Goal: Task Accomplishment & Management: Complete application form

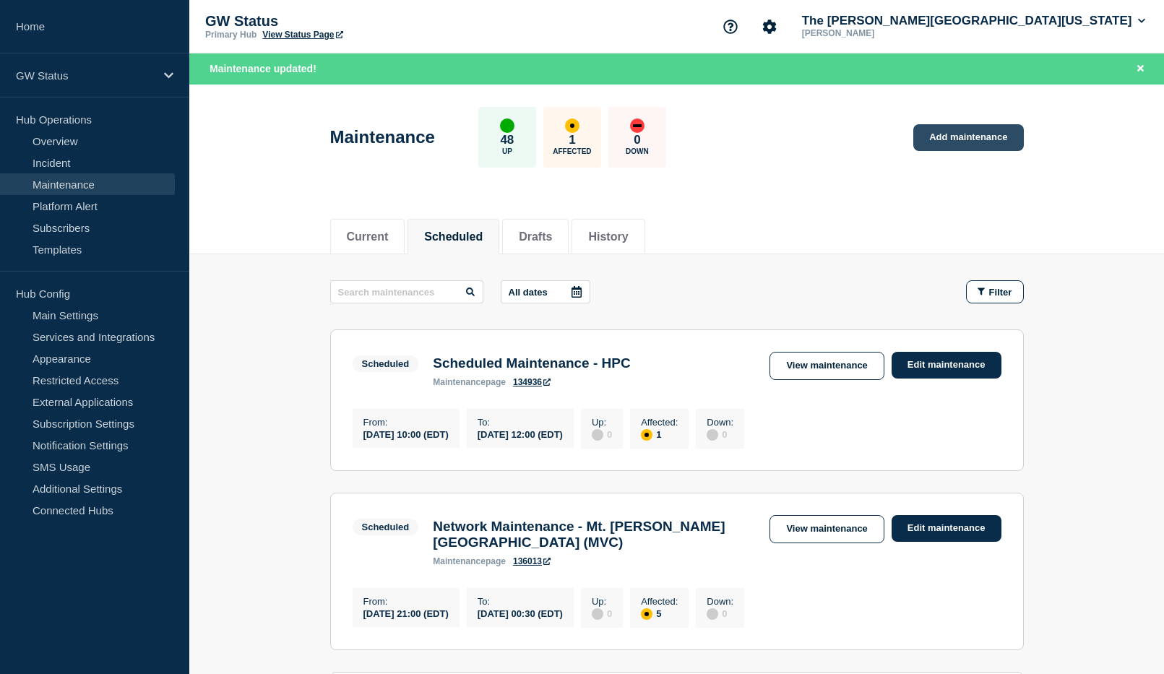
click at [971, 140] on link "Add maintenance" at bounding box center [968, 137] width 110 height 27
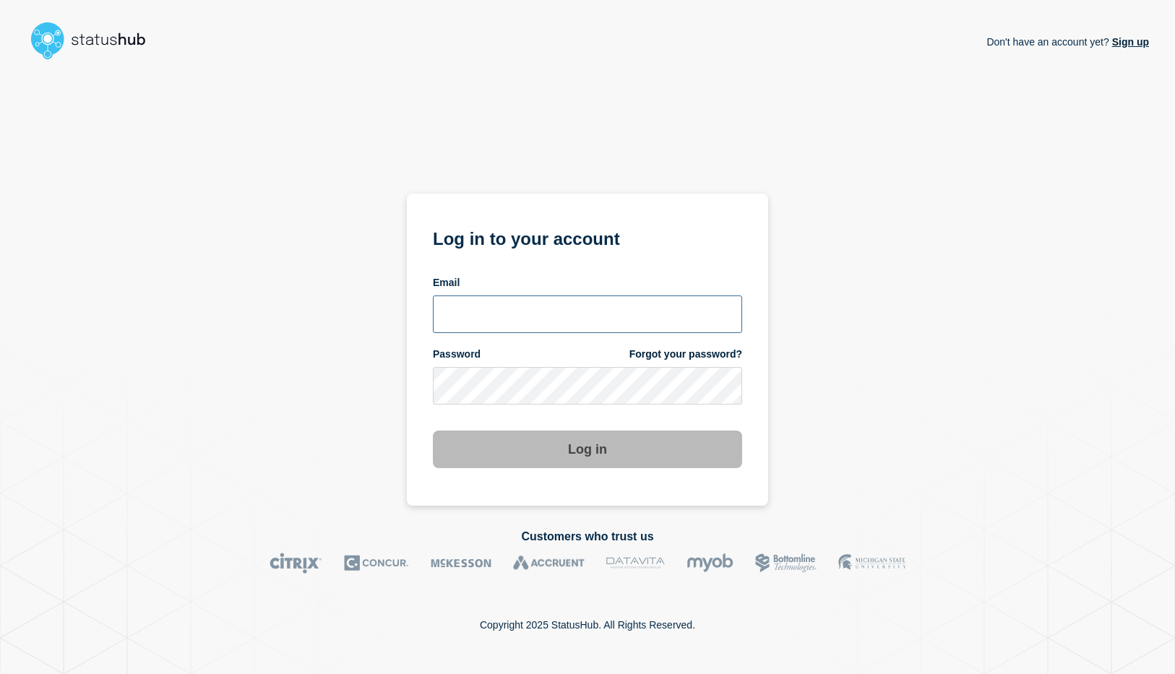
type input "[EMAIL_ADDRESS][DOMAIN_NAME]"
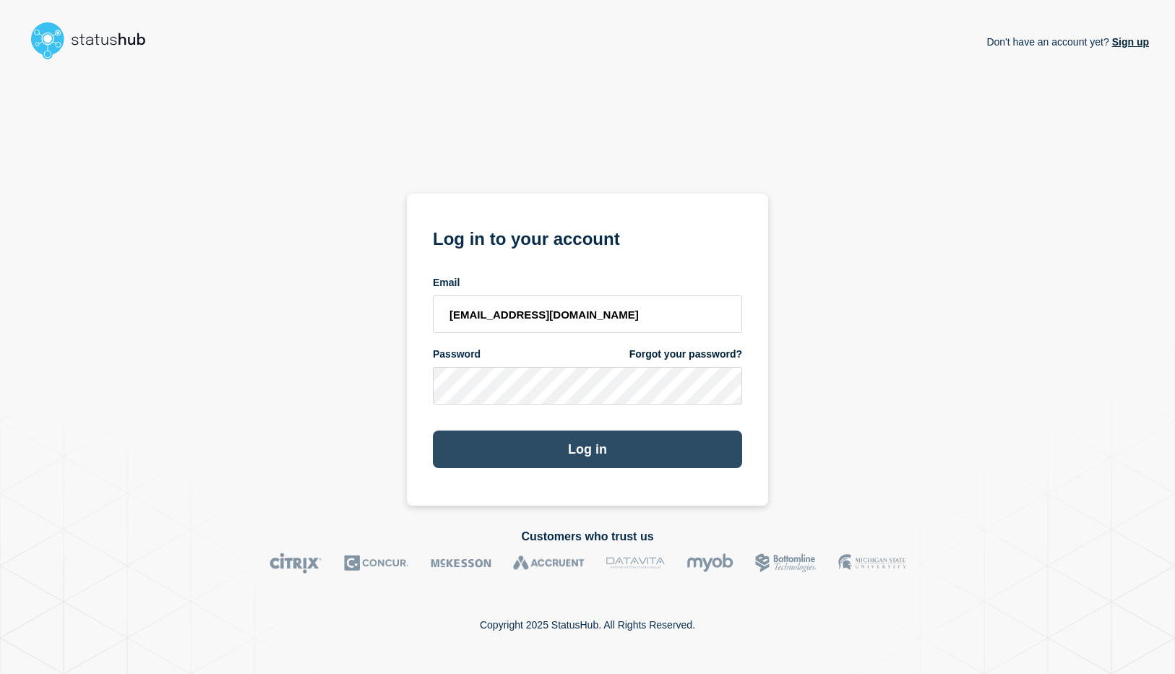
click at [580, 455] on button "Log in" at bounding box center [587, 450] width 309 height 38
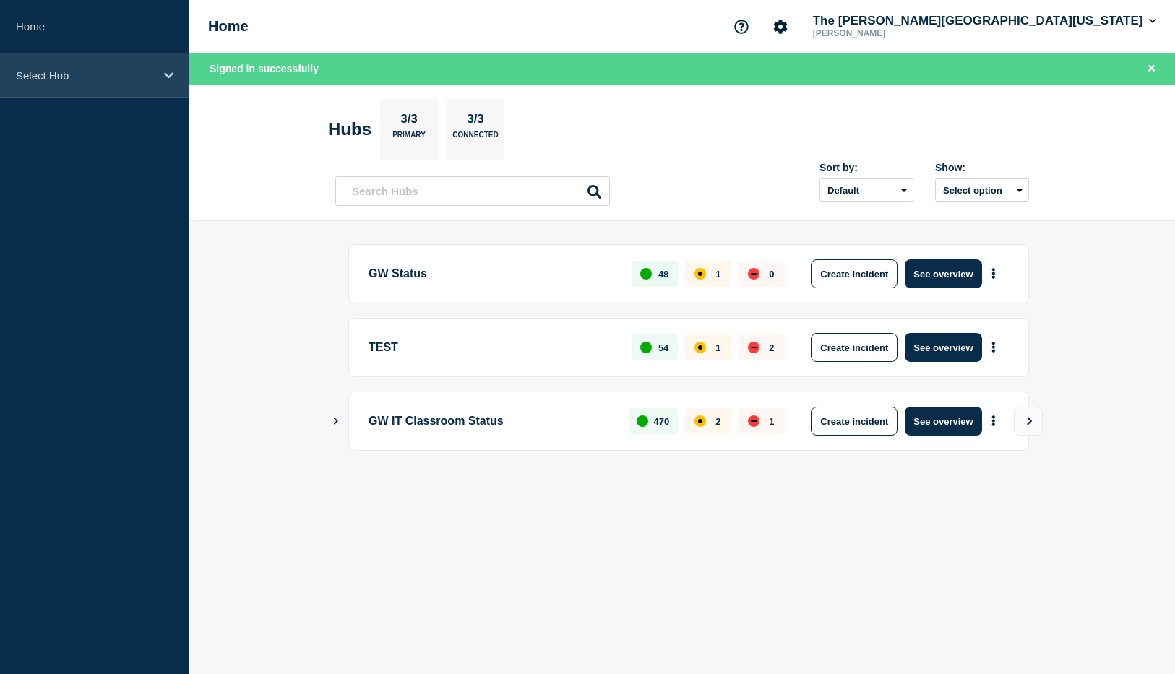
drag, startPoint x: 47, startPoint y: 70, endPoint x: 75, endPoint y: 85, distance: 31.7
click at [47, 70] on p "Select Hub" at bounding box center [85, 75] width 139 height 12
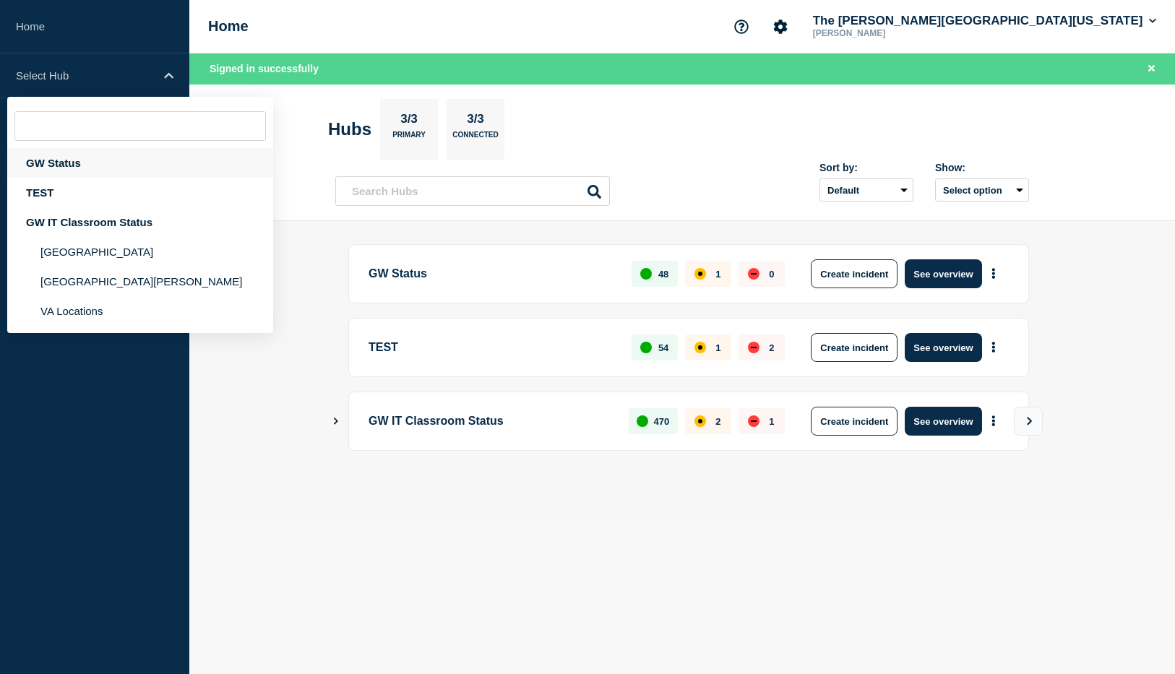
click at [54, 159] on div "GW Status" at bounding box center [140, 163] width 266 height 30
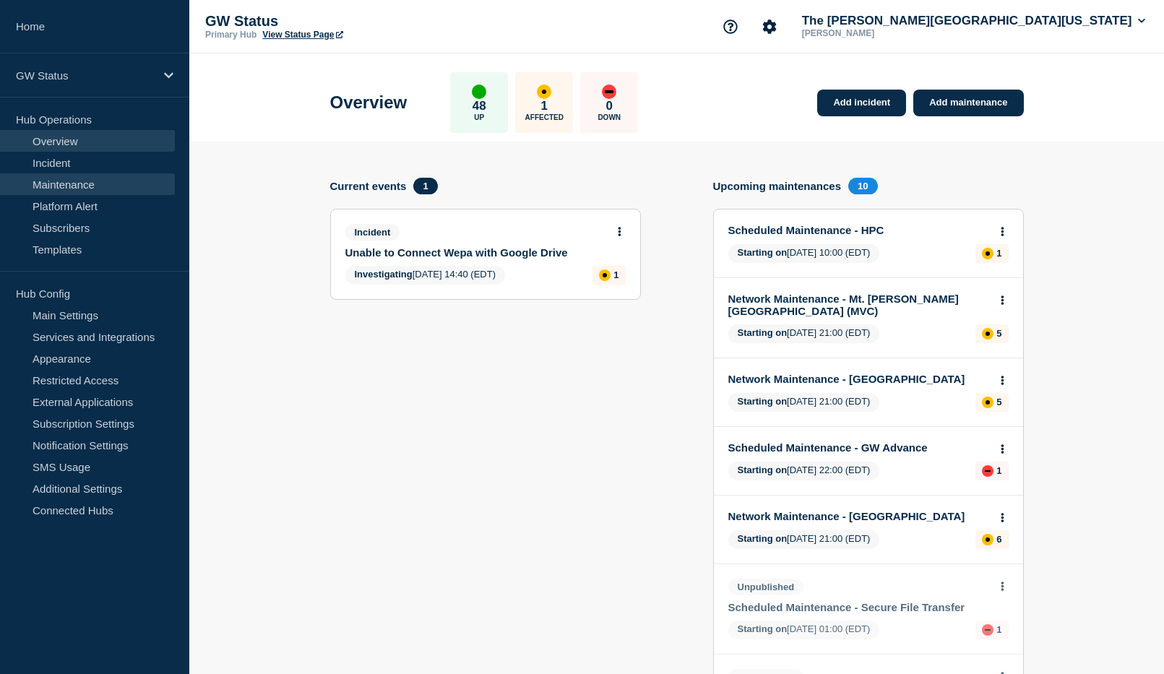
click at [64, 178] on link "Maintenance" at bounding box center [87, 184] width 175 height 22
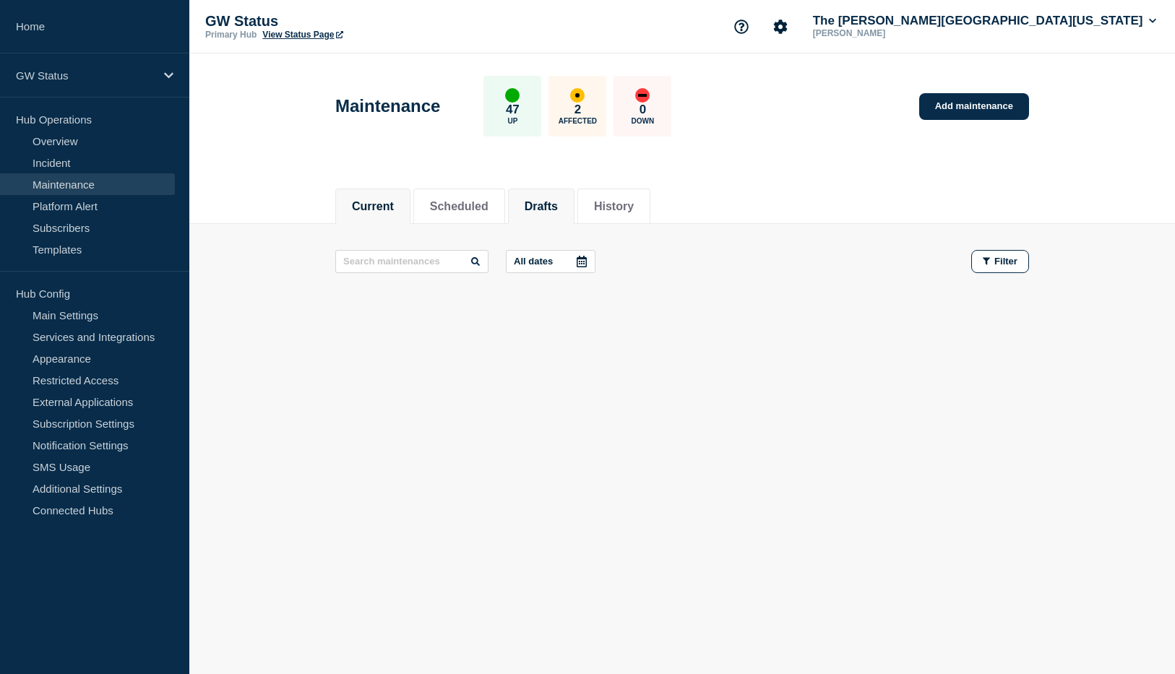
click at [558, 200] on button "Drafts" at bounding box center [540, 206] width 33 height 13
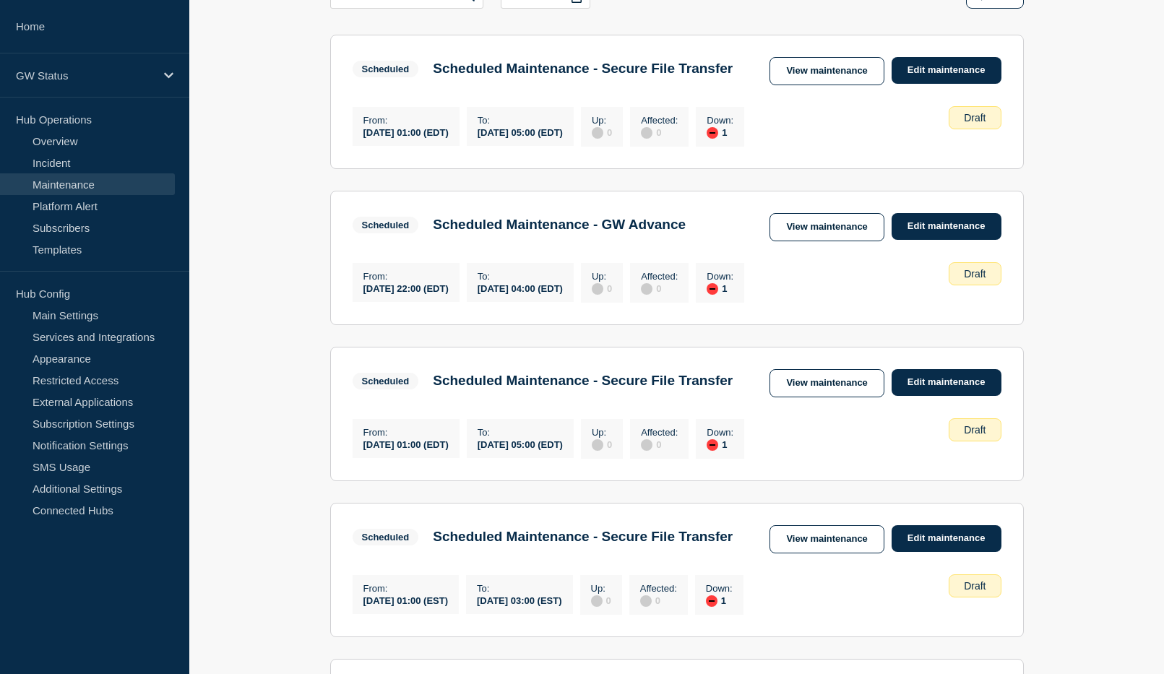
scroll to position [66, 0]
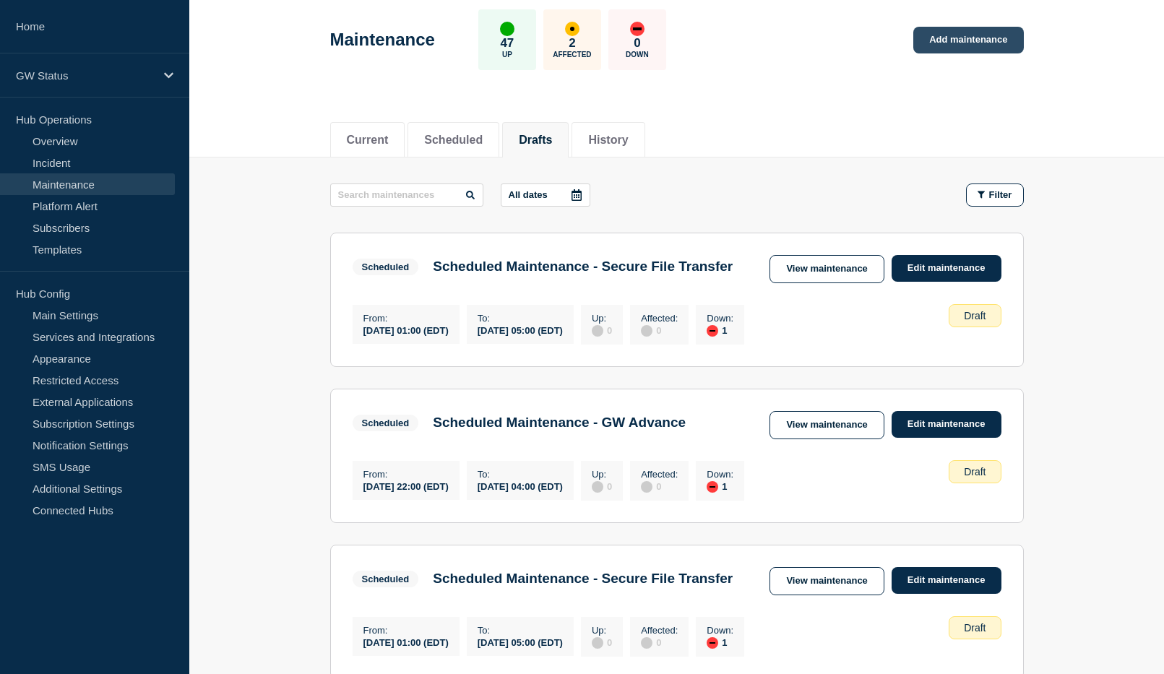
click at [977, 40] on link "Add maintenance" at bounding box center [968, 40] width 110 height 27
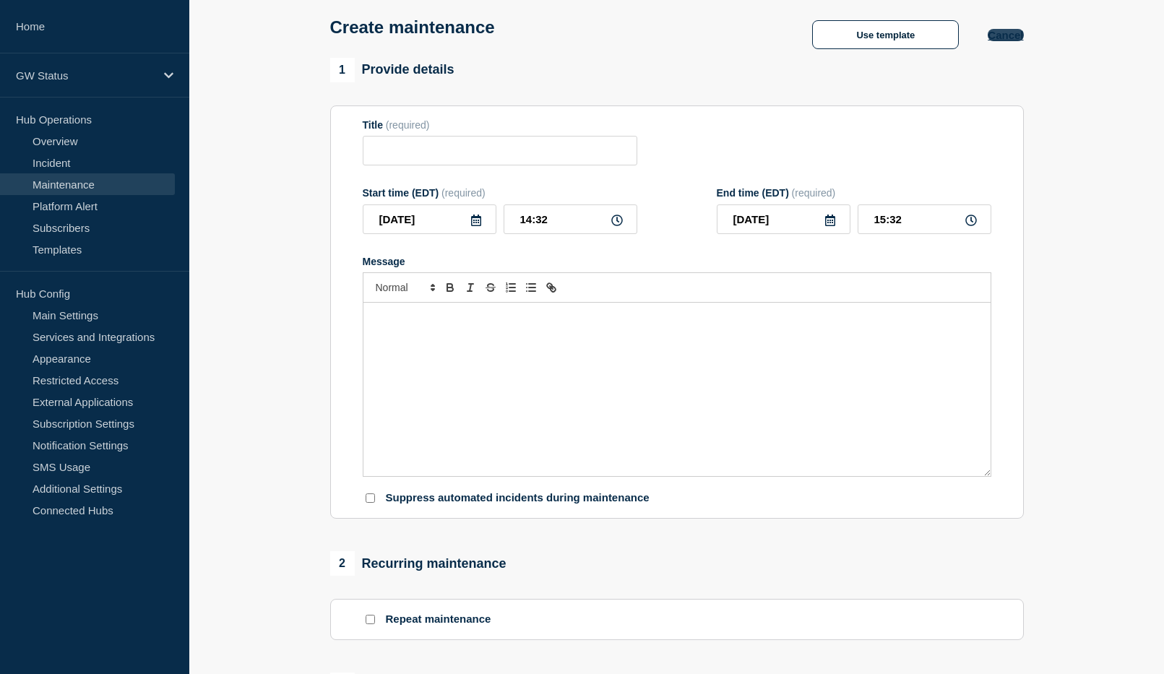
click at [998, 35] on button "Cancel" at bounding box center [1004, 35] width 35 height 12
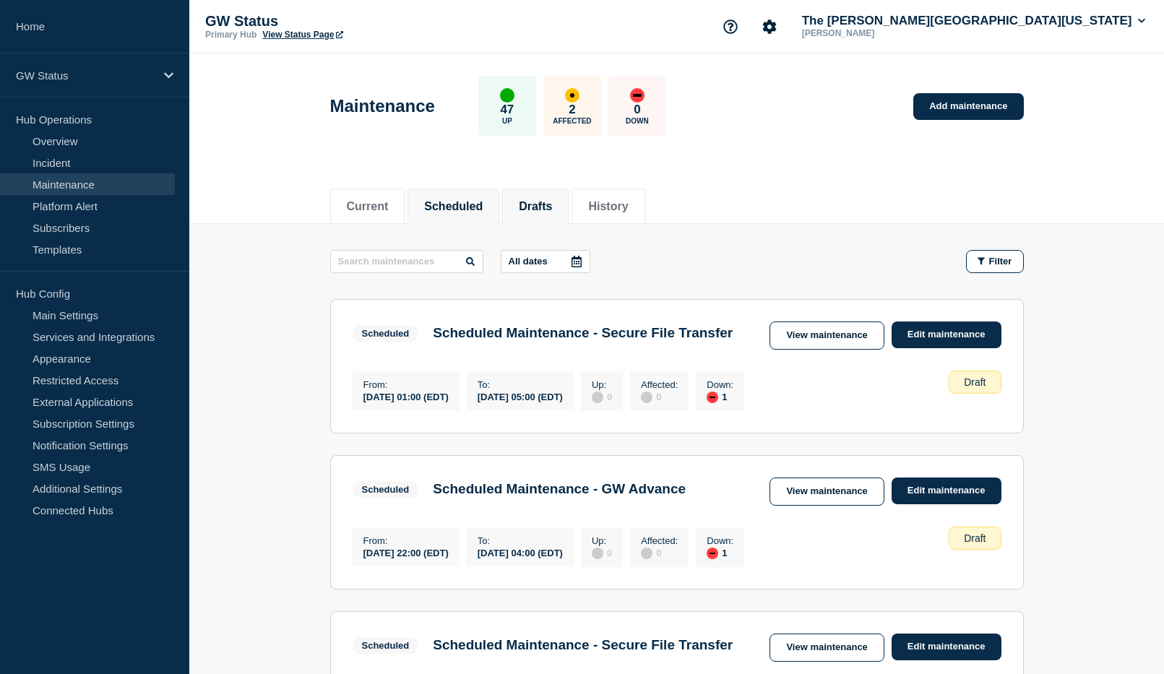
click at [473, 208] on button "Scheduled" at bounding box center [453, 206] width 59 height 13
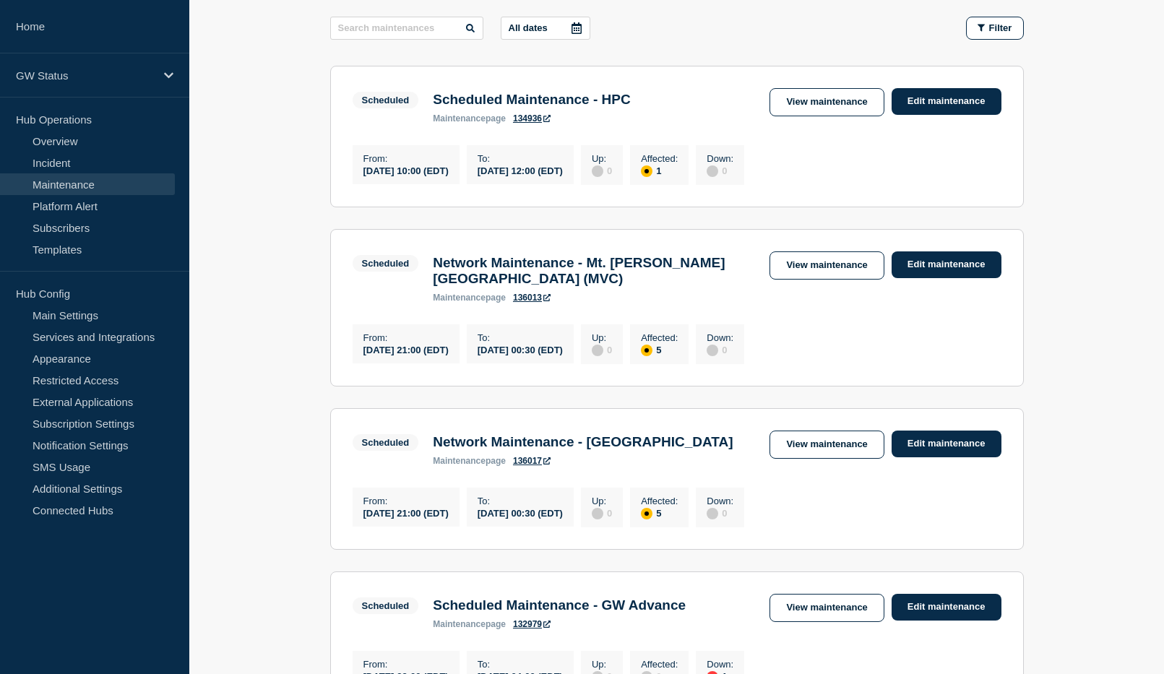
scroll to position [289, 0]
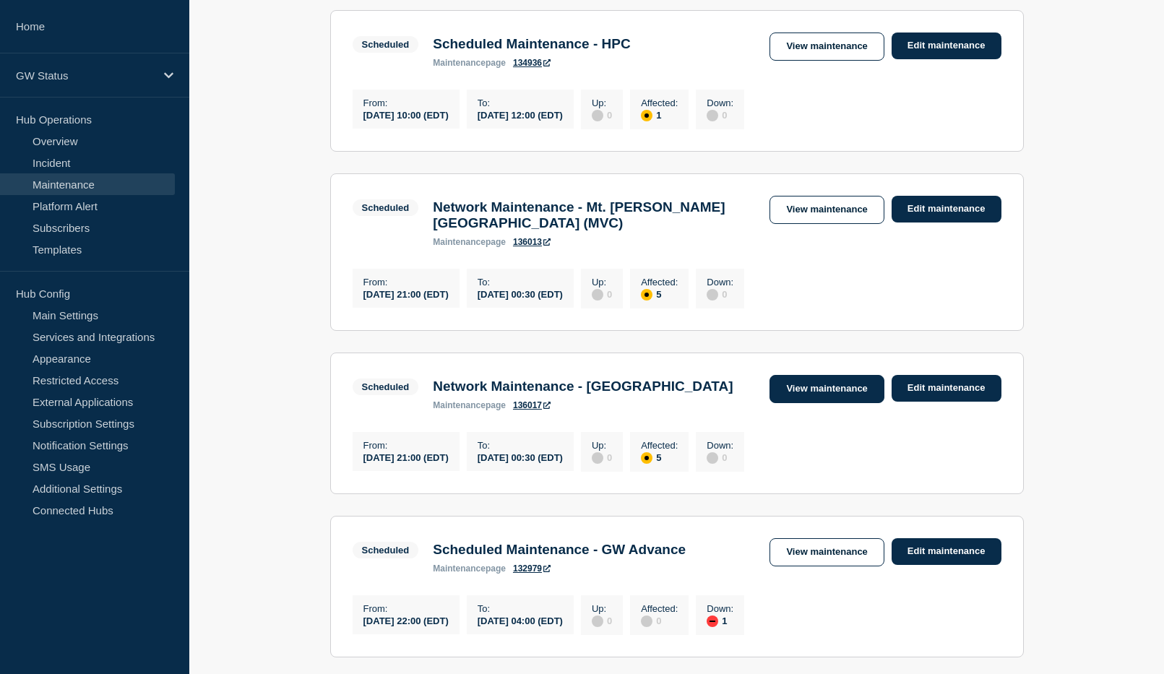
click at [855, 403] on link "View maintenance" at bounding box center [826, 389] width 114 height 28
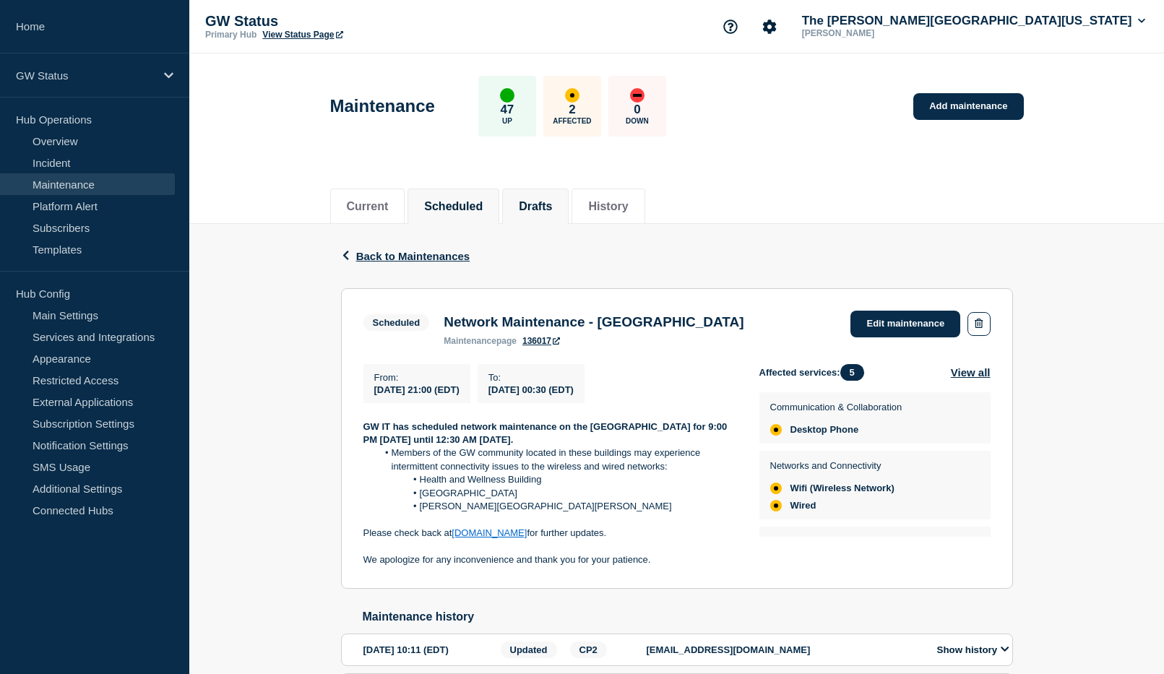
click at [552, 202] on button "Drafts" at bounding box center [535, 206] width 33 height 13
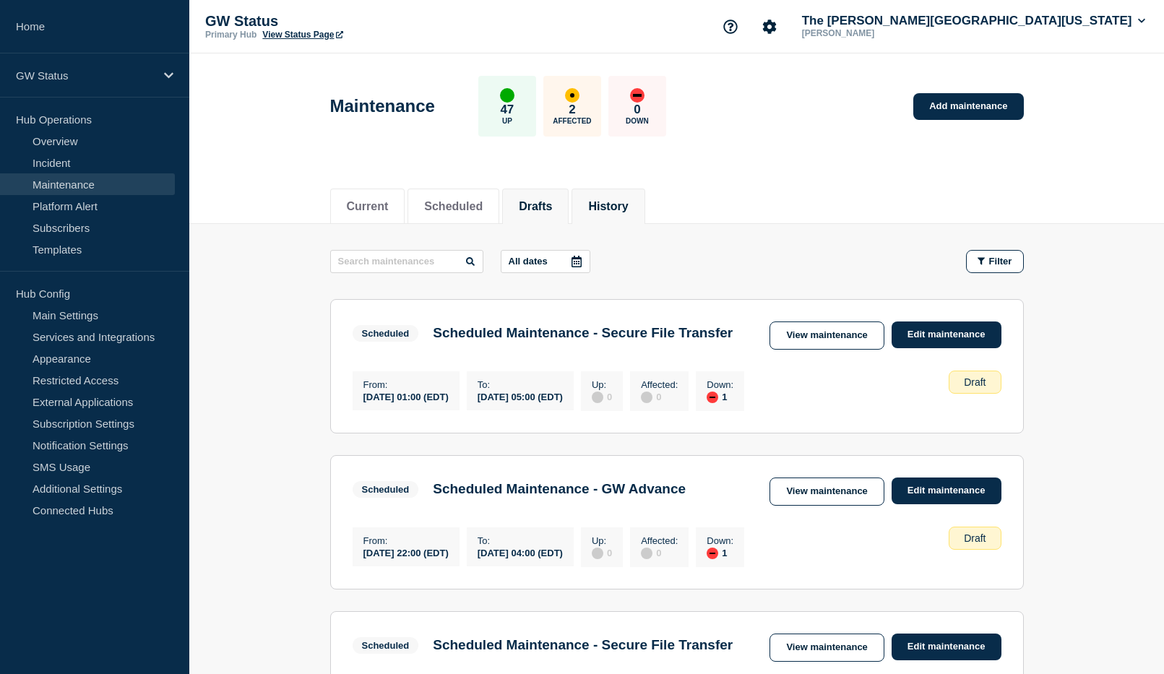
click at [626, 194] on li "History" at bounding box center [607, 206] width 73 height 35
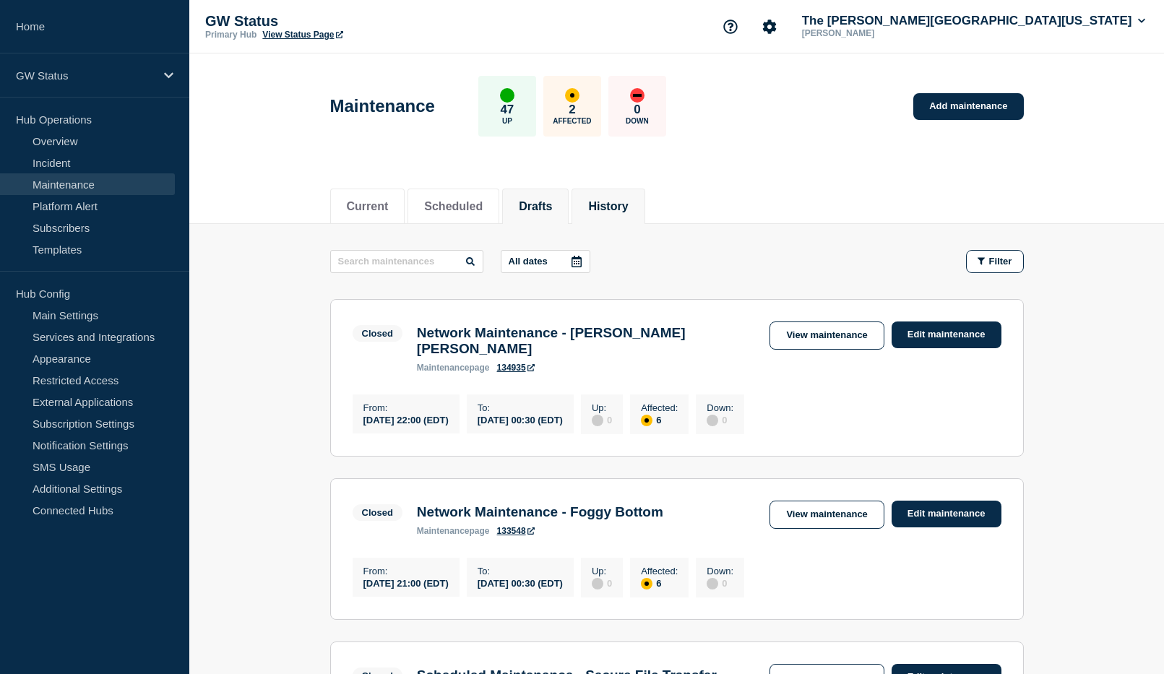
click at [545, 202] on button "Drafts" at bounding box center [535, 206] width 33 height 13
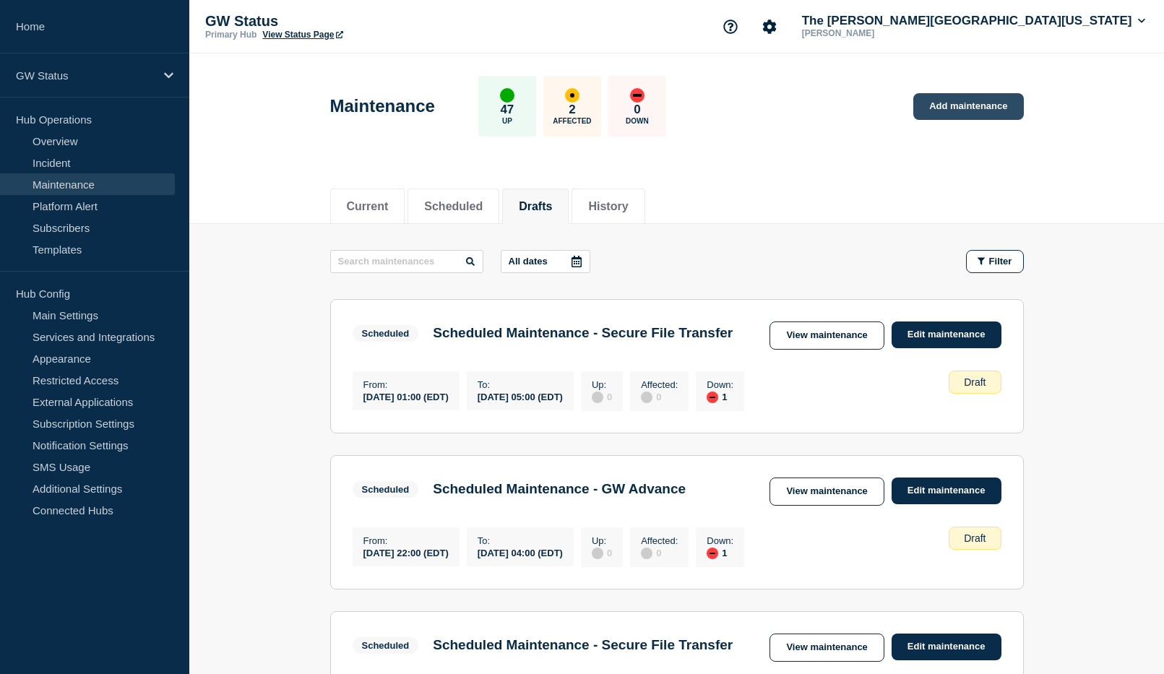
click at [982, 101] on link "Add maintenance" at bounding box center [968, 106] width 110 height 27
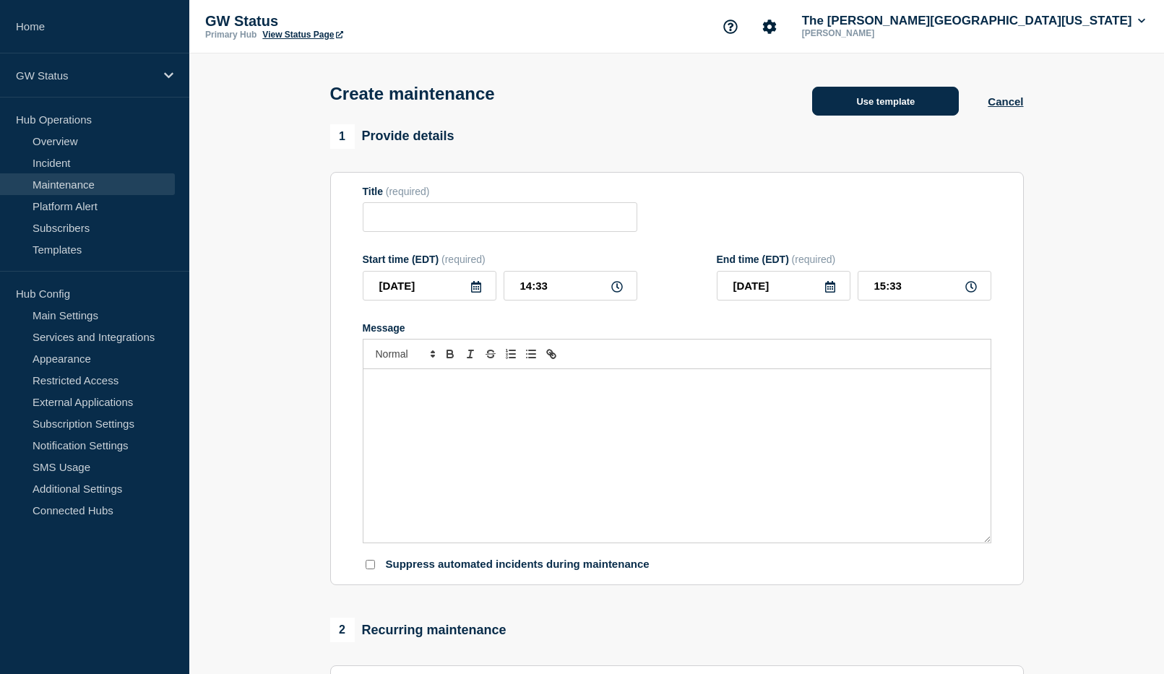
click at [914, 106] on button "Use template" at bounding box center [885, 101] width 147 height 29
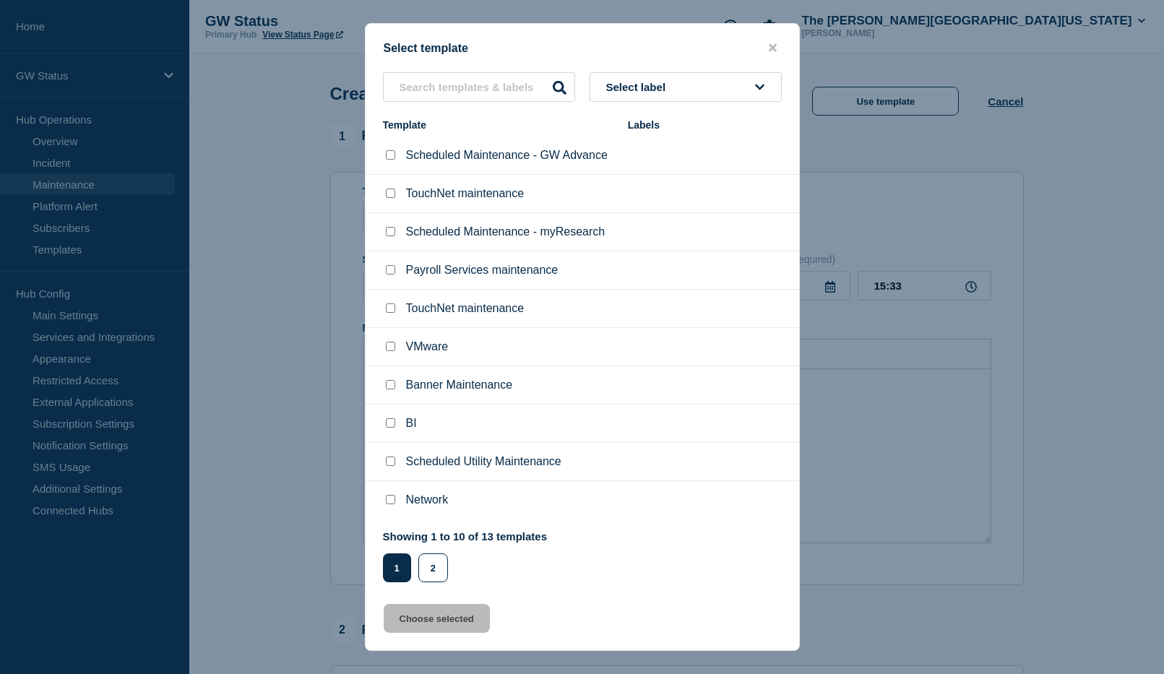
click at [393, 504] on input "Network checkbox" at bounding box center [390, 499] width 9 height 9
checkbox input "true"
click at [442, 626] on button "Choose selected" at bounding box center [437, 618] width 106 height 29
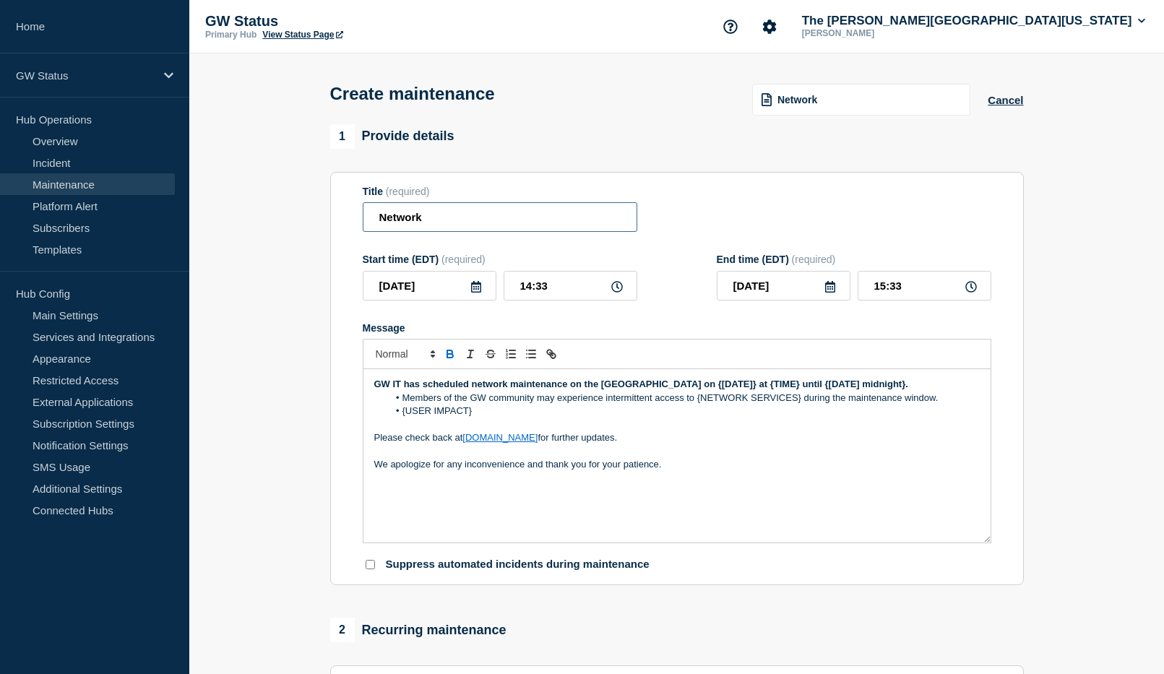
drag, startPoint x: 386, startPoint y: 219, endPoint x: 352, endPoint y: 217, distance: 34.0
click at [352, 217] on section "Title (required) Network Start time (EDT) (required) 2025-09-04 14:33 End time …" at bounding box center [676, 379] width 693 height 414
paste input "Maintenance - [GEOGRAPHIC_DATA]"
type input "Network Maintenance - [GEOGRAPHIC_DATA]"
click at [477, 290] on icon at bounding box center [476, 287] width 12 height 12
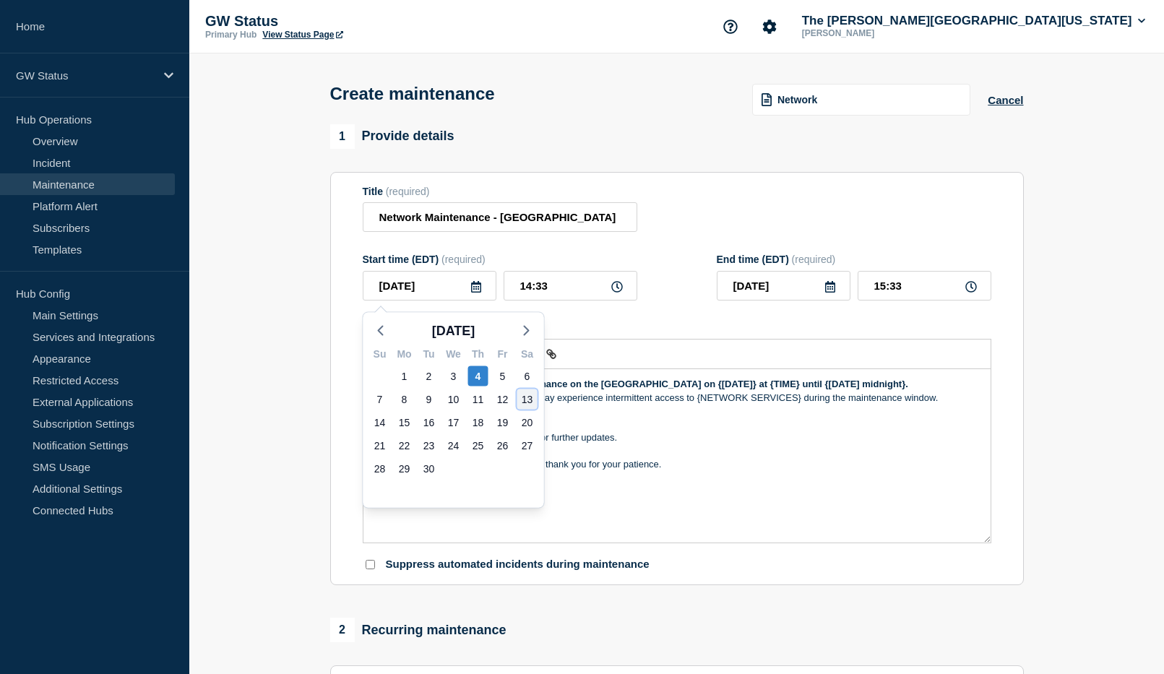
click at [524, 396] on div "13" at bounding box center [527, 399] width 20 height 20
type input "[DATE]"
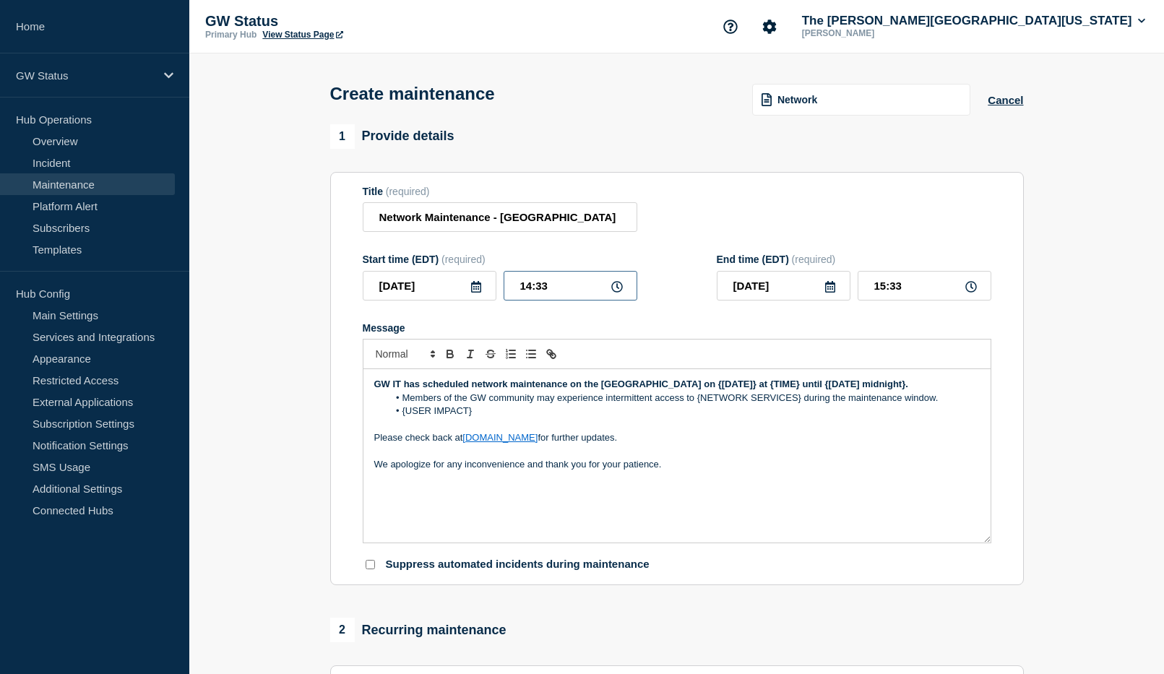
drag, startPoint x: 550, startPoint y: 287, endPoint x: 456, endPoint y: 277, distance: 94.4
click at [456, 277] on div "2025-09-13 14:33" at bounding box center [500, 286] width 274 height 30
type input "21:00"
type input "22:00"
click at [829, 289] on icon at bounding box center [830, 287] width 12 height 12
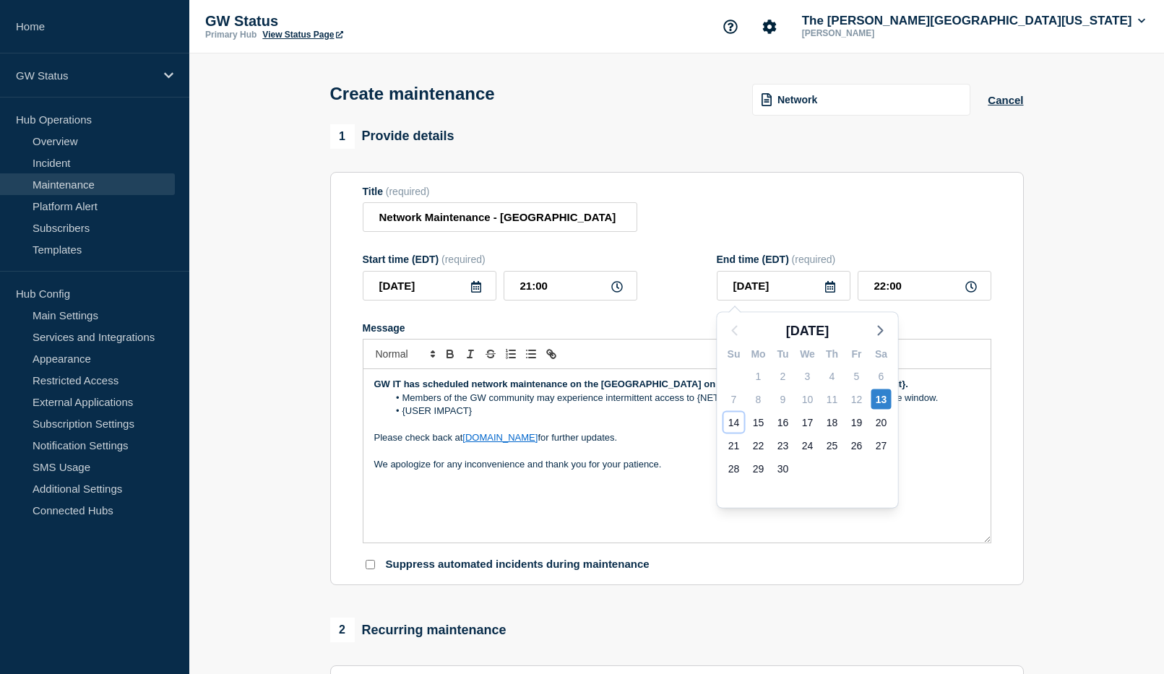
drag, startPoint x: 733, startPoint y: 422, endPoint x: 745, endPoint y: 425, distance: 12.8
click at [732, 422] on div "14" at bounding box center [734, 422] width 20 height 20
type input "[DATE]"
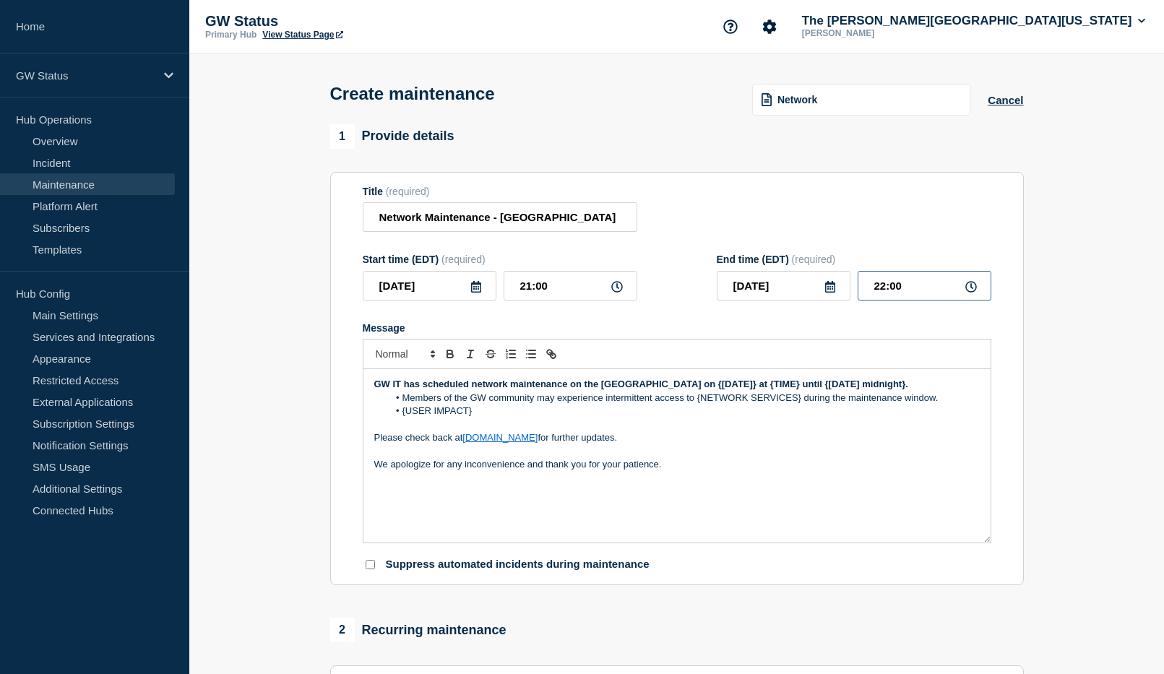
drag, startPoint x: 916, startPoint y: 290, endPoint x: 860, endPoint y: 285, distance: 56.6
click at [860, 285] on input "22:00" at bounding box center [924, 286] width 134 height 30
type input "00:30"
click at [870, 354] on div at bounding box center [677, 354] width 628 height 30
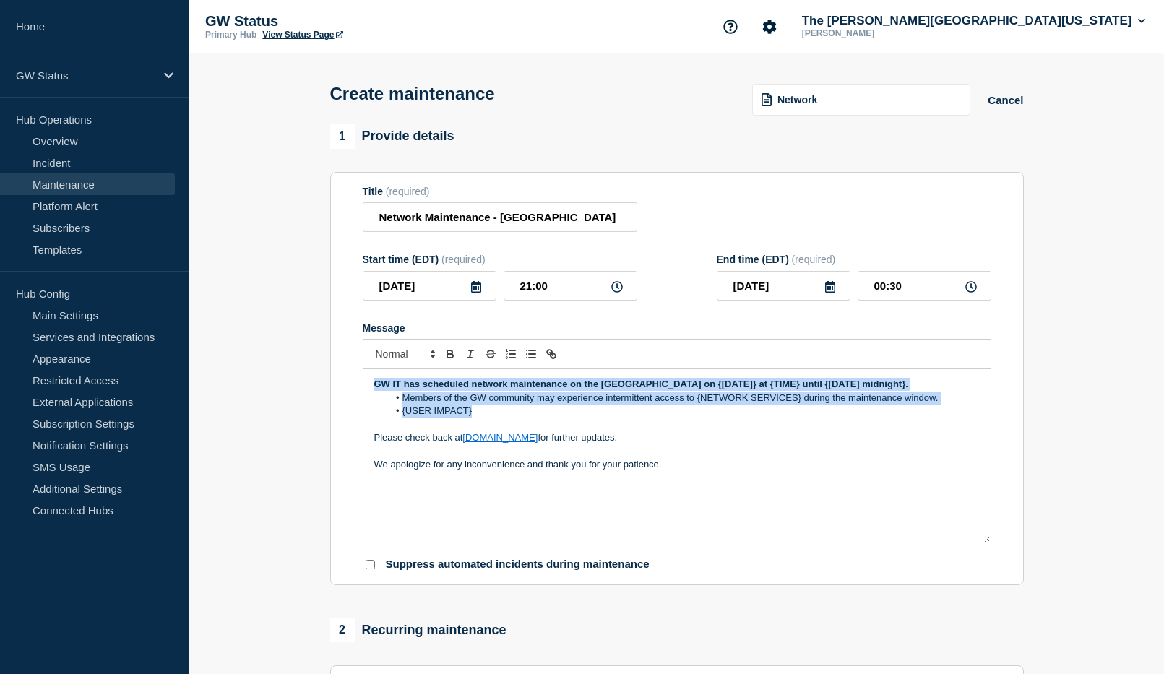
drag, startPoint x: 479, startPoint y: 433, endPoint x: 368, endPoint y: 390, distance: 118.4
click at [368, 390] on div "GW IT has scheduled network maintenance on the [GEOGRAPHIC_DATA] on {[DATE]} at…" at bounding box center [676, 455] width 627 height 173
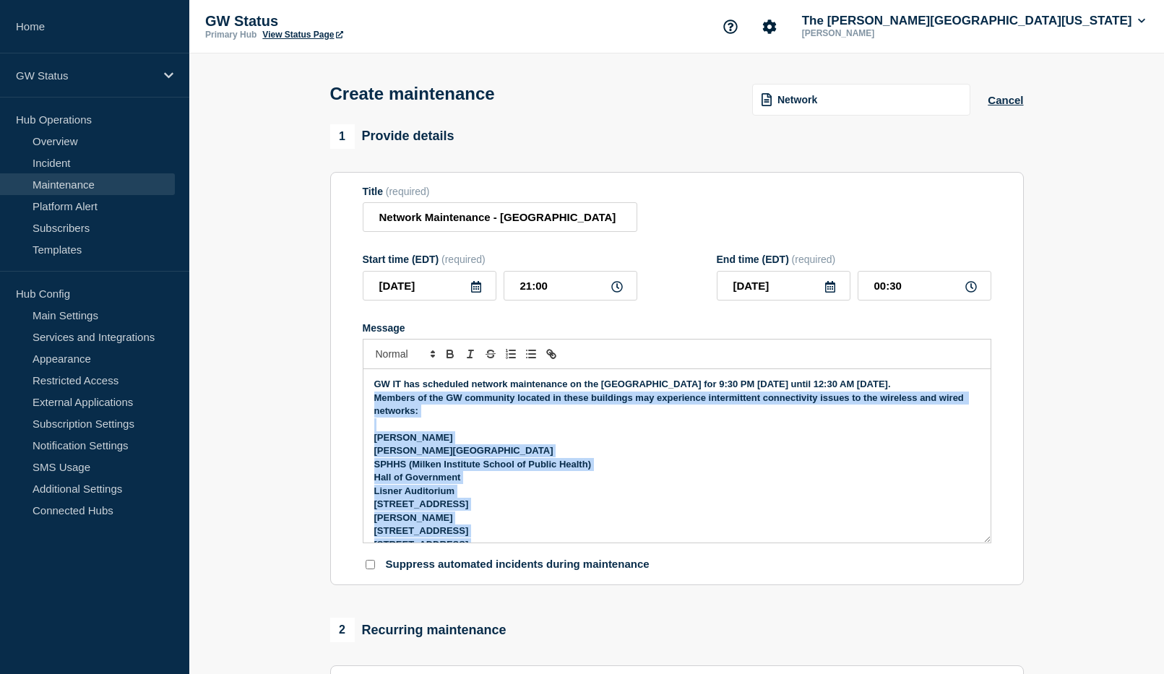
drag, startPoint x: 451, startPoint y: 518, endPoint x: 375, endPoint y: 419, distance: 124.7
click at [375, 419] on div "GW IT has scheduled network maintenance on the Foggy Bottom Campus for 9:30 PM …" at bounding box center [676, 455] width 627 height 173
click at [451, 358] on icon "Toggle bold text" at bounding box center [450, 356] width 6 height 4
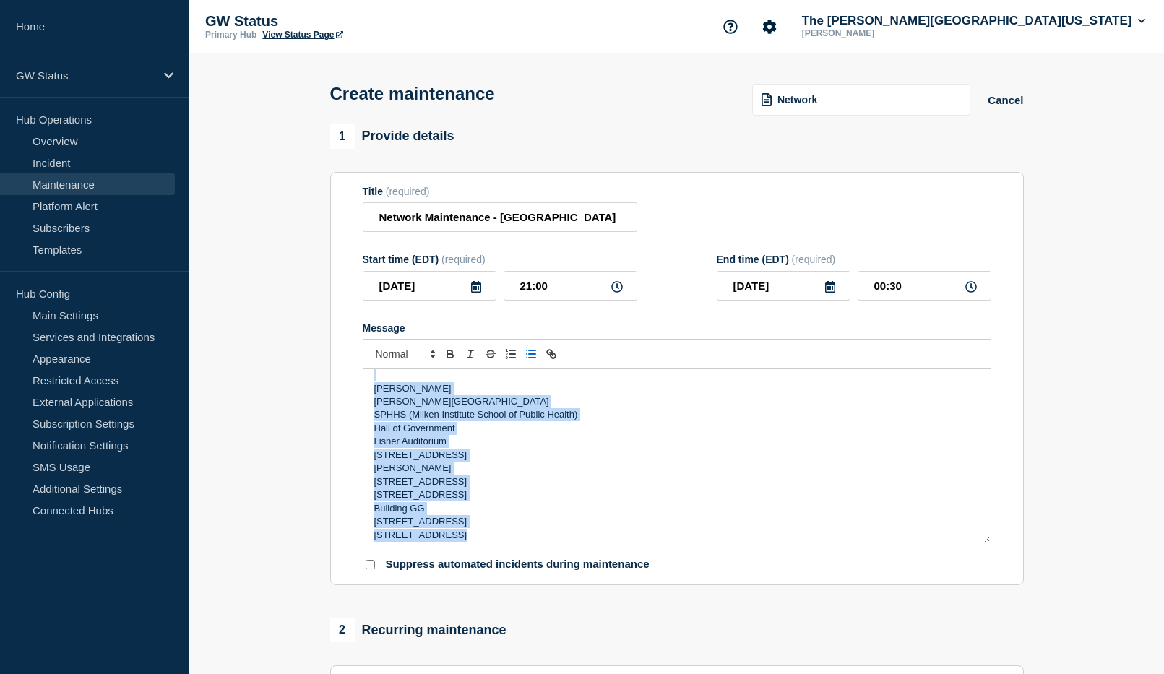
click at [528, 357] on icon "Toggle bulleted list" at bounding box center [530, 353] width 13 height 13
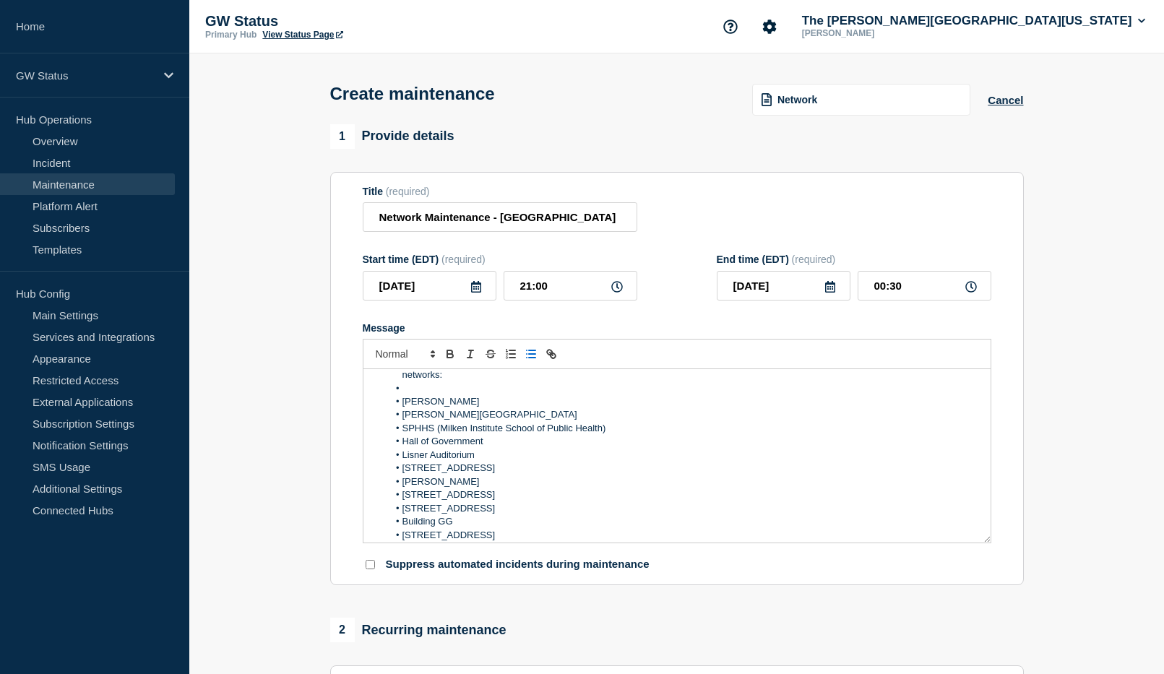
click at [461, 395] on li "Message" at bounding box center [684, 388] width 592 height 13
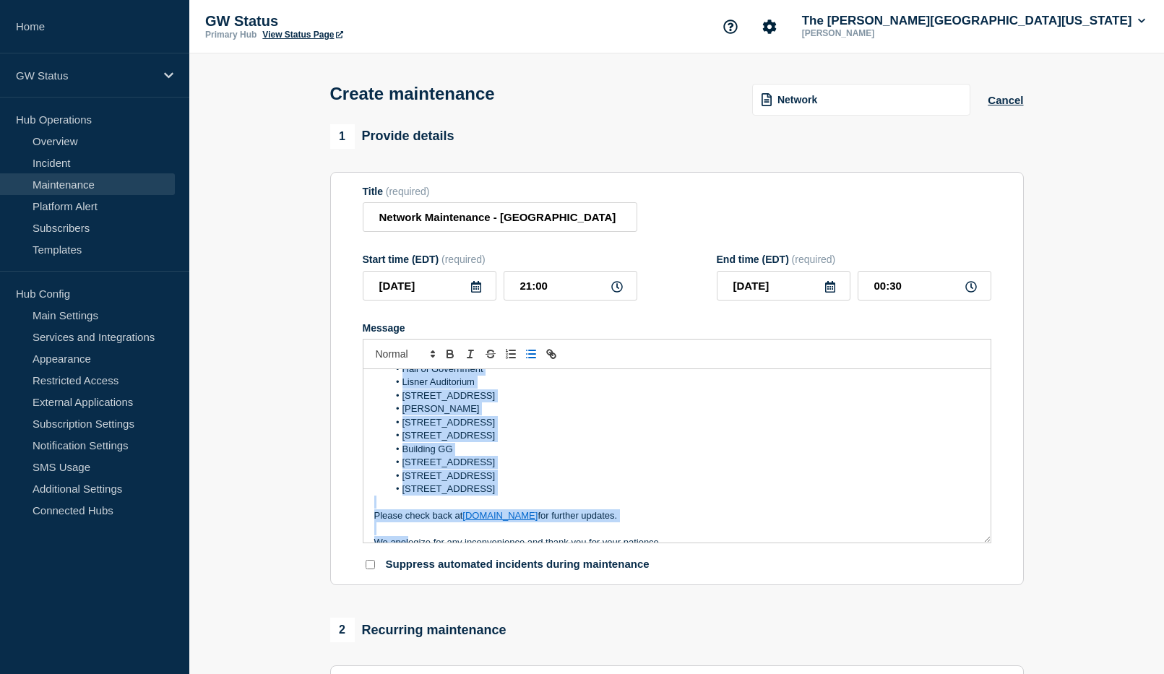
scroll to position [124, 0]
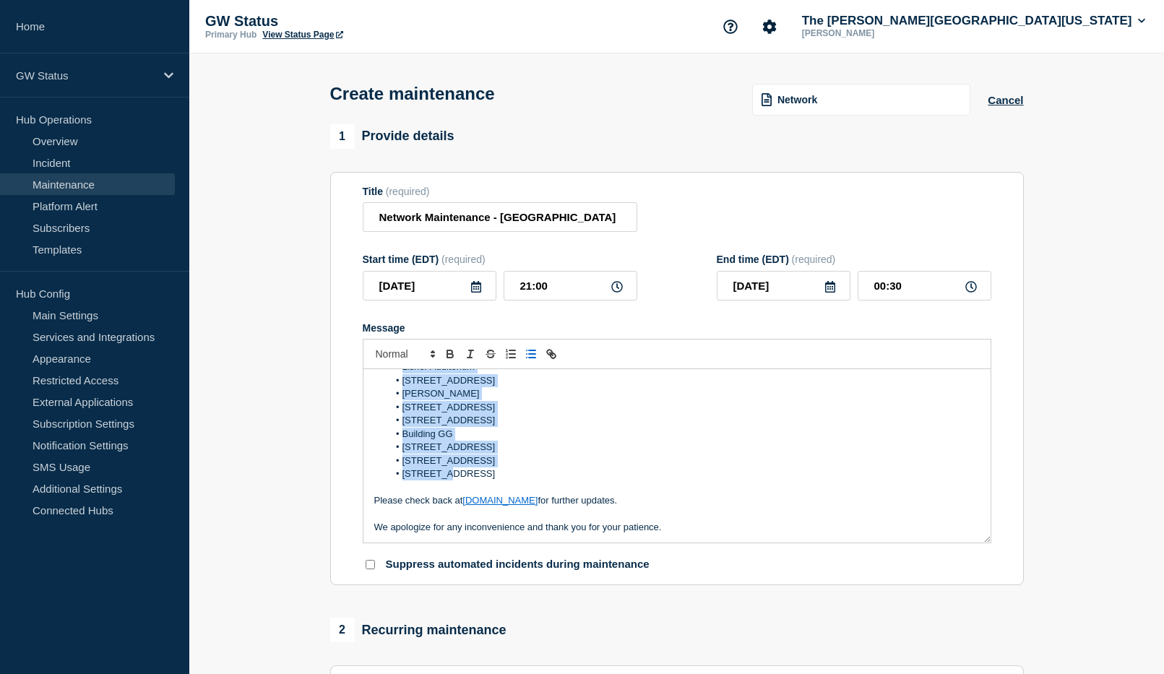
drag, startPoint x: 387, startPoint y: 406, endPoint x: 449, endPoint y: 482, distance: 98.0
click at [449, 481] on ol "Members of the GW community located in these buildings may experience intermitt…" at bounding box center [676, 381] width 605 height 200
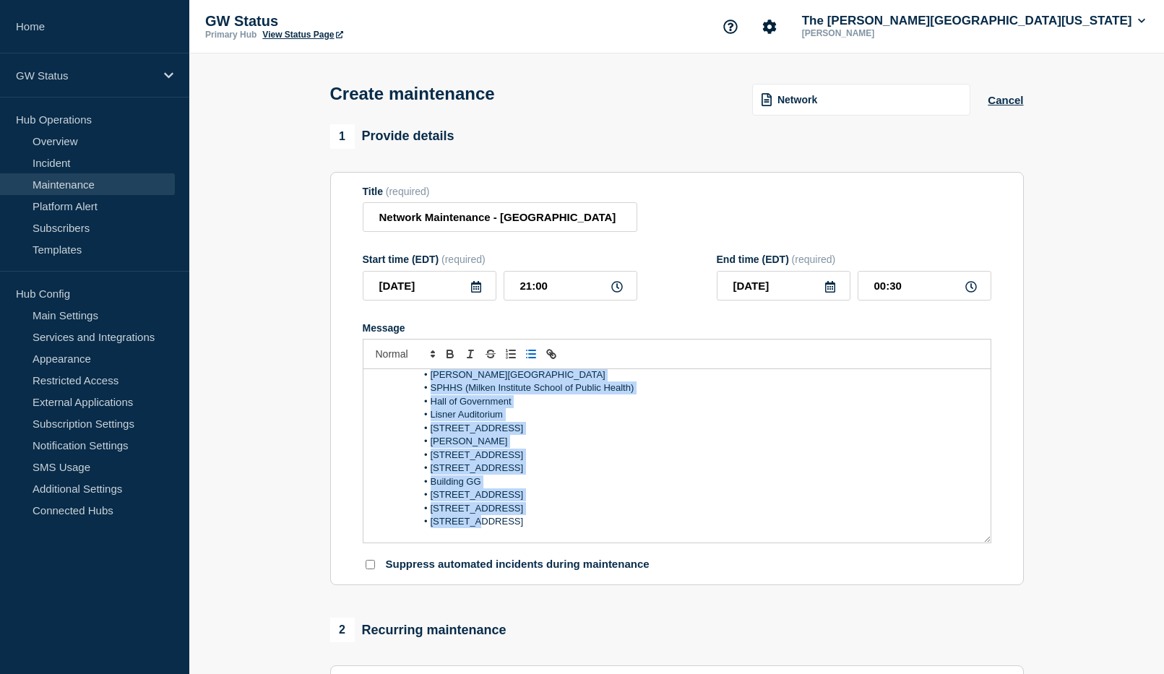
scroll to position [0, 0]
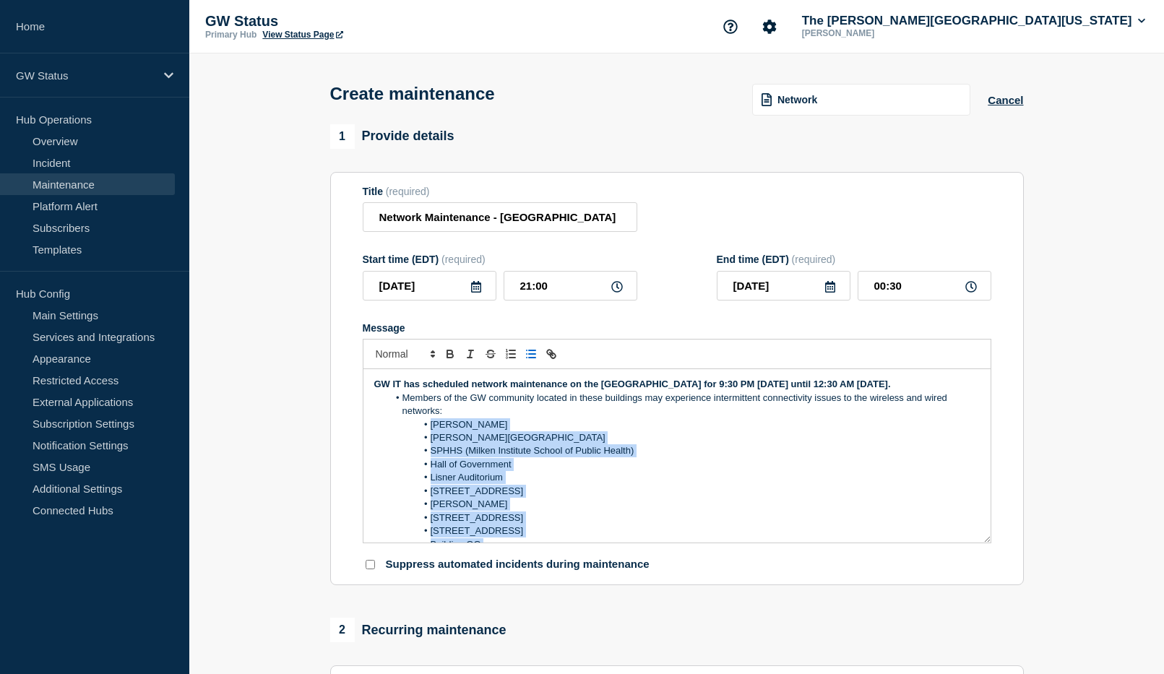
click at [651, 444] on li "[PERSON_NAME][GEOGRAPHIC_DATA]" at bounding box center [684, 437] width 592 height 13
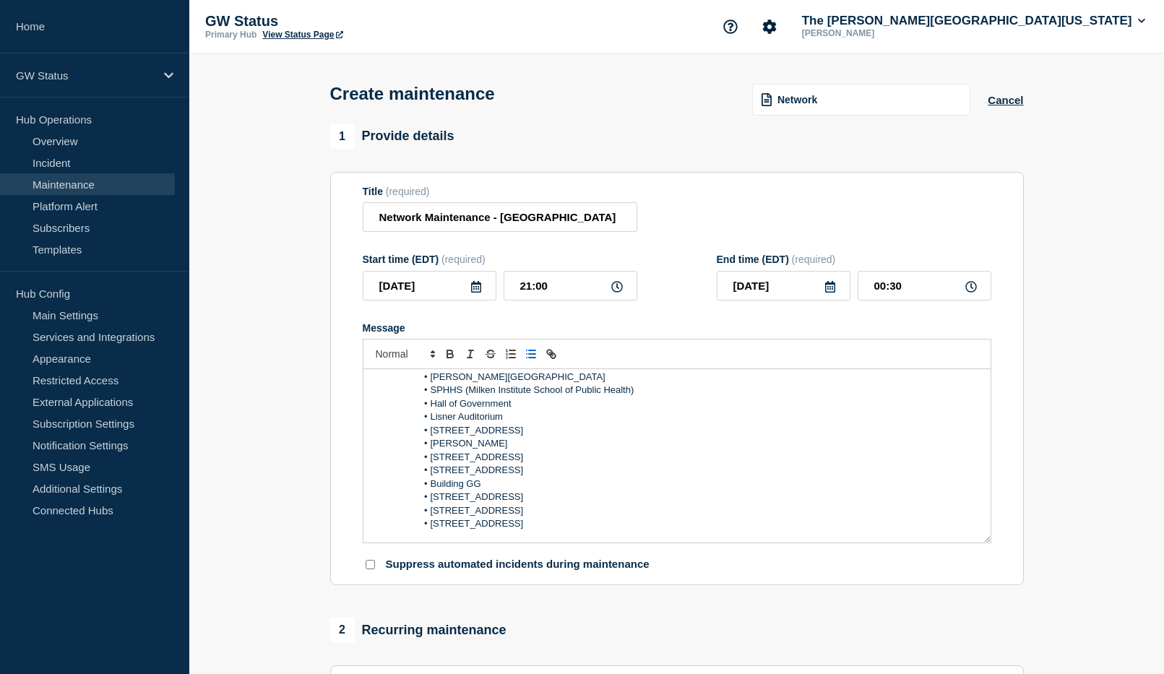
scroll to position [124, 0]
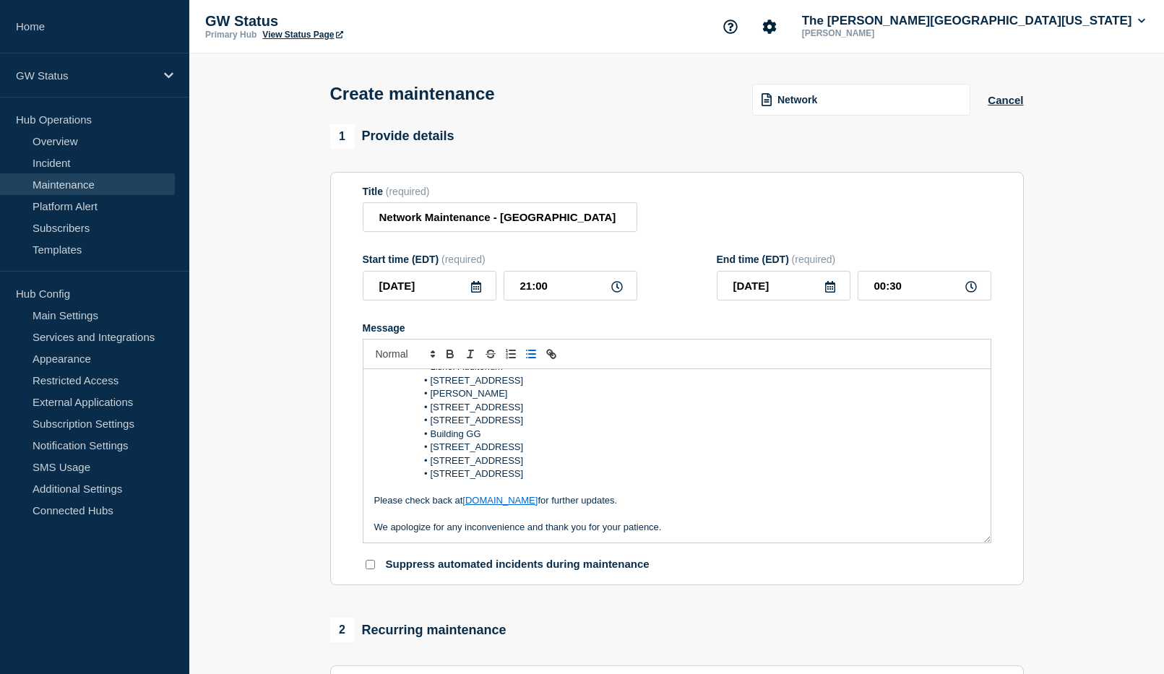
click at [572, 441] on li "Building GG" at bounding box center [684, 434] width 592 height 13
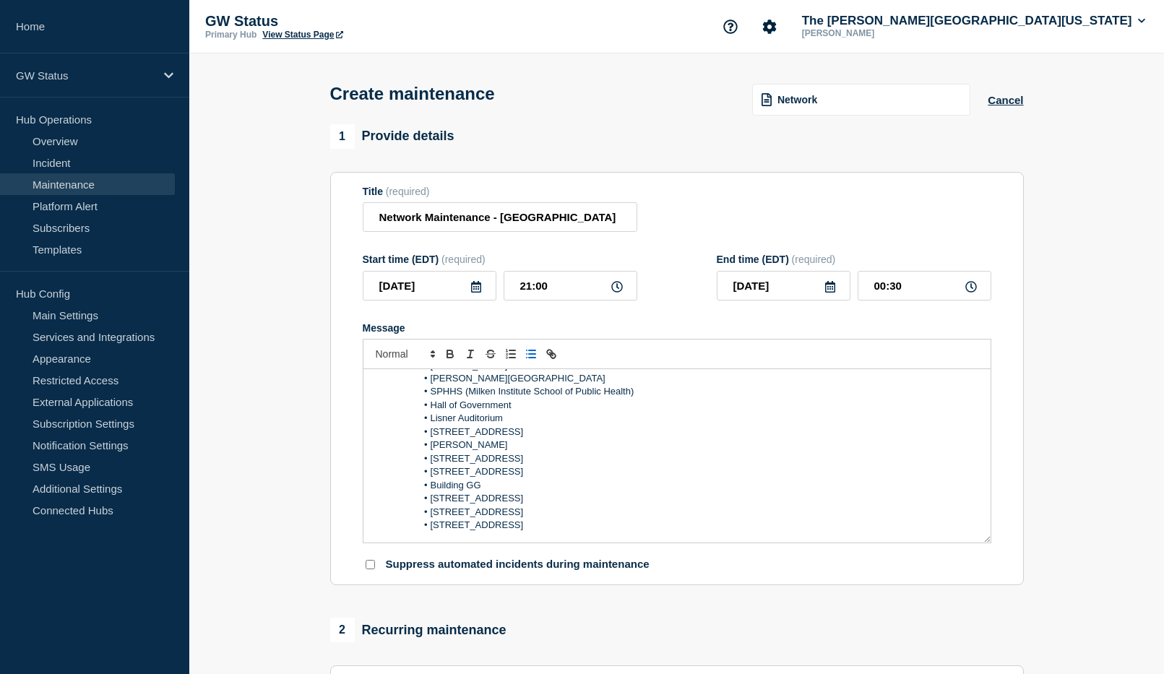
scroll to position [0, 0]
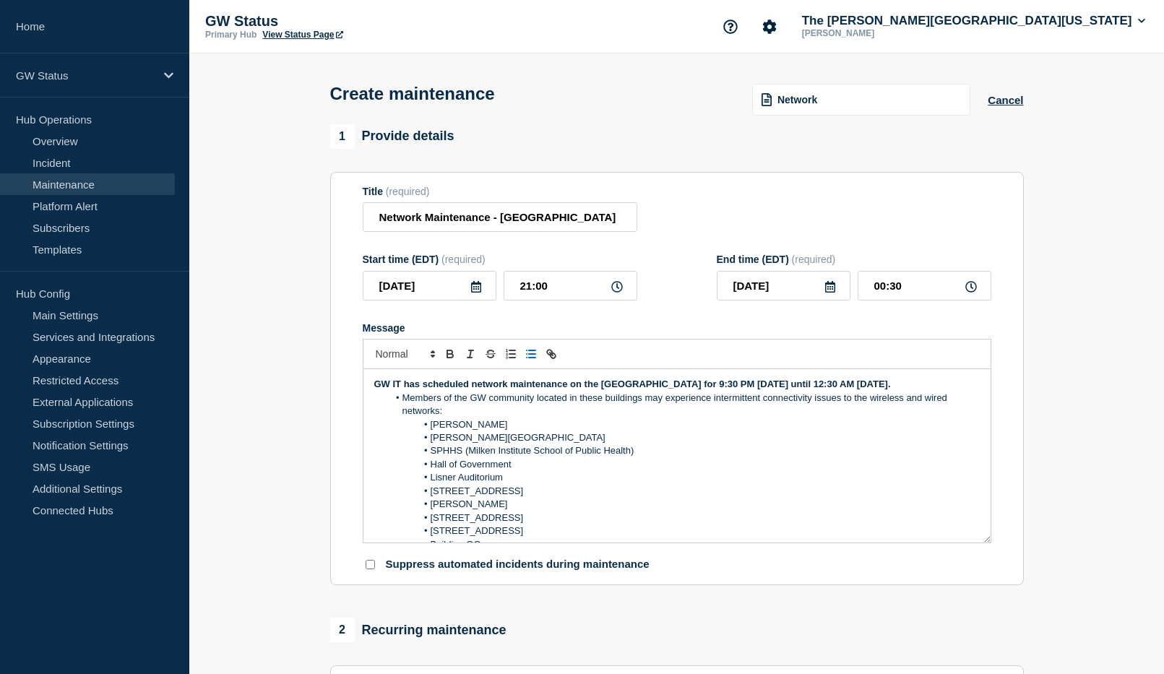
click at [580, 498] on li "[STREET_ADDRESS]" at bounding box center [684, 491] width 592 height 13
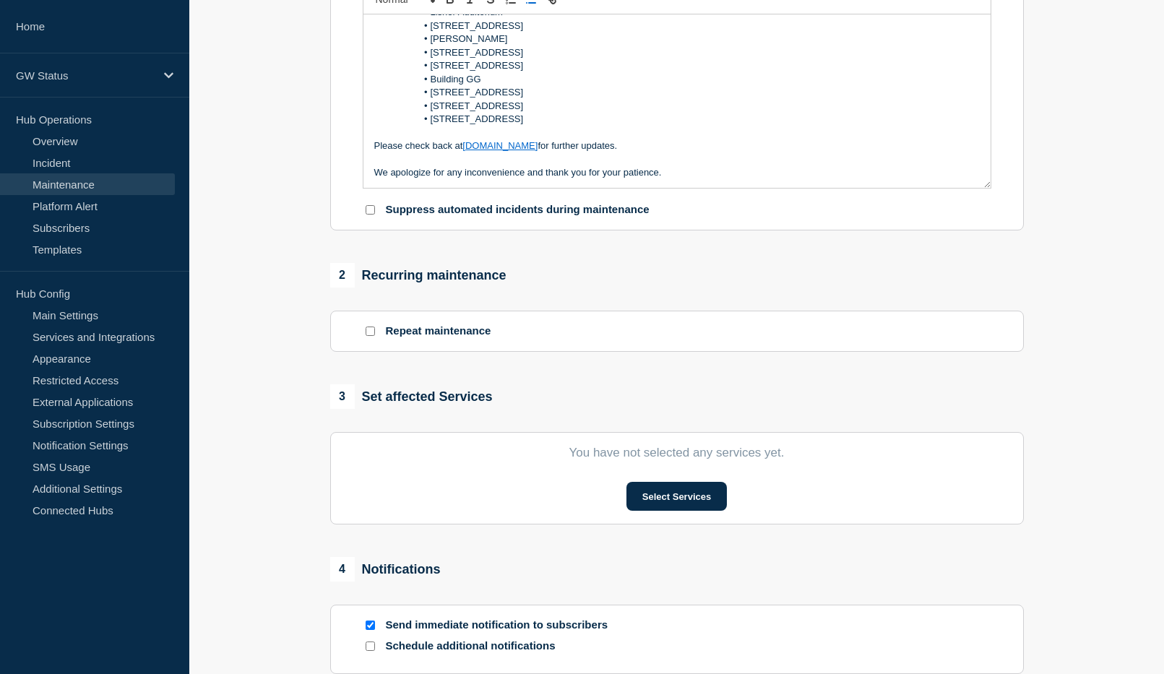
scroll to position [361, 0]
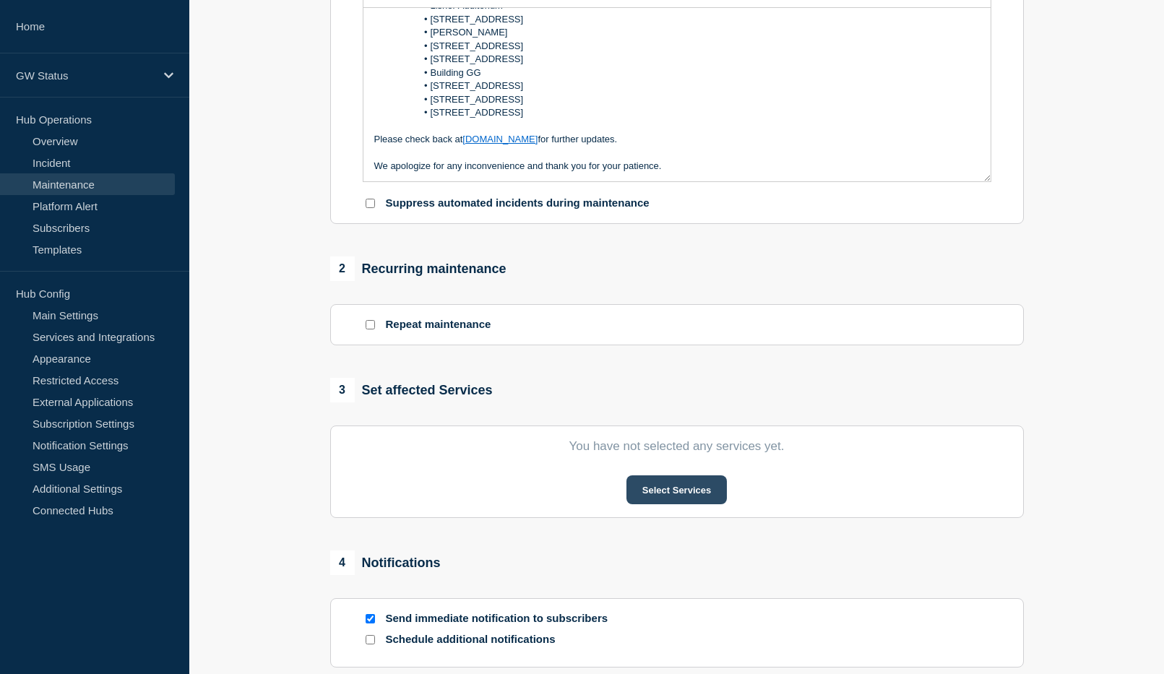
click at [684, 493] on button "Select Services" at bounding box center [676, 489] width 100 height 29
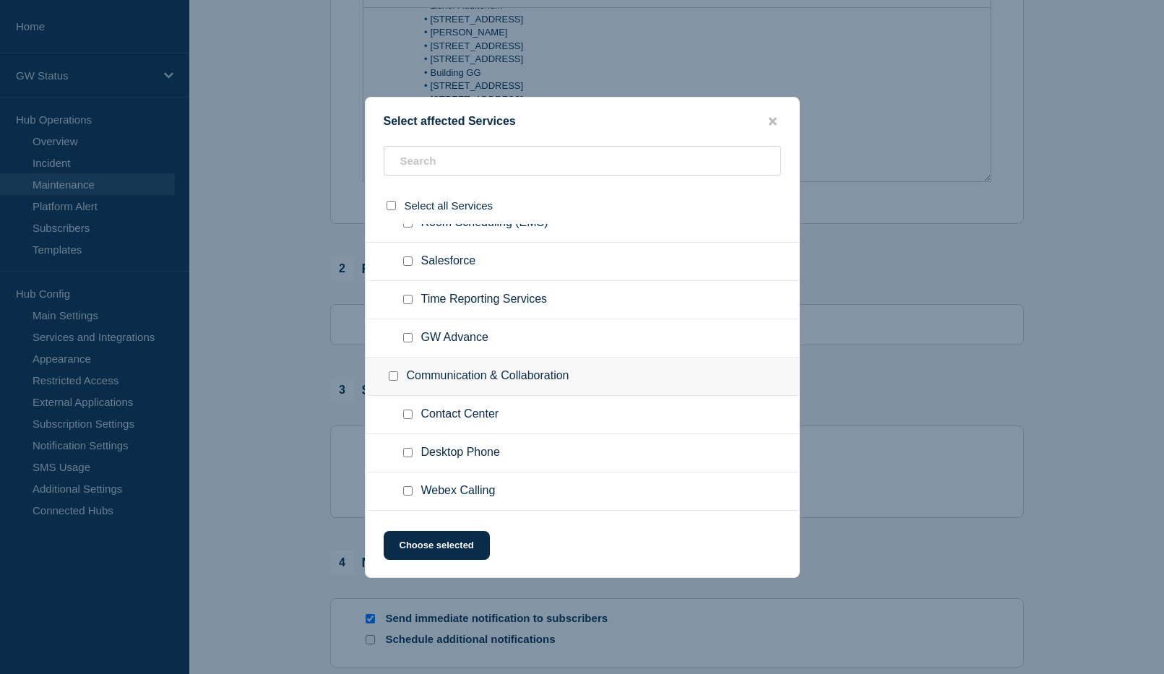
scroll to position [650, 0]
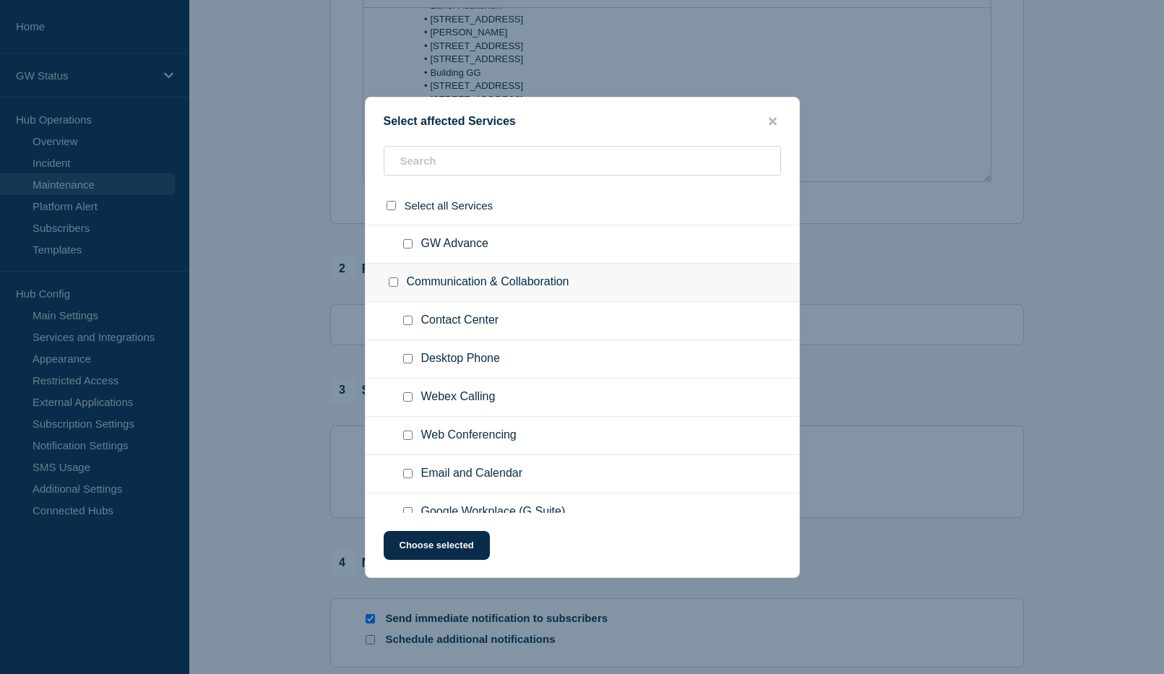
click at [407, 359] on input "Desktop Phone checkbox" at bounding box center [407, 358] width 9 height 9
checkbox input "true"
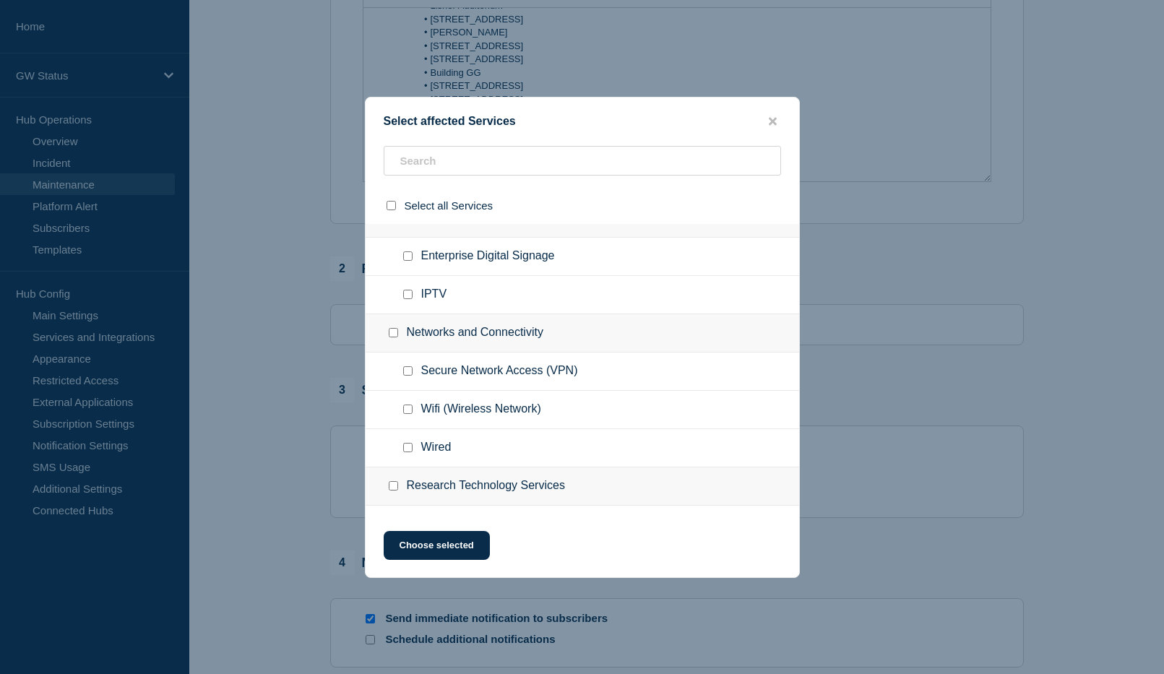
scroll to position [1372, 0]
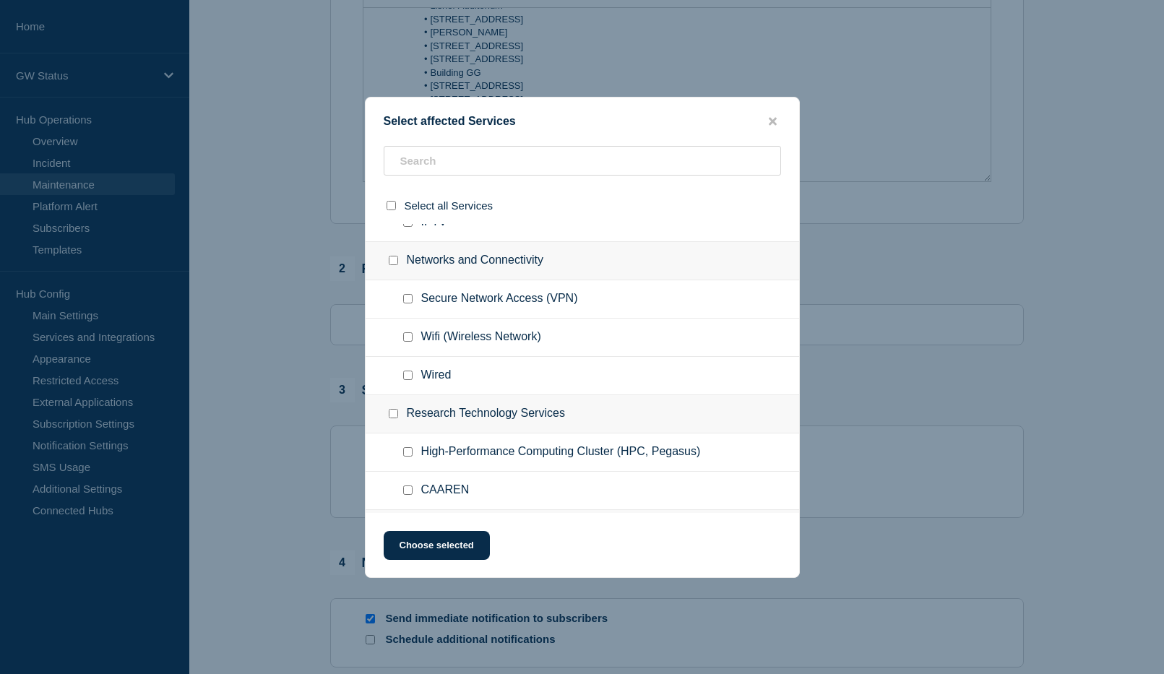
click at [408, 342] on input "Wifi (Wireless Network) checkbox" at bounding box center [407, 336] width 9 height 9
checkbox input "true"
click at [407, 377] on input "Wired checkbox" at bounding box center [407, 375] width 9 height 9
checkbox input "true"
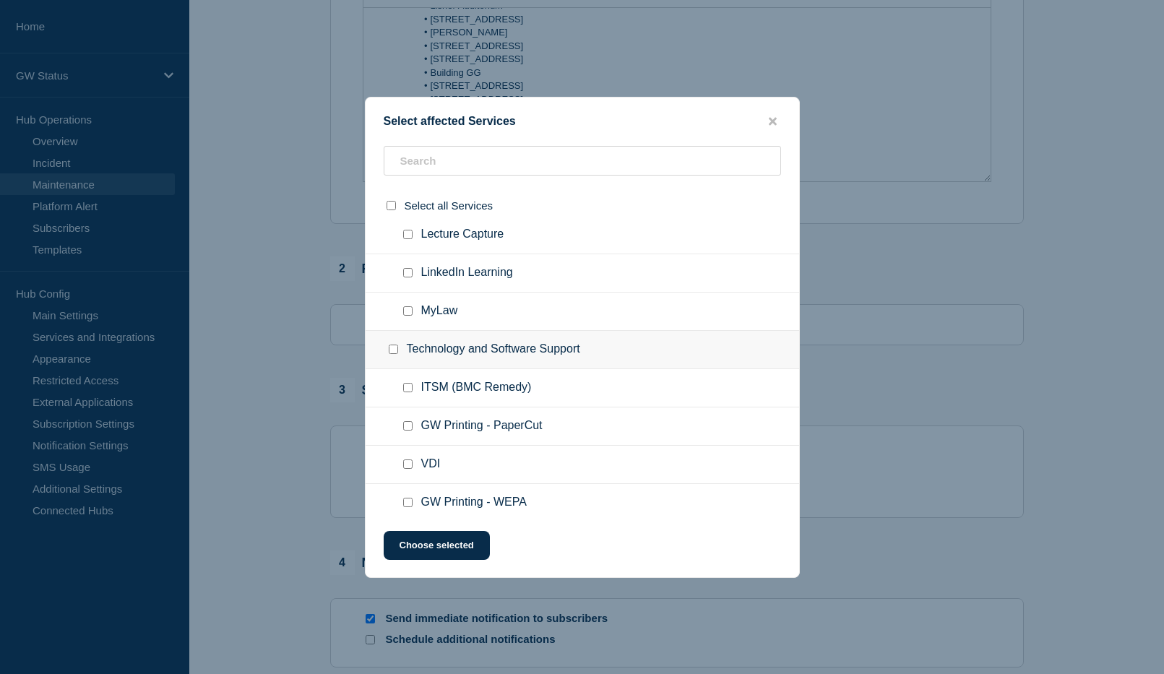
scroll to position [1983, 0]
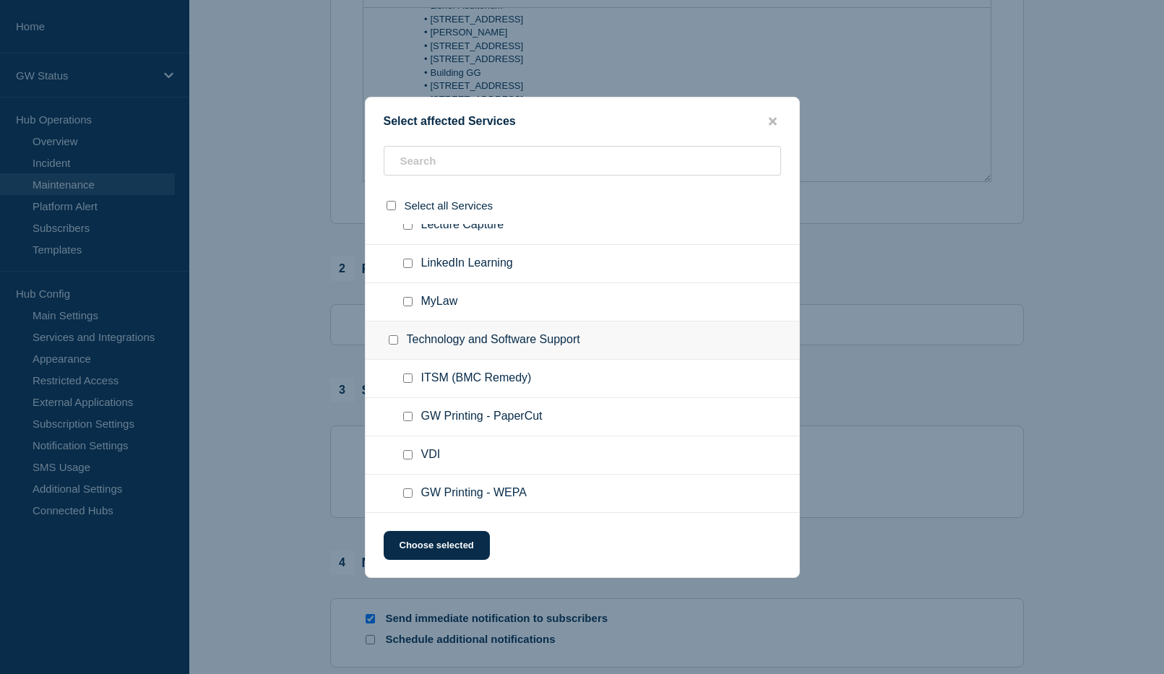
click at [407, 493] on input "GW Printing - WEPA checkbox" at bounding box center [407, 492] width 9 height 9
checkbox input "true"
click at [409, 417] on input "GW Printing - PaperCut checkbox" at bounding box center [407, 416] width 9 height 9
checkbox input "true"
click at [428, 555] on button "Choose selected" at bounding box center [437, 545] width 106 height 29
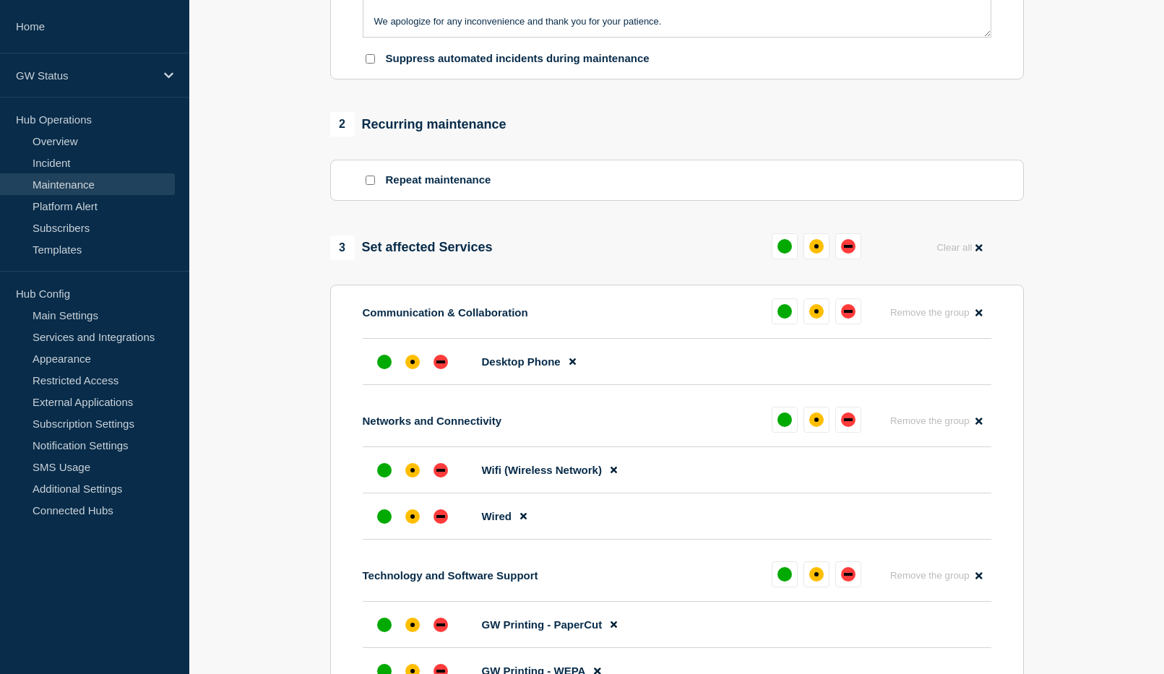
scroll to position [722, 0]
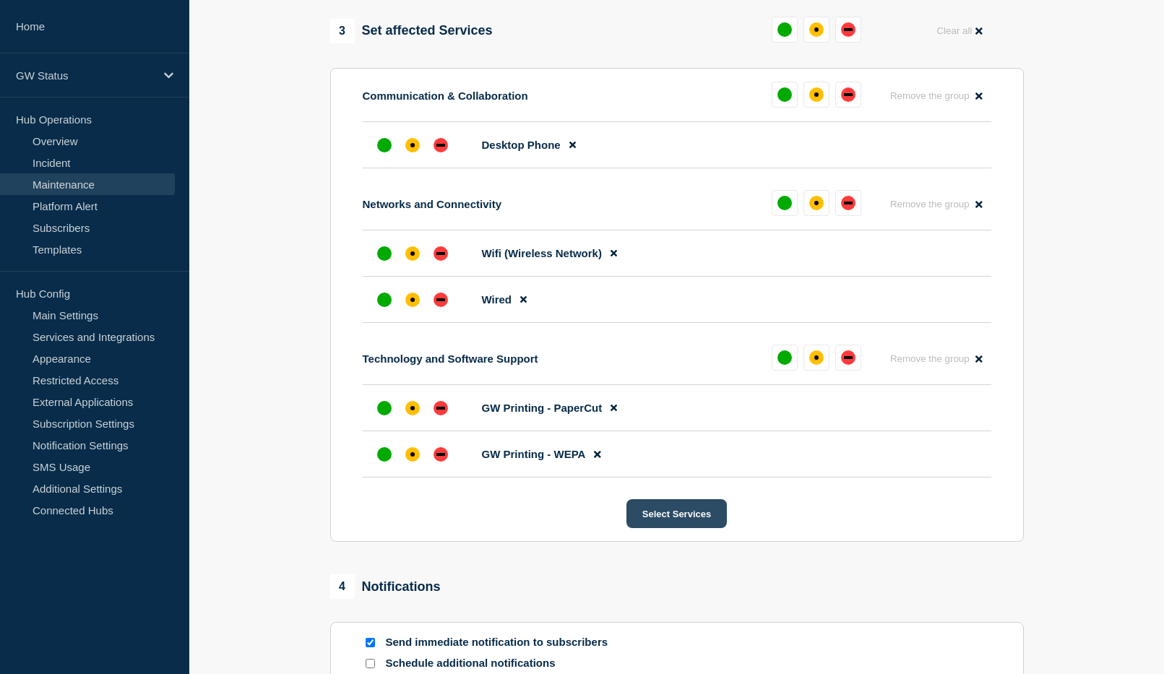
click at [685, 527] on button "Select Services" at bounding box center [676, 513] width 100 height 29
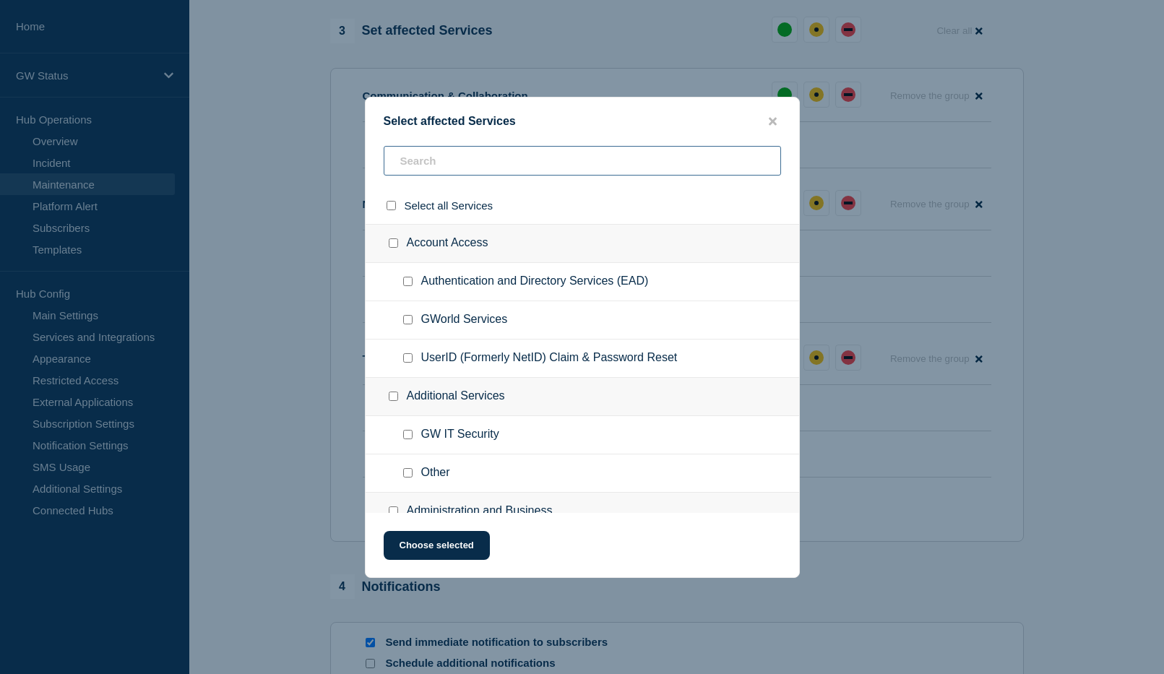
click at [471, 162] on input "text" at bounding box center [582, 161] width 397 height 30
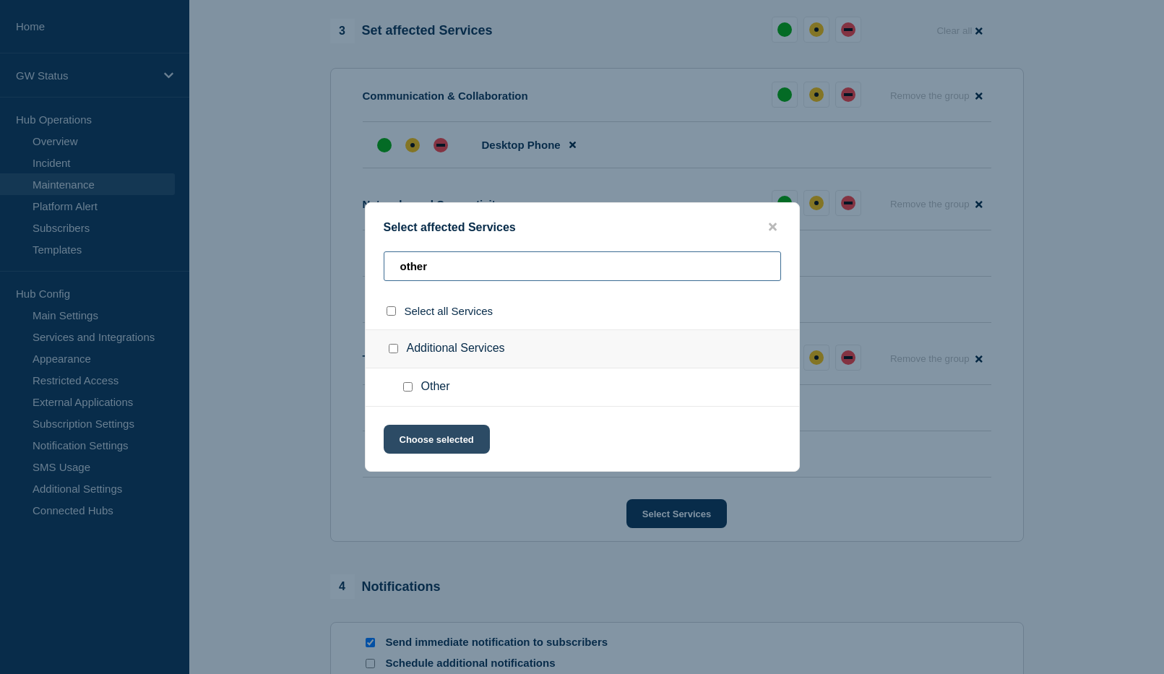
type input "other"
click at [428, 443] on button "Choose selected" at bounding box center [437, 439] width 106 height 29
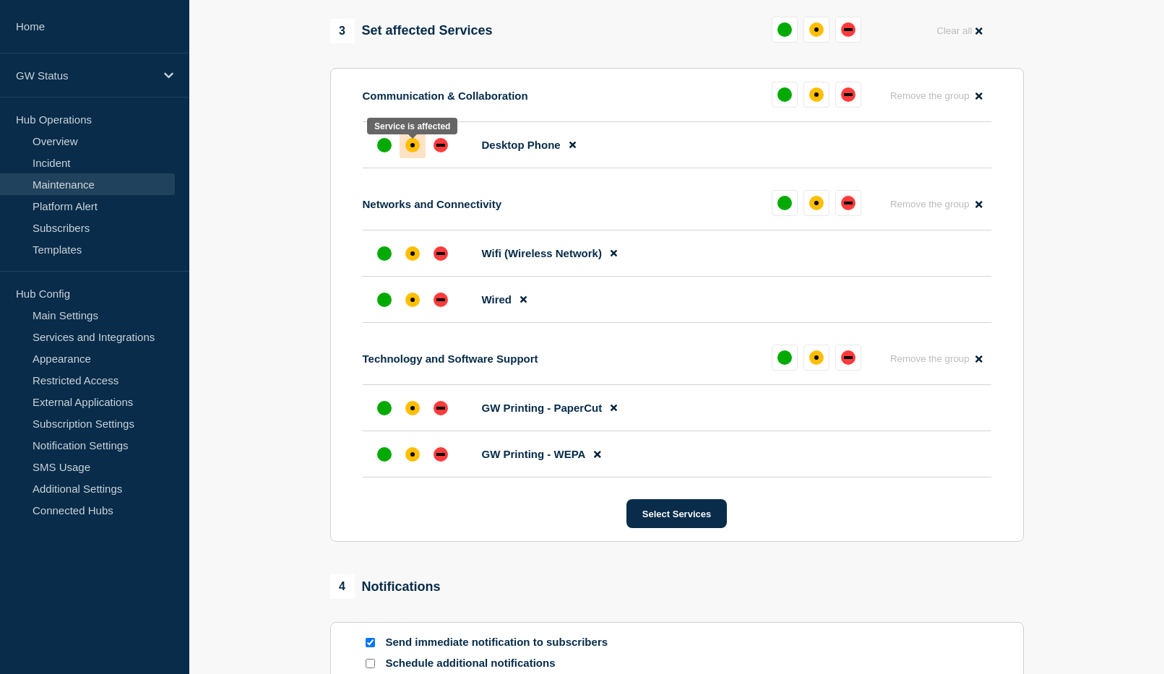
click at [407, 151] on div "affected" at bounding box center [412, 145] width 14 height 14
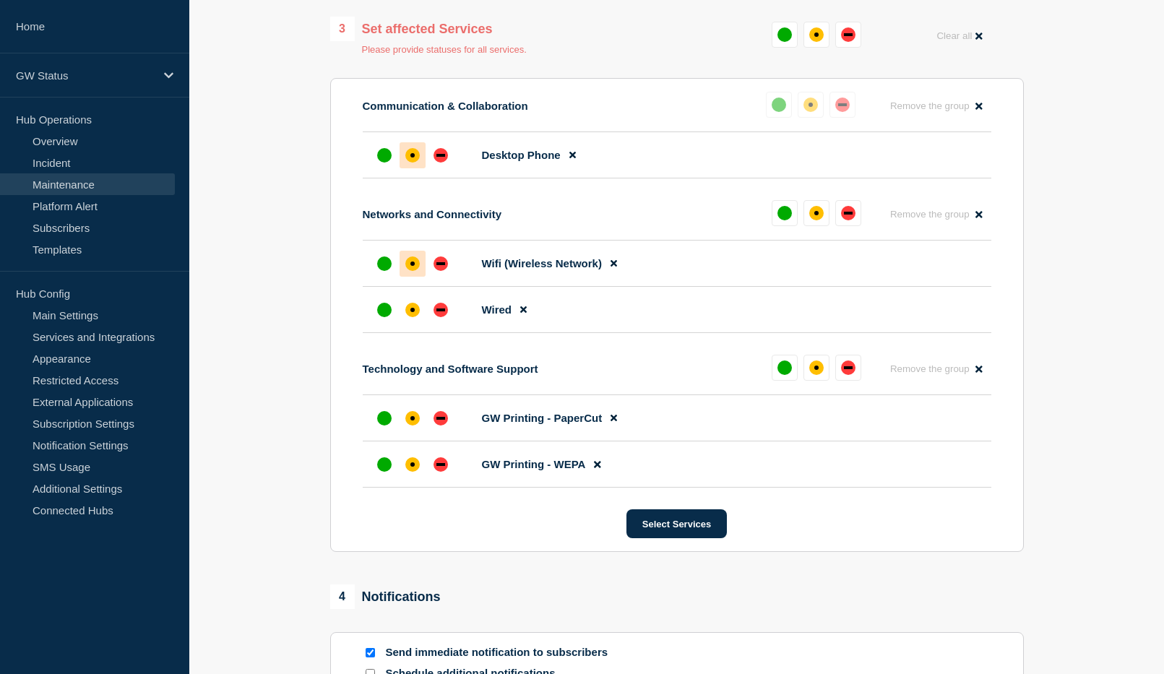
click at [412, 266] on div "affected" at bounding box center [412, 263] width 4 height 4
click at [415, 323] on div at bounding box center [412, 310] width 26 height 26
click at [414, 424] on div "affected" at bounding box center [412, 418] width 14 height 14
click at [415, 469] on div "affected" at bounding box center [412, 464] width 14 height 14
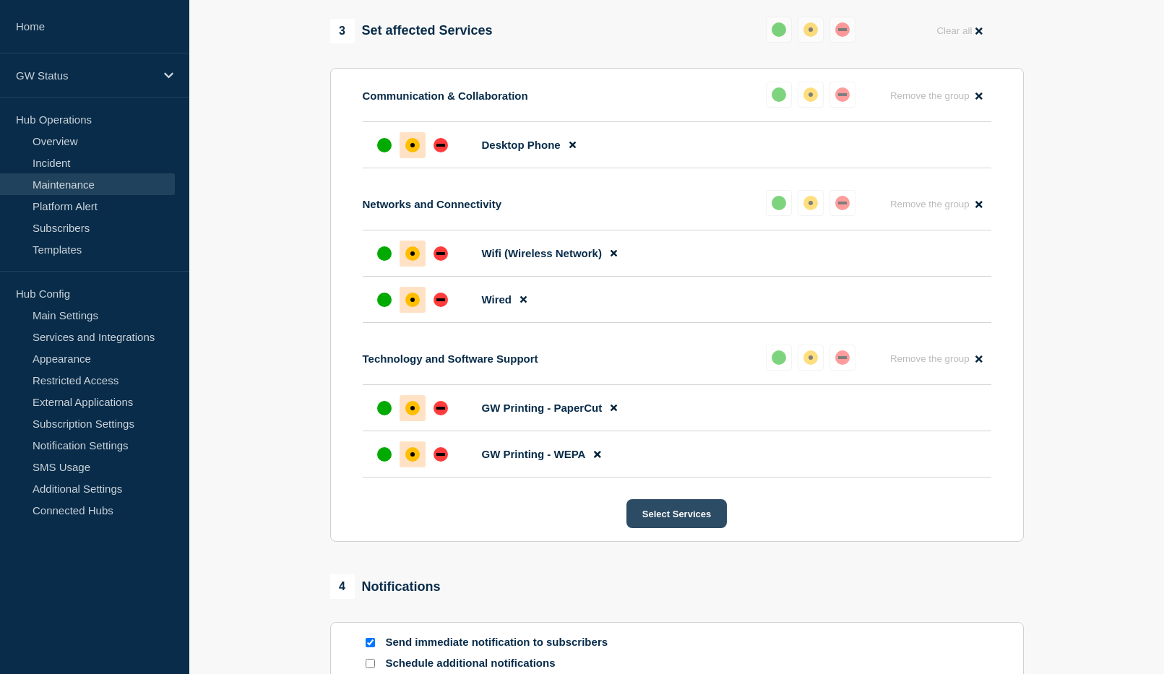
click at [699, 516] on button "Select Services" at bounding box center [676, 513] width 100 height 29
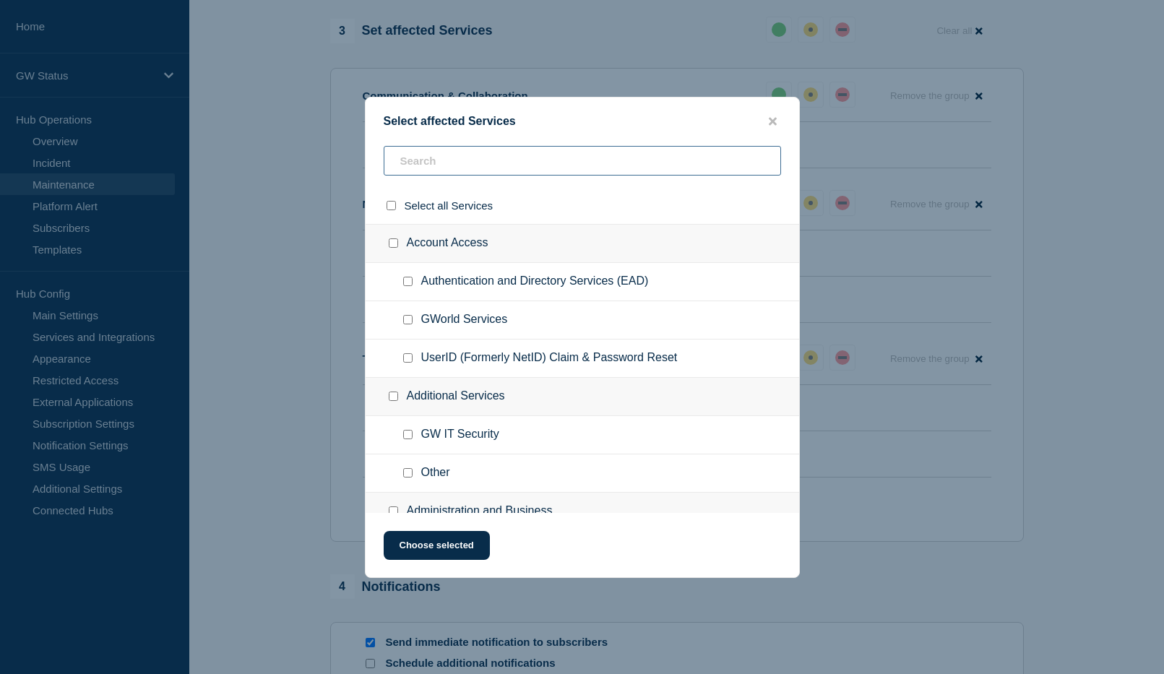
click at [467, 159] on input "text" at bounding box center [582, 161] width 397 height 30
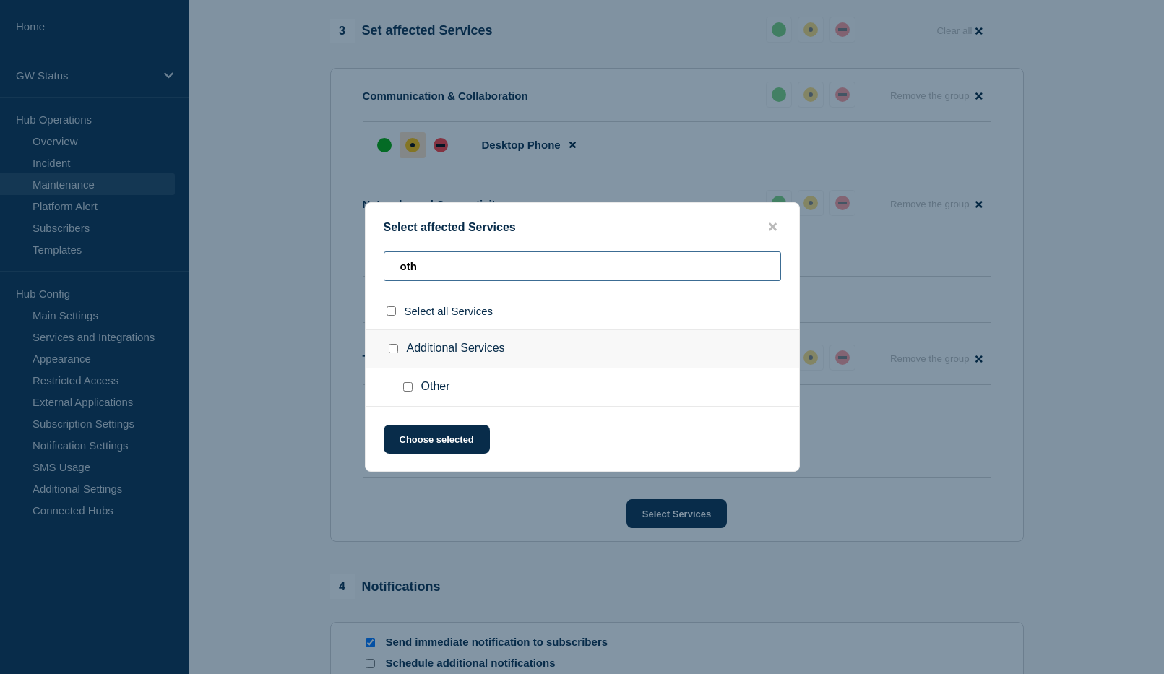
type input "oth"
drag, startPoint x: 408, startPoint y: 386, endPoint x: 410, endPoint y: 410, distance: 23.2
click at [408, 387] on input "Other checkbox" at bounding box center [407, 386] width 9 height 9
checkbox input "true"
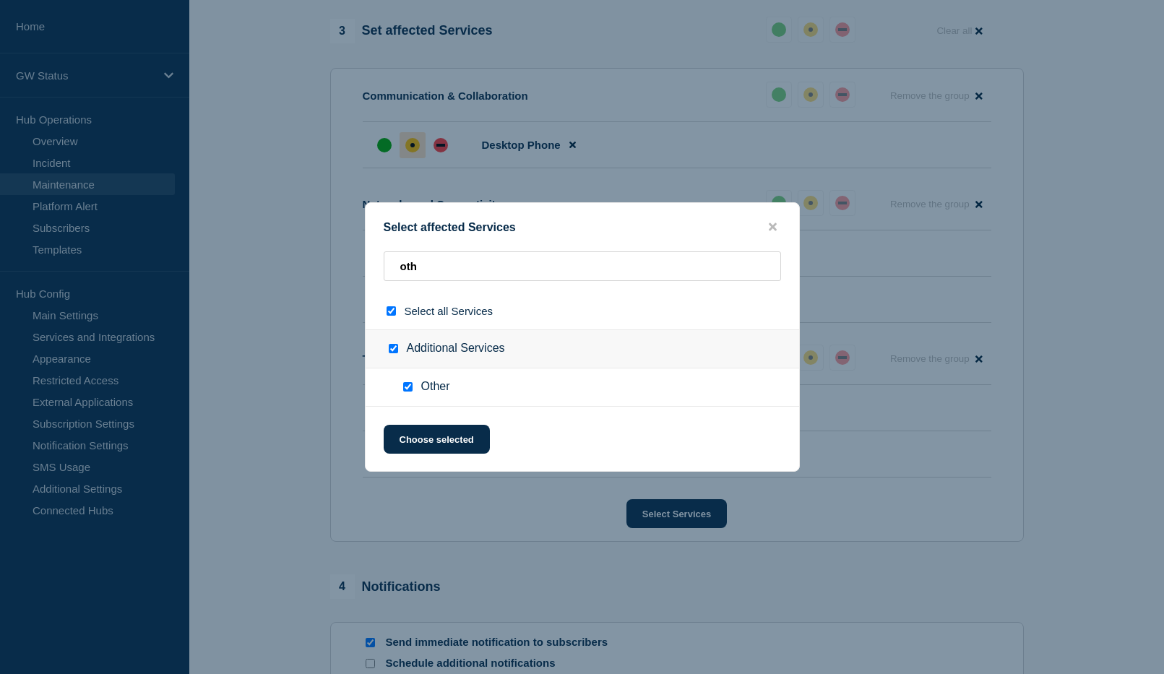
checkbox input "true"
click at [424, 440] on button "Choose selected" at bounding box center [437, 439] width 106 height 29
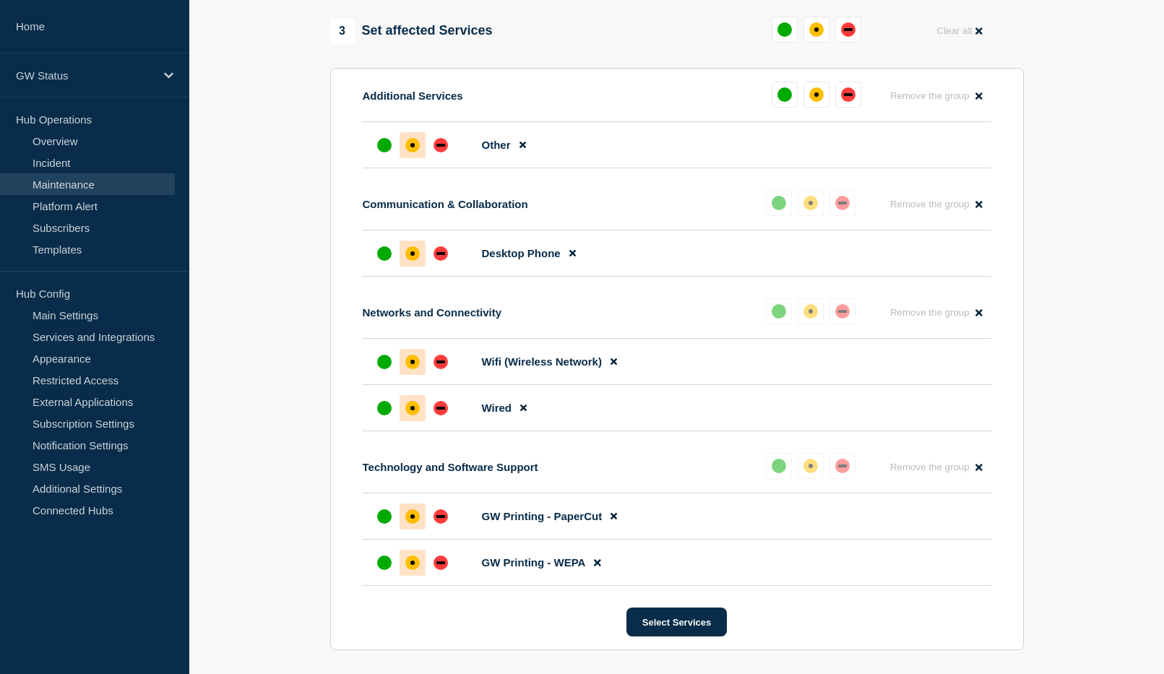
click at [406, 149] on div "affected" at bounding box center [412, 145] width 14 height 14
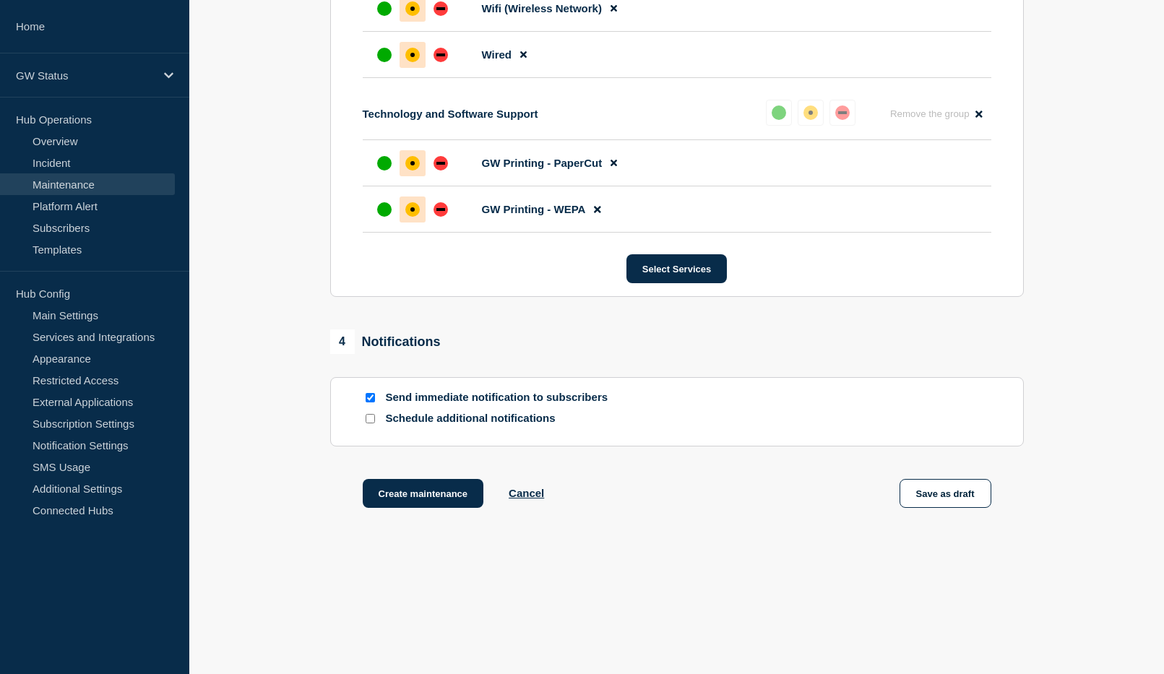
scroll to position [1084, 0]
click at [938, 489] on button "Save as draft" at bounding box center [945, 493] width 92 height 29
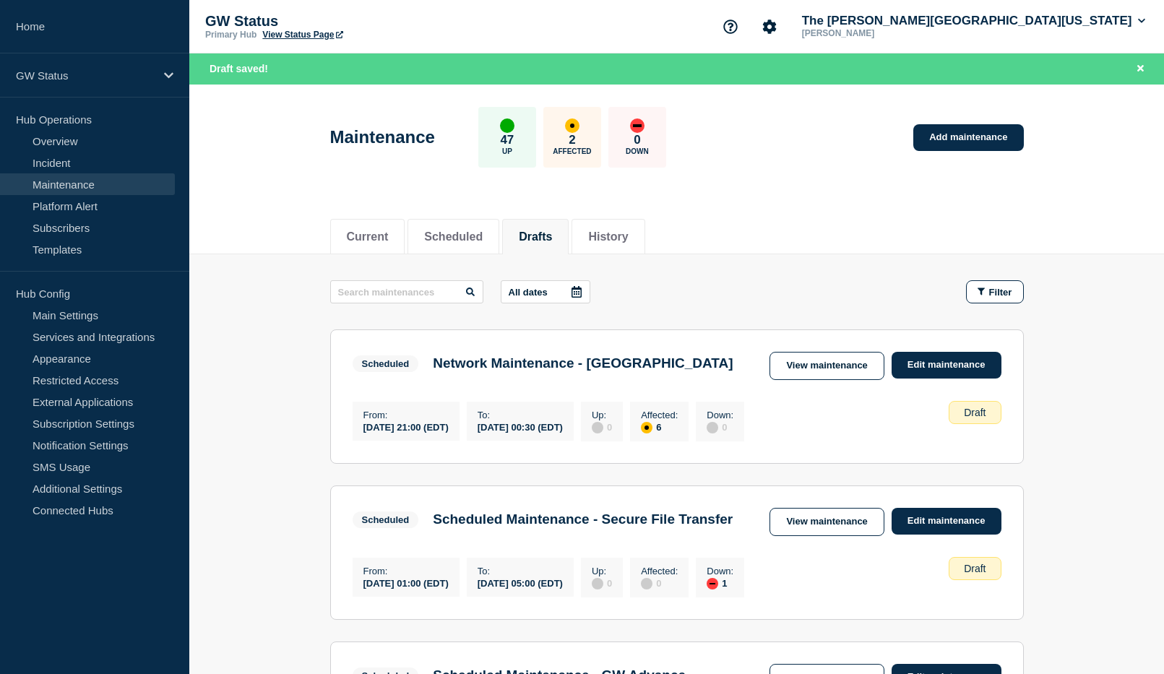
click at [552, 234] on button "Drafts" at bounding box center [535, 236] width 33 height 13
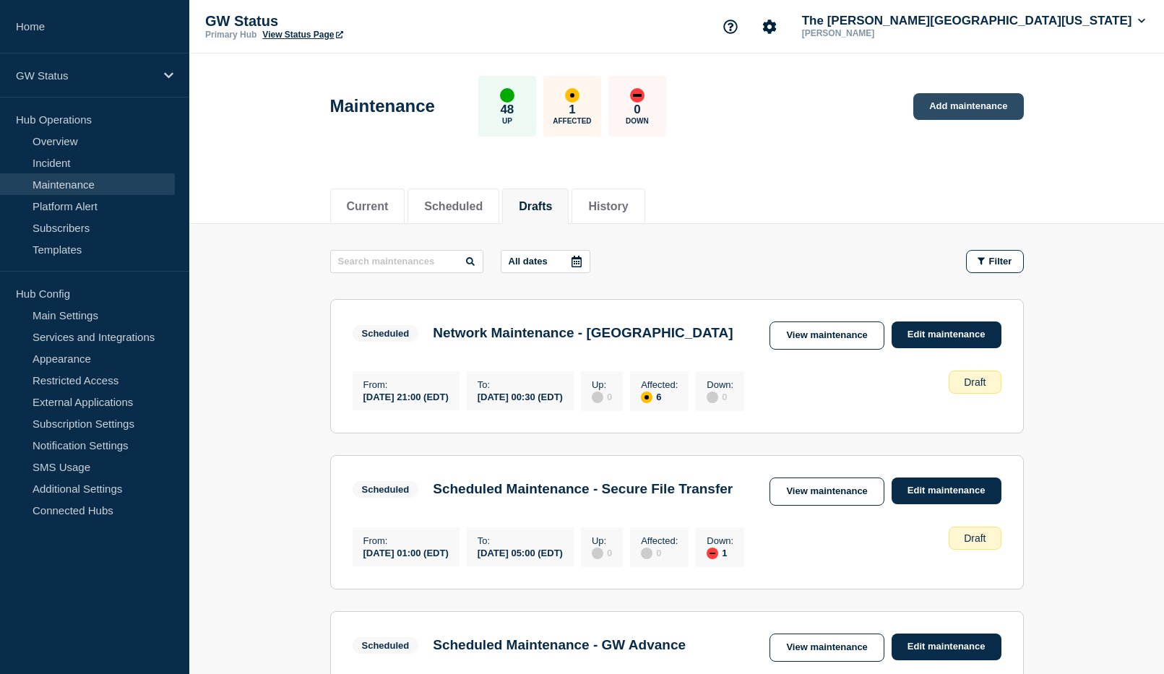
click at [976, 100] on link "Add maintenance" at bounding box center [968, 106] width 110 height 27
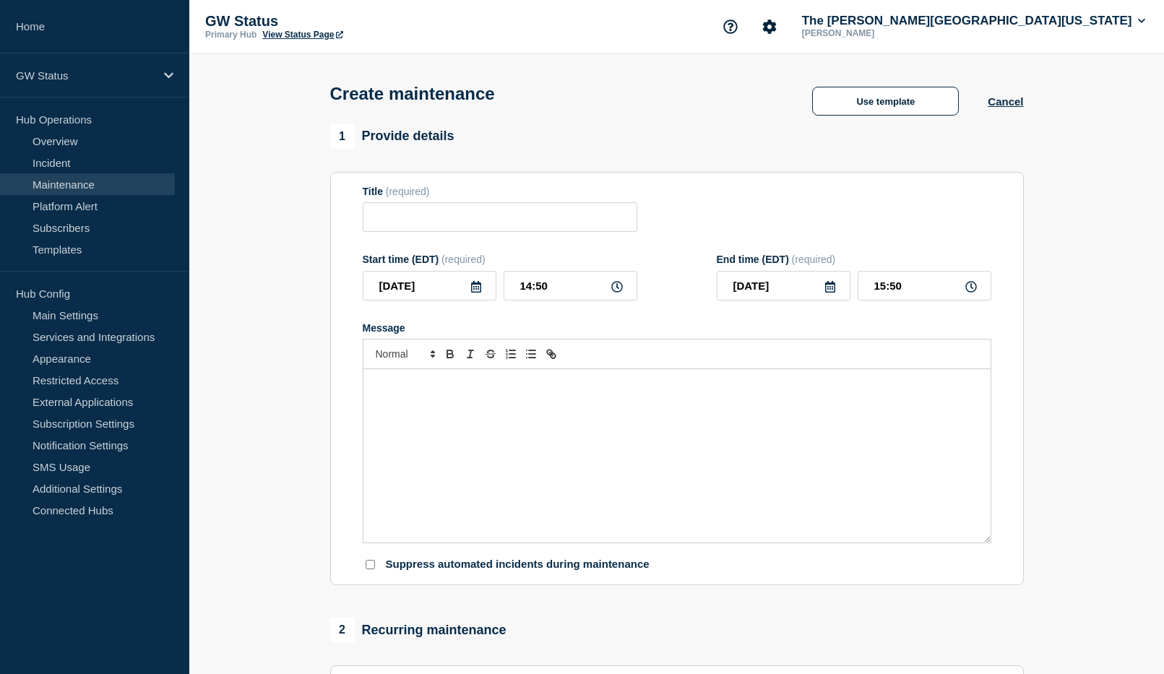
click at [885, 123] on div "Create maintenance Use template Cancel" at bounding box center [676, 88] width 726 height 71
click at [881, 98] on button "Use template" at bounding box center [885, 101] width 147 height 29
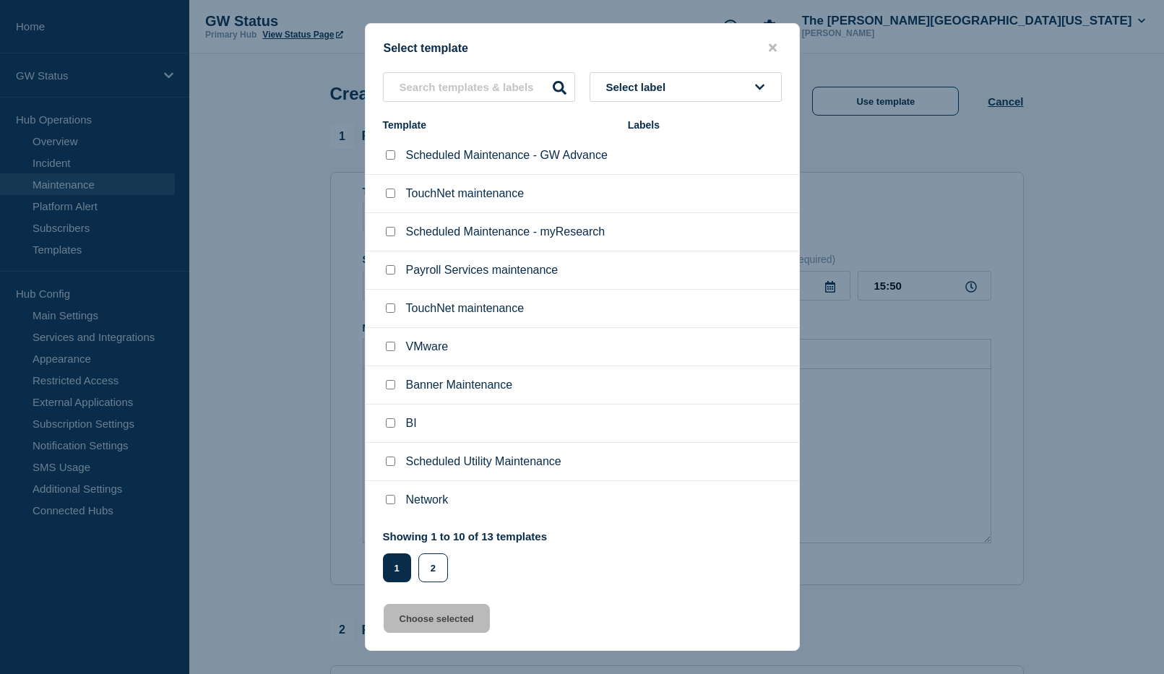
click at [392, 504] on input "Network checkbox" at bounding box center [390, 499] width 9 height 9
checkbox input "true"
click at [425, 611] on button "Choose selected" at bounding box center [437, 618] width 106 height 29
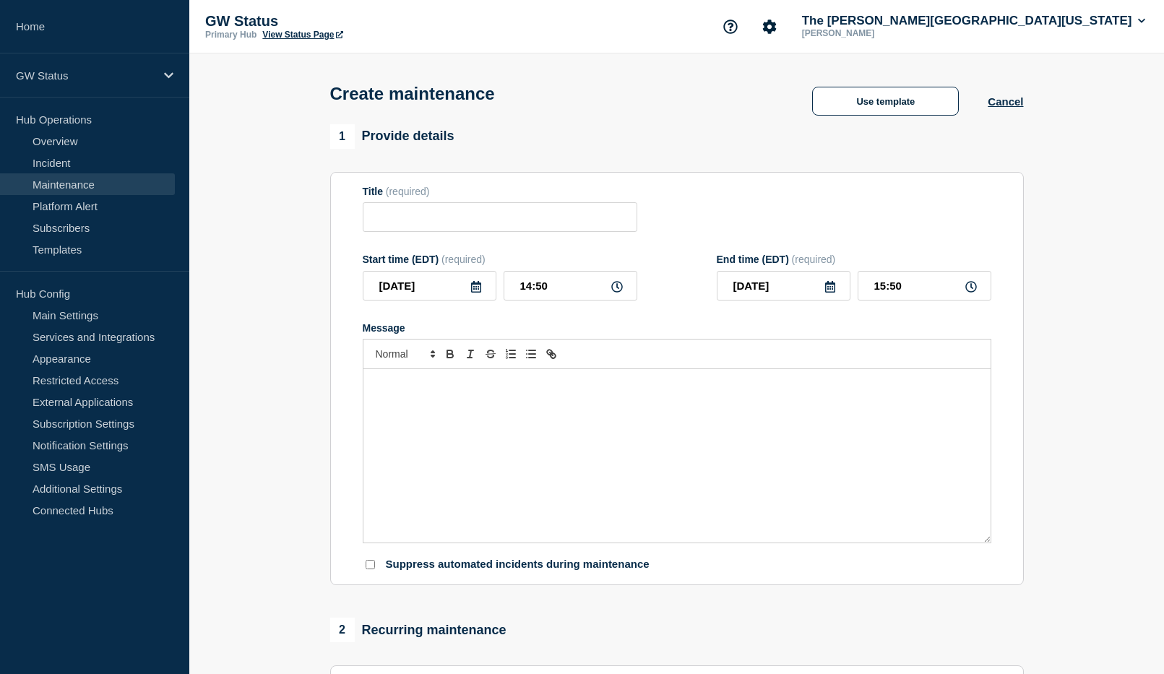
type input "Network"
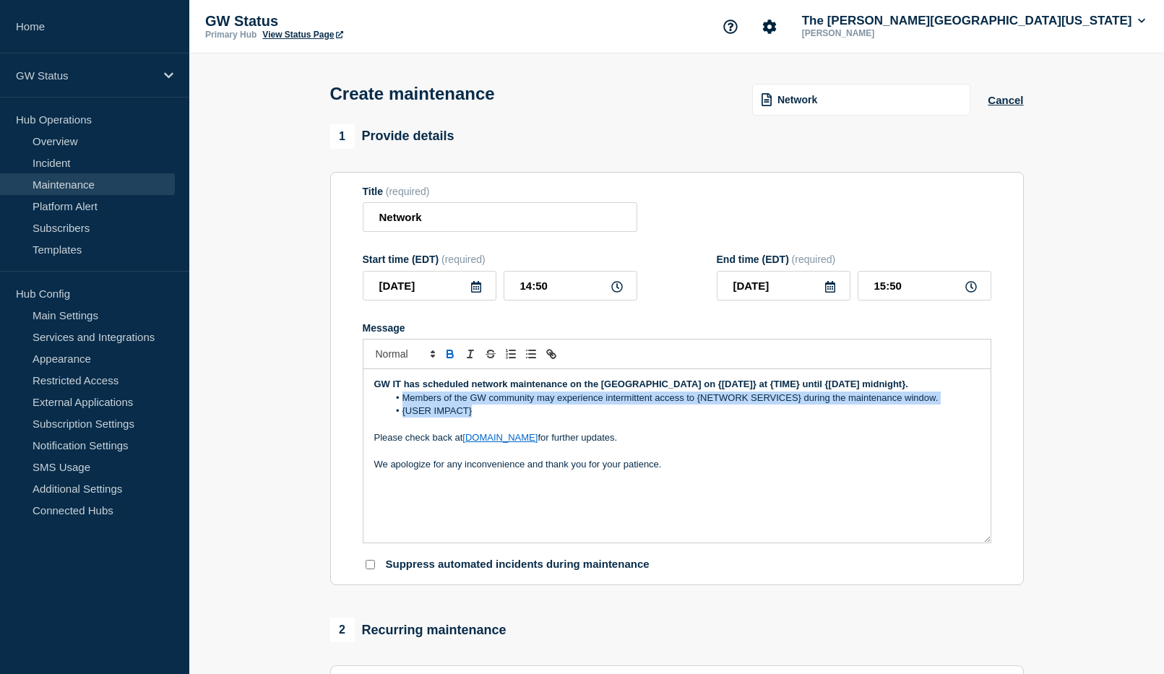
drag, startPoint x: 484, startPoint y: 433, endPoint x: 402, endPoint y: 418, distance: 83.7
click at [402, 418] on ol "Members of the GW community may experience intermittent access to {NETWORK SERV…" at bounding box center [676, 405] width 605 height 27
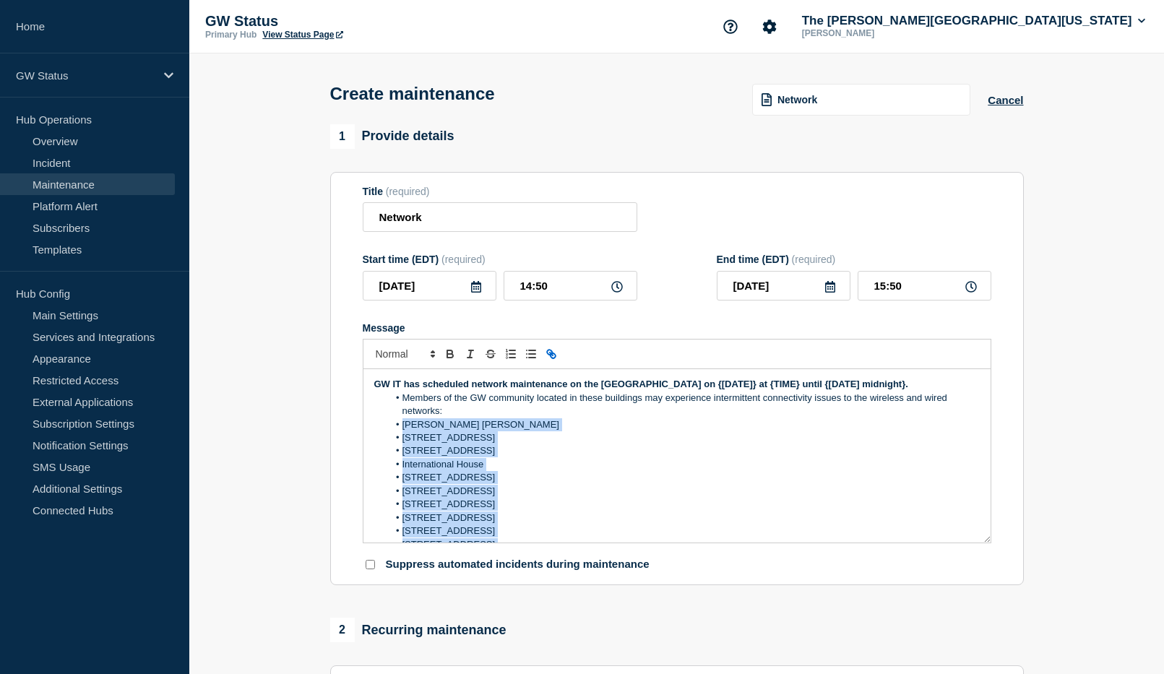
drag, startPoint x: 457, startPoint y: 480, endPoint x: 399, endPoint y: 440, distance: 71.1
click at [399, 440] on ol "Members of the GW community located in these buildings may experience intermitt…" at bounding box center [676, 645] width 605 height 506
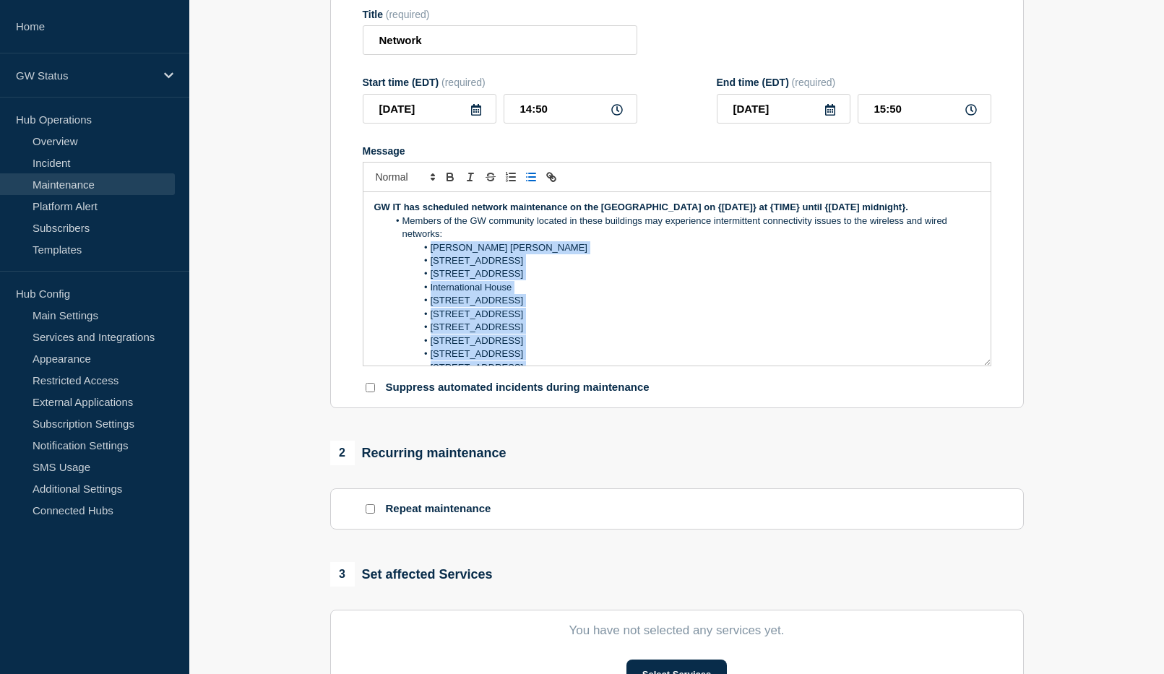
click at [585, 280] on li "[STREET_ADDRESS]" at bounding box center [684, 273] width 592 height 13
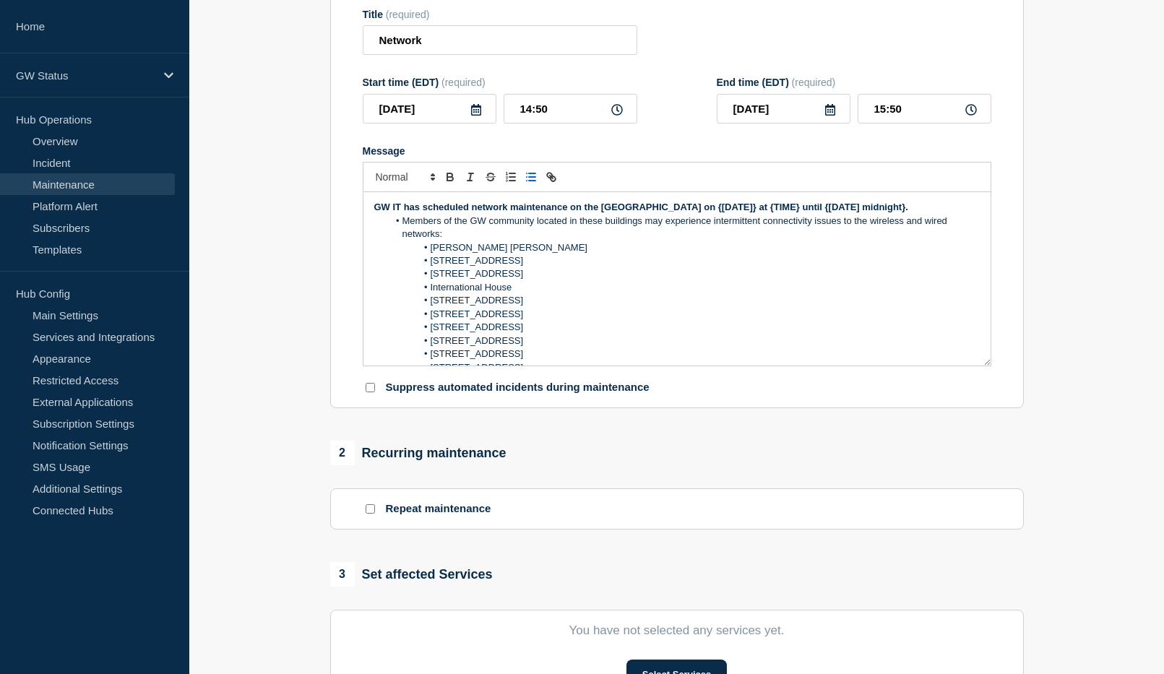
drag, startPoint x: 436, startPoint y: 227, endPoint x: 371, endPoint y: 213, distance: 65.7
click at [371, 213] on div "GW IT has scheduled network maintenance on the Foggy Bottom Campus on {Thursday…" at bounding box center [676, 278] width 627 height 173
click at [480, 116] on icon at bounding box center [476, 110] width 10 height 12
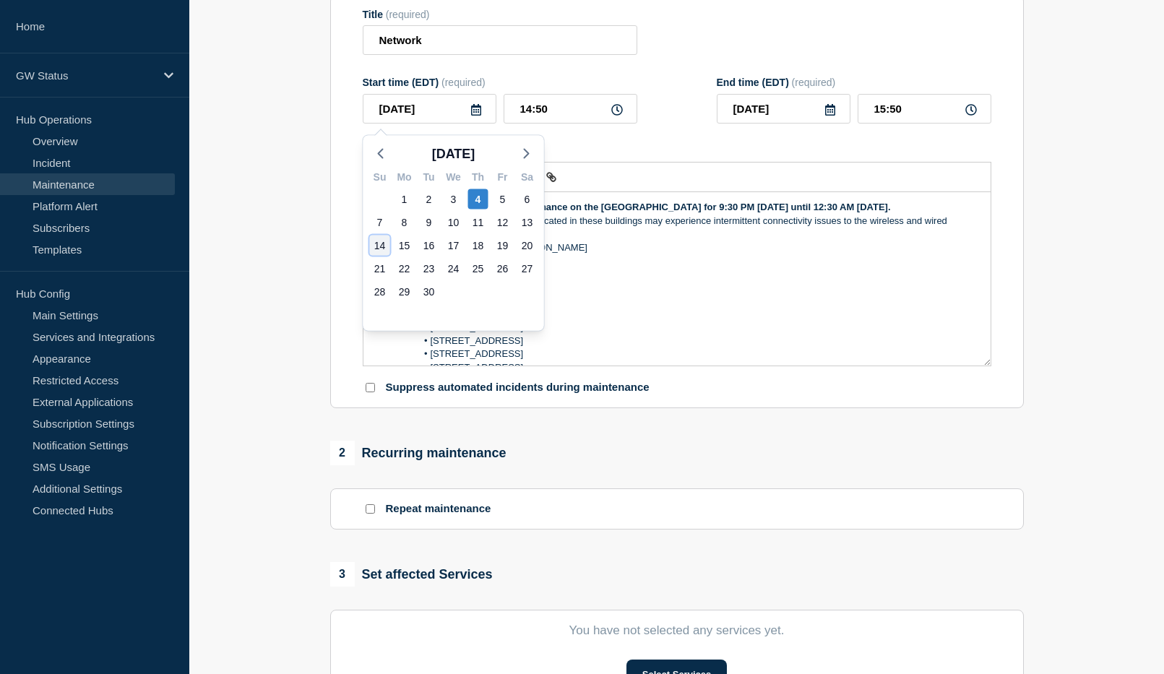
click at [378, 242] on div "14" at bounding box center [380, 245] width 20 height 20
type input "[DATE]"
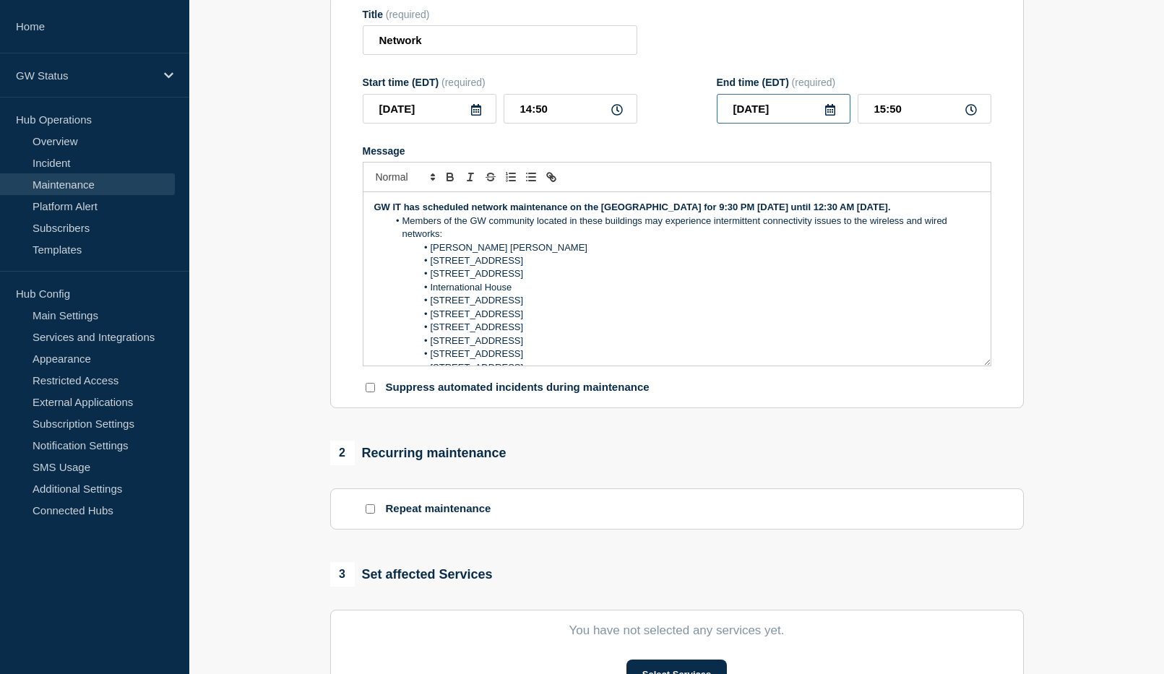
click at [790, 113] on input "[DATE]" at bounding box center [784, 109] width 134 height 30
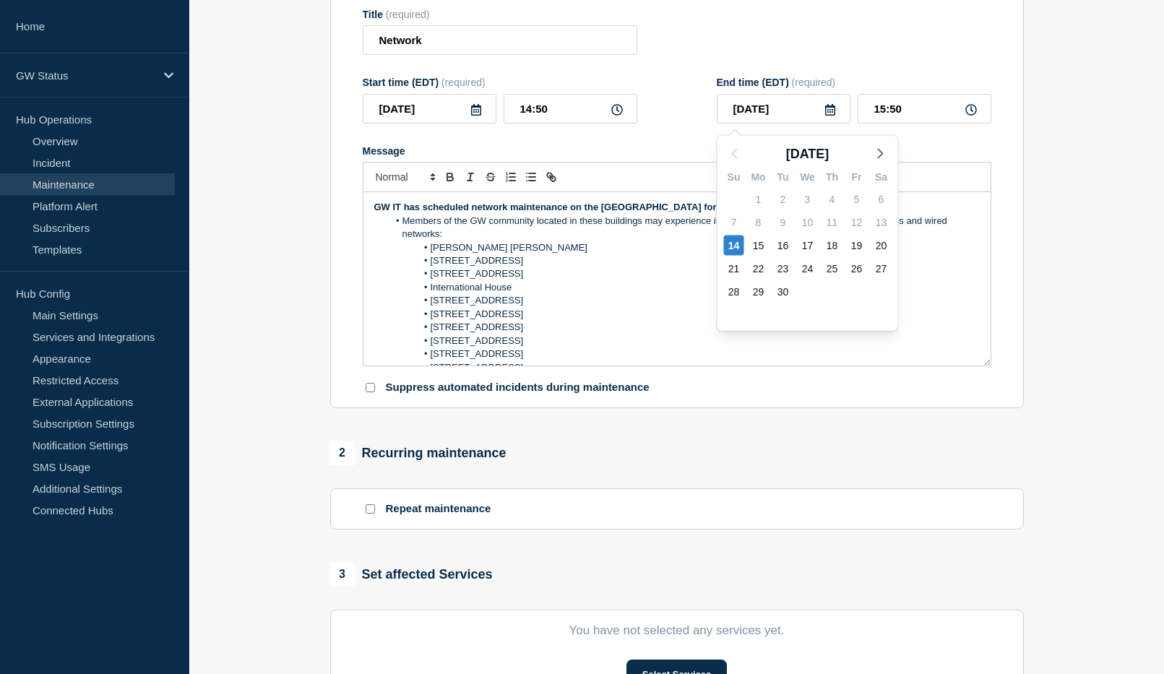
click at [829, 113] on icon at bounding box center [830, 110] width 12 height 12
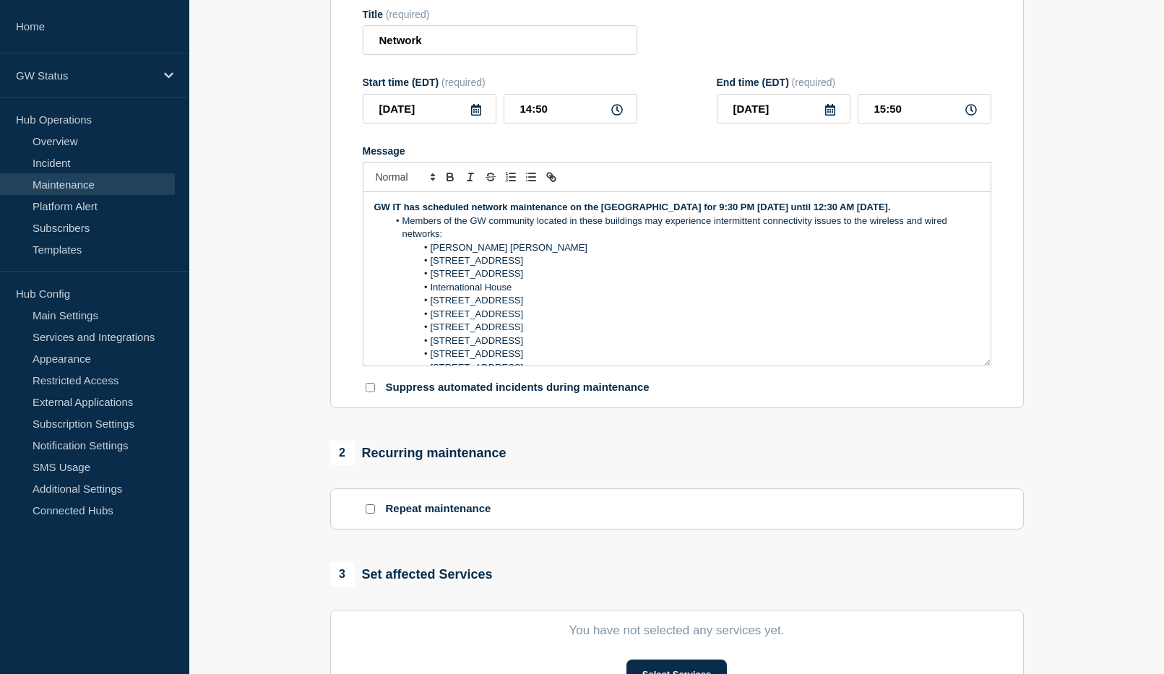
click at [827, 112] on icon at bounding box center [830, 110] width 12 height 12
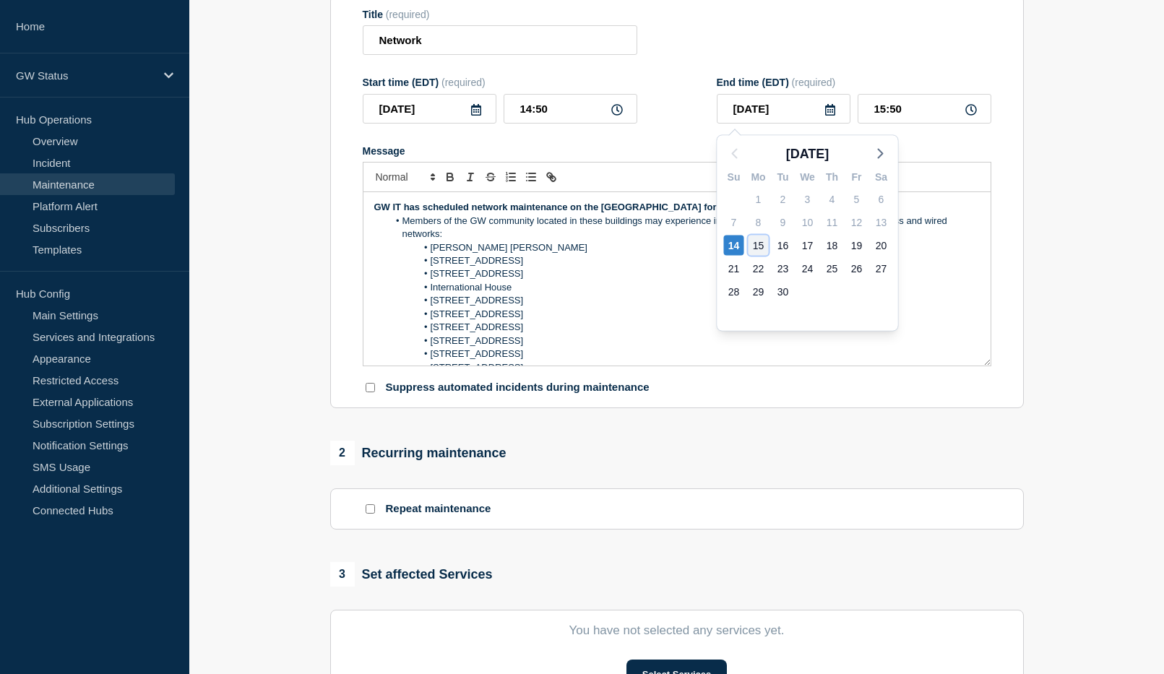
click at [758, 243] on div "15" at bounding box center [758, 245] width 20 height 20
type input "[DATE]"
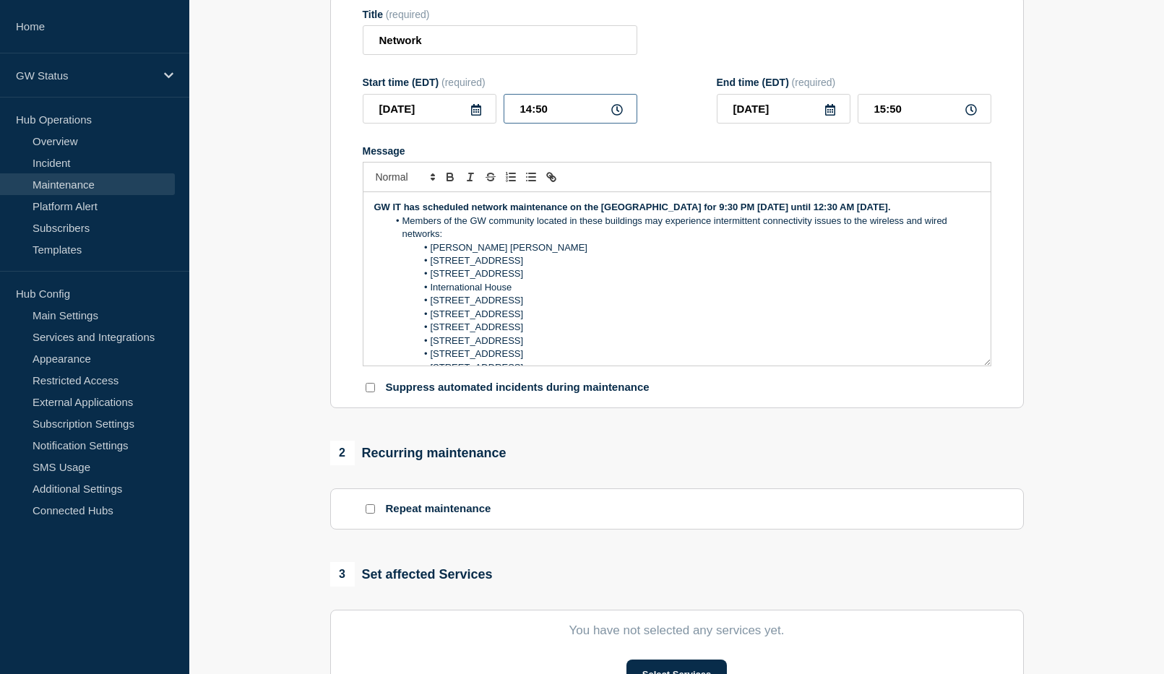
drag, startPoint x: 566, startPoint y: 105, endPoint x: 505, endPoint y: 104, distance: 61.4
click at [505, 104] on input "14:50" at bounding box center [570, 109] width 134 height 30
type input "21:00"
drag, startPoint x: 909, startPoint y: 111, endPoint x: 869, endPoint y: 112, distance: 39.7
click at [869, 112] on input "22:00" at bounding box center [924, 109] width 134 height 30
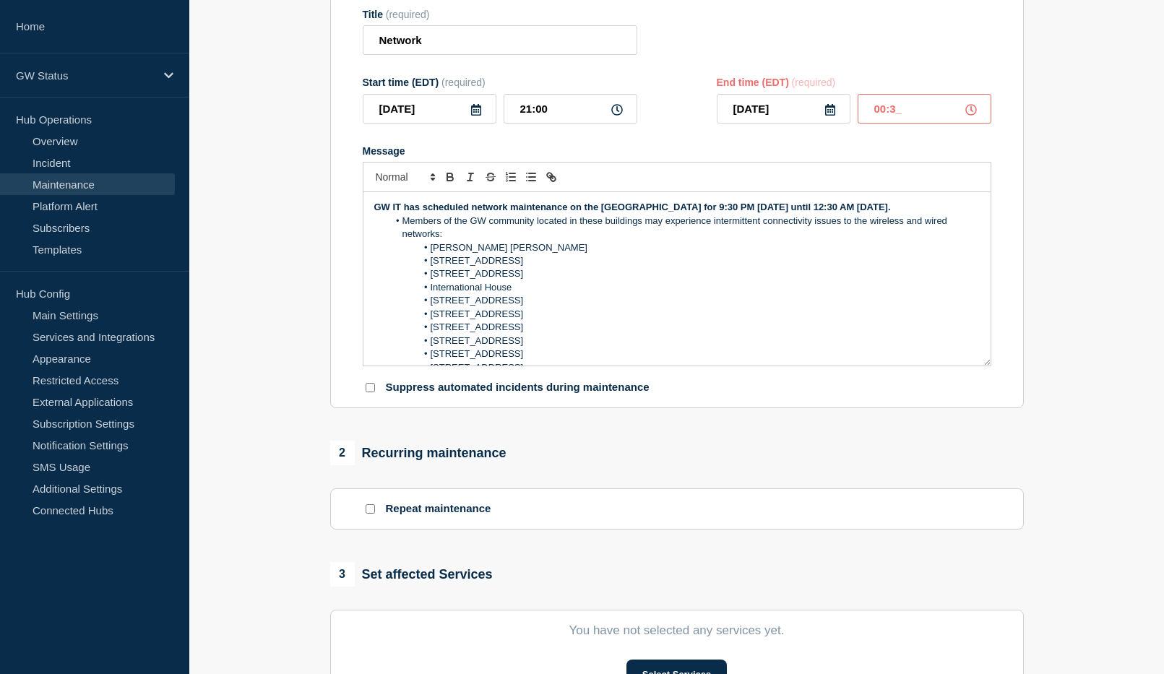
type input "00:30"
click at [1059, 189] on section "1 Provide details Title (required) Network Start time (EDT) (required) 2025-09-…" at bounding box center [676, 448] width 974 height 1003
drag, startPoint x: 384, startPoint y: 41, endPoint x: 504, endPoint y: 51, distance: 121.0
click at [360, 42] on section "Title (required) Network Start time (EDT) (required) 2025-09-14 21:00 End time …" at bounding box center [676, 202] width 693 height 414
paste input "Maintenance - [GEOGRAPHIC_DATA]"
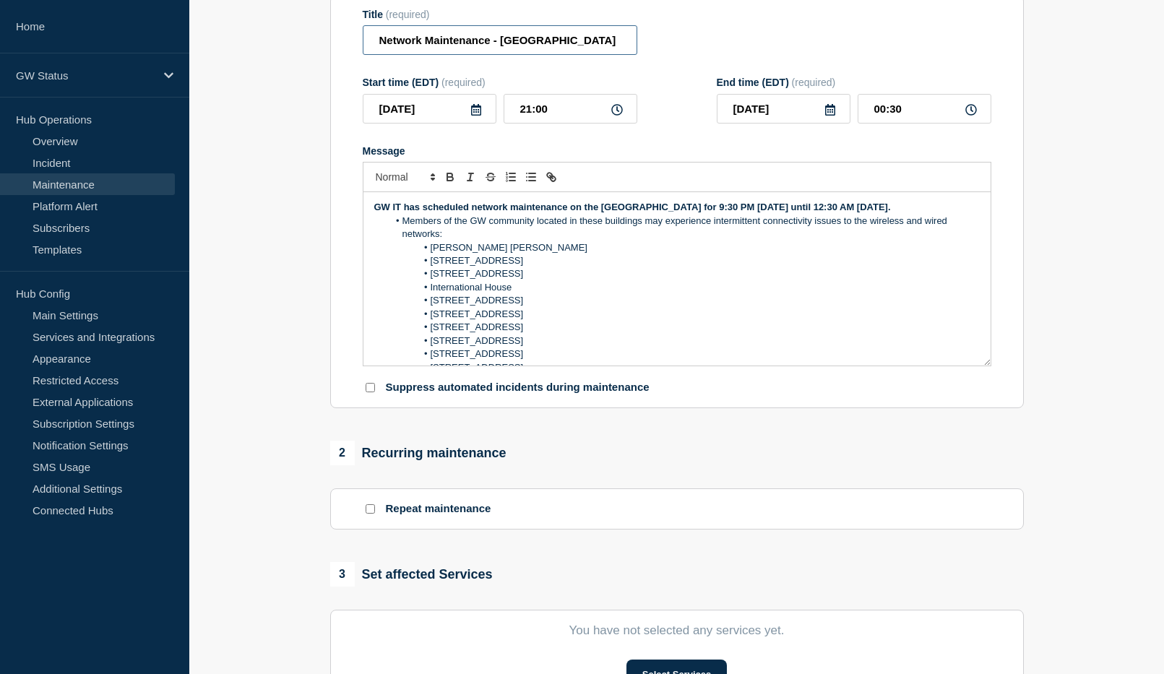
type input "Network Maintenance - [GEOGRAPHIC_DATA]"
click at [1104, 168] on section "1 Provide details Title (required) Network Maintenance - Foggy Bottom Campus St…" at bounding box center [676, 448] width 974 height 1003
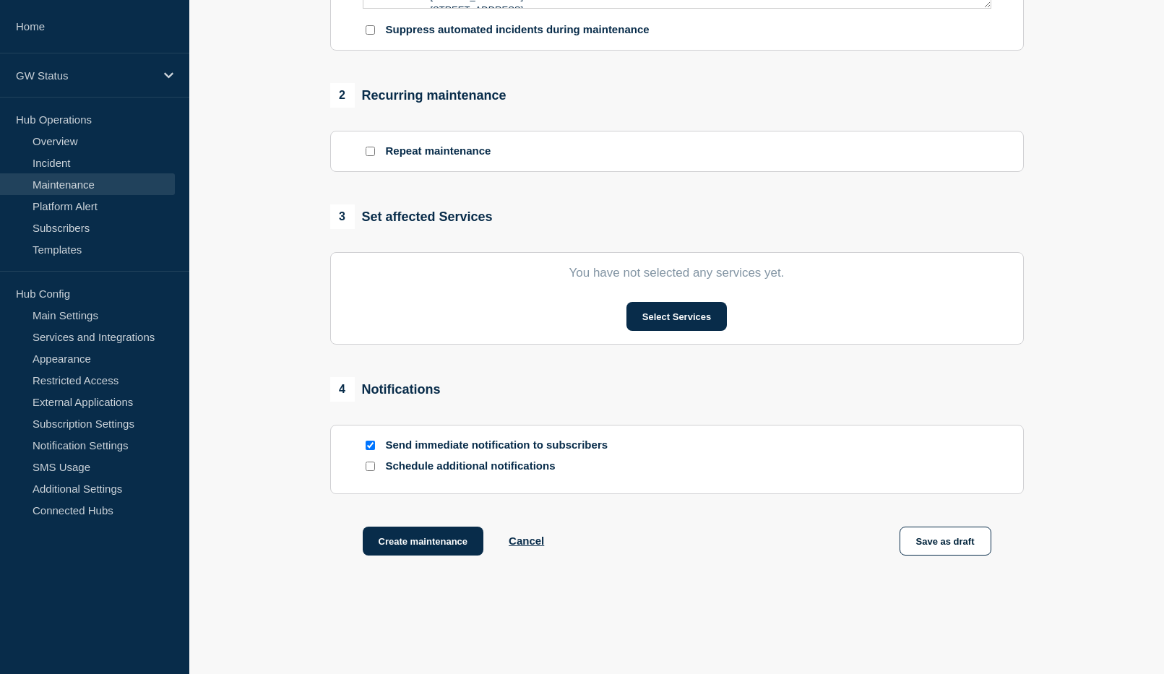
scroll to position [538, 0]
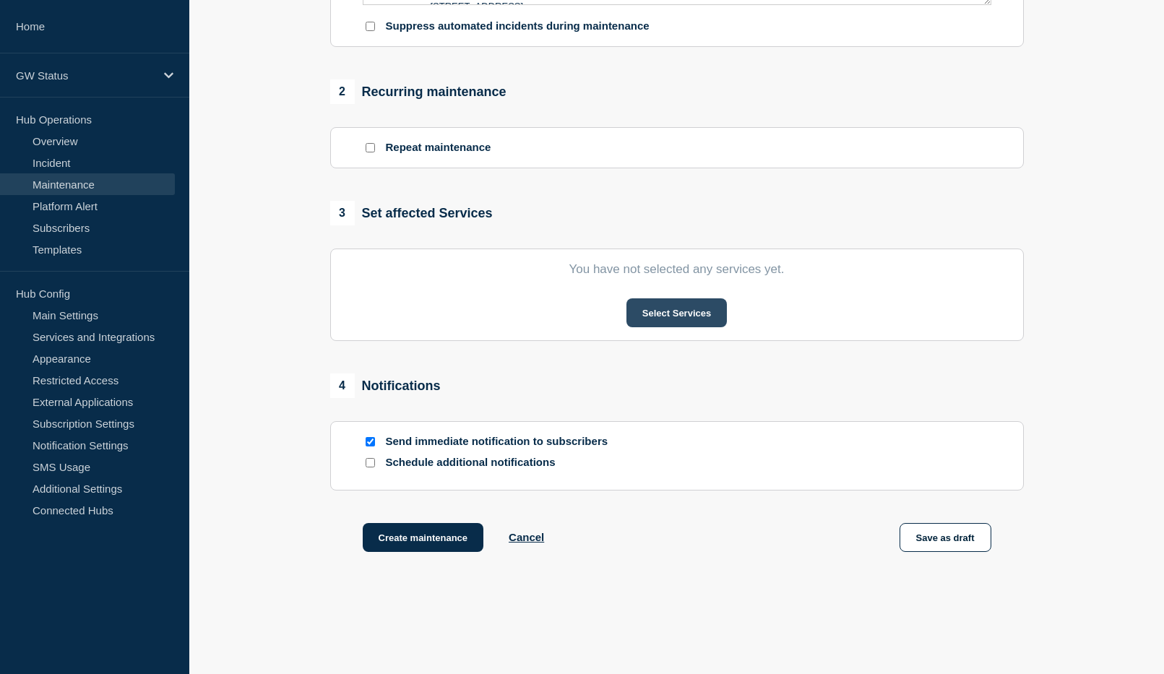
click at [678, 311] on button "Select Services" at bounding box center [676, 312] width 100 height 29
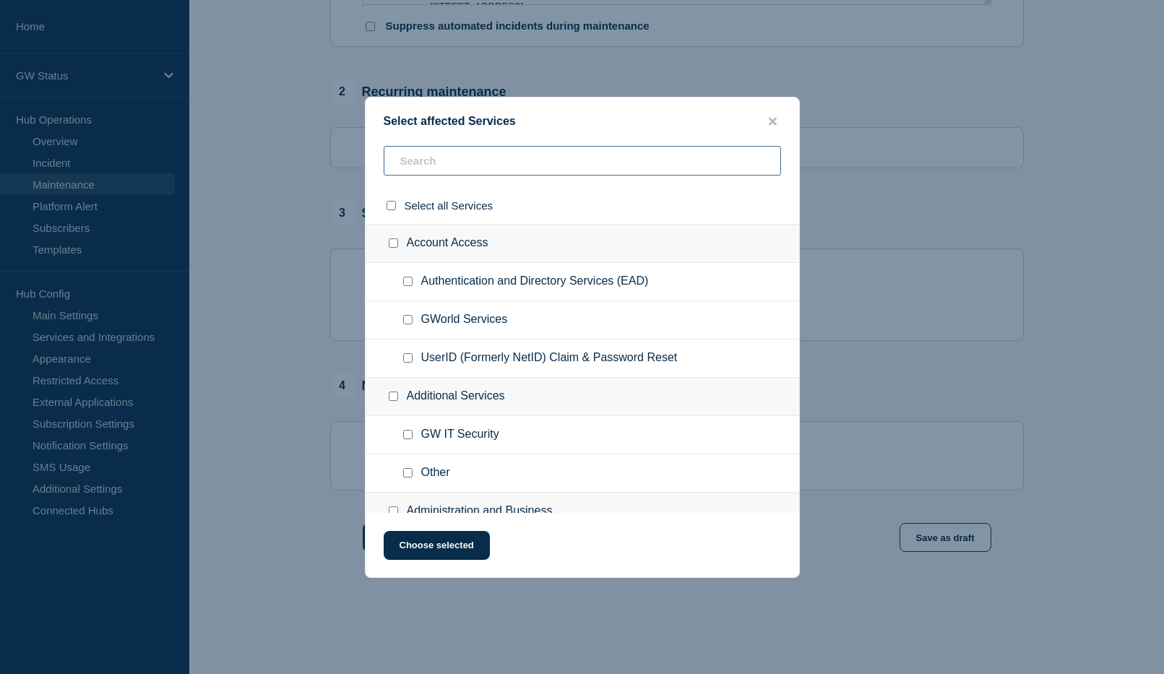
click at [454, 166] on input "text" at bounding box center [582, 161] width 397 height 30
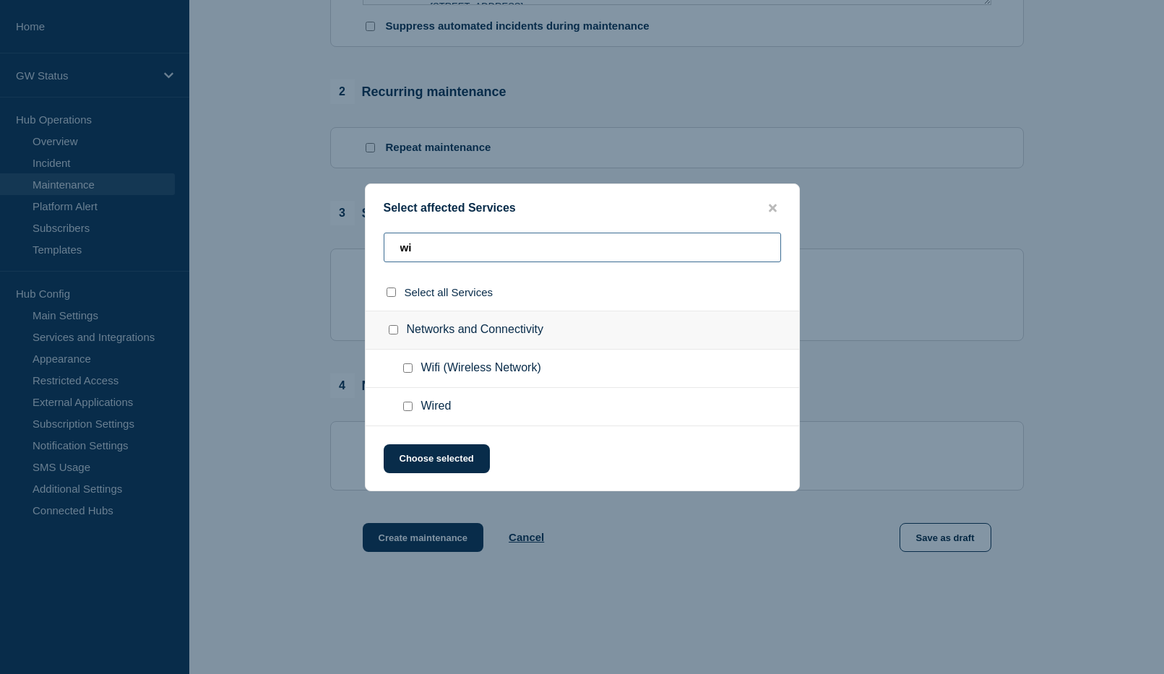
type input "wi"
drag, startPoint x: 408, startPoint y: 365, endPoint x: 414, endPoint y: 397, distance: 33.0
click at [408, 370] on input "Wifi (Wireless Network) checkbox" at bounding box center [407, 367] width 9 height 9
checkbox input "true"
click at [407, 409] on input "Wired checkbox" at bounding box center [407, 406] width 9 height 9
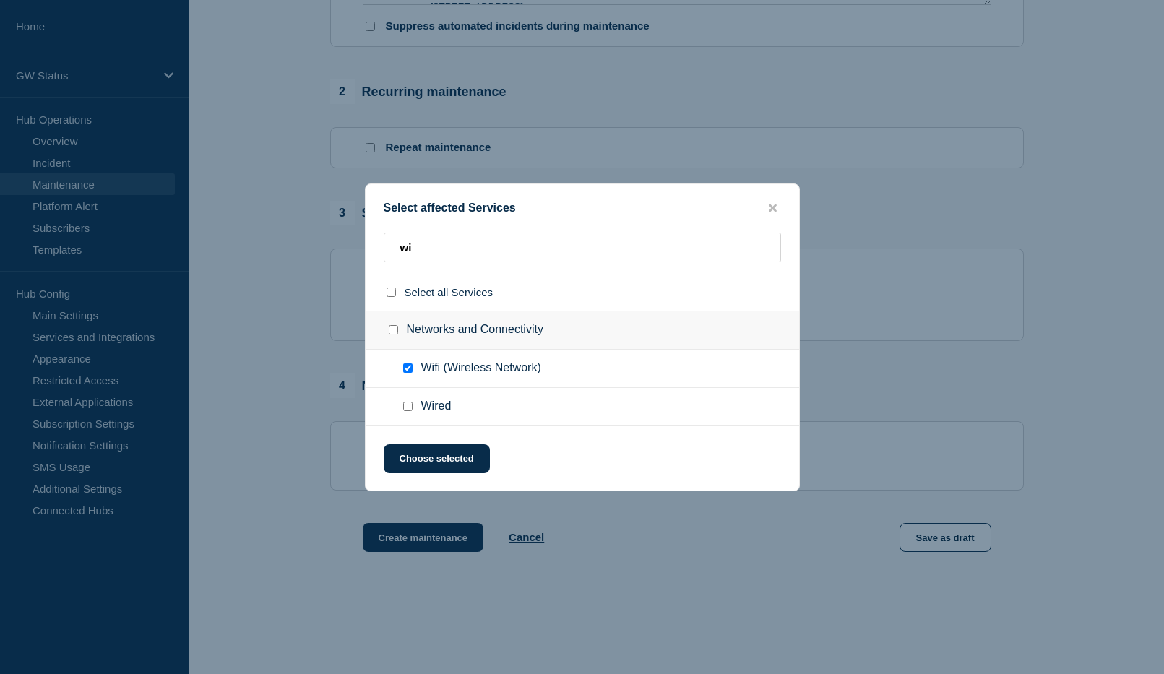
checkbox input "true"
drag, startPoint x: 418, startPoint y: 455, endPoint x: 422, endPoint y: 446, distance: 10.1
click at [419, 455] on button "Choose selected" at bounding box center [437, 458] width 106 height 29
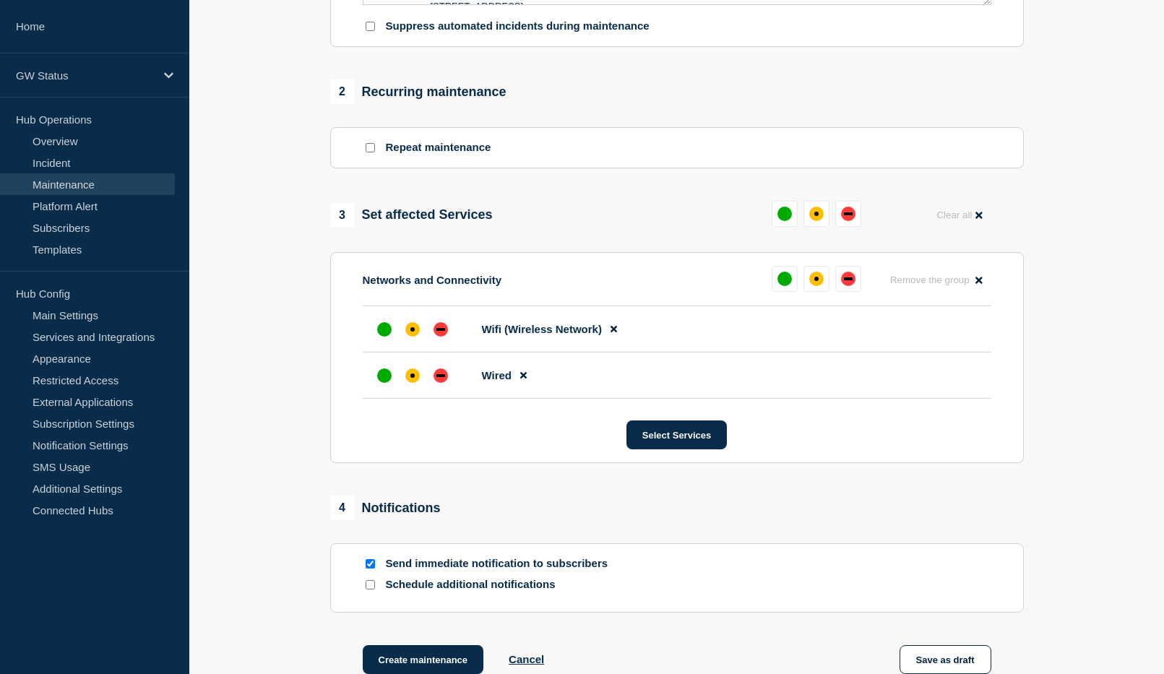
click at [687, 426] on section "Networks and Connectivity Remove the group Remove Wifi (Wireless Network) Wired…" at bounding box center [676, 357] width 693 height 211
click at [685, 446] on button "Select Services" at bounding box center [676, 434] width 100 height 29
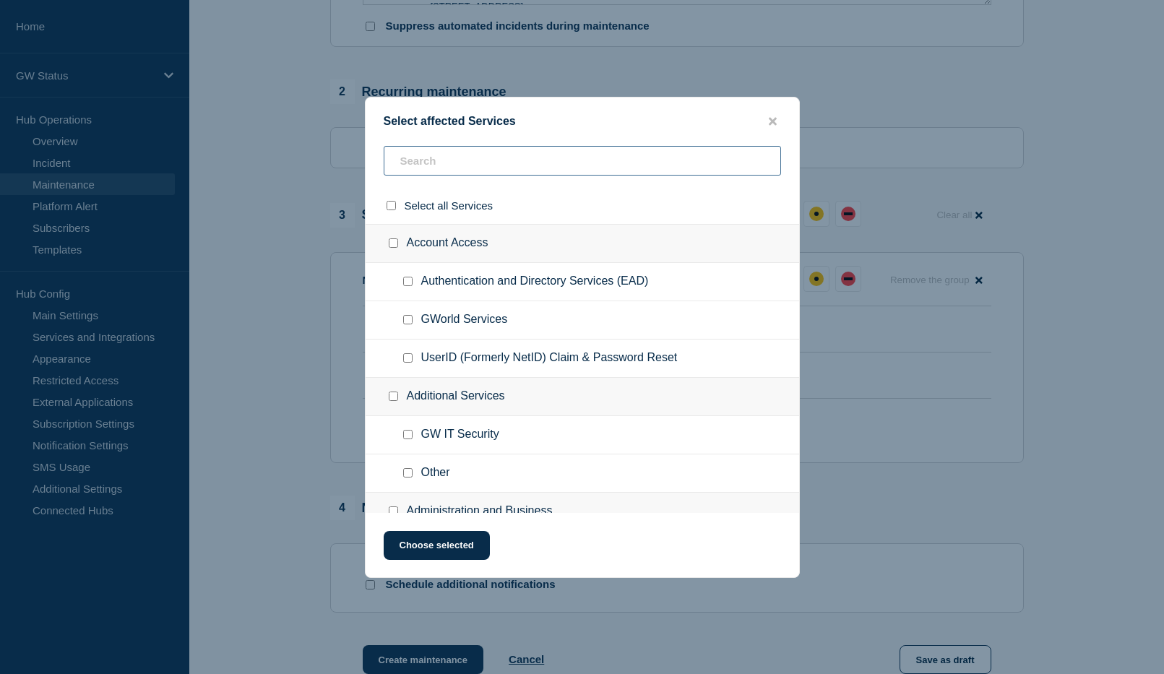
click at [457, 156] on input "text" at bounding box center [582, 161] width 397 height 30
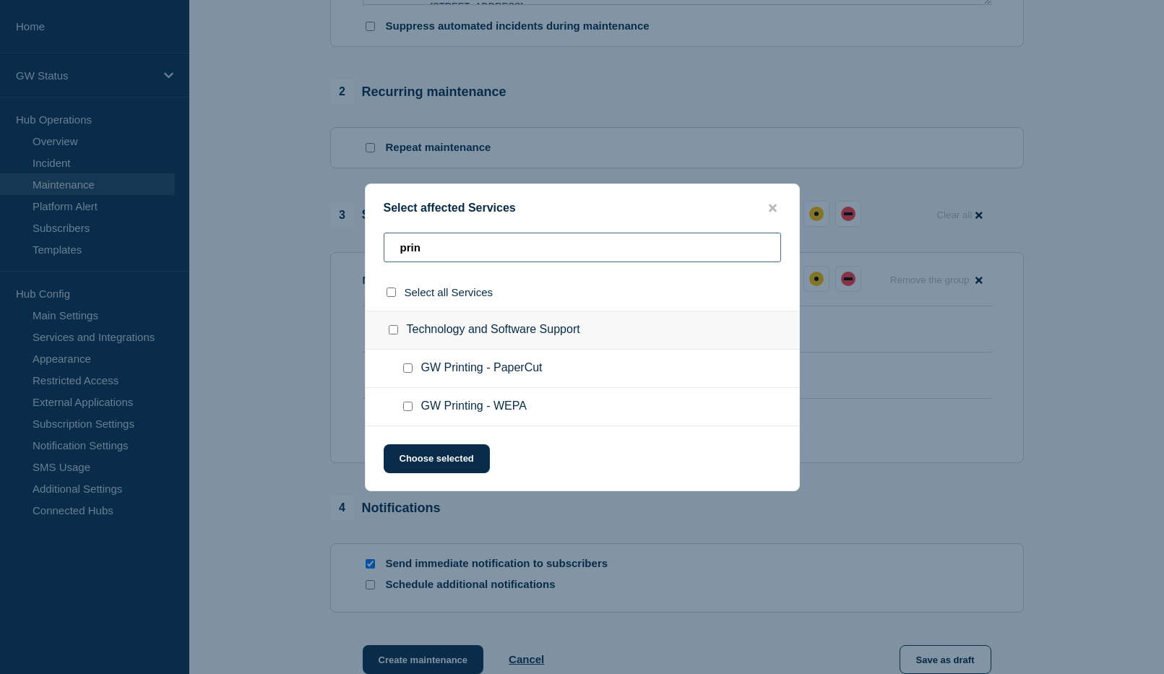
type input "prin"
click at [410, 407] on input "GW Printing - WEPA checkbox" at bounding box center [407, 406] width 9 height 9
checkbox input "true"
click at [406, 372] on input "GW Printing - PaperCut checkbox" at bounding box center [407, 367] width 9 height 9
checkbox input "true"
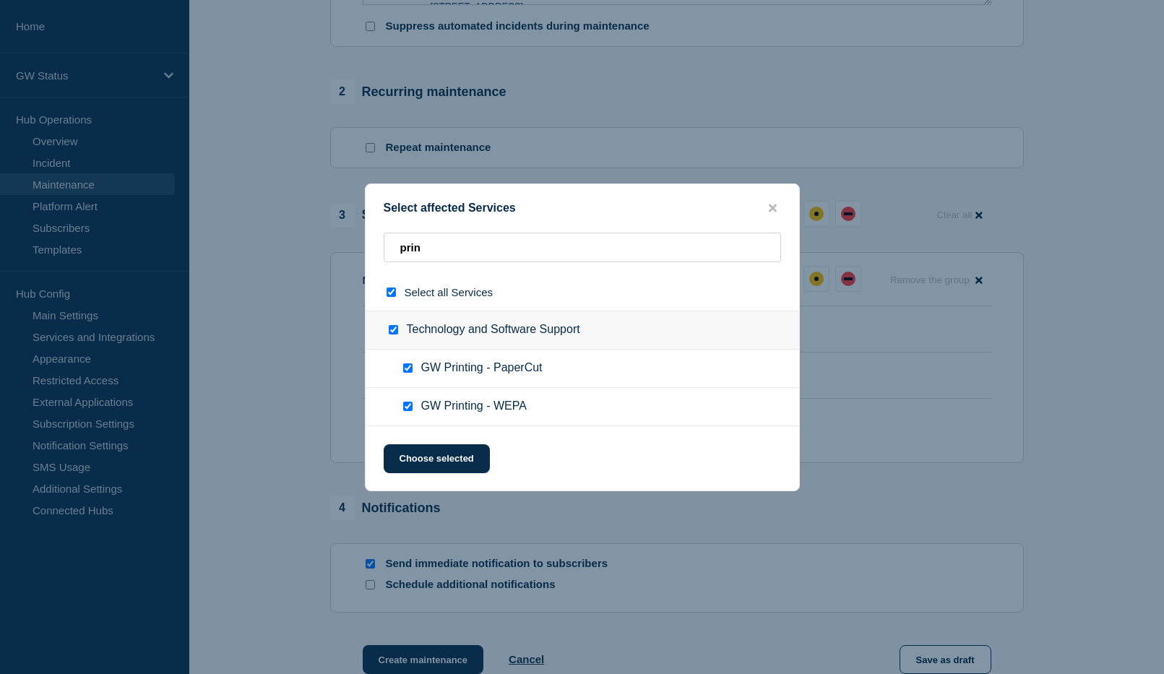
checkbox input "true"
drag, startPoint x: 416, startPoint y: 454, endPoint x: 423, endPoint y: 451, distance: 7.5
click at [416, 454] on button "Choose selected" at bounding box center [437, 458] width 106 height 29
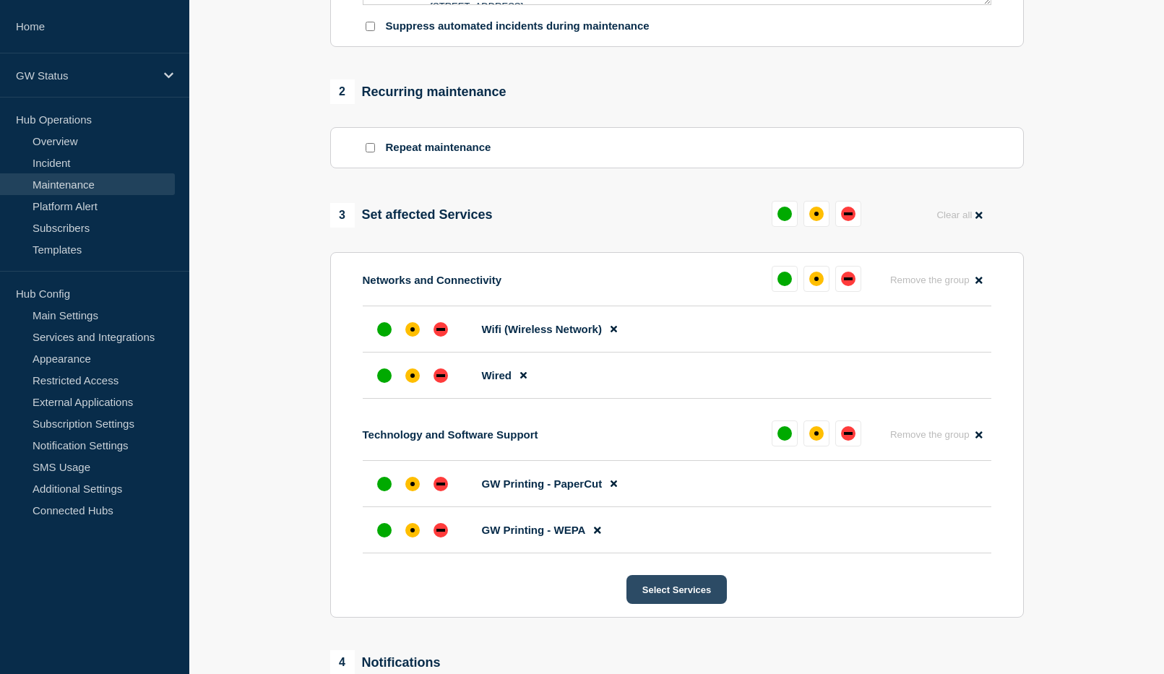
click at [680, 600] on button "Select Services" at bounding box center [676, 589] width 100 height 29
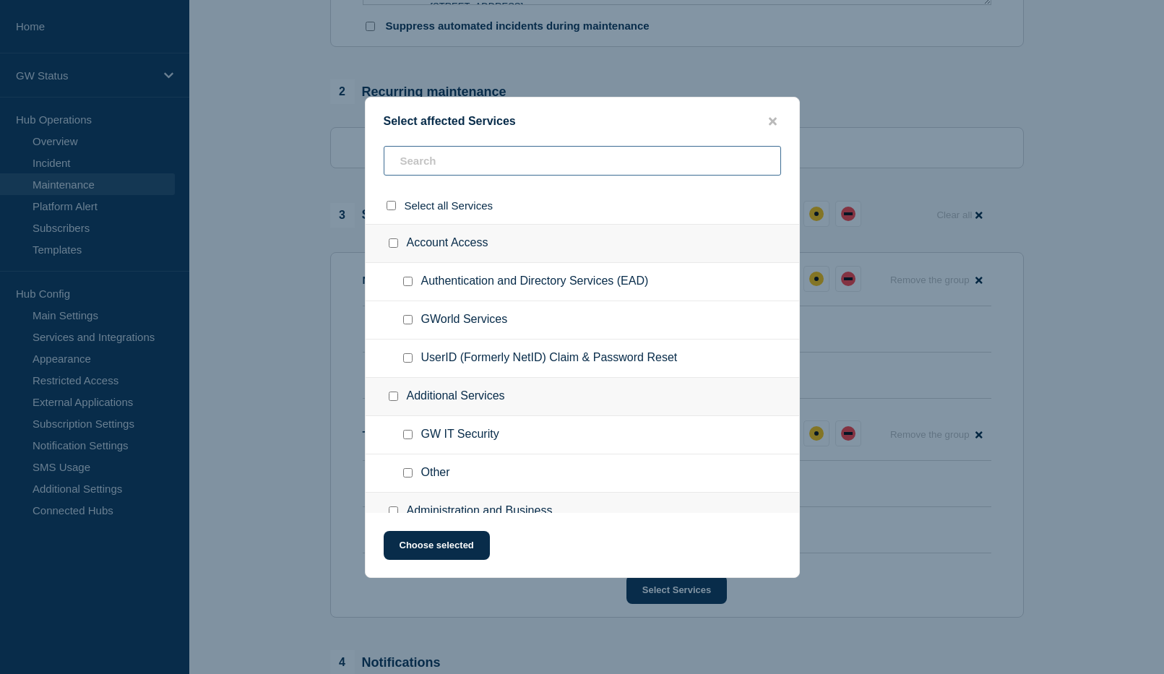
click at [467, 170] on input "text" at bounding box center [582, 161] width 397 height 30
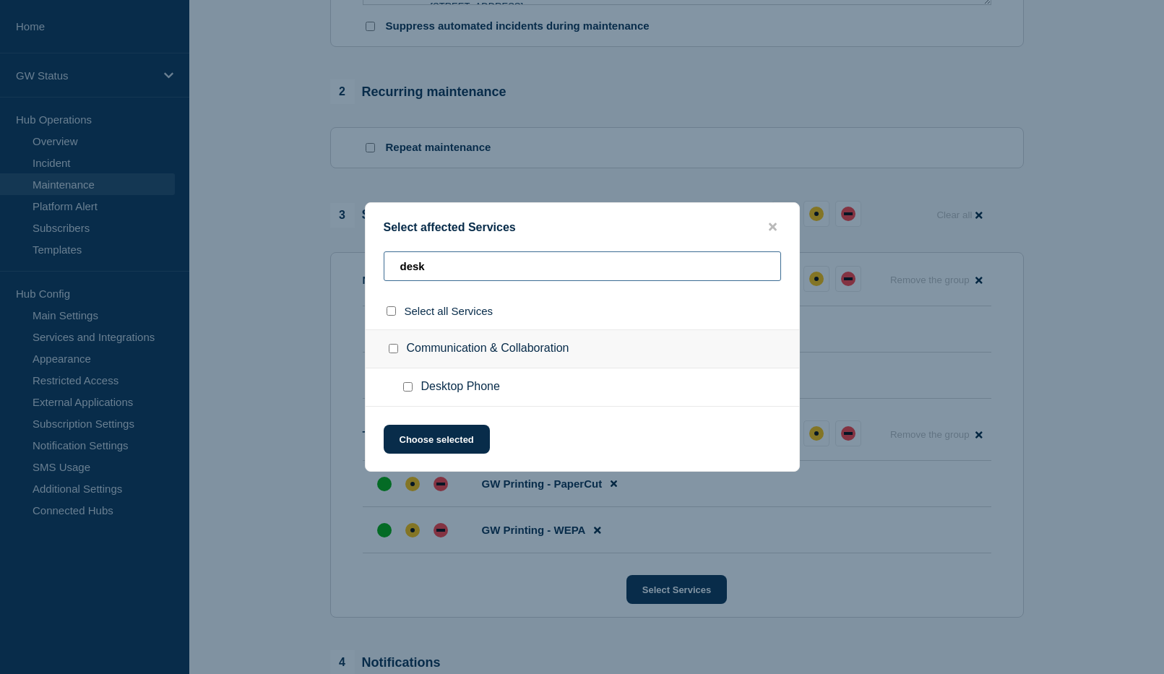
type input "desk"
click at [412, 388] on input "Desktop Phone checkbox" at bounding box center [407, 386] width 9 height 9
checkbox input "true"
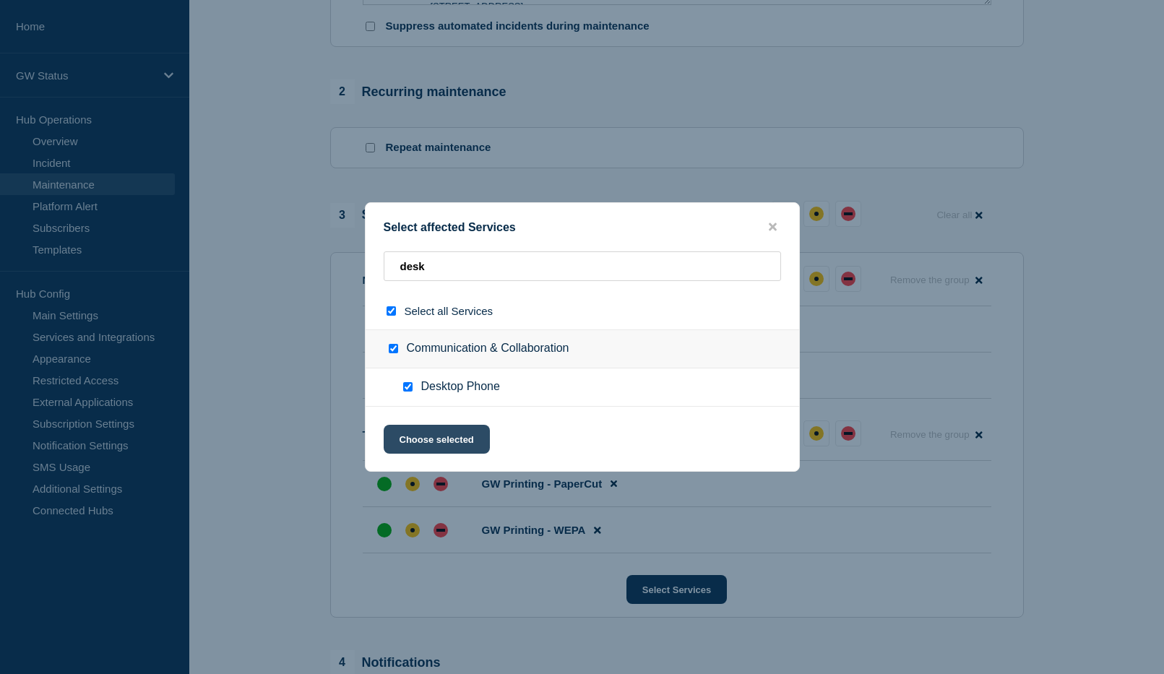
click at [418, 437] on button "Choose selected" at bounding box center [437, 439] width 106 height 29
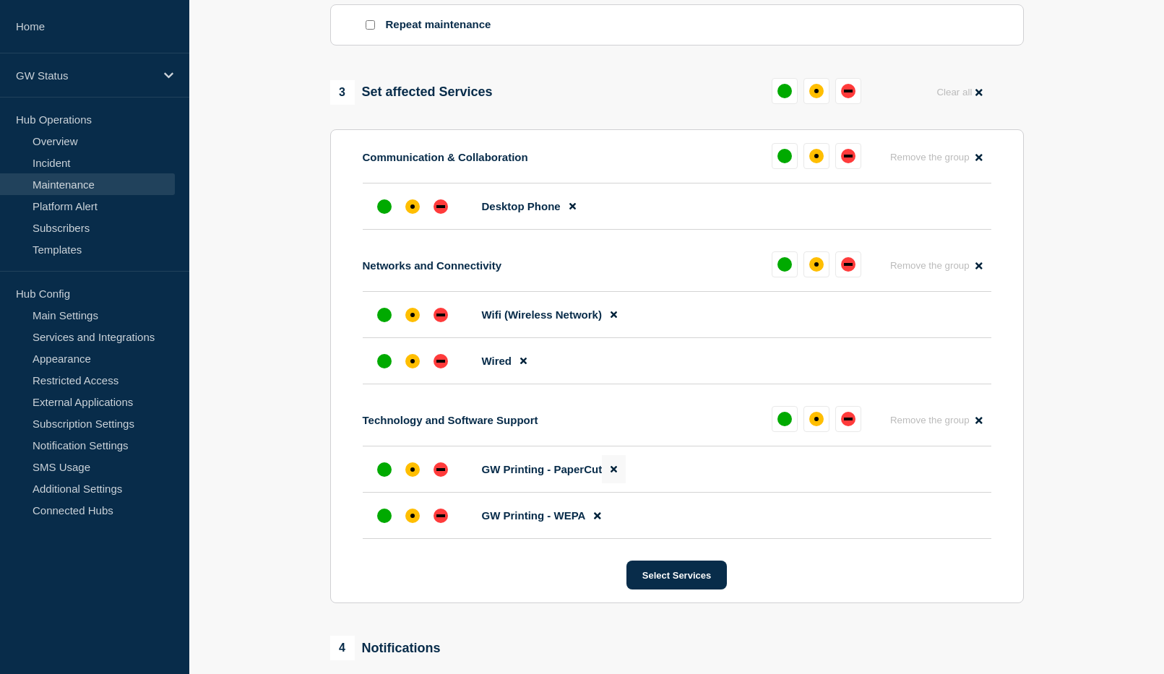
scroll to position [755, 0]
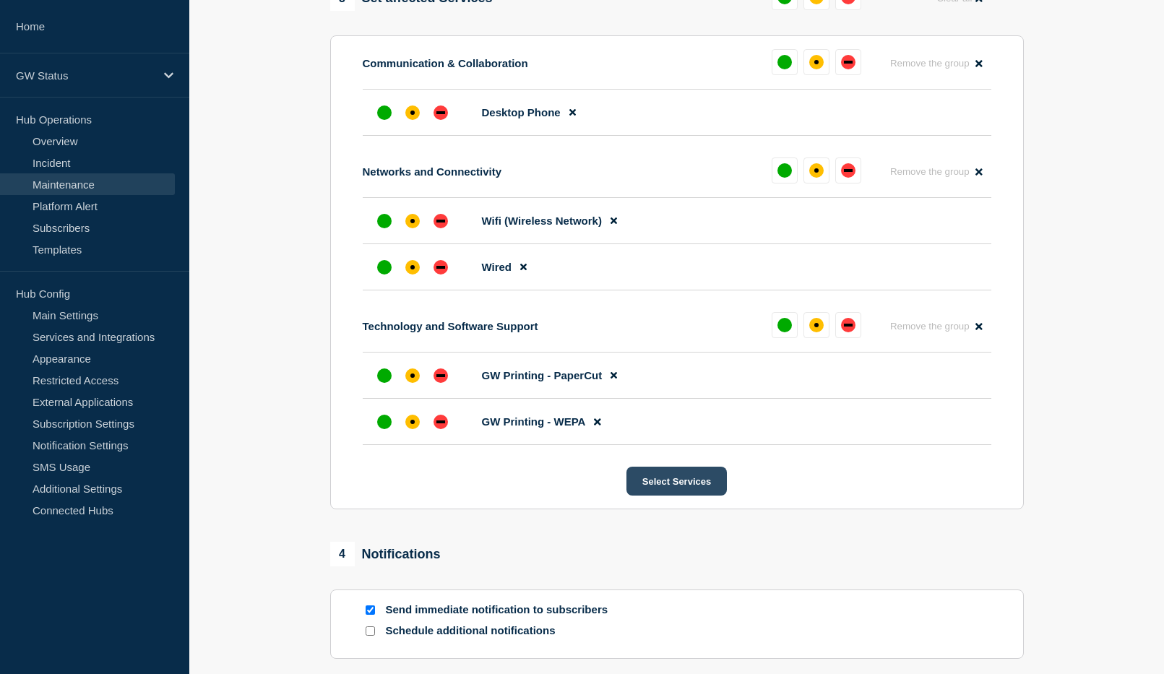
click at [693, 489] on button "Select Services" at bounding box center [676, 481] width 100 height 29
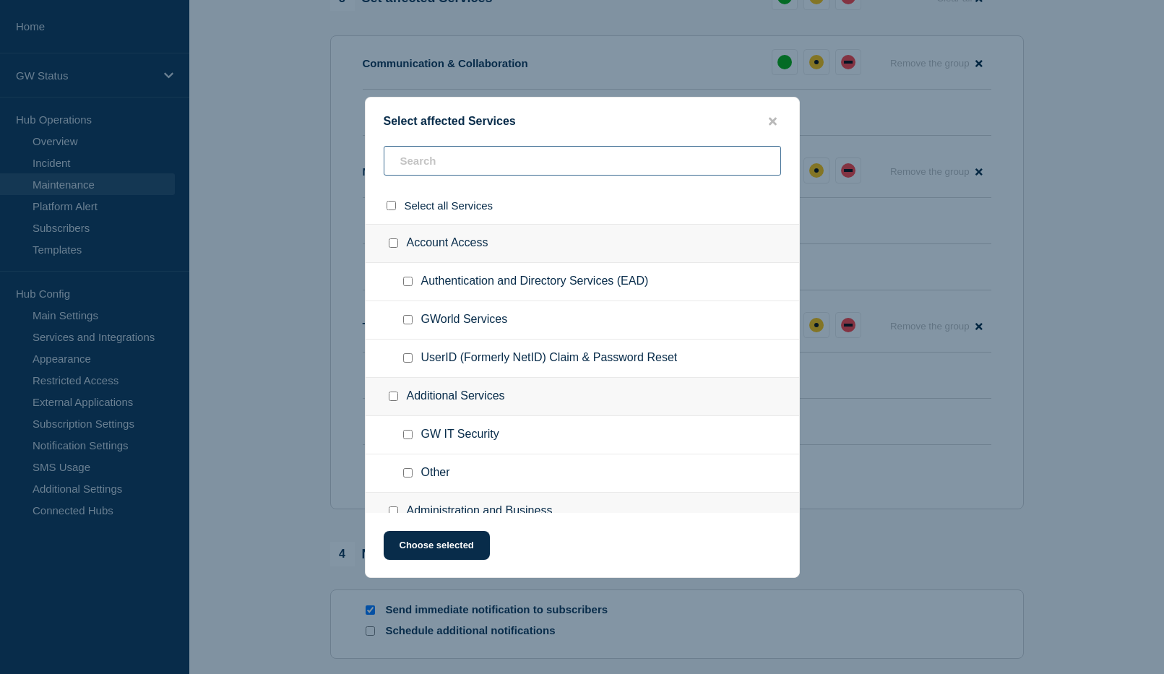
click at [454, 156] on input "text" at bounding box center [582, 161] width 397 height 30
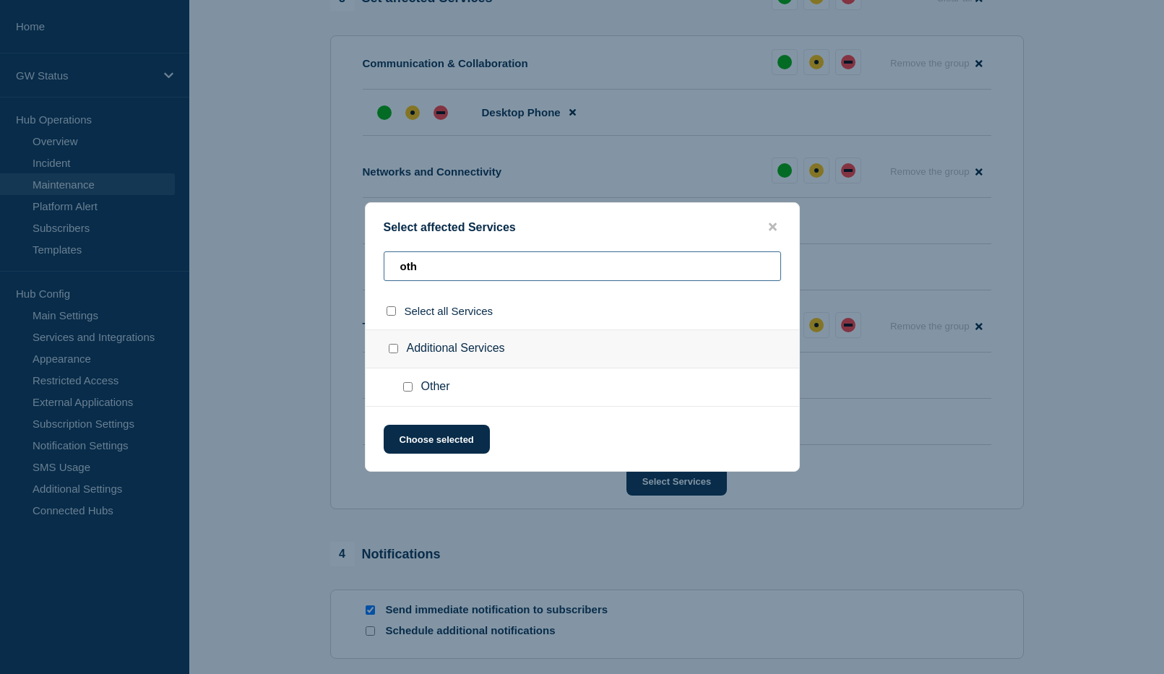
type input "oth"
click at [407, 384] on input "Other checkbox" at bounding box center [407, 386] width 9 height 9
checkbox input "true"
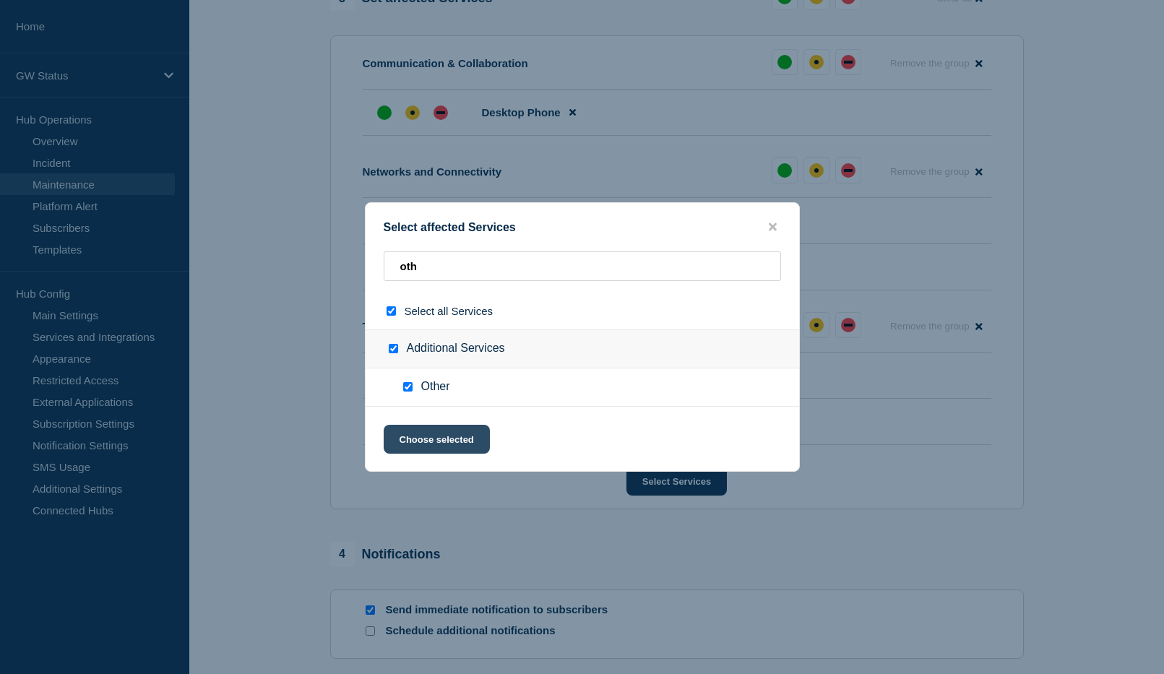
click at [418, 447] on button "Choose selected" at bounding box center [437, 439] width 106 height 29
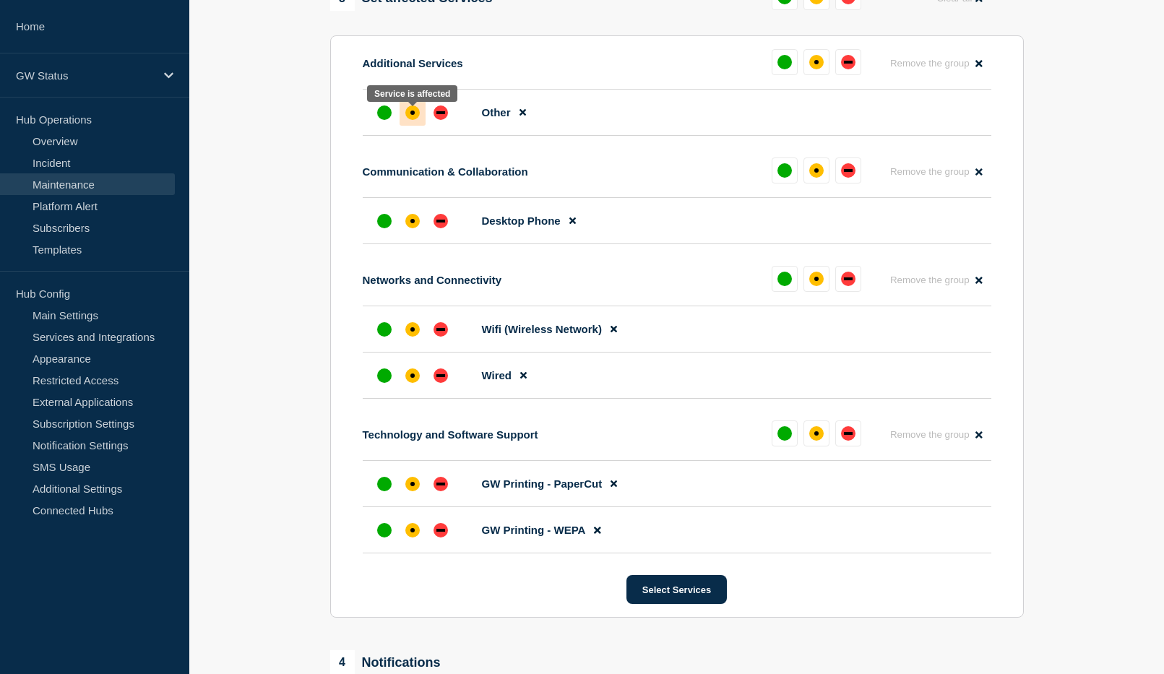
click at [413, 120] on div "affected" at bounding box center [412, 112] width 14 height 14
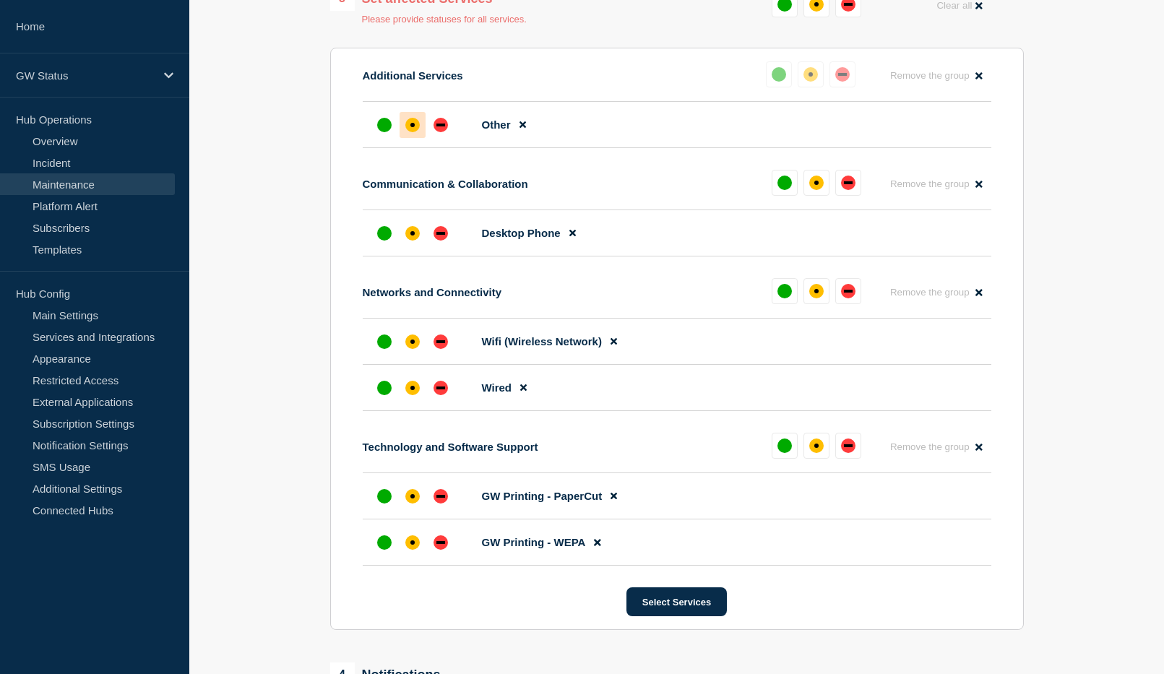
drag, startPoint x: 413, startPoint y: 236, endPoint x: 412, endPoint y: 272, distance: 35.4
click at [413, 237] on div "affected" at bounding box center [412, 233] width 14 height 14
click at [411, 344] on div "affected" at bounding box center [412, 341] width 4 height 4
click at [412, 387] on div at bounding box center [412, 388] width 26 height 26
drag, startPoint x: 415, startPoint y: 497, endPoint x: 415, endPoint y: 536, distance: 39.0
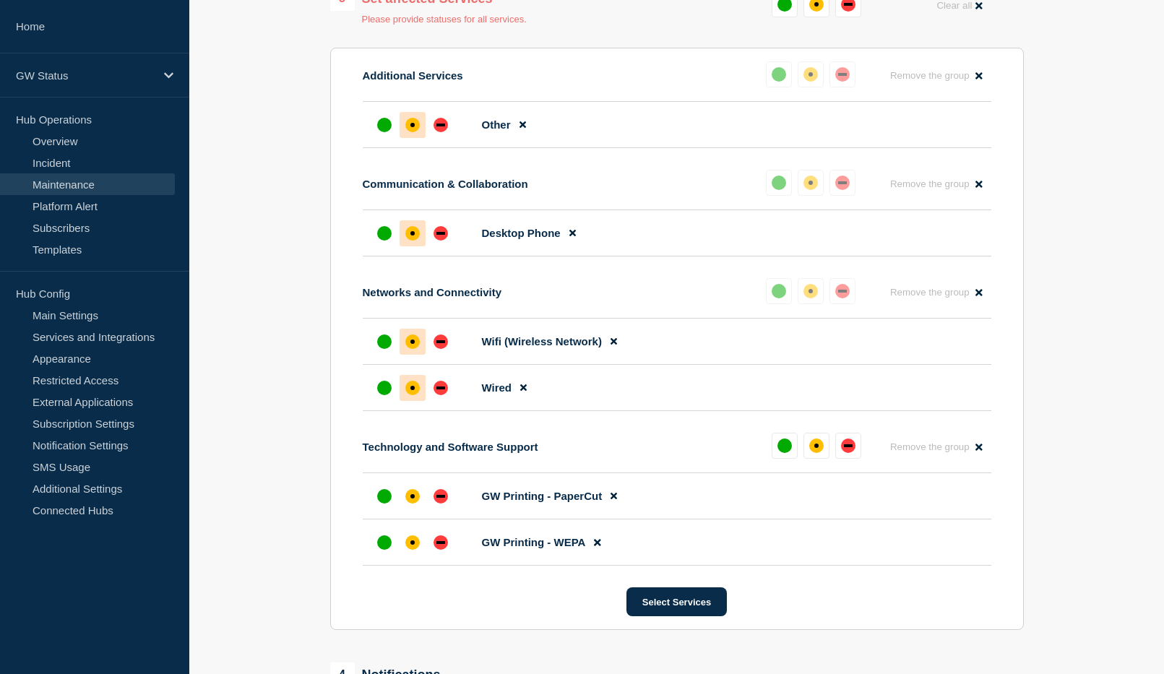
click at [415, 498] on div "affected" at bounding box center [412, 496] width 14 height 14
click at [415, 547] on div "affected" at bounding box center [412, 542] width 14 height 14
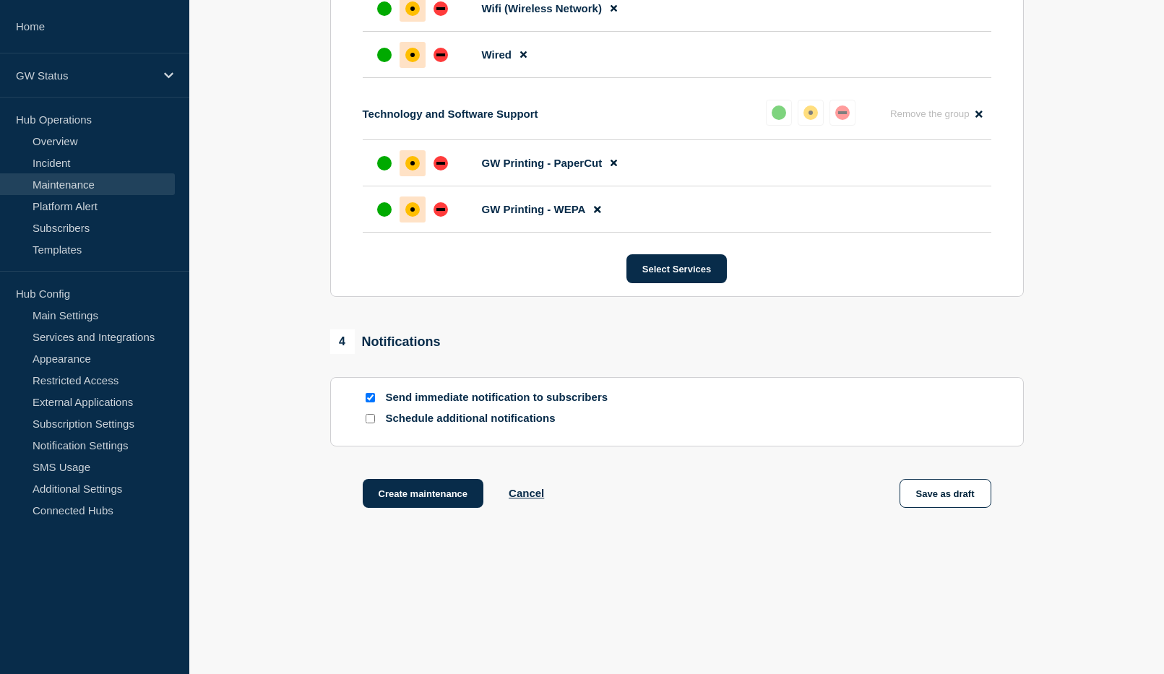
scroll to position [1084, 0]
click at [943, 508] on button "Save as draft" at bounding box center [945, 493] width 92 height 29
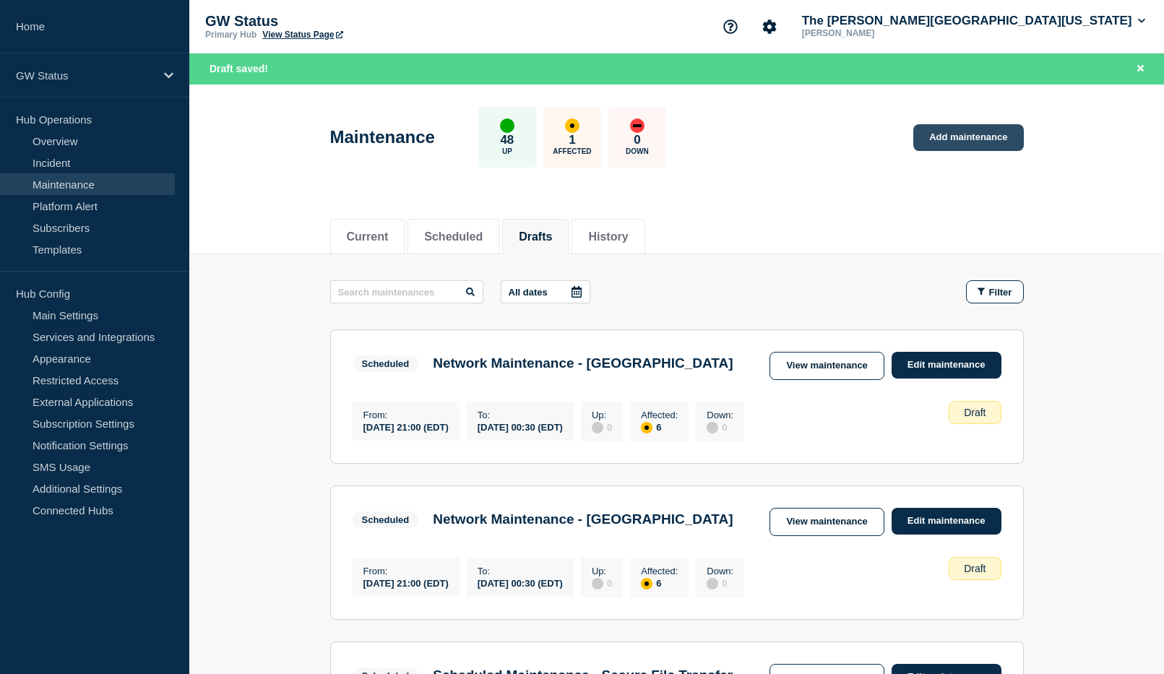
click at [975, 129] on link "Add maintenance" at bounding box center [968, 137] width 110 height 27
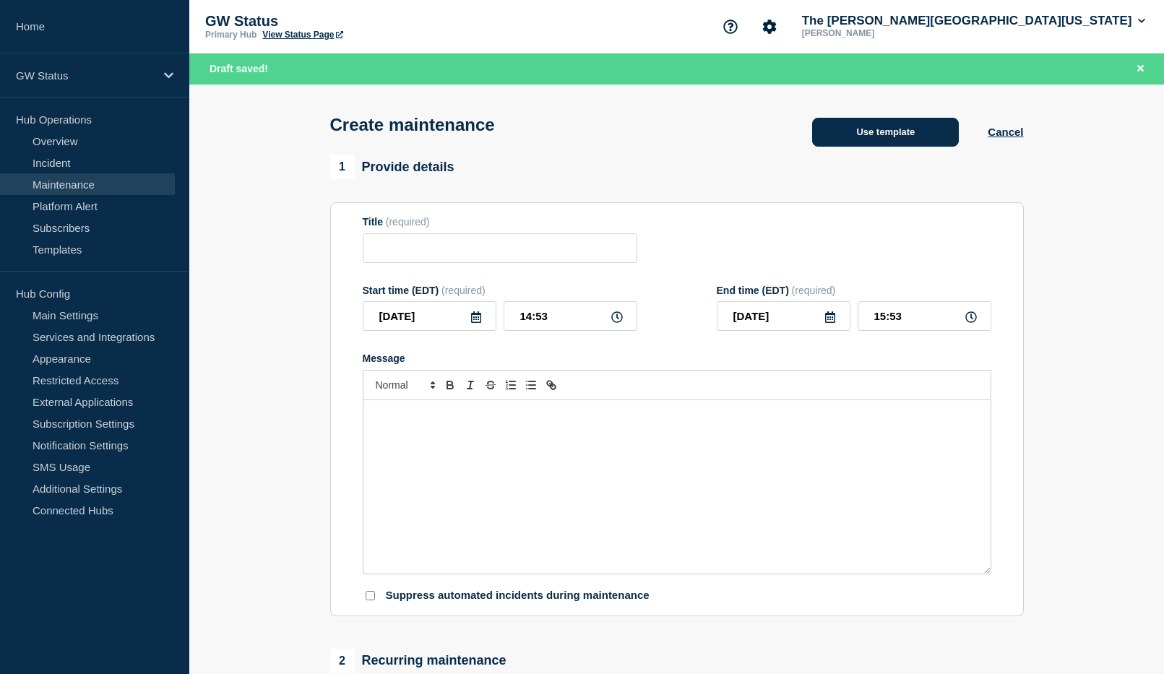
click at [863, 144] on button "Use template" at bounding box center [885, 132] width 147 height 29
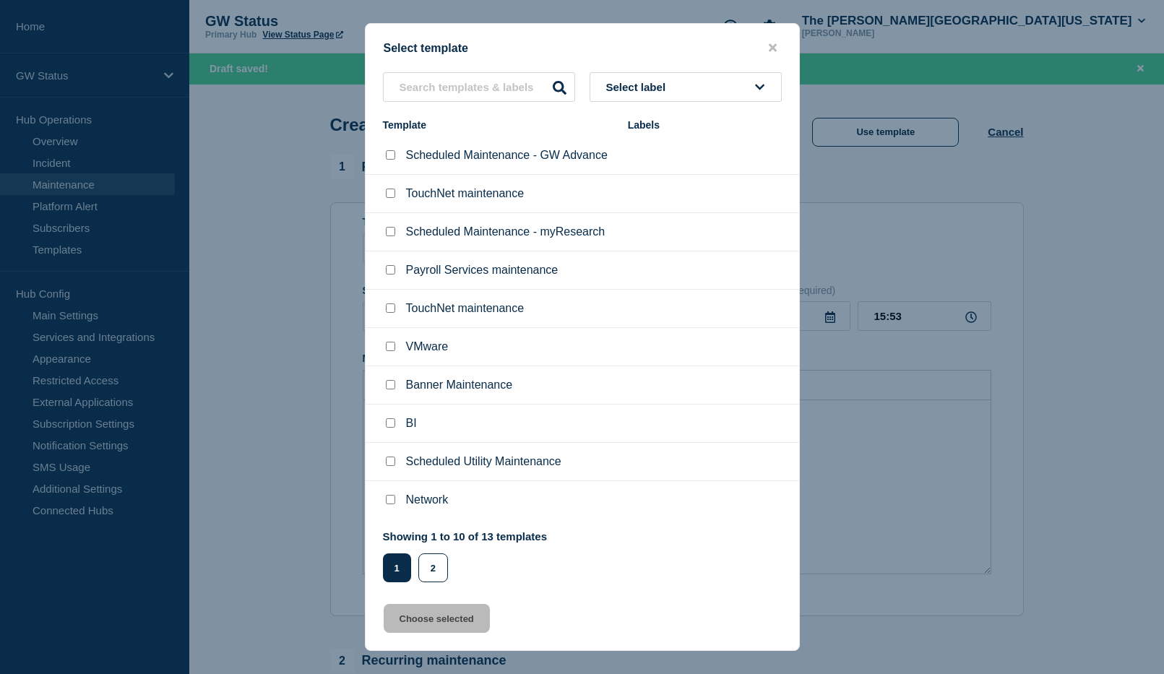
click at [392, 503] on input "Network checkbox" at bounding box center [390, 499] width 9 height 9
checkbox input "true"
click at [446, 615] on button "Choose selected" at bounding box center [437, 618] width 106 height 29
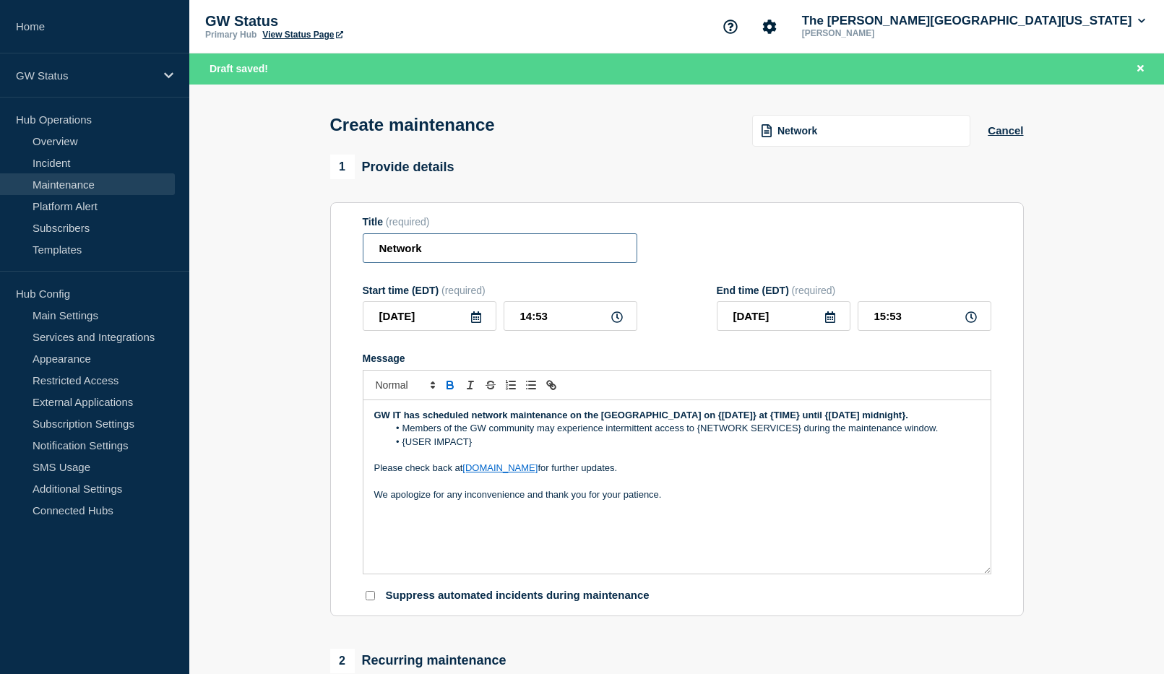
drag, startPoint x: 488, startPoint y: 254, endPoint x: 514, endPoint y: 252, distance: 26.0
click at [342, 251] on section "Title (required) Network Start time (EDT) (required) 2025-09-04 14:53 End time …" at bounding box center [676, 409] width 693 height 414
paste input "Maintenance - [GEOGRAPHIC_DATA]"
type input "Network Maintenance - [GEOGRAPHIC_DATA]"
drag, startPoint x: 566, startPoint y: 319, endPoint x: 515, endPoint y: 312, distance: 51.1
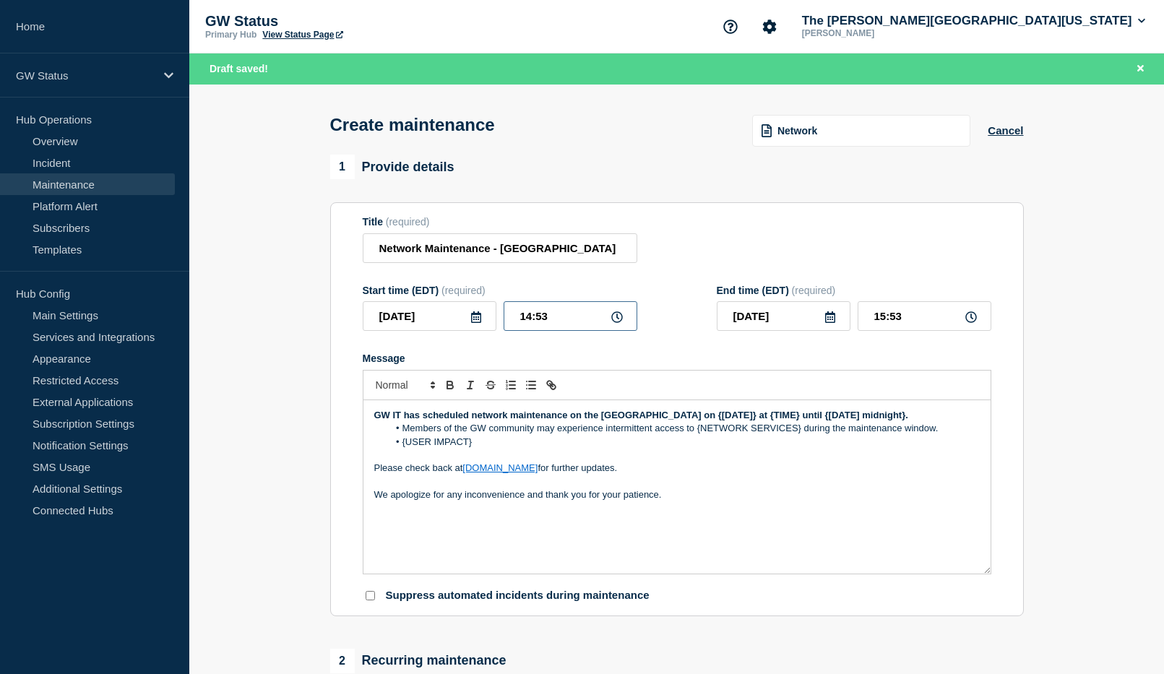
click at [515, 312] on input "14:53" at bounding box center [570, 316] width 134 height 30
type input "21:00"
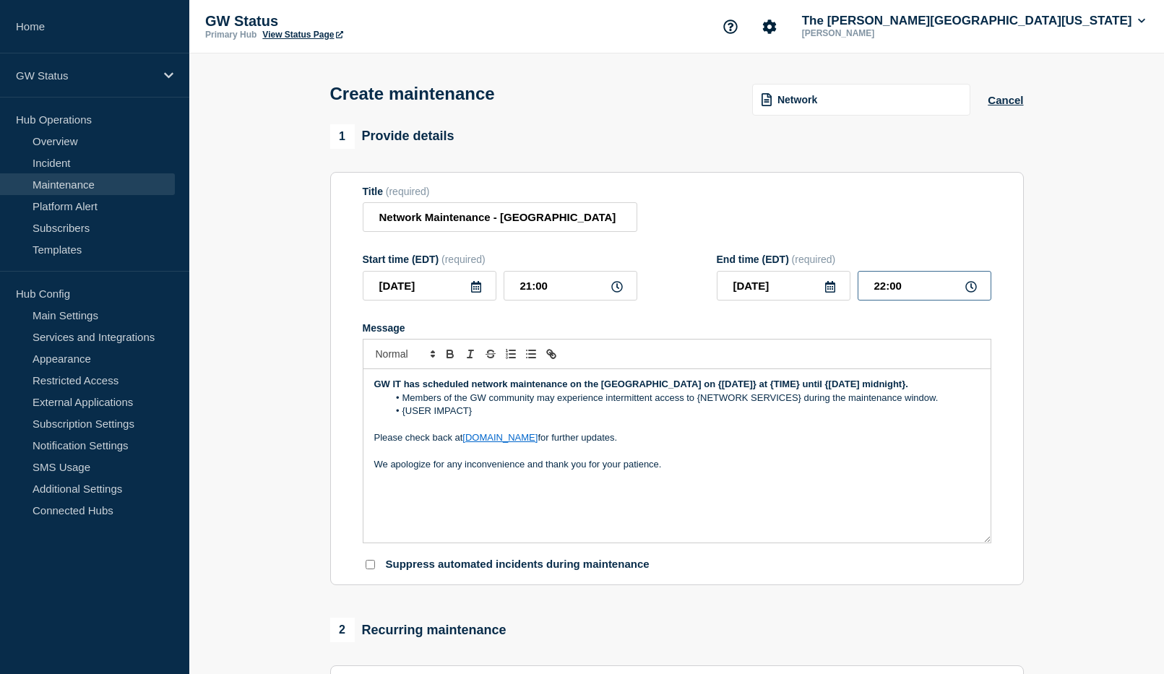
drag, startPoint x: 928, startPoint y: 292, endPoint x: 841, endPoint y: 287, distance: 87.5
click at [841, 287] on div "2025-09-04 22:00" at bounding box center [854, 286] width 274 height 30
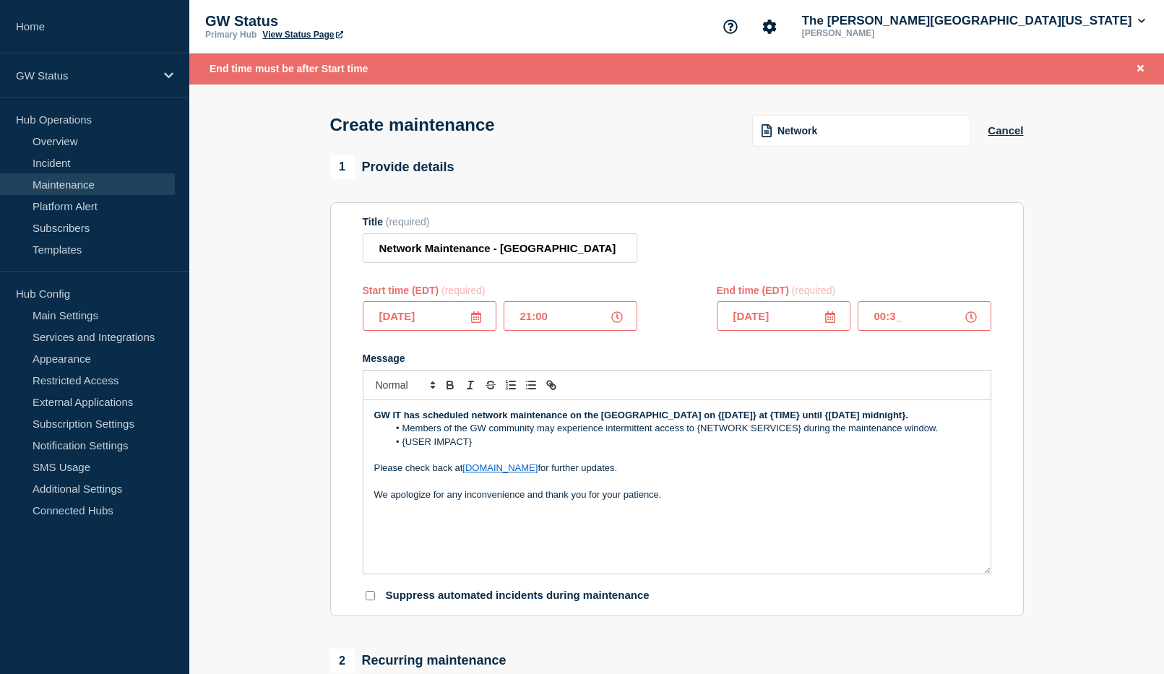
type input "00:30"
click at [750, 371] on div "Message GW IT has scheduled network maintenance on the Foggy Bottom Campus on {…" at bounding box center [677, 463] width 628 height 222
click at [476, 321] on icon at bounding box center [476, 317] width 12 height 12
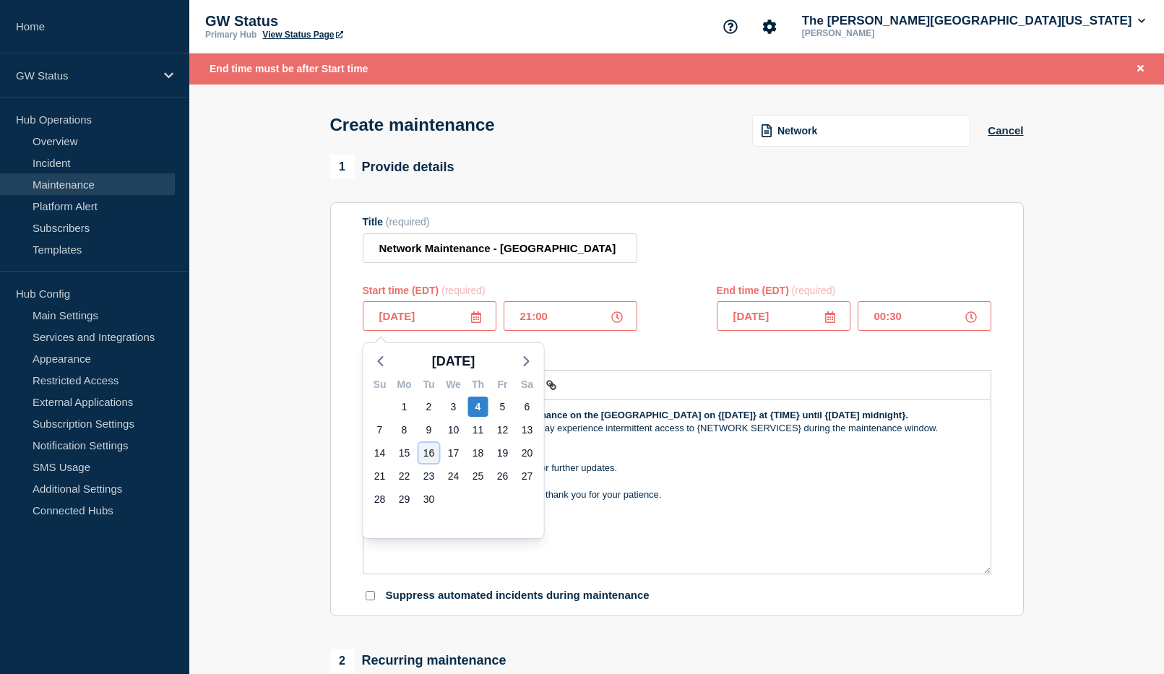
click at [425, 456] on div "16" at bounding box center [429, 453] width 20 height 20
type input "2025-09-16"
type input "22:00"
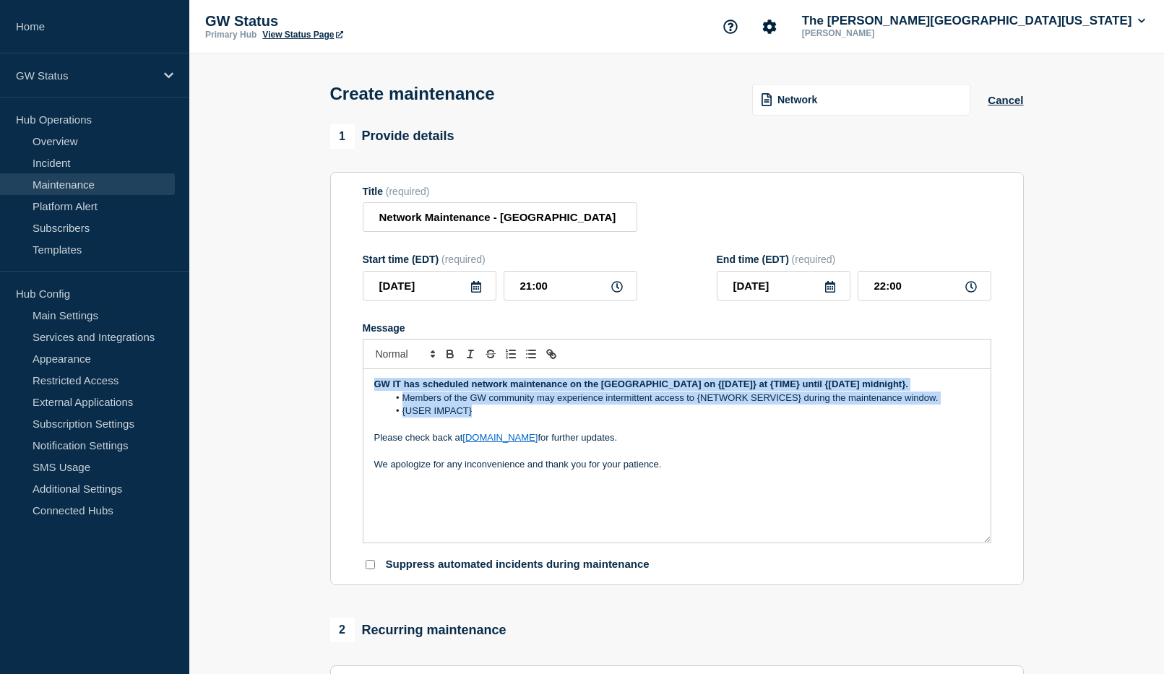
drag, startPoint x: 474, startPoint y: 432, endPoint x: 365, endPoint y: 386, distance: 117.8
click at [365, 386] on div "GW IT has scheduled network maintenance on the [GEOGRAPHIC_DATA] on {[DATE]} at…" at bounding box center [676, 455] width 627 height 173
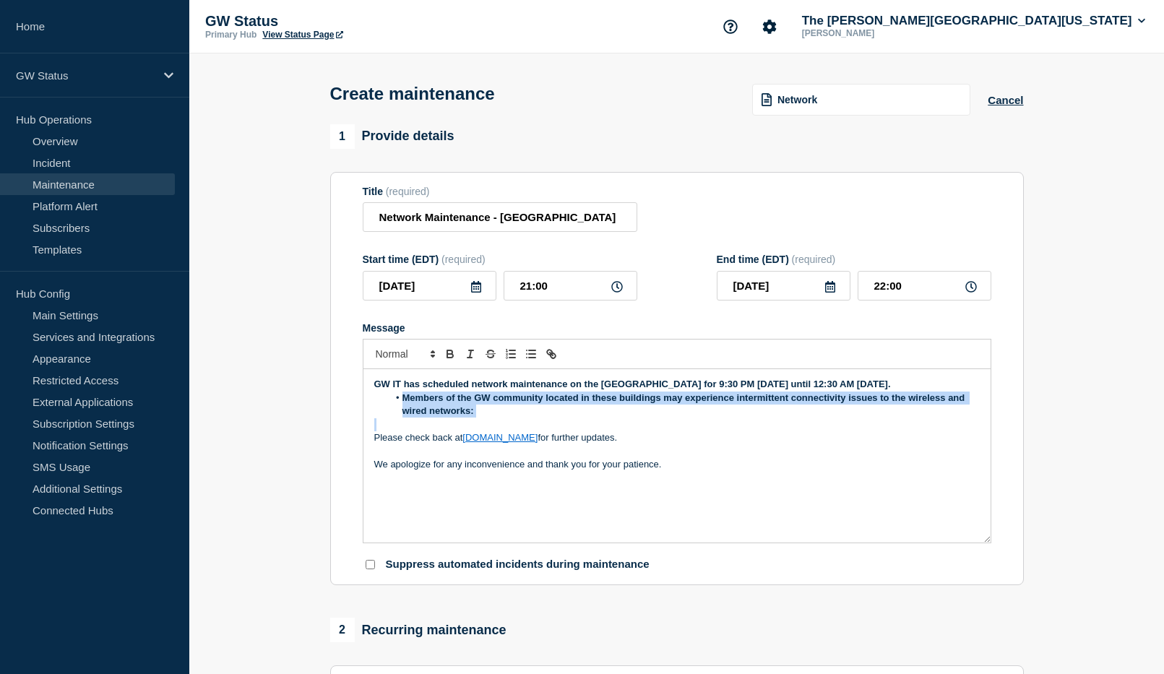
drag, startPoint x: 489, startPoint y: 437, endPoint x: 400, endPoint y: 420, distance: 90.5
click at [400, 420] on div "GW IT has scheduled network maintenance on the Foggy Bottom Campus for 9:30 PM …" at bounding box center [676, 455] width 627 height 173
click at [450, 358] on icon "Toggle bold text" at bounding box center [450, 356] width 6 height 4
click at [469, 418] on li "Members of the GW community located in these buildings may experience intermitt…" at bounding box center [684, 405] width 592 height 27
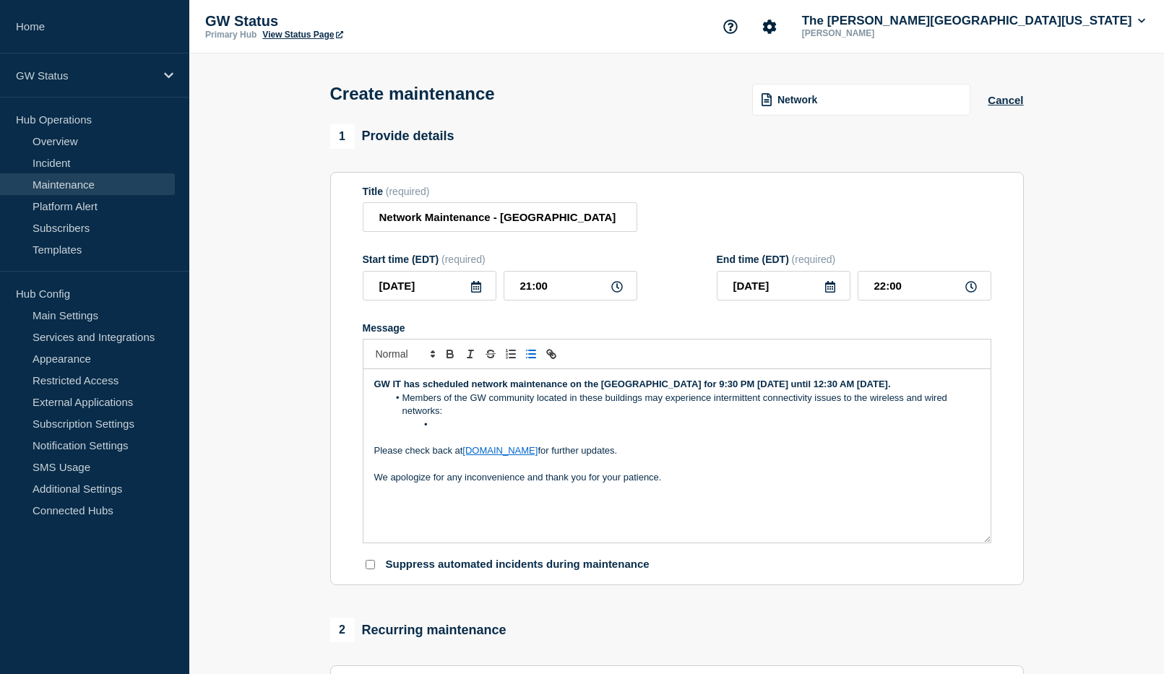
click at [736, 387] on strong "GW IT has scheduled network maintenance on the Foggy Bottom Campus for 9:30 PM …" at bounding box center [632, 383] width 516 height 11
click at [460, 431] on li "Message" at bounding box center [684, 424] width 592 height 13
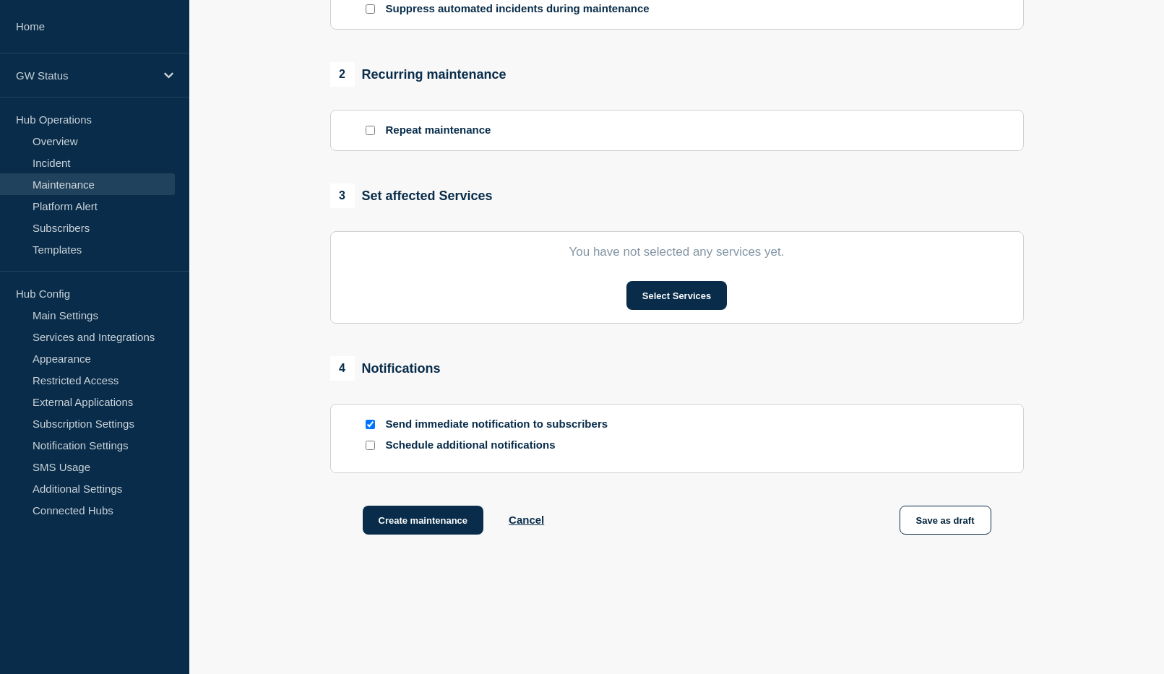
scroll to position [578, 0]
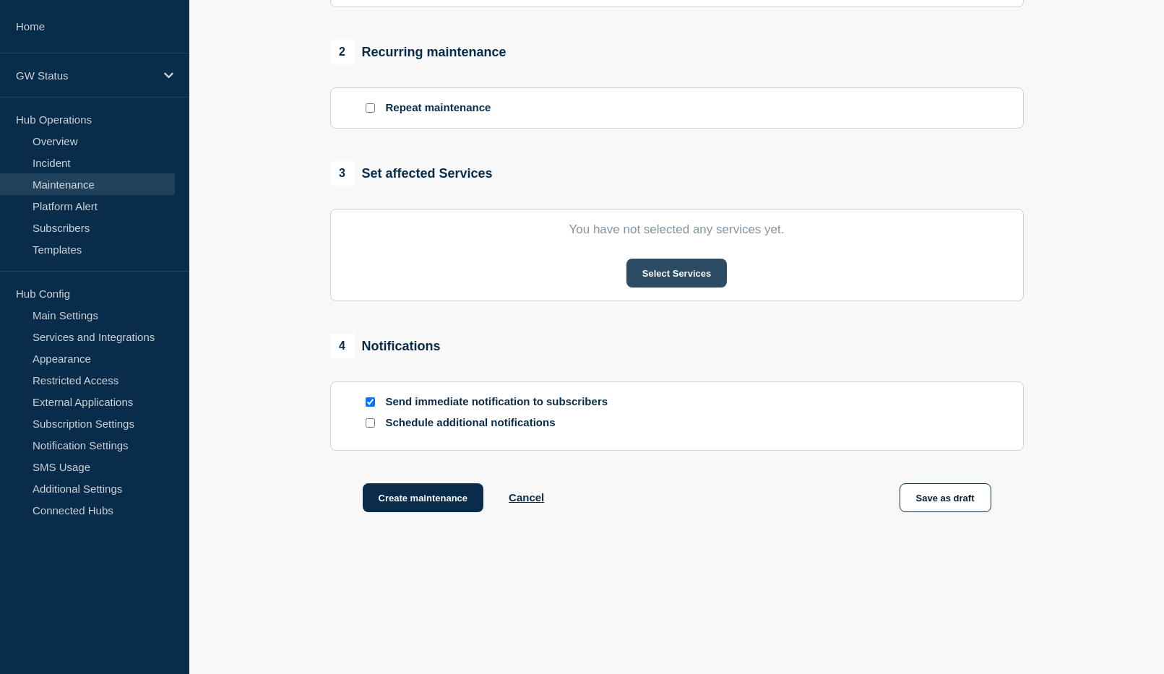
click at [673, 273] on button "Select Services" at bounding box center [676, 273] width 100 height 29
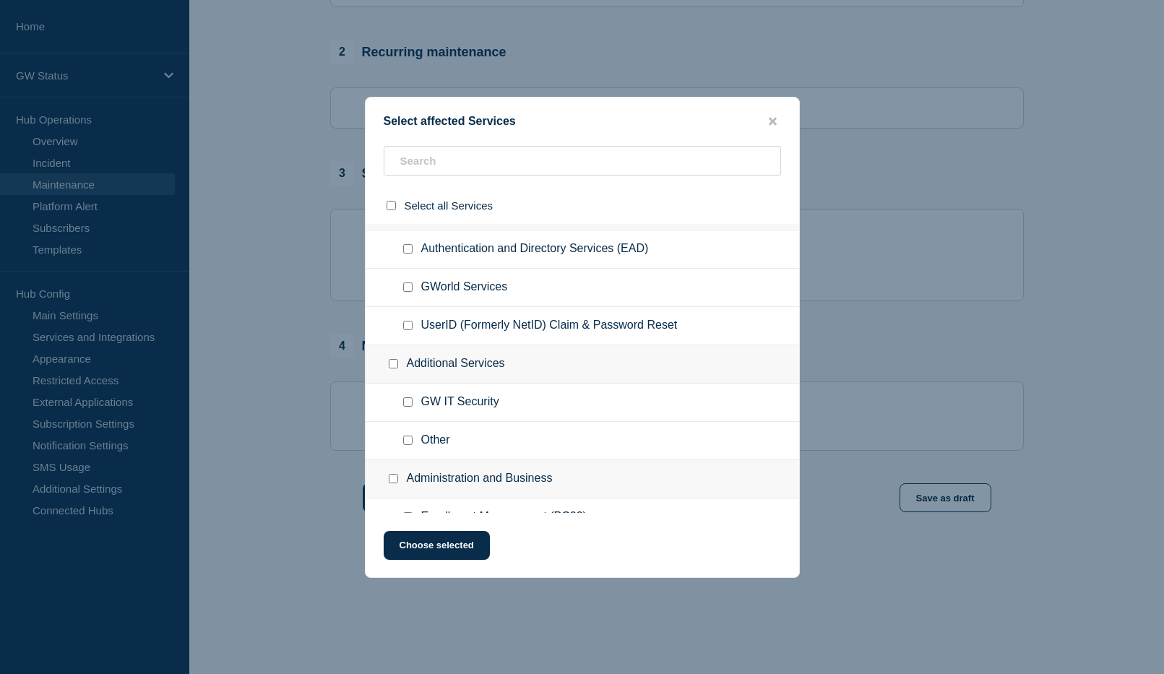
scroll to position [72, 0]
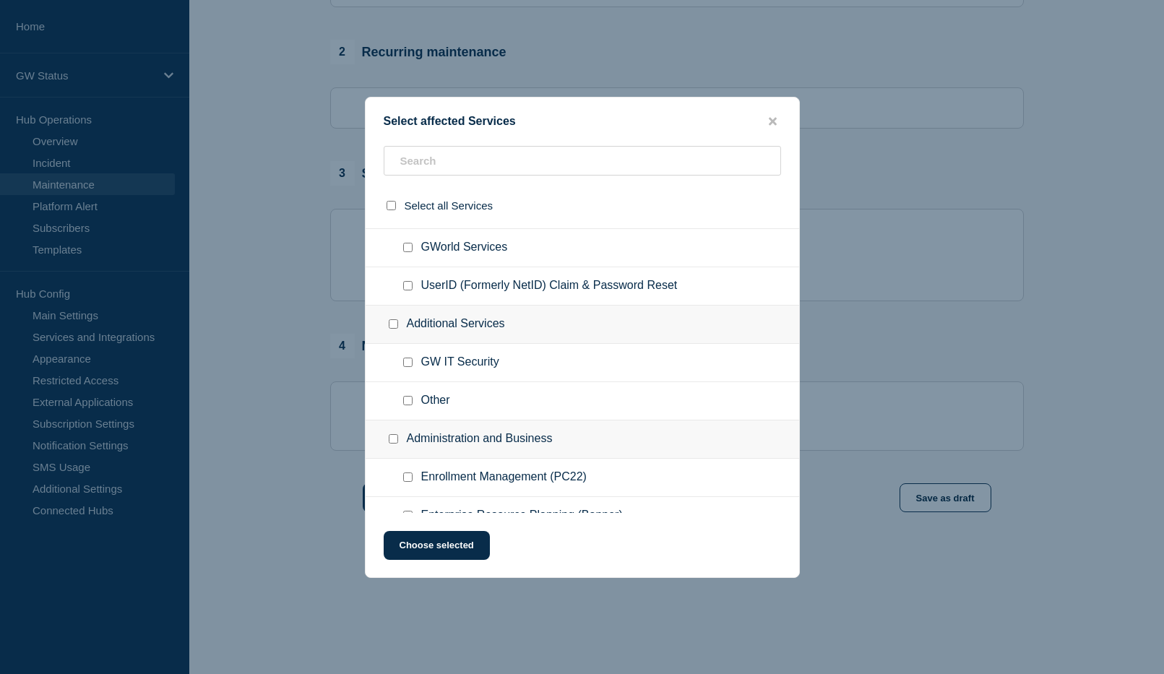
click at [408, 399] on input "Other checkbox" at bounding box center [407, 400] width 9 height 9
checkbox input "true"
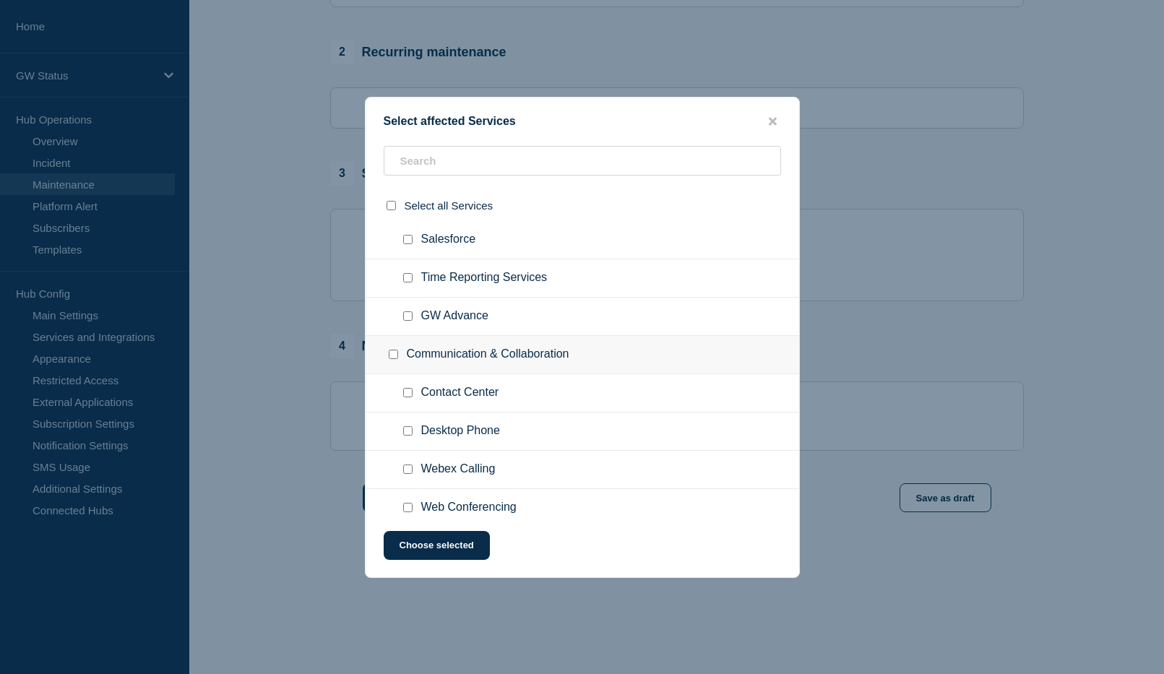
scroll to position [650, 0]
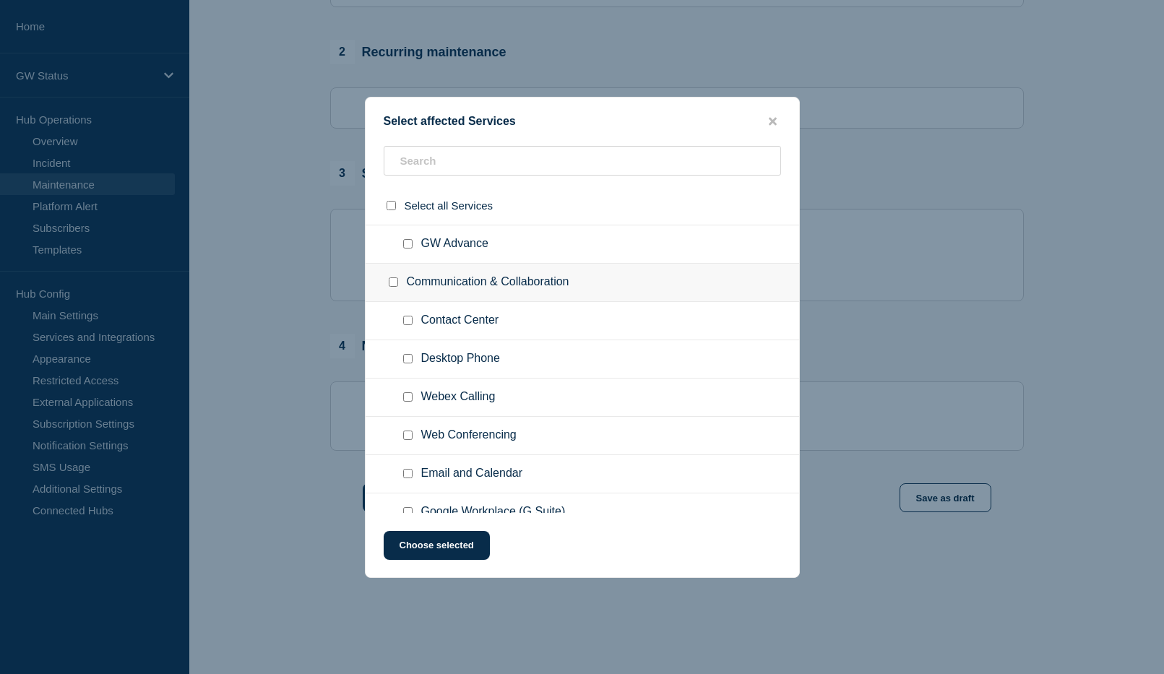
click at [403, 358] on input "Desktop Phone checkbox" at bounding box center [407, 358] width 9 height 9
checkbox input "true"
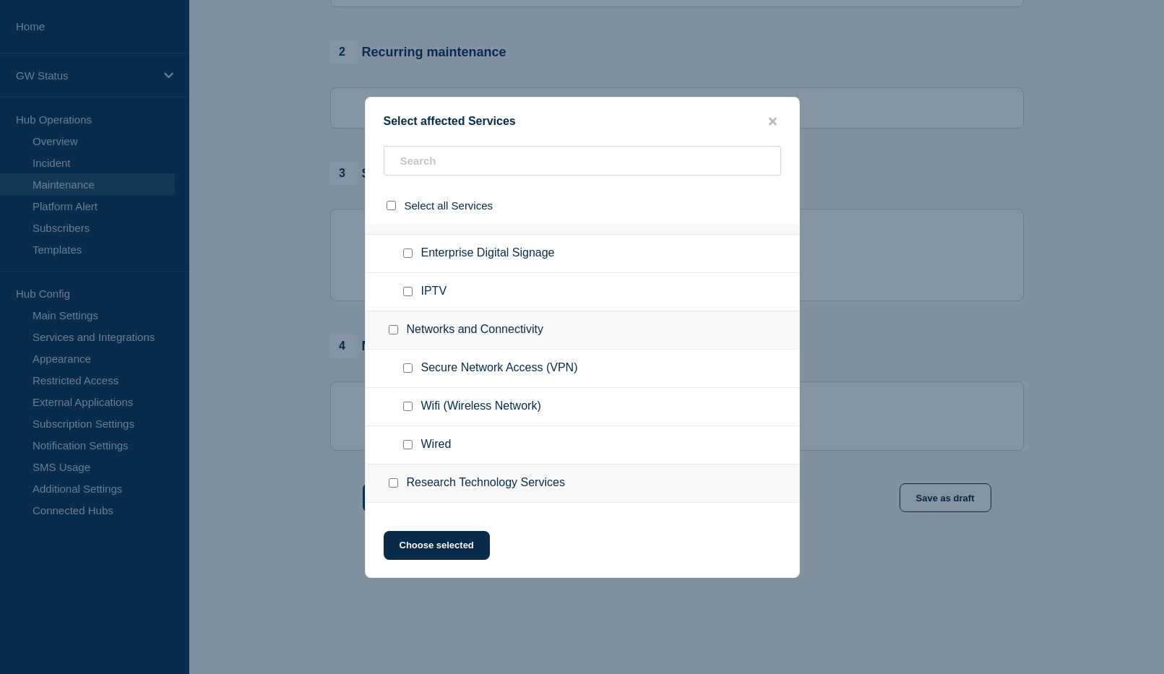
scroll to position [1372, 0]
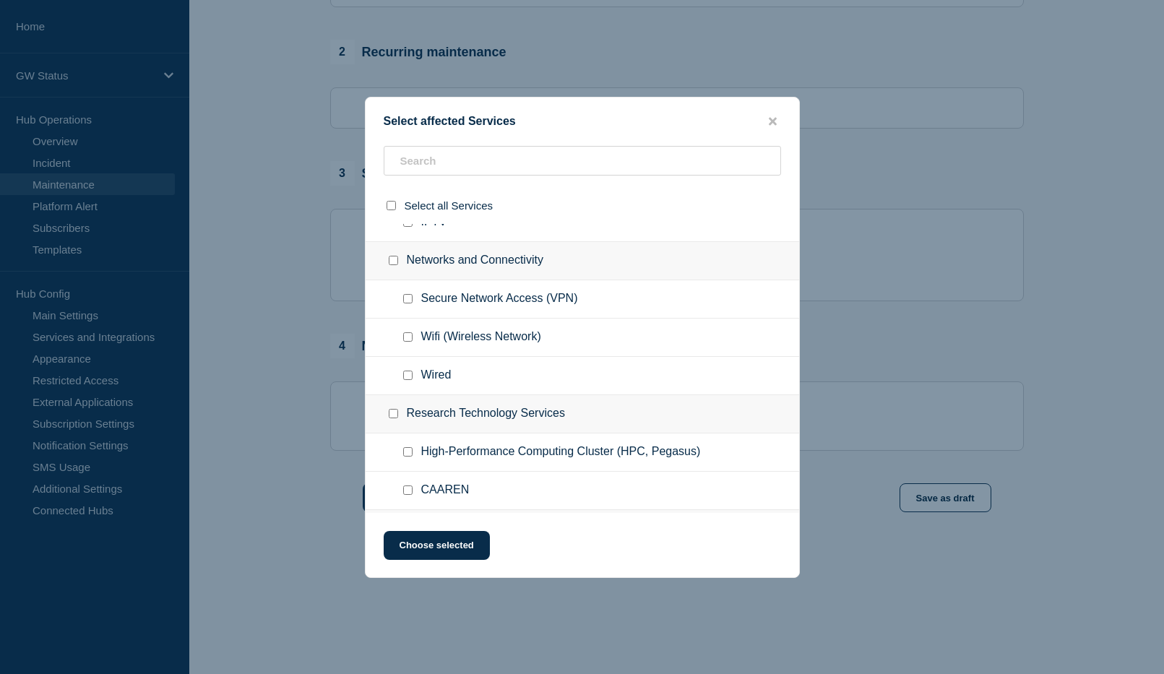
click at [407, 342] on input "Wifi (Wireless Network) checkbox" at bounding box center [407, 336] width 9 height 9
checkbox input "true"
click at [407, 377] on input "Wired checkbox" at bounding box center [407, 375] width 9 height 9
checkbox input "true"
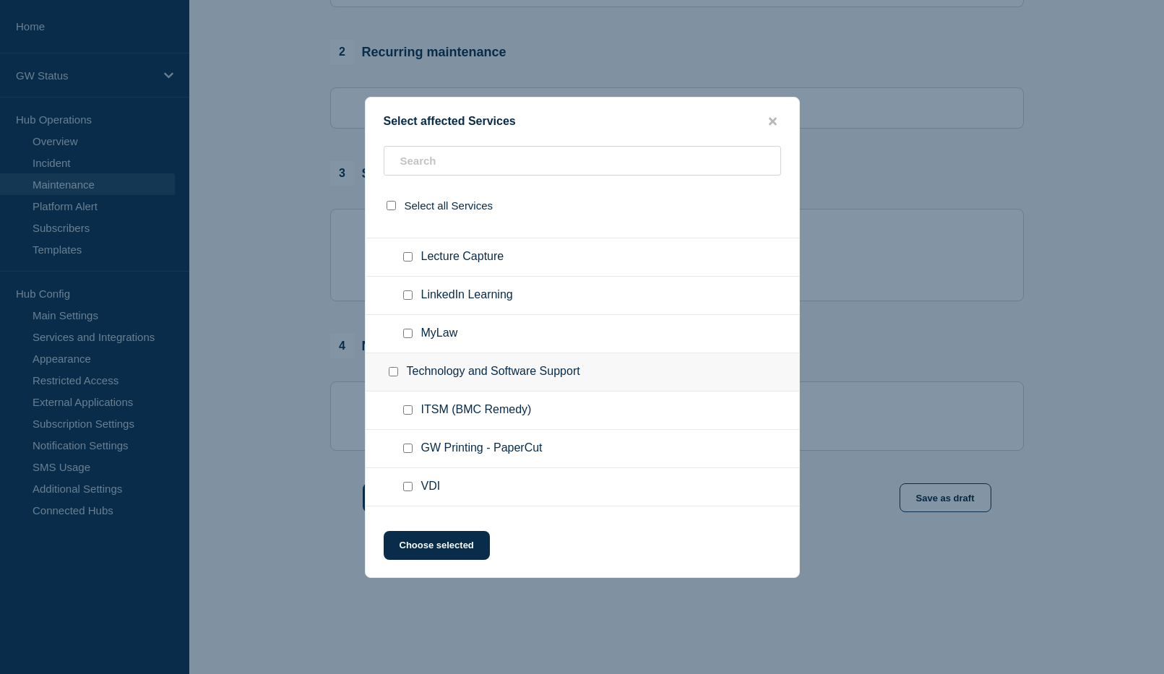
scroll to position [1983, 0]
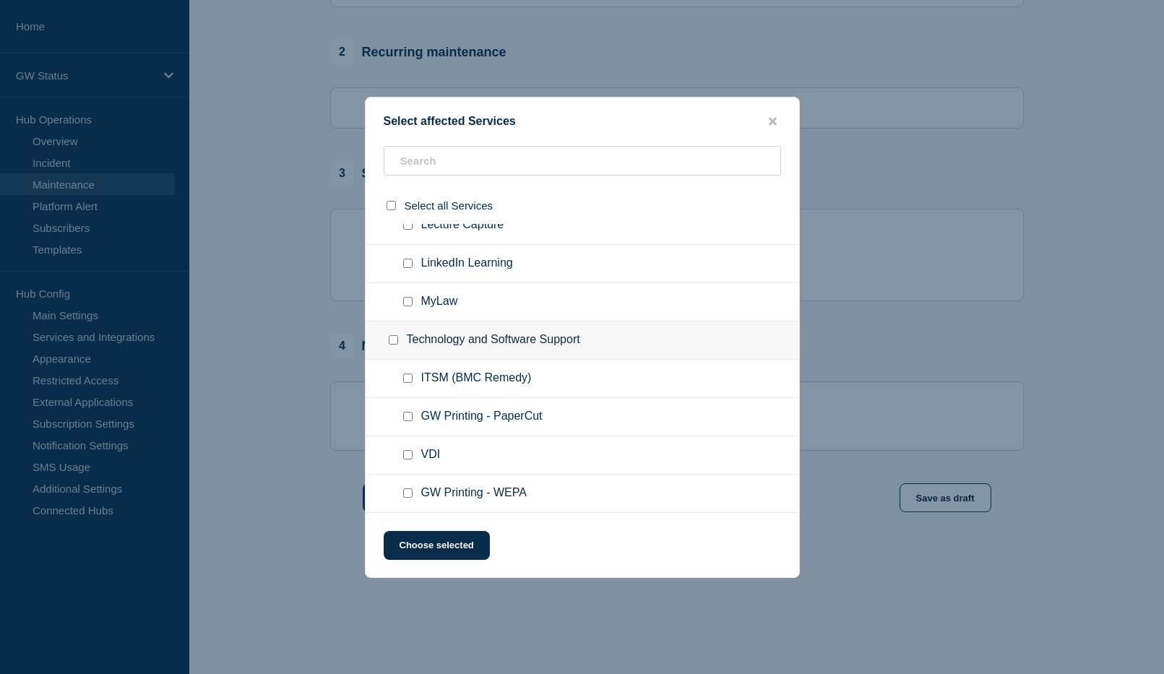
click at [407, 492] on input "GW Printing - WEPA checkbox" at bounding box center [407, 492] width 9 height 9
checkbox input "true"
click at [410, 418] on input "GW Printing - PaperCut checkbox" at bounding box center [407, 416] width 9 height 9
checkbox input "true"
drag, startPoint x: 448, startPoint y: 552, endPoint x: 467, endPoint y: 551, distance: 18.8
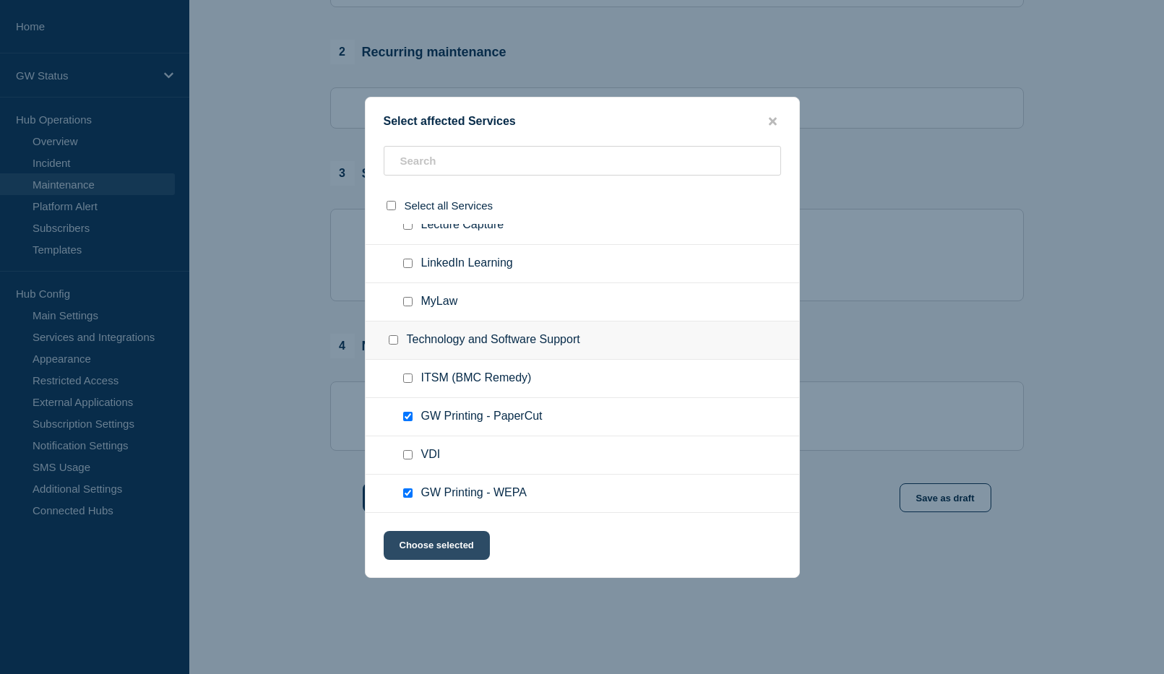
click at [449, 552] on button "Choose selected" at bounding box center [437, 545] width 106 height 29
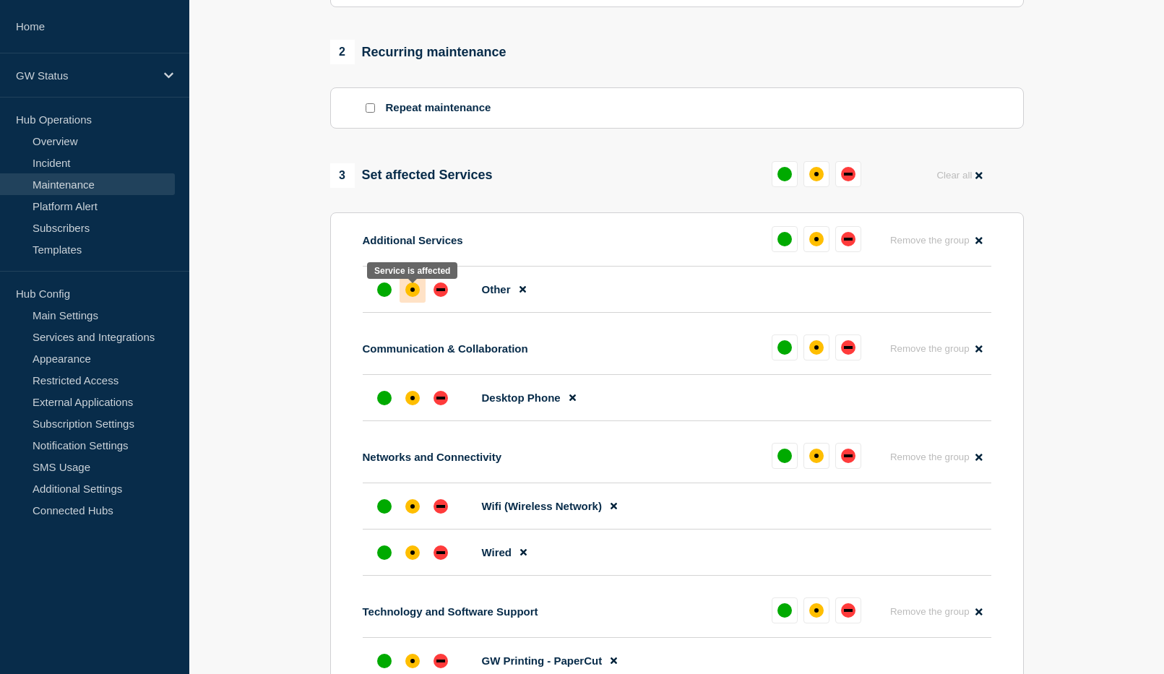
click at [412, 292] on div "affected" at bounding box center [412, 289] width 4 height 4
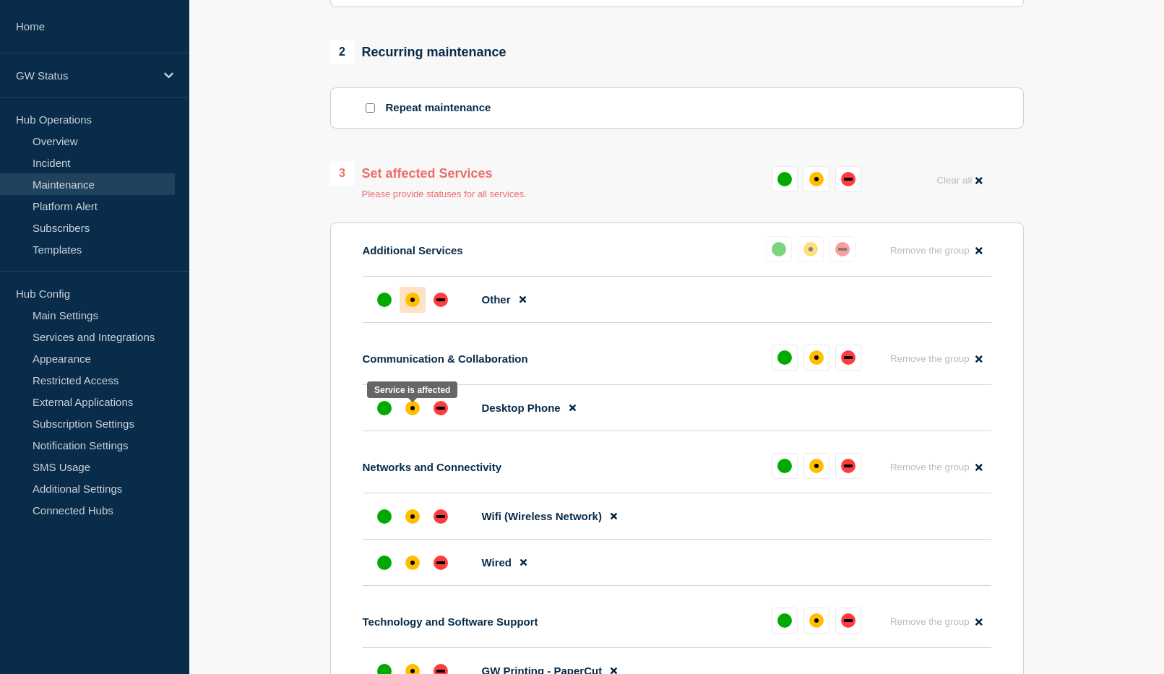
drag, startPoint x: 405, startPoint y: 407, endPoint x: 423, endPoint y: 470, distance: 64.7
click at [405, 411] on div at bounding box center [412, 408] width 26 height 26
drag, startPoint x: 418, startPoint y: 517, endPoint x: 415, endPoint y: 543, distance: 26.3
click at [418, 518] on div at bounding box center [412, 516] width 26 height 26
click at [410, 567] on div "affected" at bounding box center [412, 562] width 14 height 14
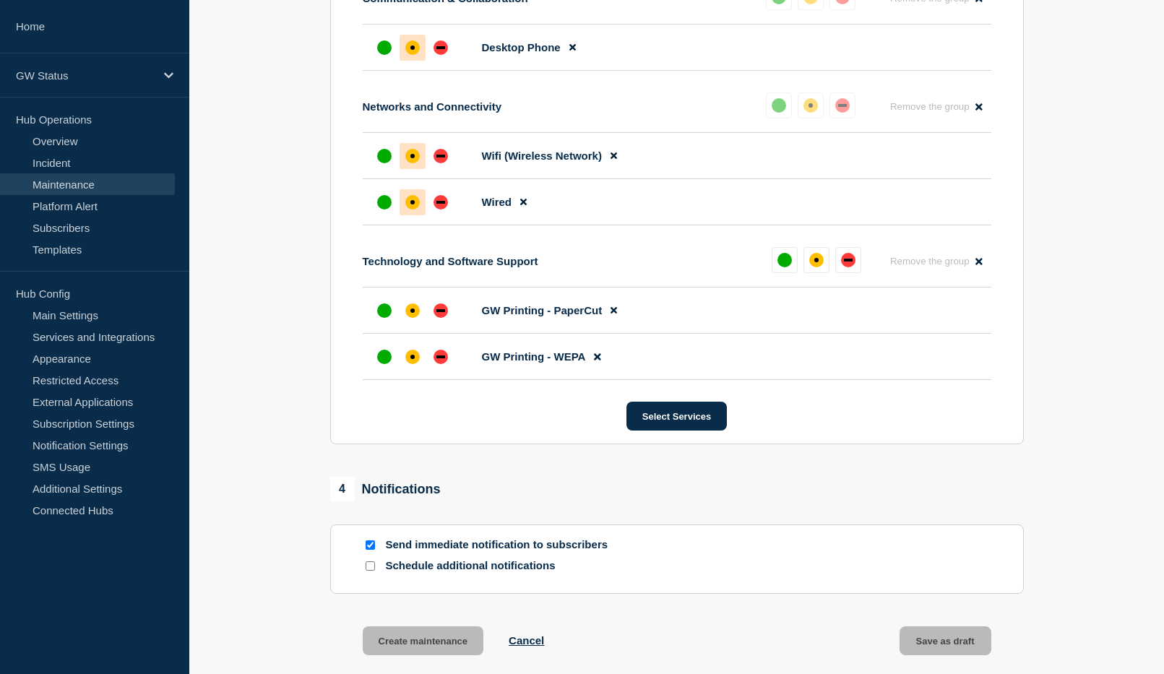
scroll to position [939, 0]
click at [412, 358] on div "affected" at bounding box center [412, 356] width 4 height 4
click at [412, 313] on div "affected" at bounding box center [412, 310] width 14 height 14
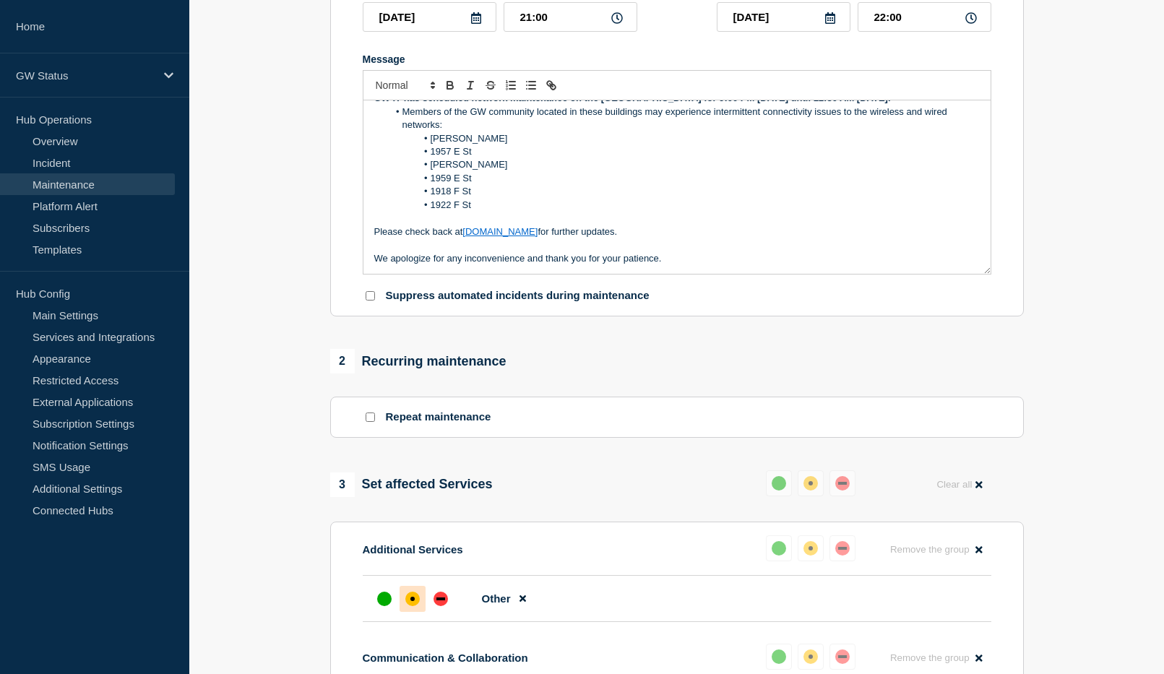
scroll to position [134, 0]
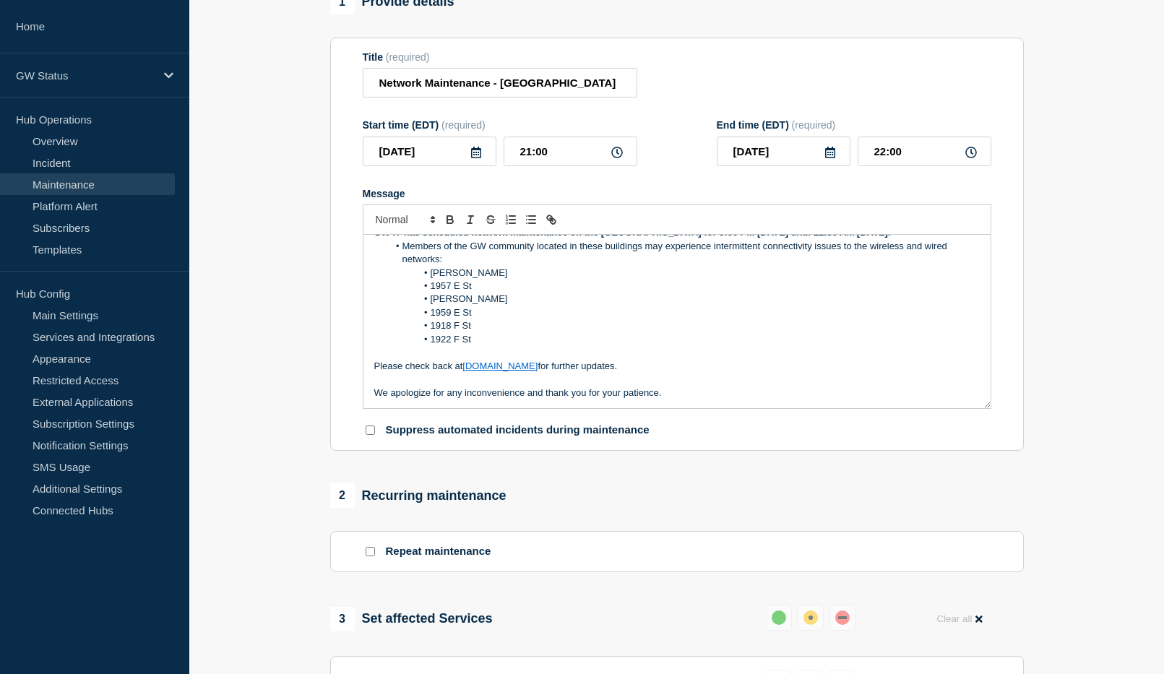
click at [476, 158] on icon at bounding box center [476, 153] width 10 height 12
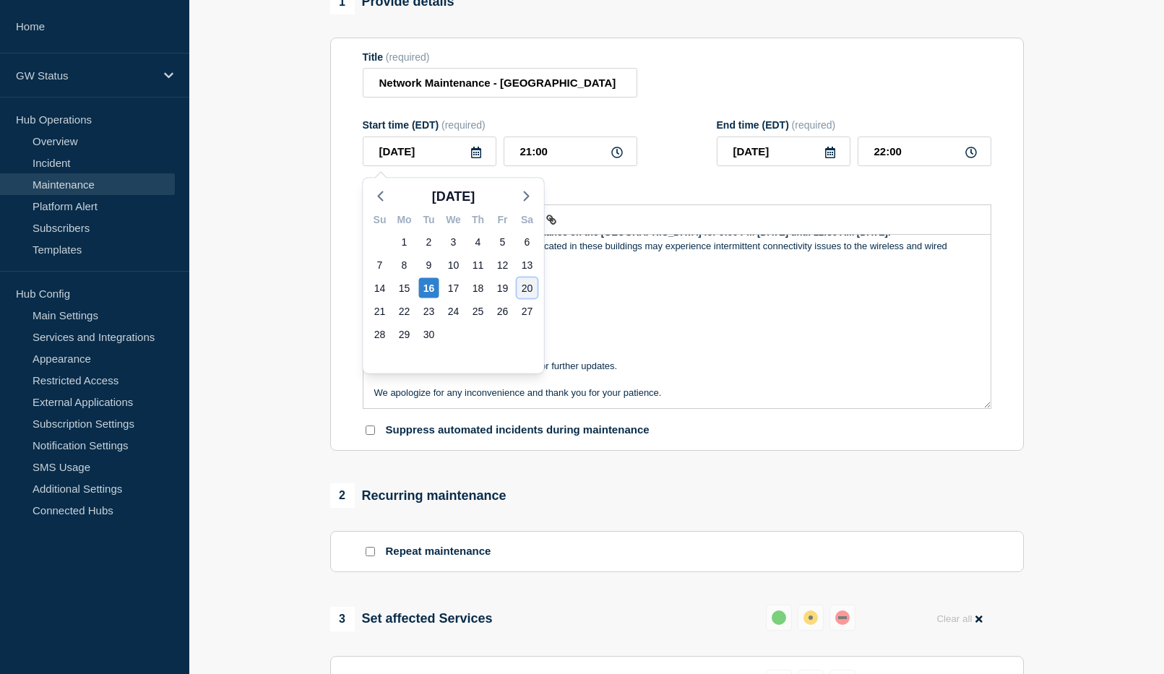
click at [529, 285] on div "20" at bounding box center [527, 288] width 20 height 20
type input "[DATE]"
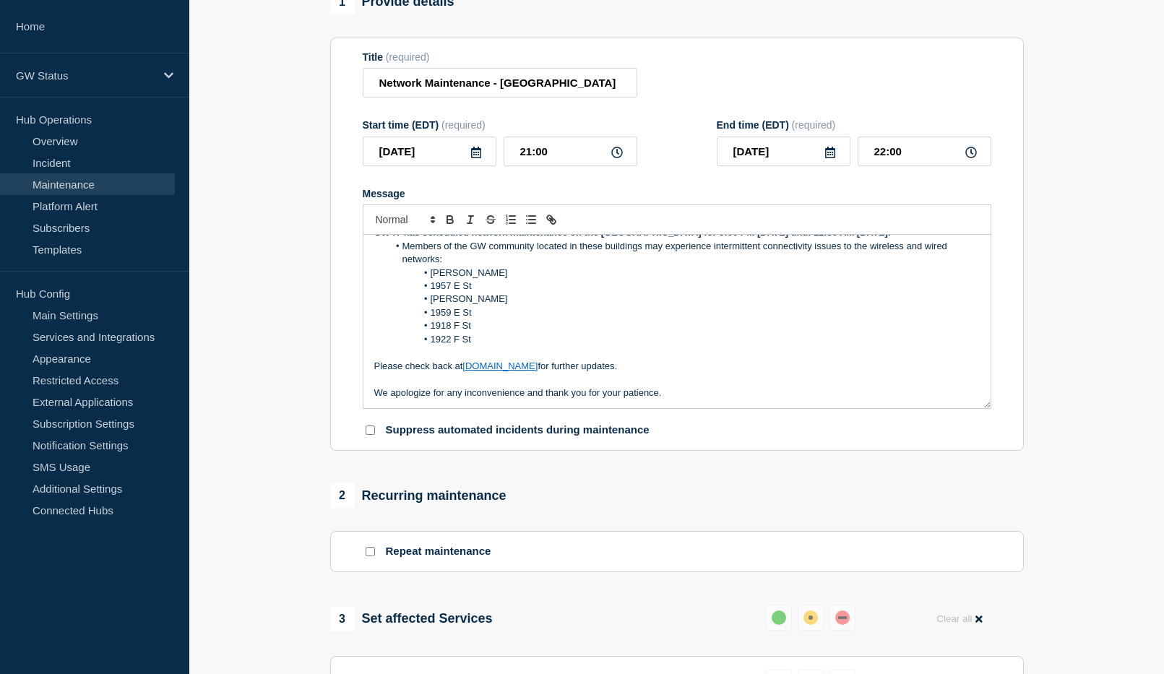
scroll to position [0, 0]
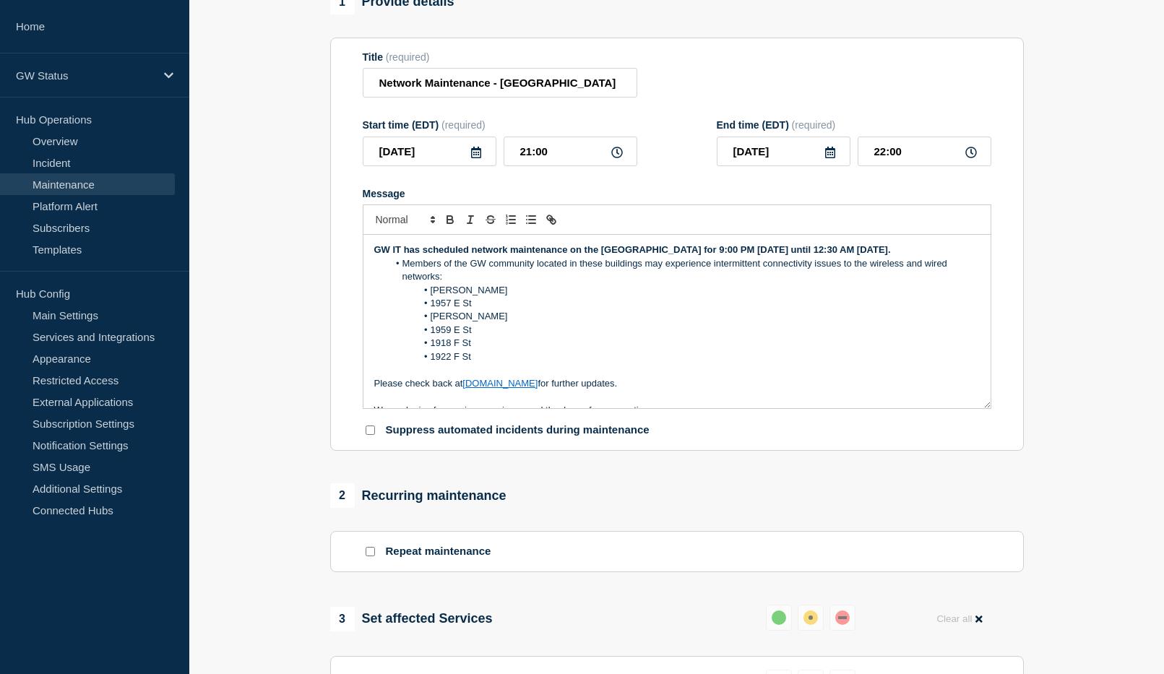
click at [830, 155] on icon at bounding box center [830, 153] width 12 height 12
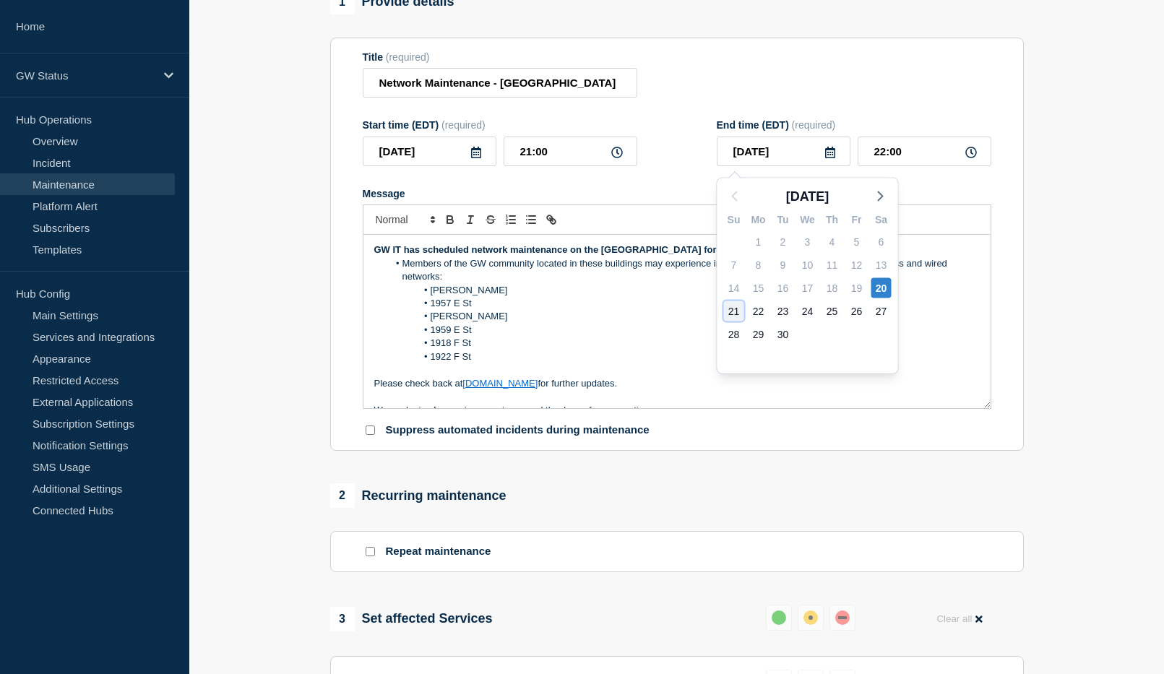
click at [734, 311] on div "21" at bounding box center [734, 311] width 20 height 20
type input "[DATE]"
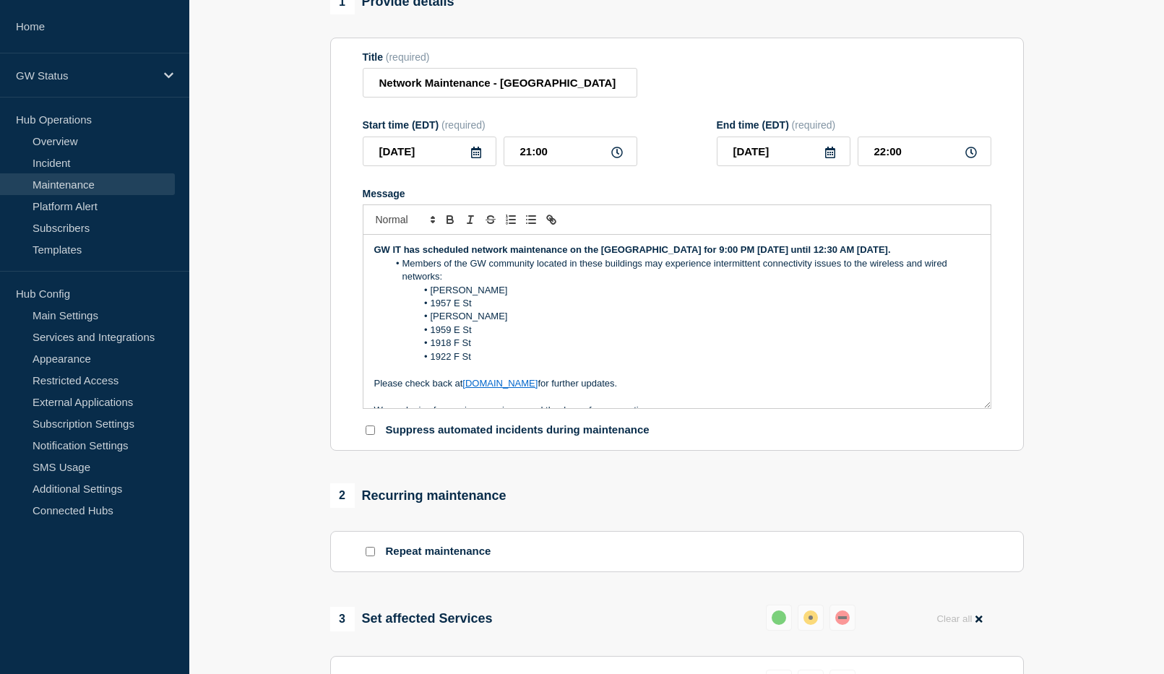
click at [814, 337] on li "1959 E St" at bounding box center [684, 330] width 592 height 13
click at [922, 161] on input "22:00" at bounding box center [924, 152] width 134 height 30
drag, startPoint x: 921, startPoint y: 161, endPoint x: 842, endPoint y: 155, distance: 79.0
click at [842, 155] on div "2025-09-21 22:00" at bounding box center [854, 152] width 274 height 30
type input "00:30"
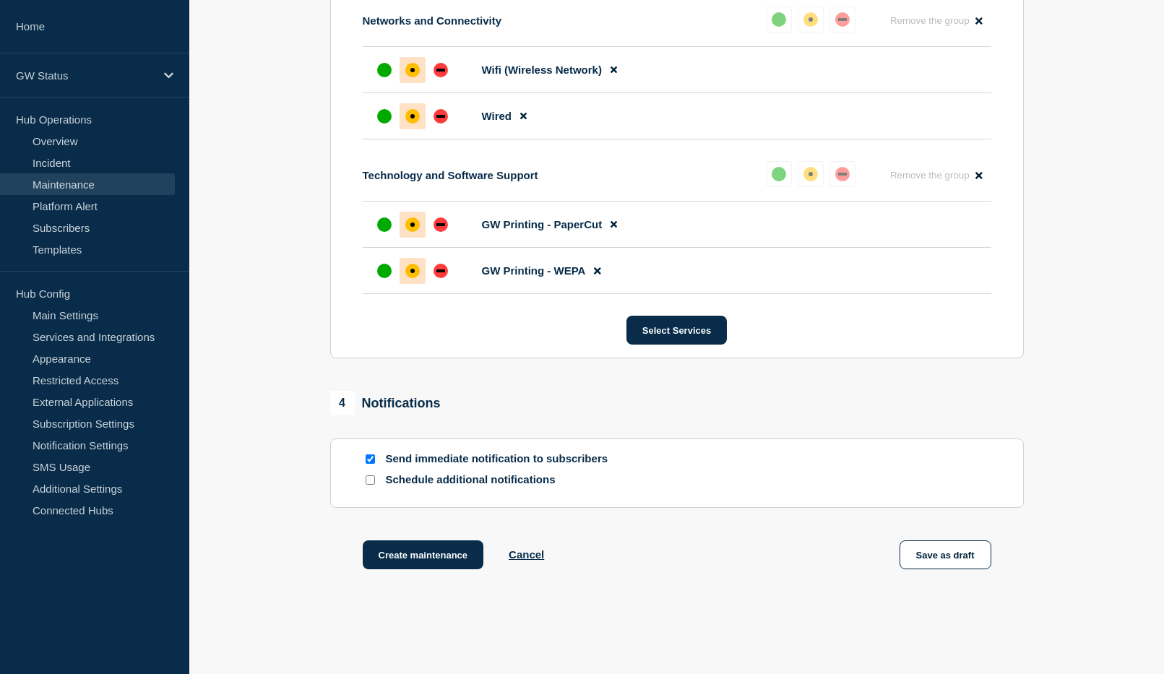
scroll to position [1084, 0]
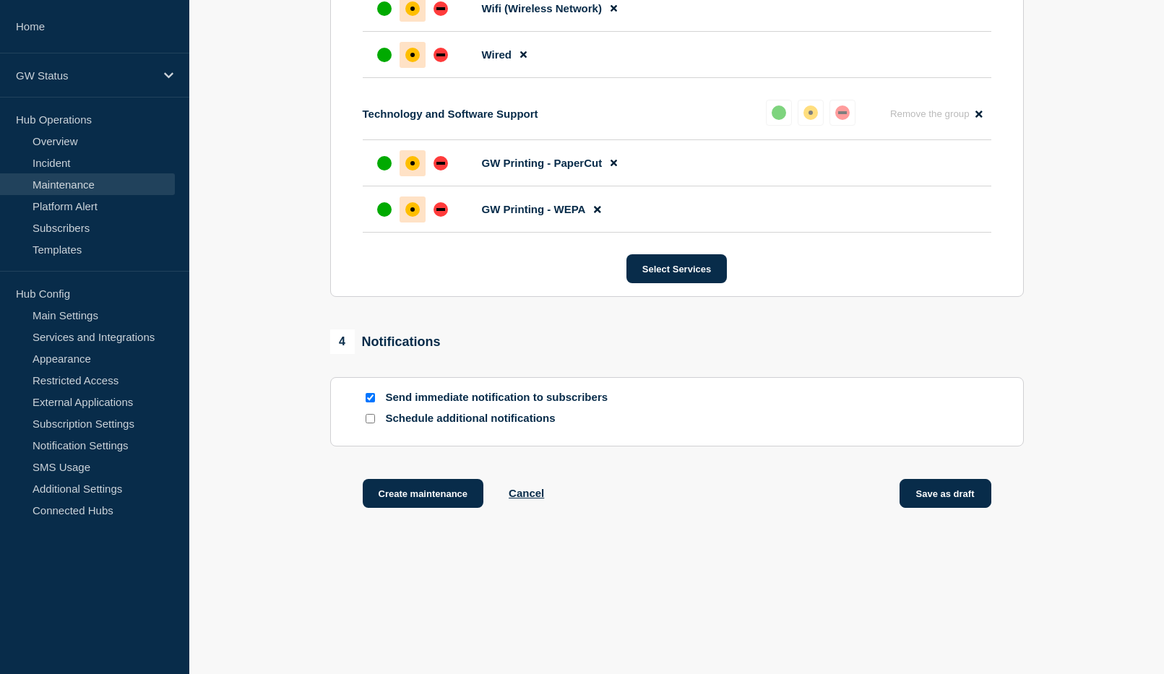
click at [959, 491] on button "Save as draft" at bounding box center [945, 493] width 92 height 29
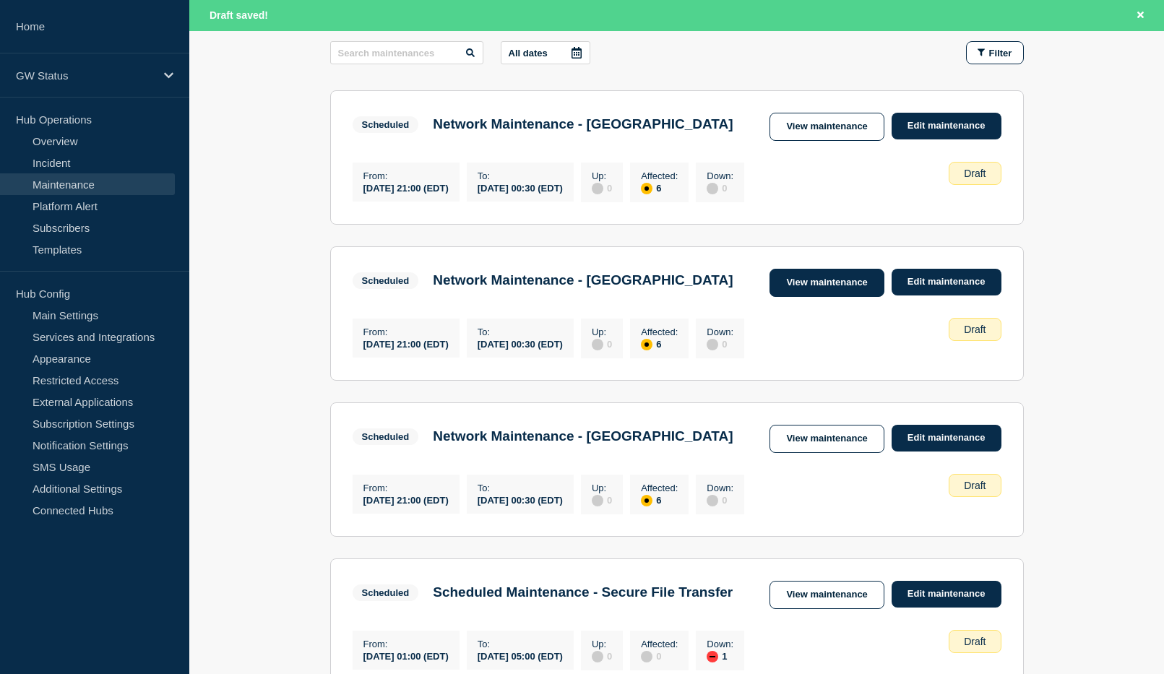
scroll to position [289, 0]
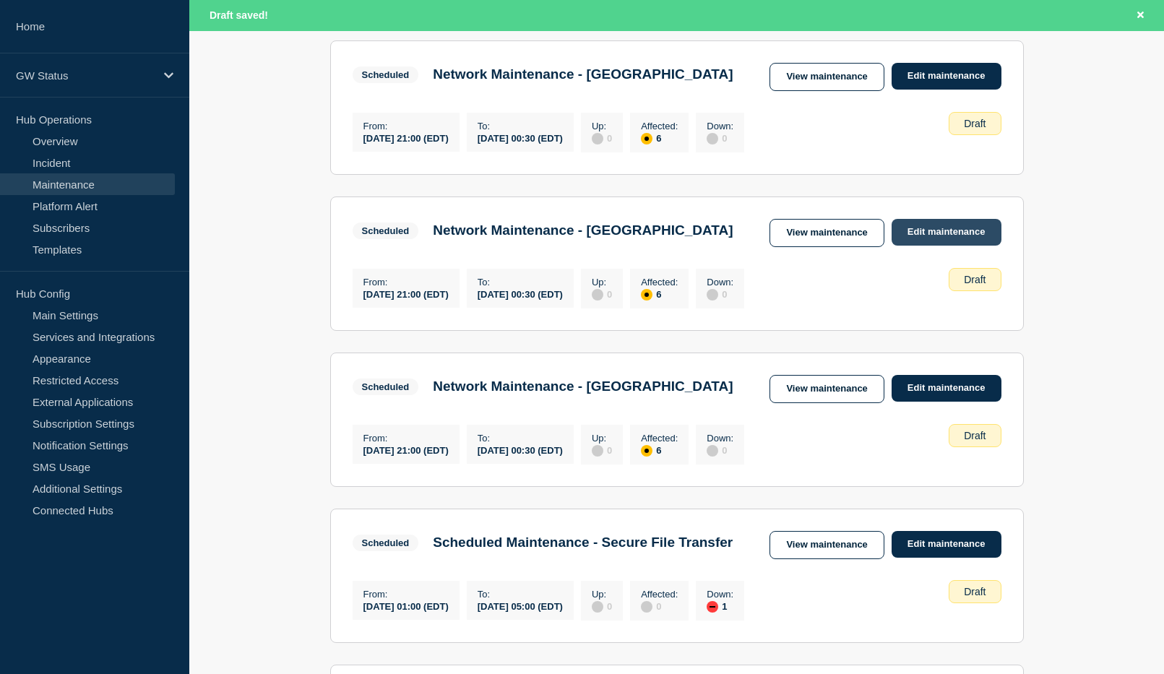
click at [933, 246] on link "Edit maintenance" at bounding box center [946, 232] width 110 height 27
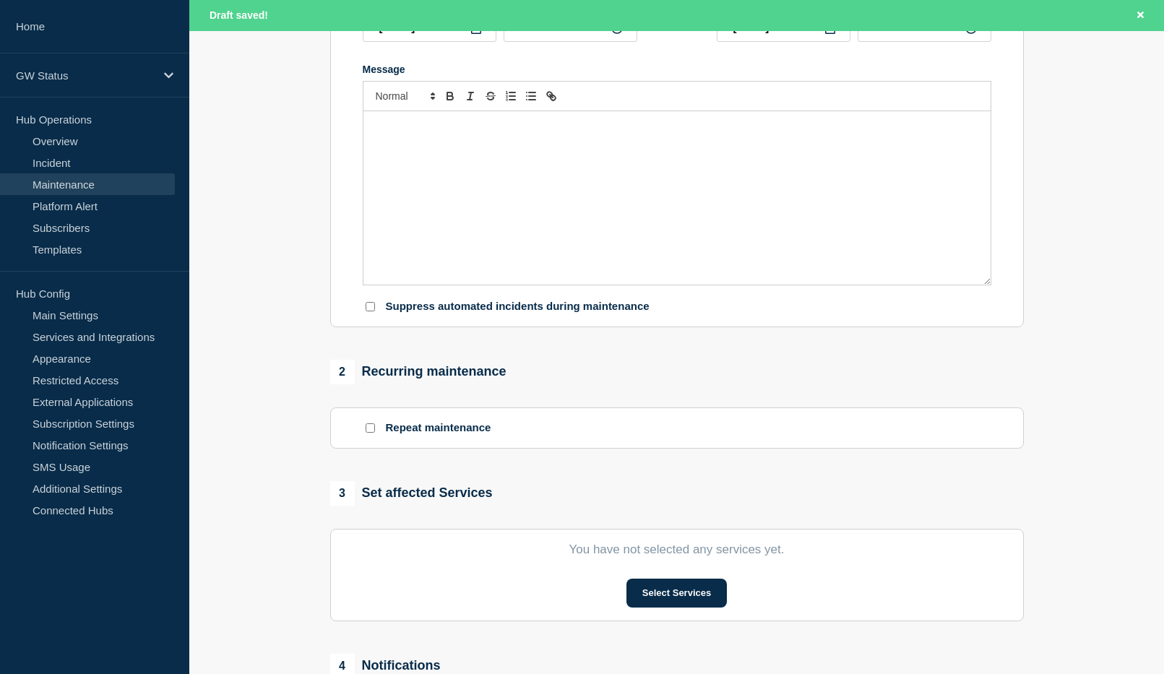
type input "Network Maintenance - [GEOGRAPHIC_DATA]"
type input "[DATE]"
type input "21:00"
type input "[DATE]"
type input "00:30"
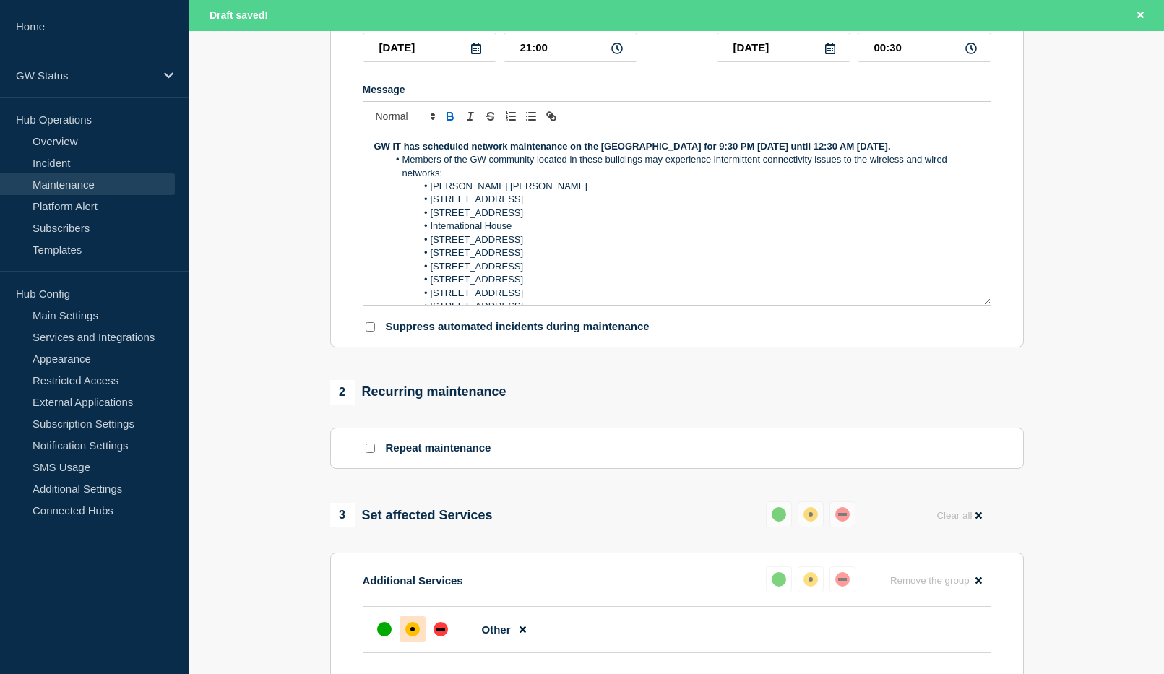
click at [735, 152] on strong "GW IT has scheduled network maintenance on the Foggy Bottom Campus for 9:30 PM …" at bounding box center [632, 146] width 516 height 11
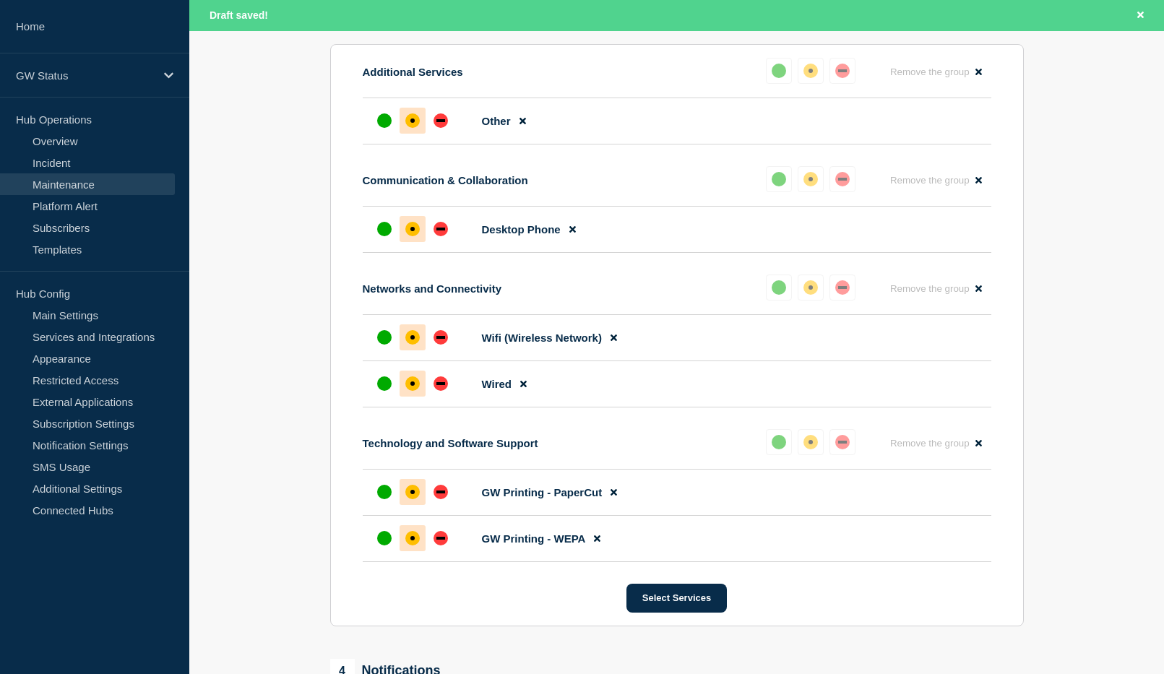
scroll to position [1068, 0]
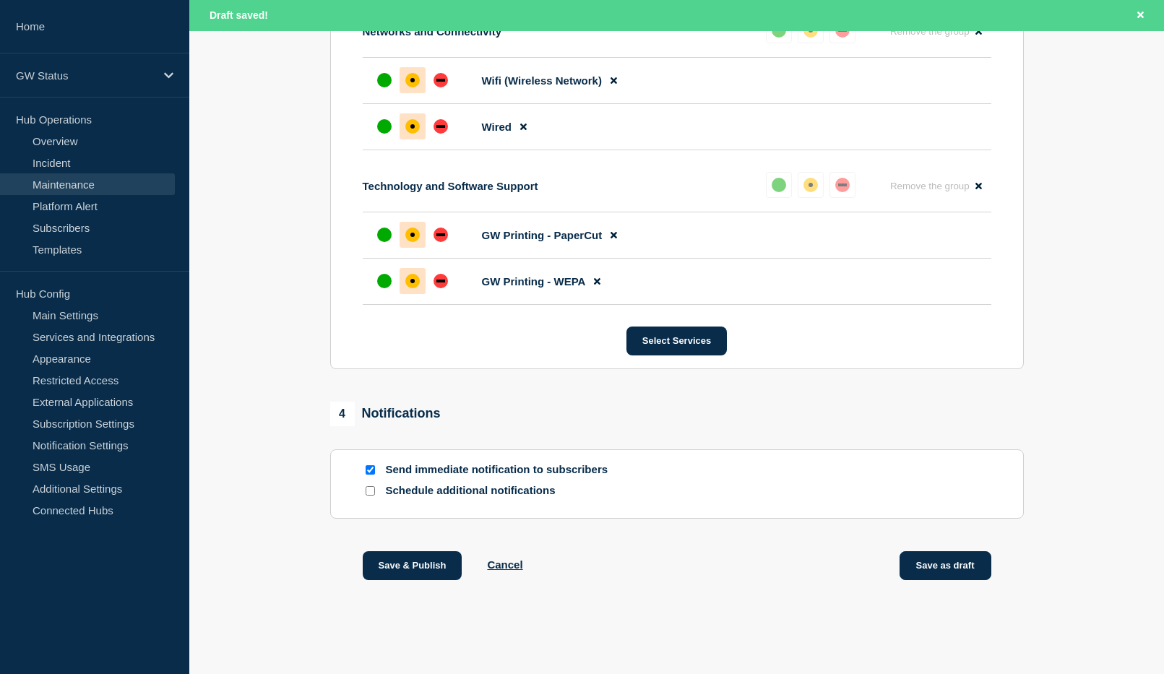
click at [944, 554] on button "Save as draft" at bounding box center [945, 565] width 92 height 29
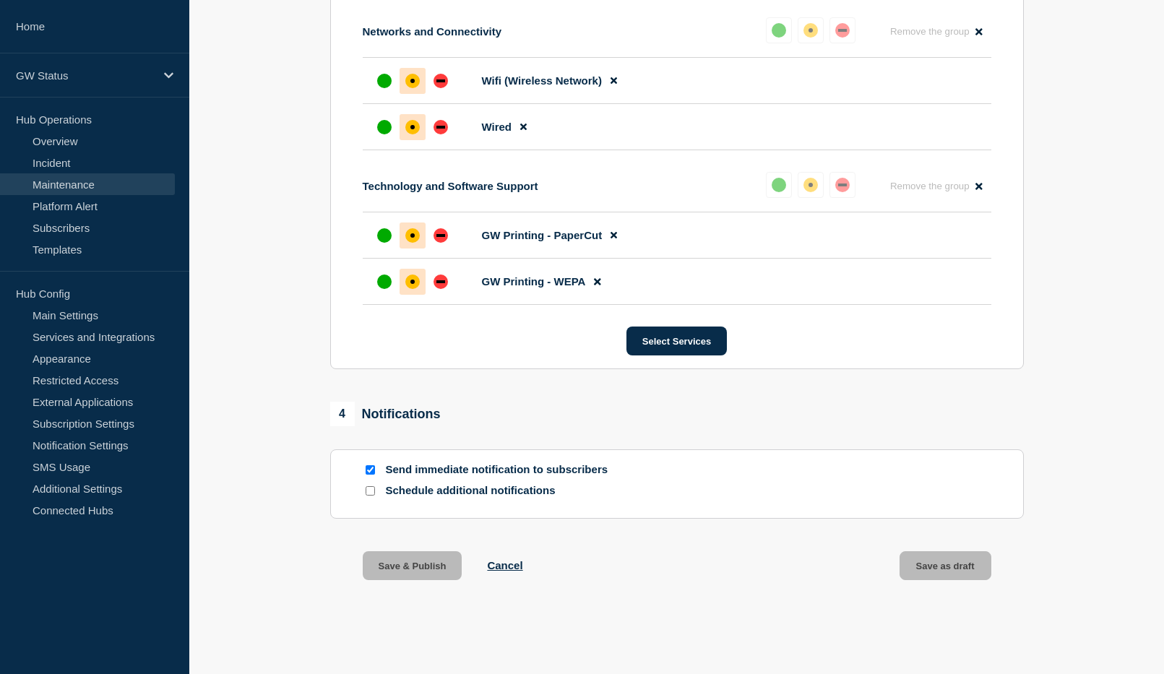
scroll to position [1037, 0]
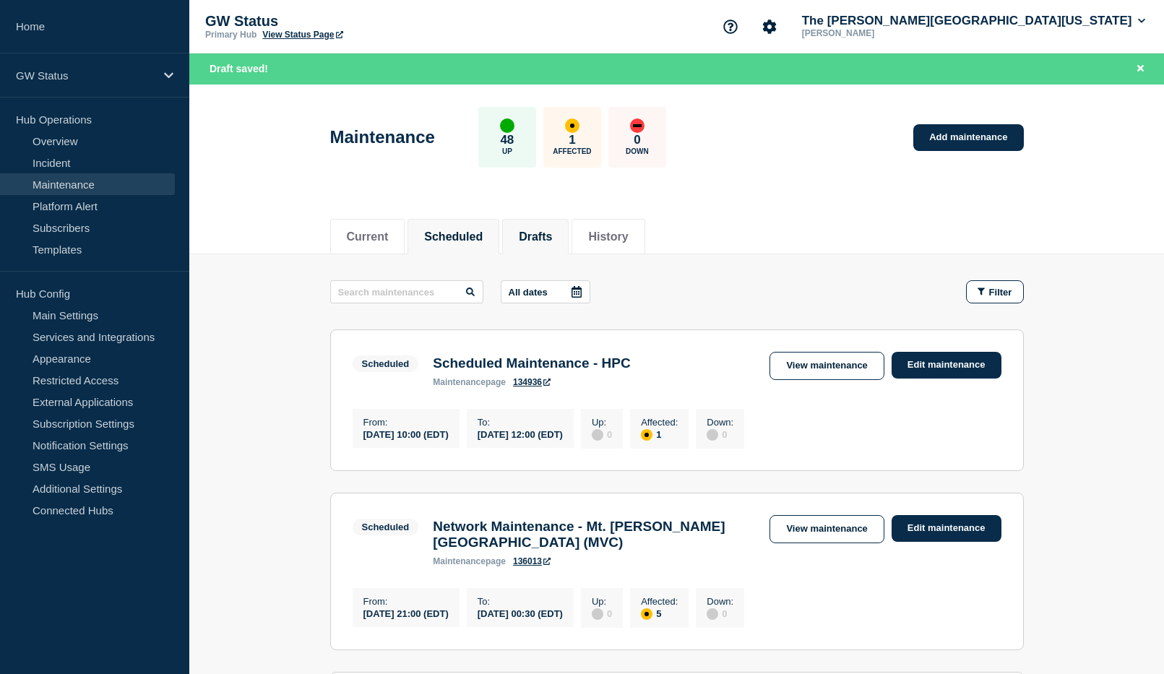
click at [542, 230] on button "Drafts" at bounding box center [535, 236] width 33 height 13
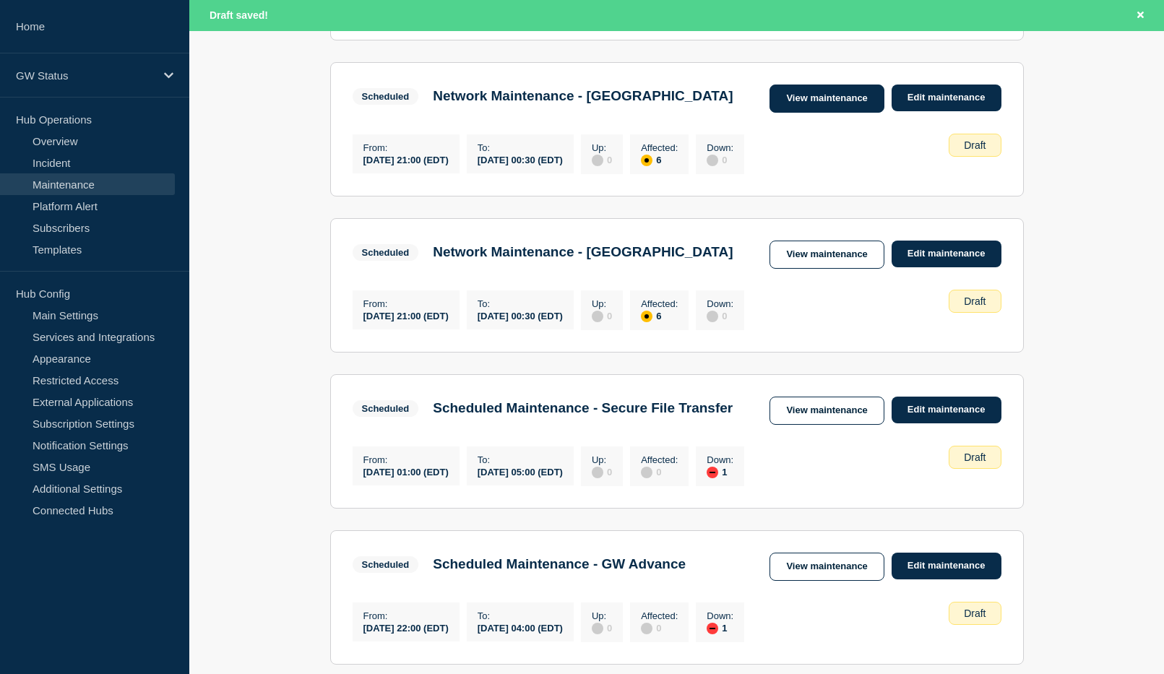
scroll to position [433, 0]
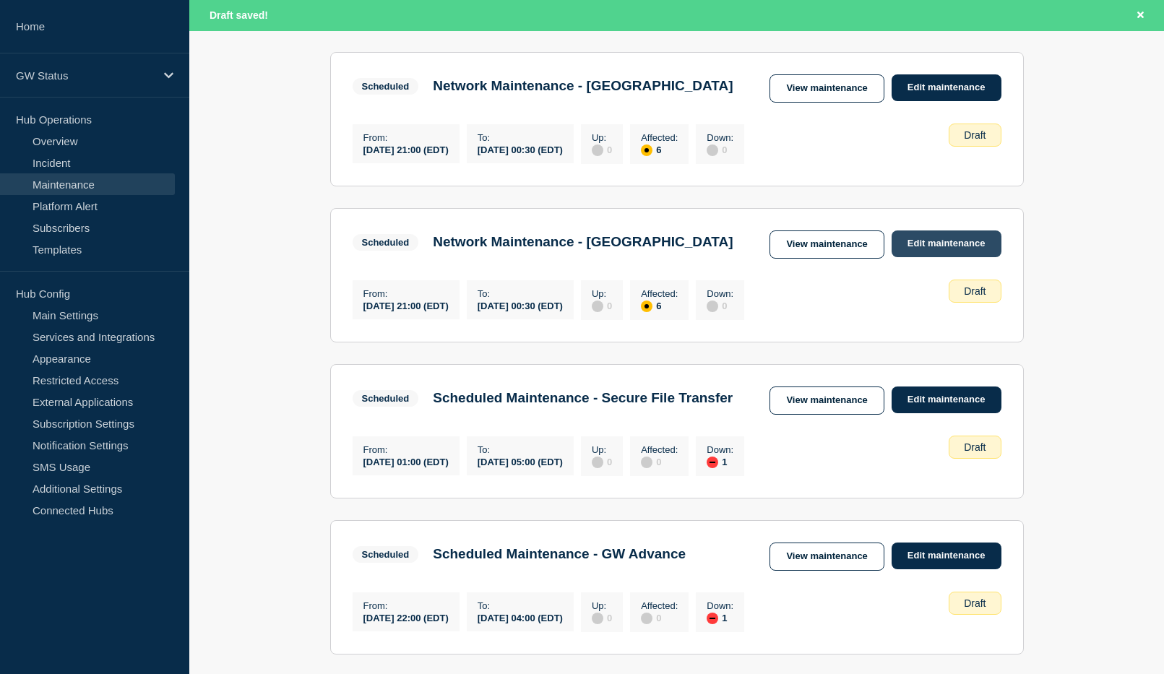
click at [933, 257] on link "Edit maintenance" at bounding box center [946, 243] width 110 height 27
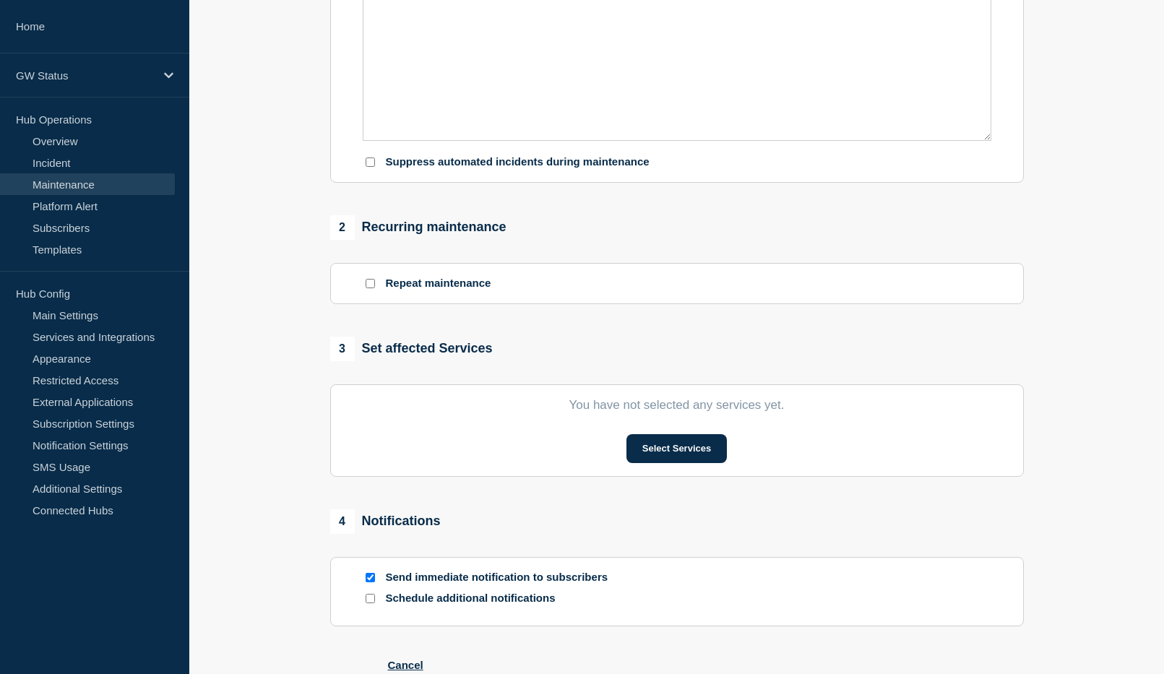
type input "Network Maintenance - [GEOGRAPHIC_DATA]"
type input "[DATE]"
type input "21:00"
type input "[DATE]"
type input "00:30"
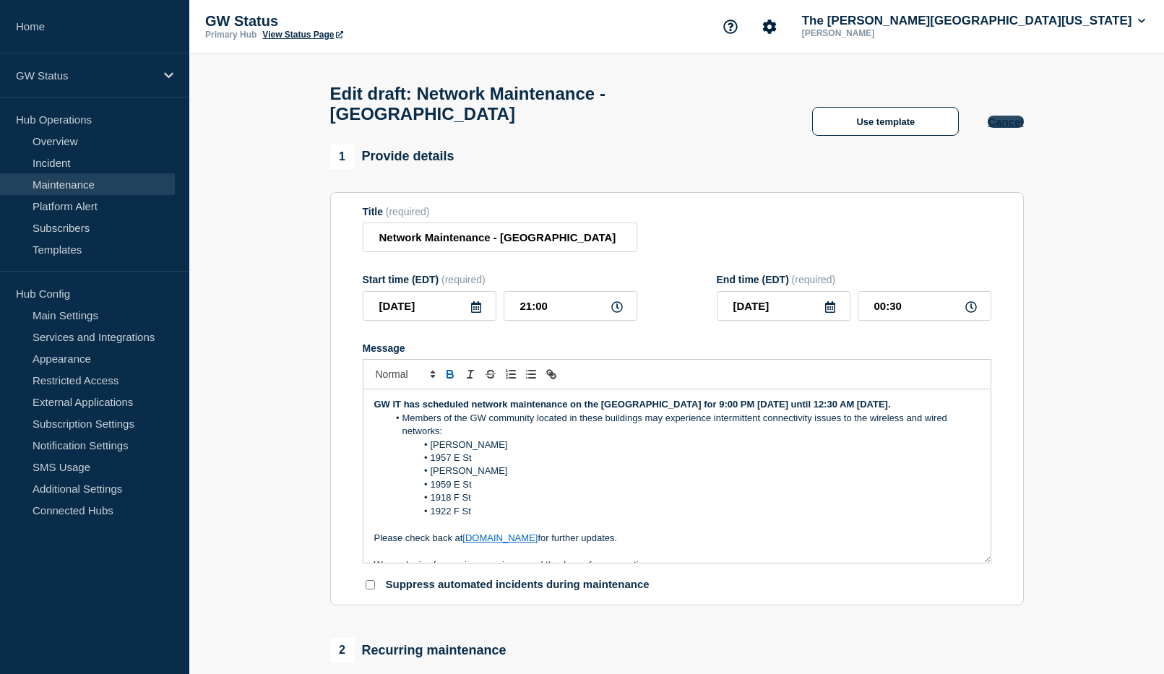
click at [1008, 127] on button "Cancel" at bounding box center [1004, 122] width 35 height 12
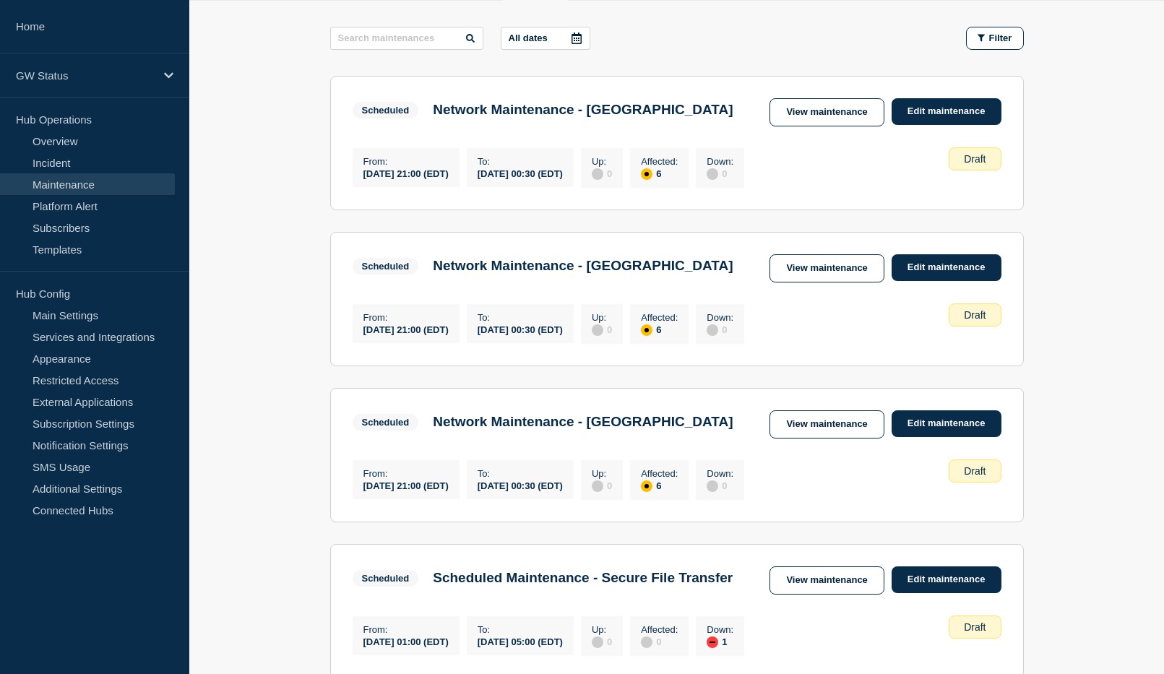
scroll to position [72, 0]
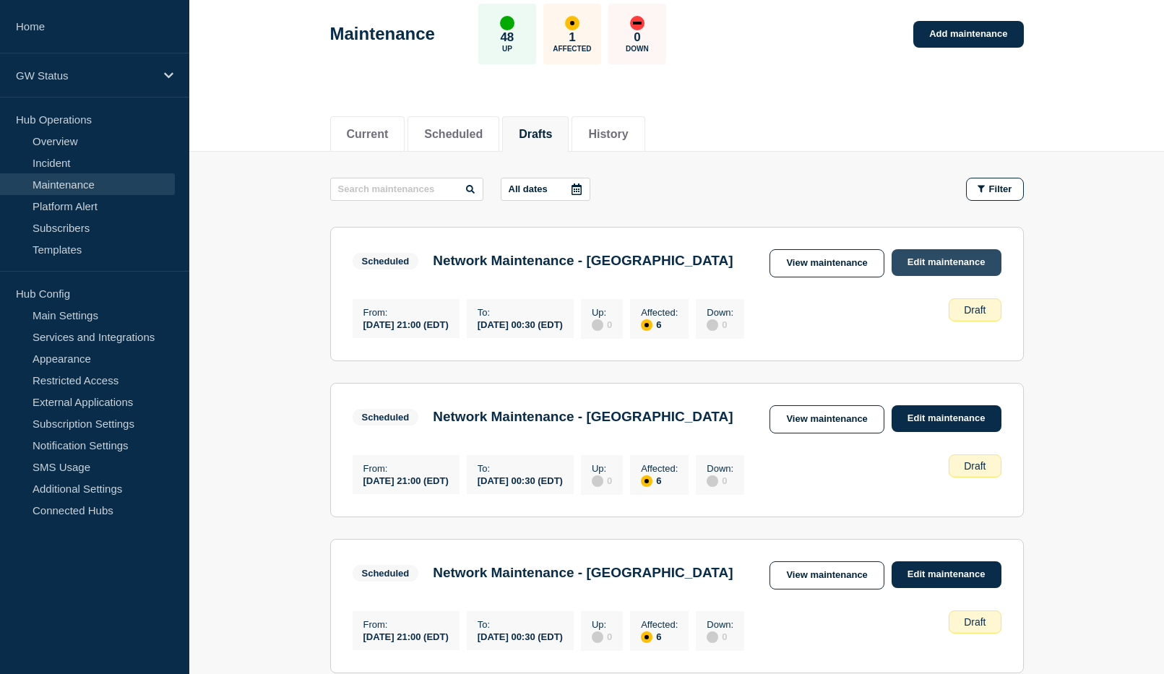
click at [955, 258] on link "Edit maintenance" at bounding box center [946, 262] width 110 height 27
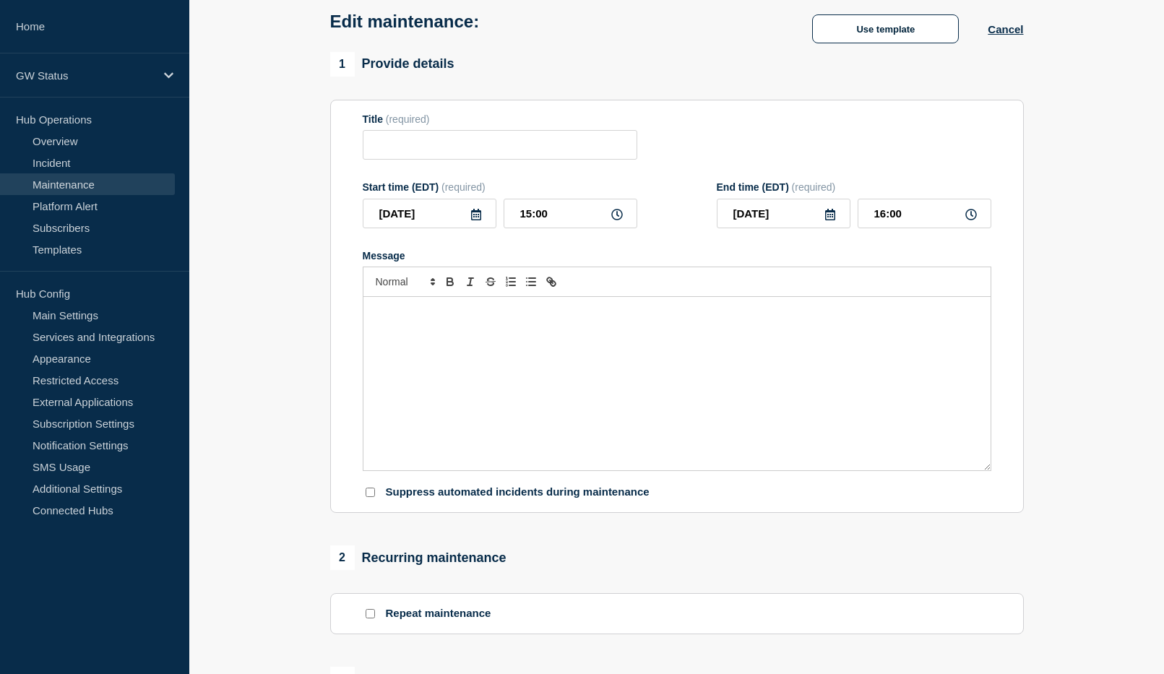
type input "Network Maintenance - [GEOGRAPHIC_DATA]"
type input "[DATE]"
type input "21:00"
type input "[DATE]"
type input "00:30"
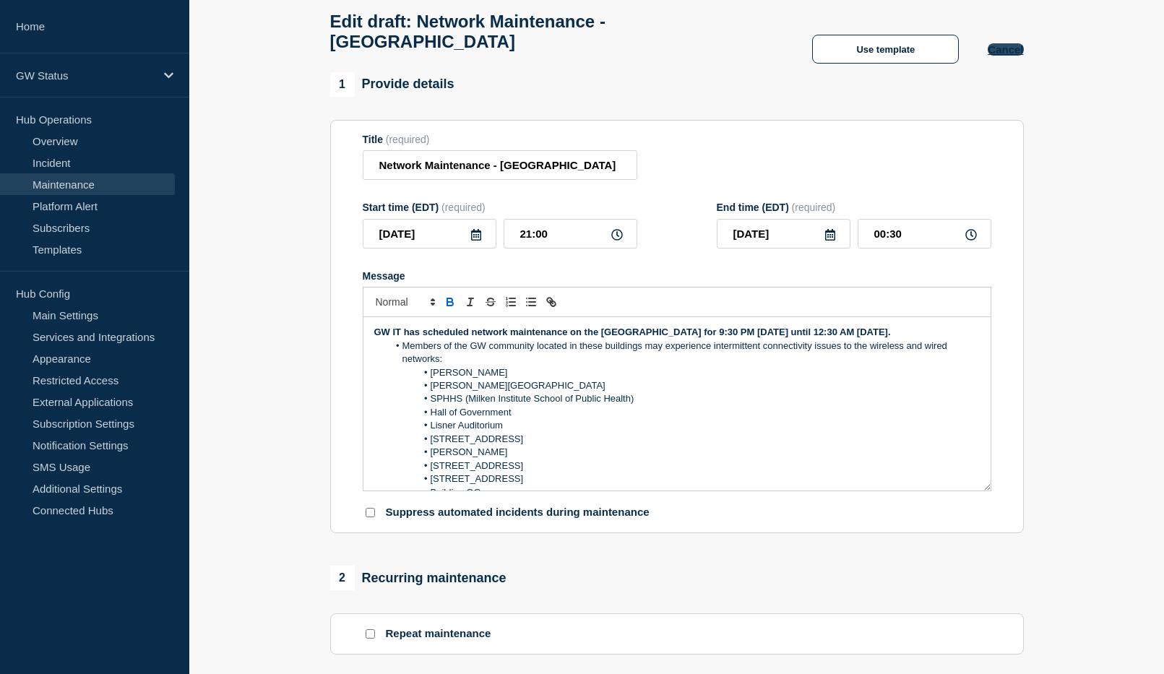
click at [997, 56] on button "Cancel" at bounding box center [1004, 49] width 35 height 12
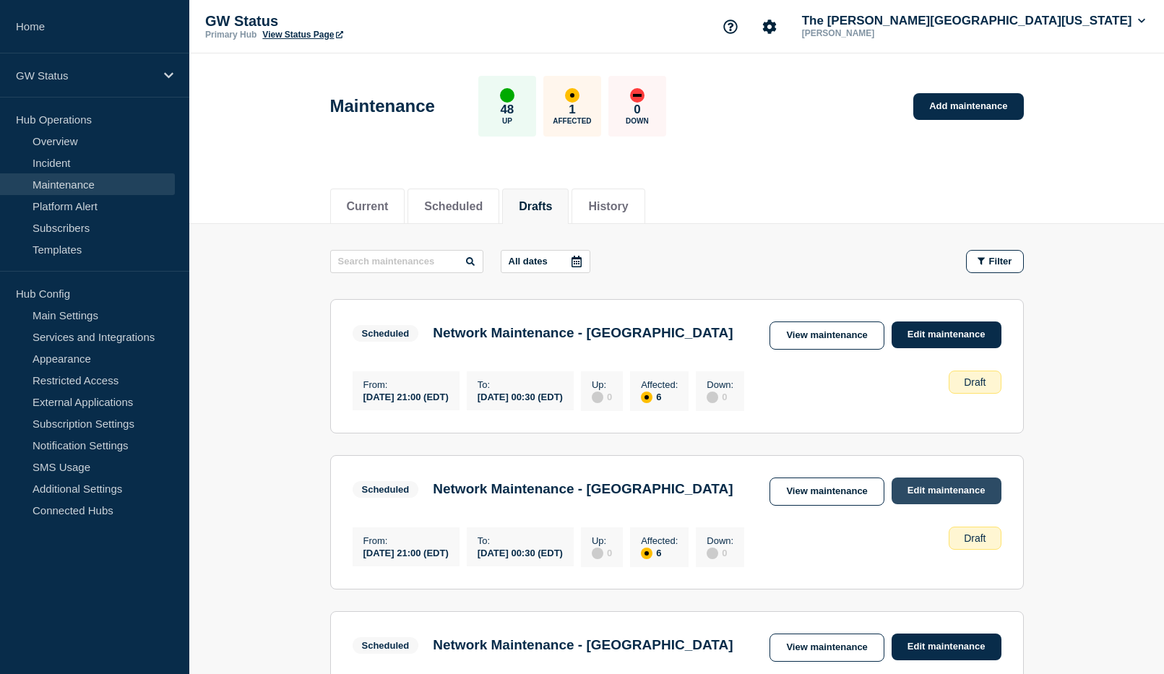
click at [935, 504] on link "Edit maintenance" at bounding box center [946, 490] width 110 height 27
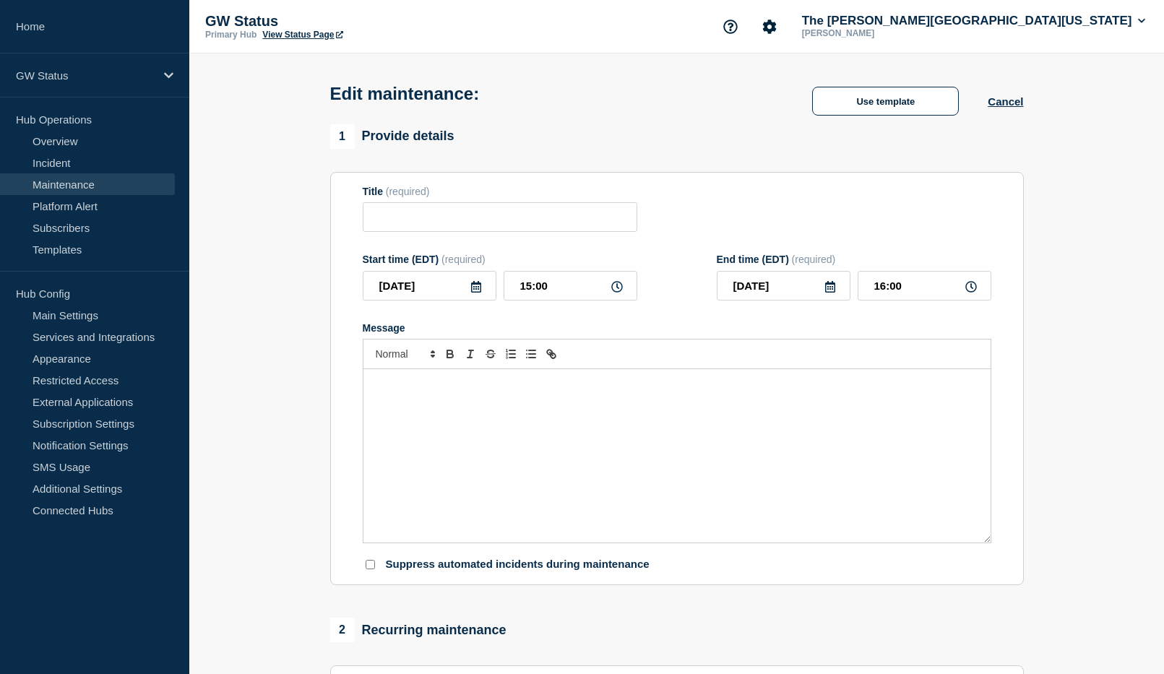
type input "Network Maintenance - [GEOGRAPHIC_DATA]"
type input "[DATE]"
type input "21:00"
type input "[DATE]"
type input "00:30"
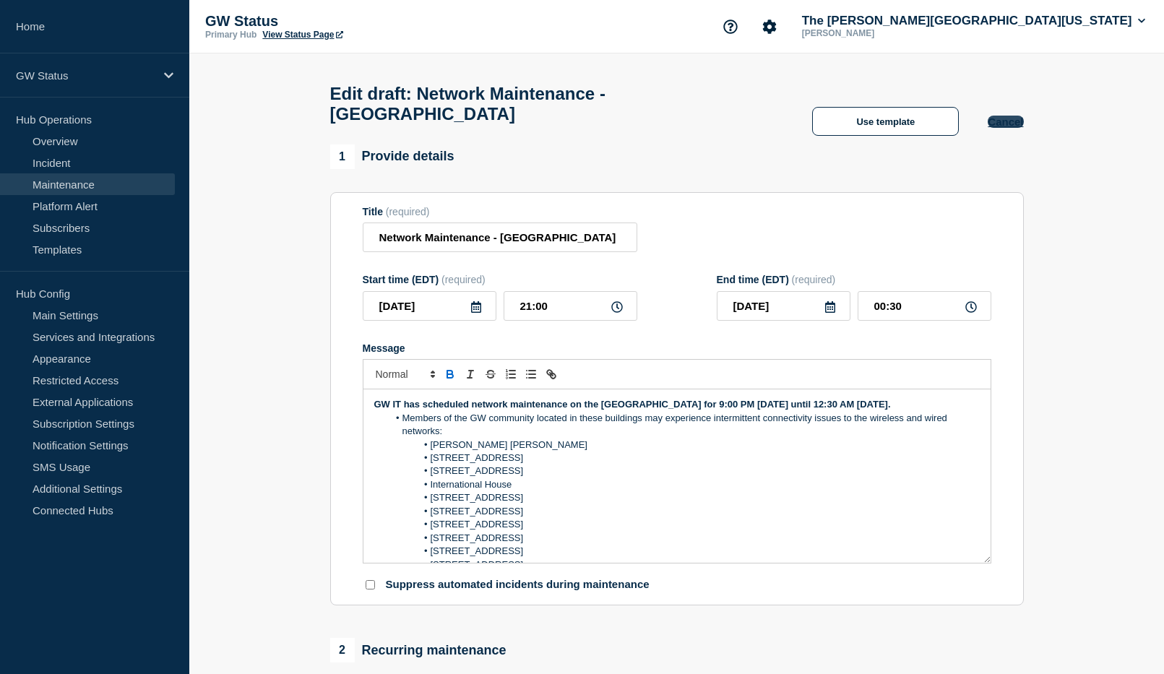
click at [1005, 127] on button "Cancel" at bounding box center [1004, 122] width 35 height 12
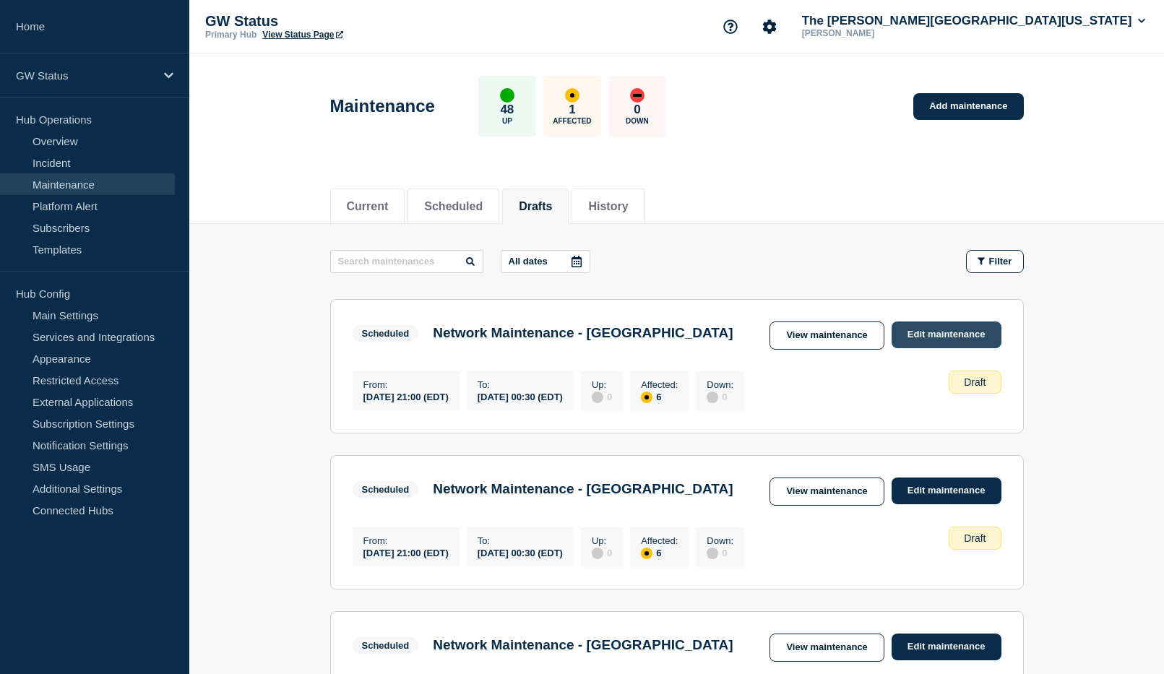
click at [968, 332] on link "Edit maintenance" at bounding box center [946, 334] width 110 height 27
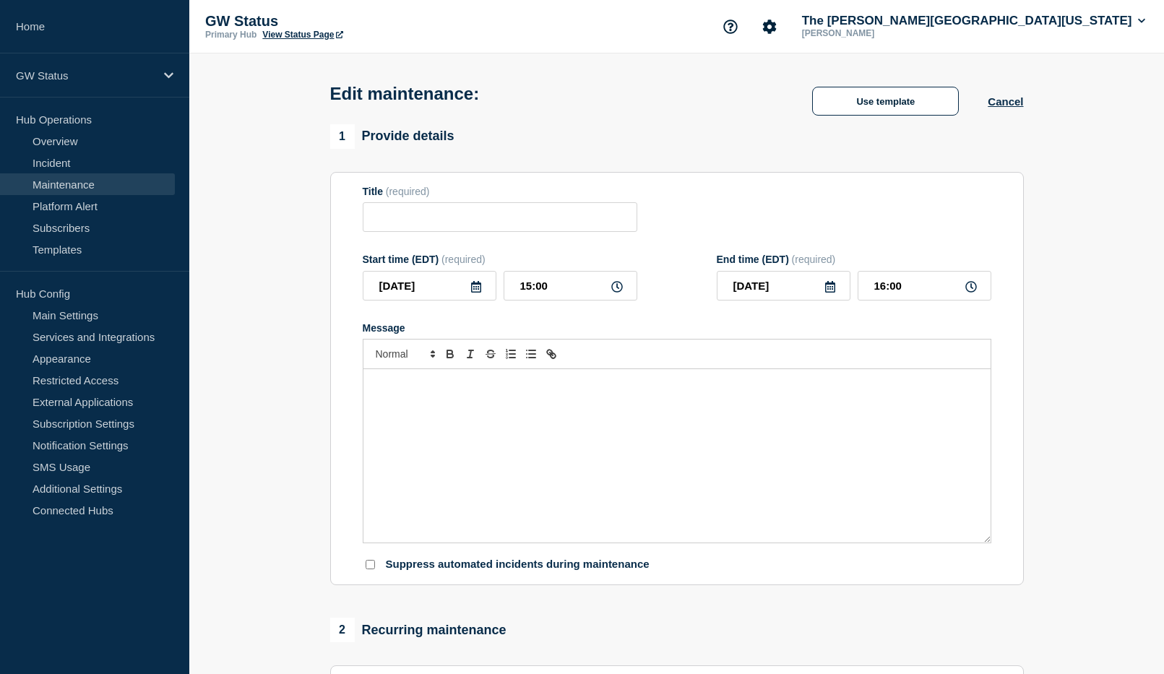
type input "Network Maintenance - [GEOGRAPHIC_DATA]"
type input "[DATE]"
type input "21:00"
type input "[DATE]"
type input "00:30"
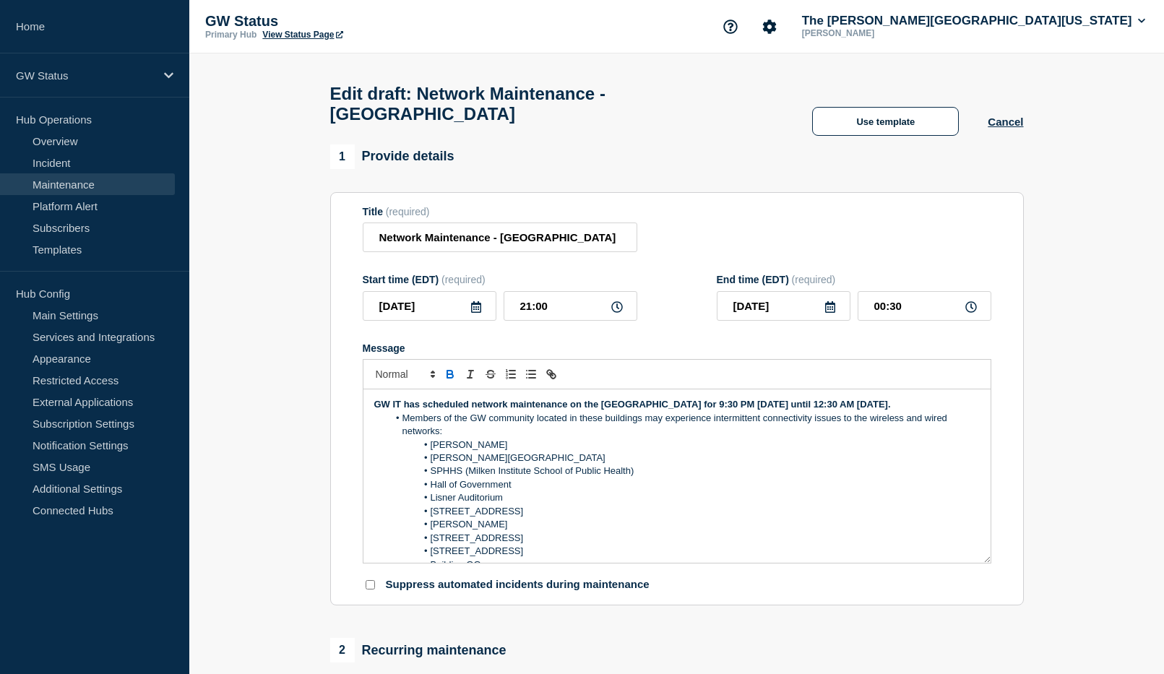
click at [735, 410] on strong "GW IT has scheduled network maintenance on the Foggy Bottom Campus for 9:30 PM …" at bounding box center [632, 404] width 516 height 11
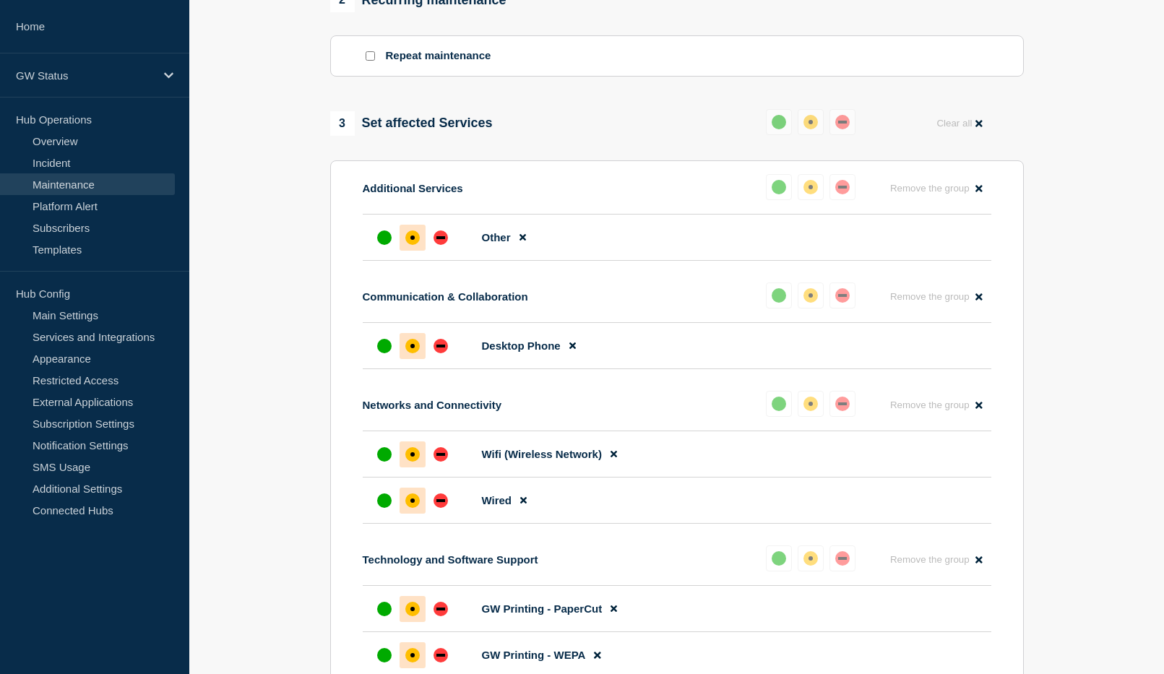
scroll to position [1037, 0]
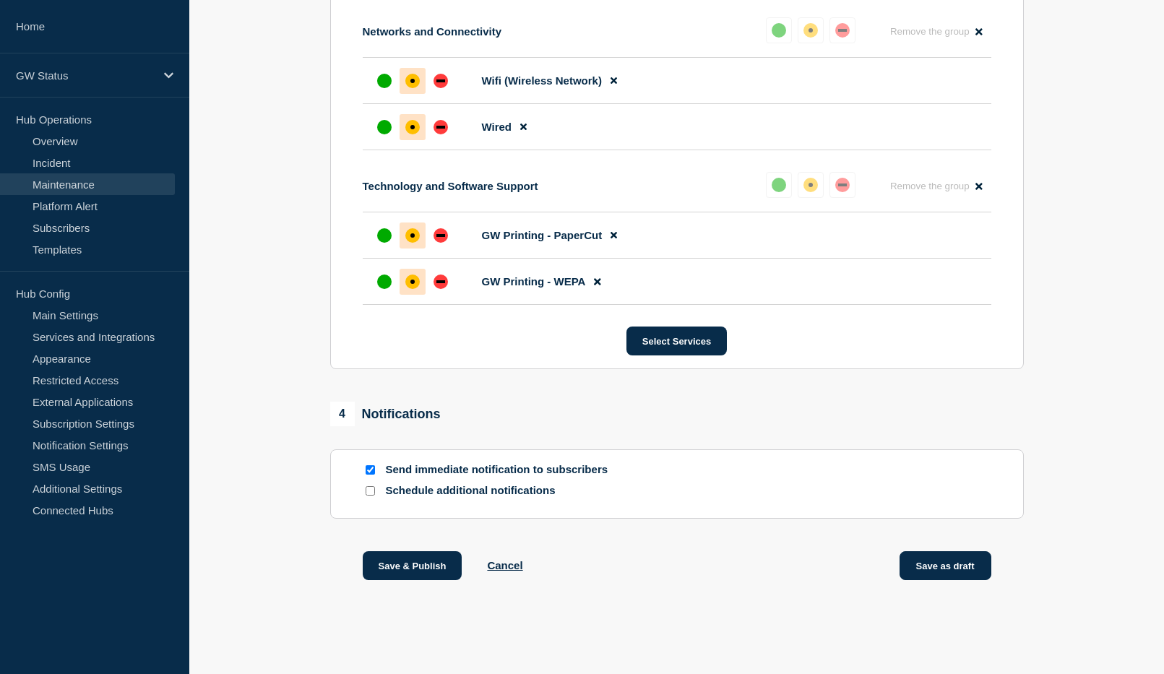
click at [968, 571] on button "Save as draft" at bounding box center [945, 565] width 92 height 29
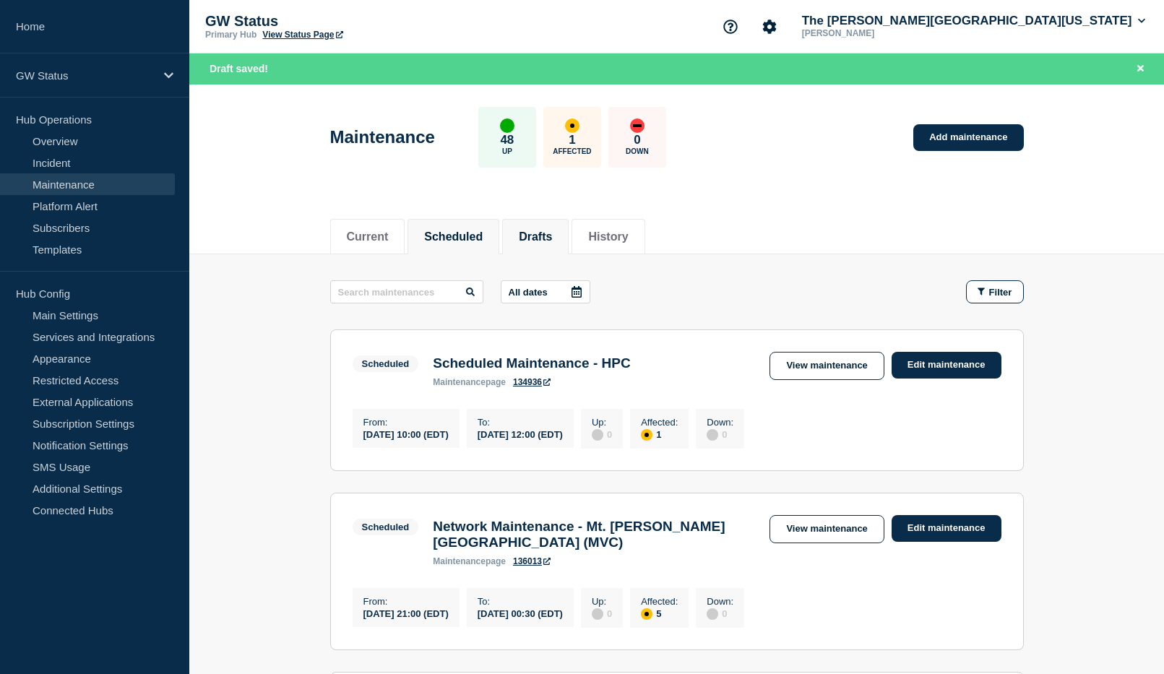
click at [547, 232] on button "Drafts" at bounding box center [535, 236] width 33 height 13
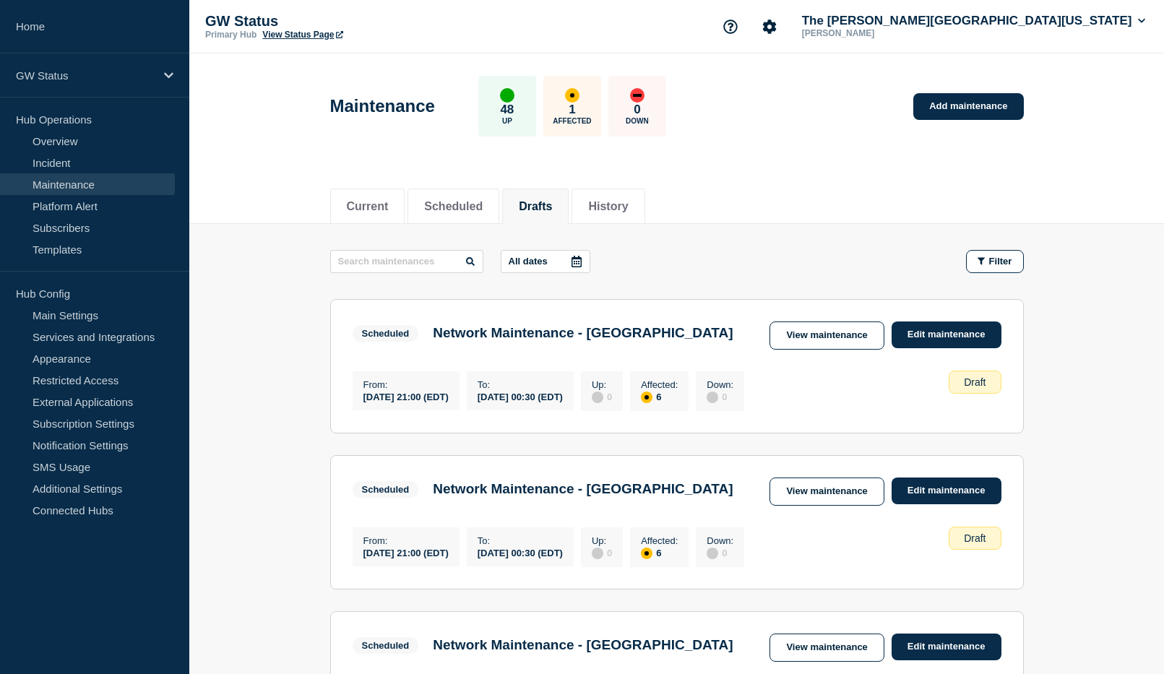
click at [84, 186] on link "Maintenance" at bounding box center [87, 184] width 175 height 22
click at [552, 200] on button "Drafts" at bounding box center [535, 206] width 33 height 13
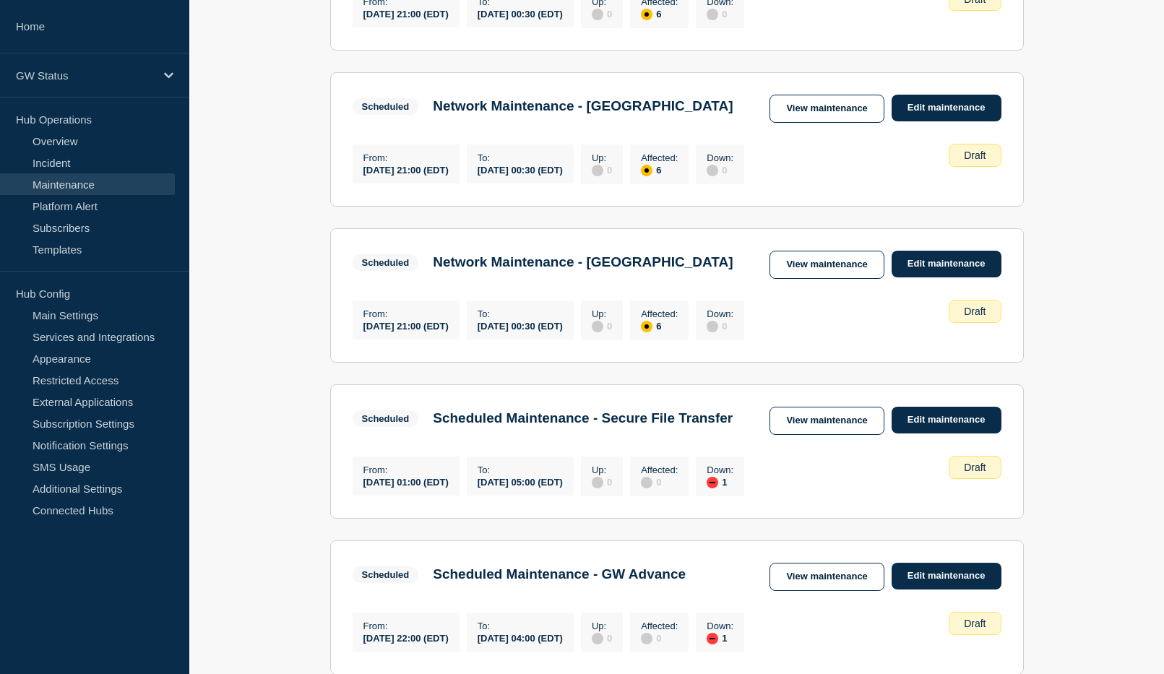
scroll to position [433, 0]
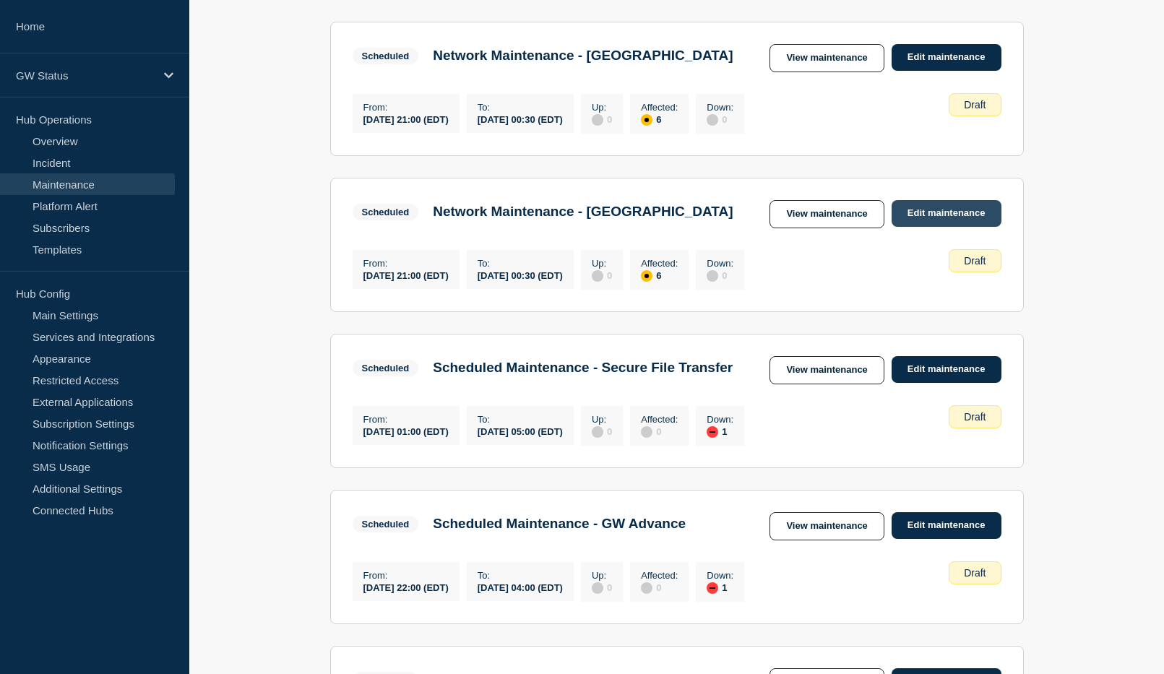
click at [940, 227] on link "Edit maintenance" at bounding box center [946, 213] width 110 height 27
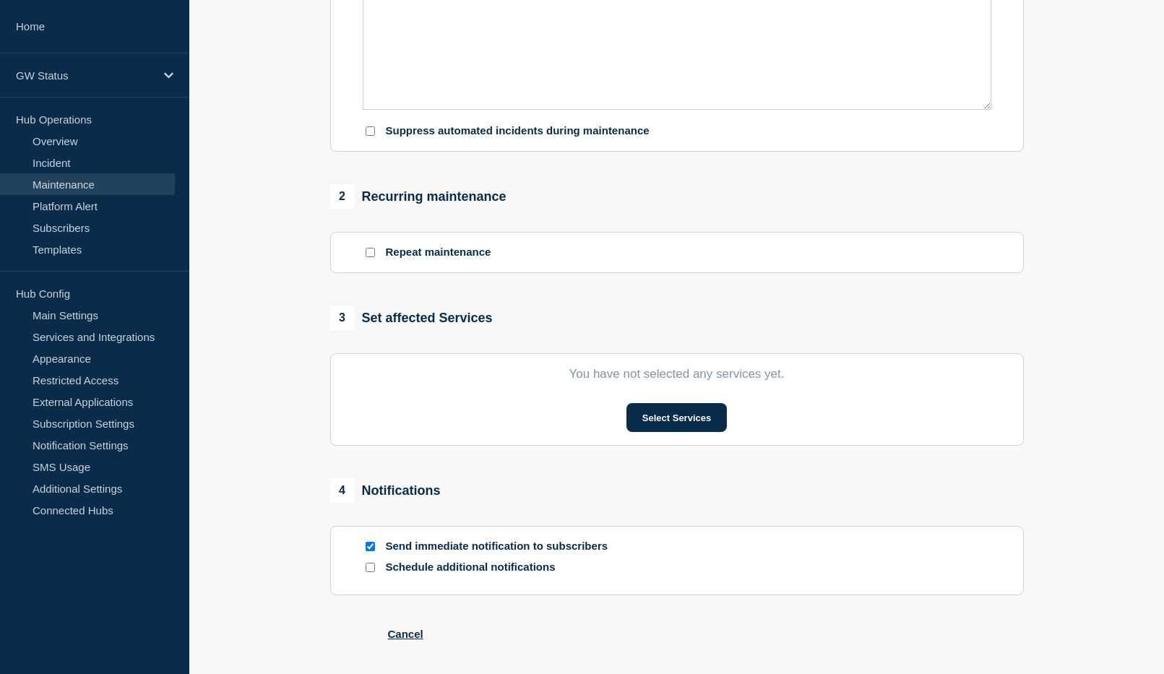
type input "Network Maintenance - [GEOGRAPHIC_DATA]"
type input "[DATE]"
type input "21:00"
type input "[DATE]"
type input "00:30"
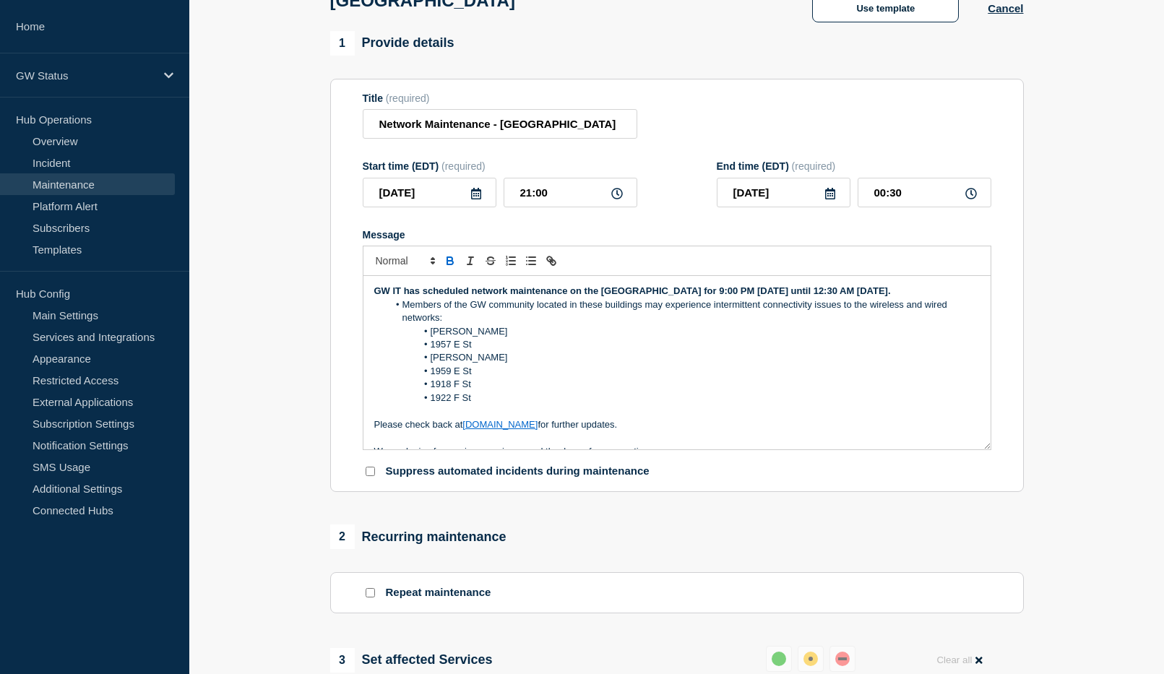
scroll to position [72, 0]
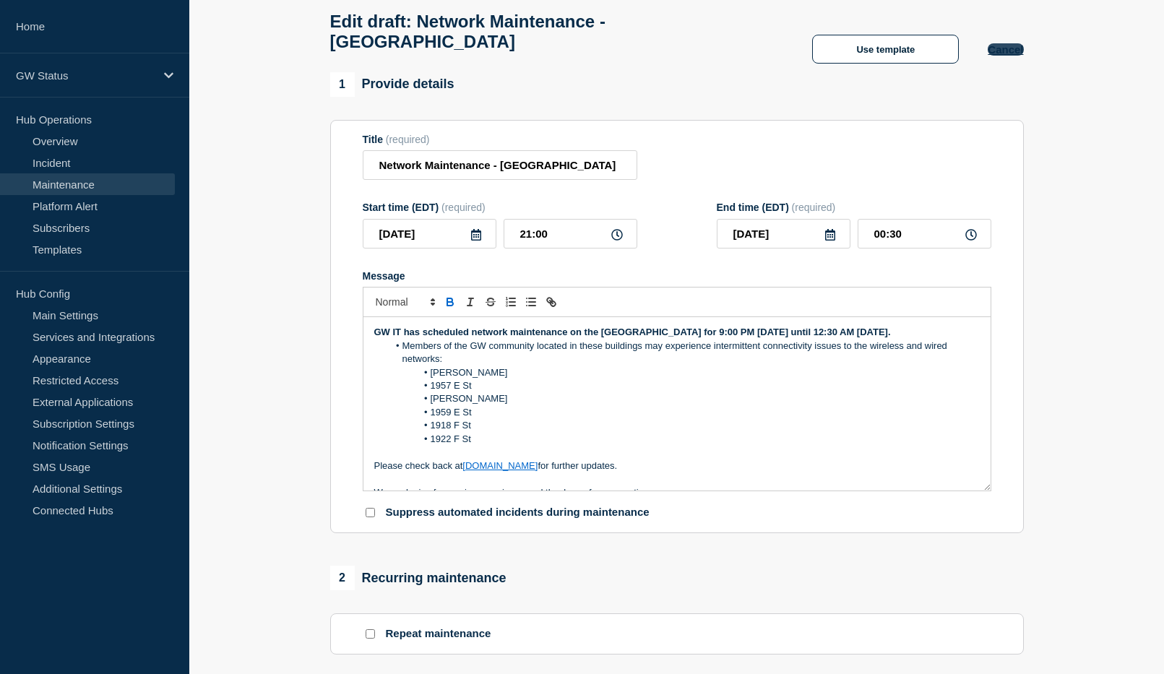
click at [1013, 56] on button "Cancel" at bounding box center [1004, 49] width 35 height 12
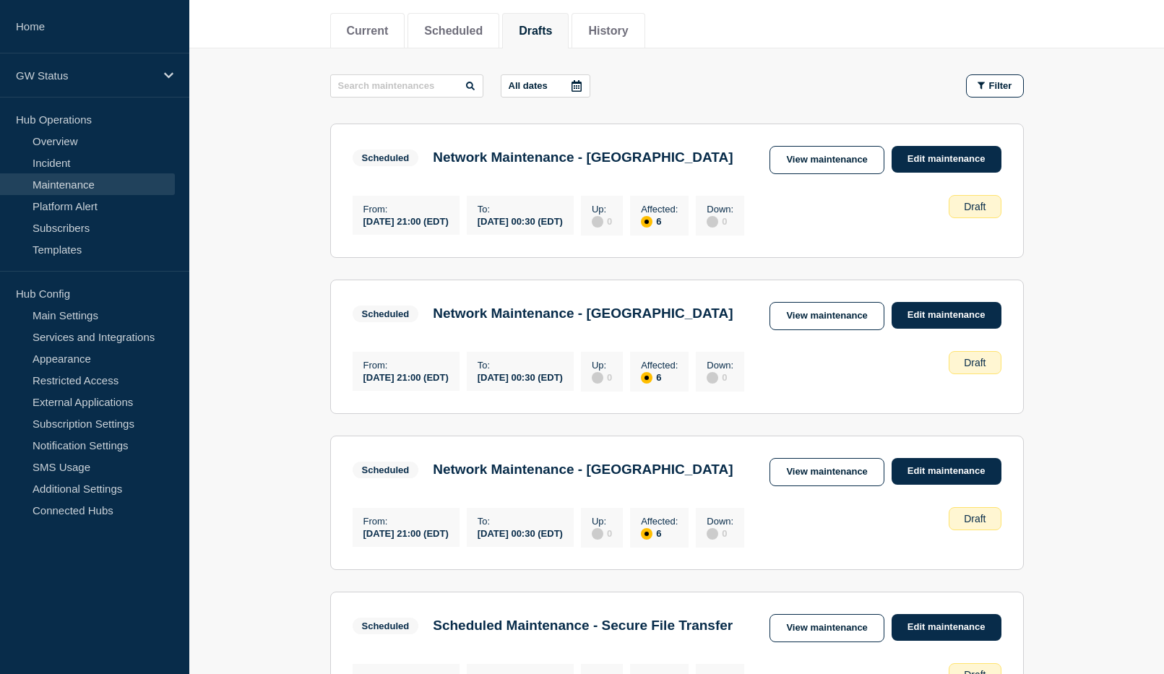
scroll to position [289, 0]
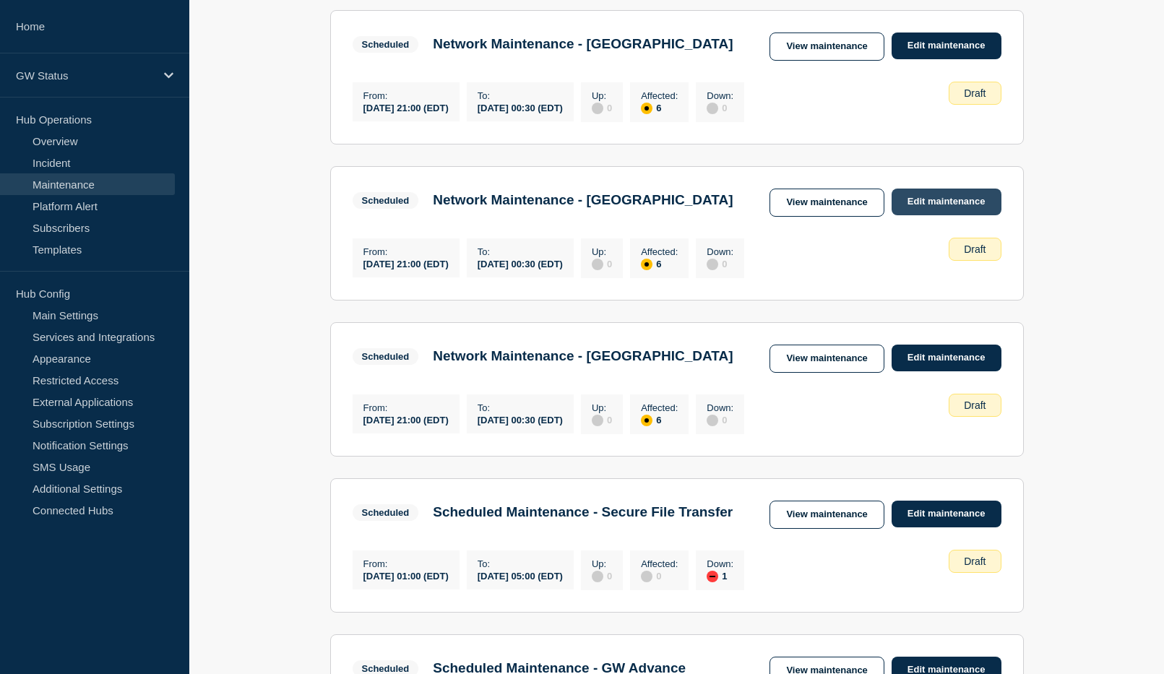
click at [932, 212] on link "Edit maintenance" at bounding box center [946, 202] width 110 height 27
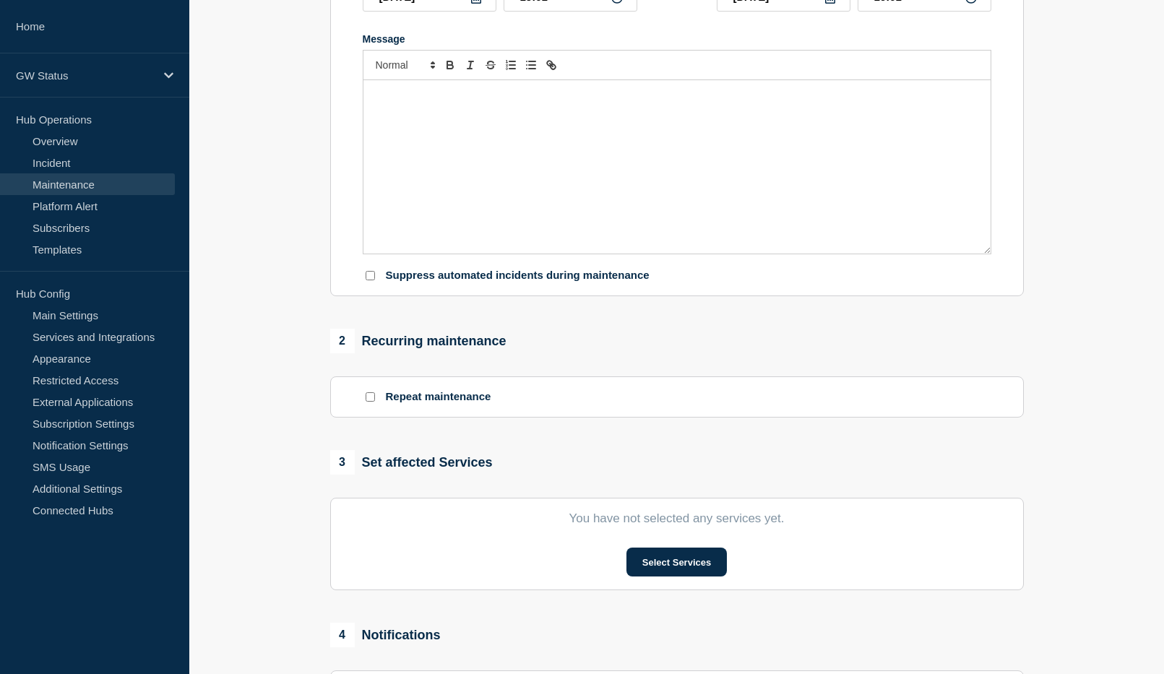
type input "Network Maintenance - [GEOGRAPHIC_DATA]"
type input "[DATE]"
type input "21:00"
type input "[DATE]"
type input "00:30"
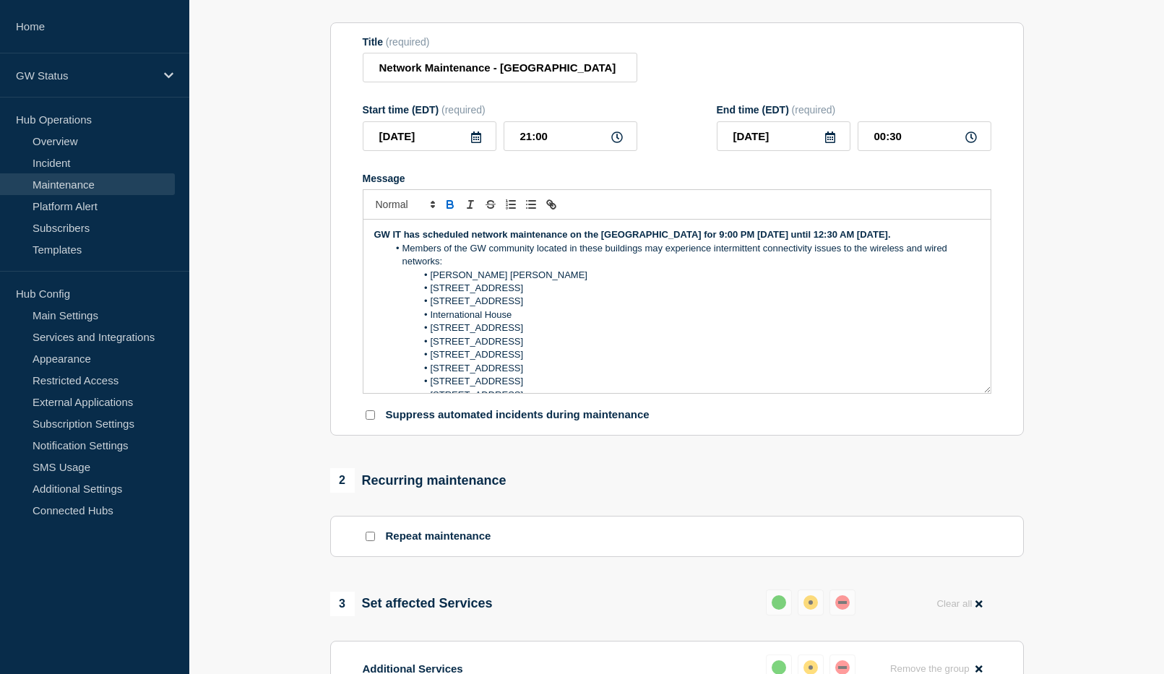
scroll to position [72, 0]
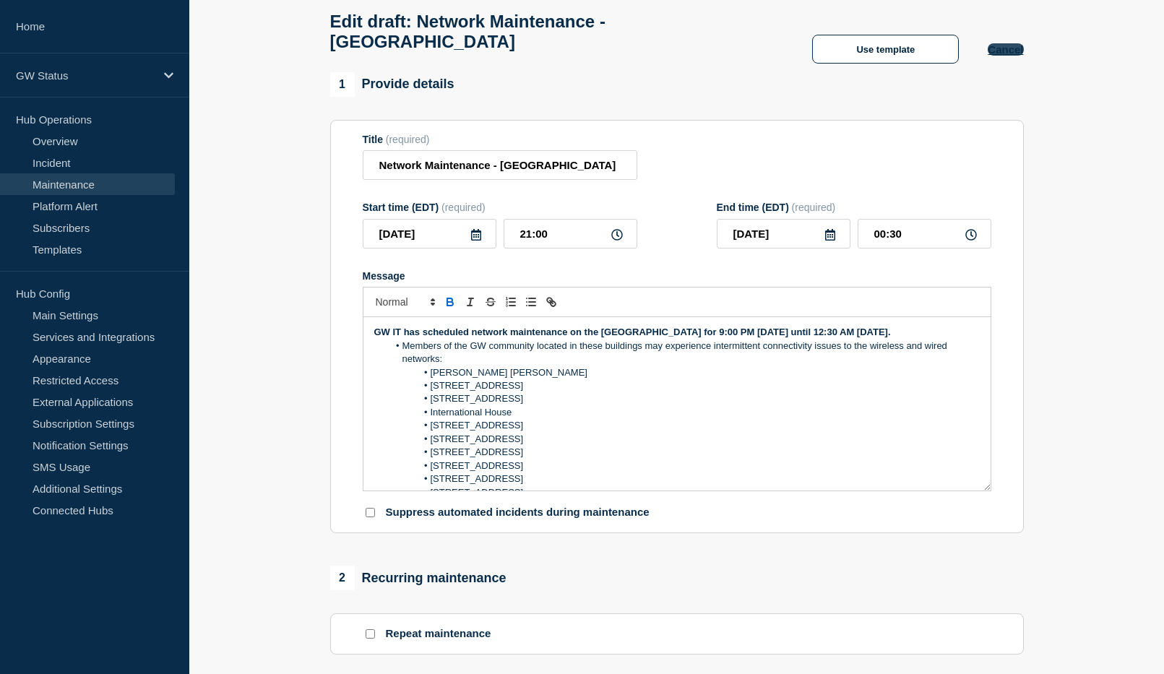
click at [1007, 56] on button "Cancel" at bounding box center [1004, 49] width 35 height 12
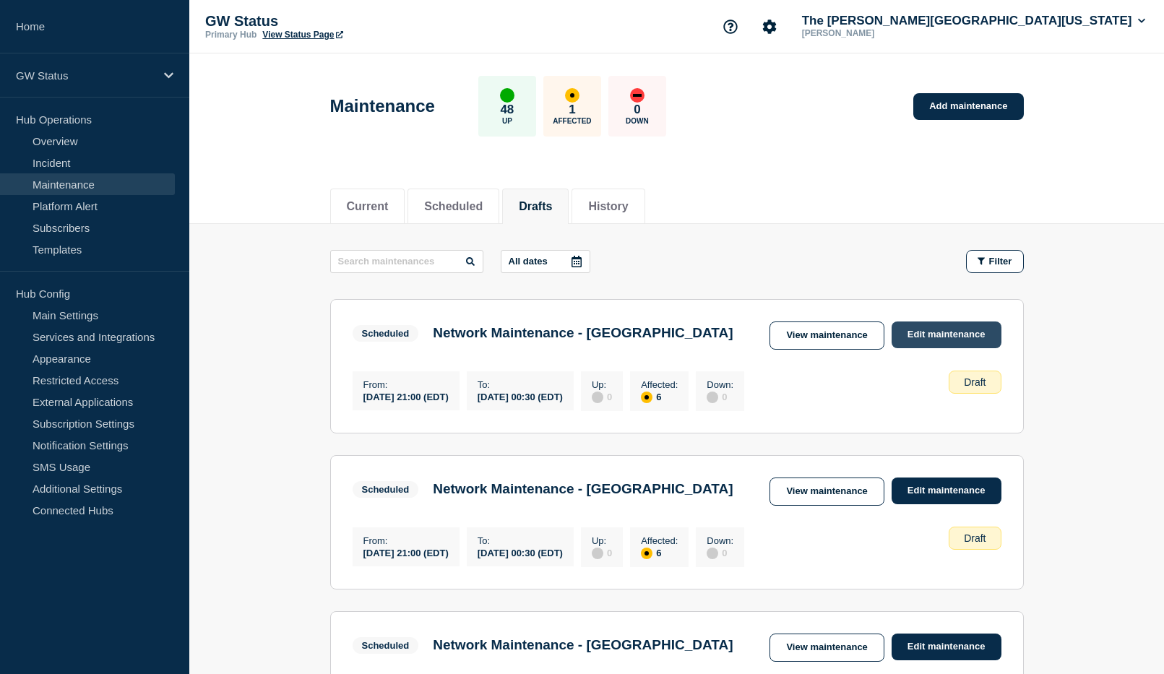
click at [962, 330] on link "Edit maintenance" at bounding box center [946, 334] width 110 height 27
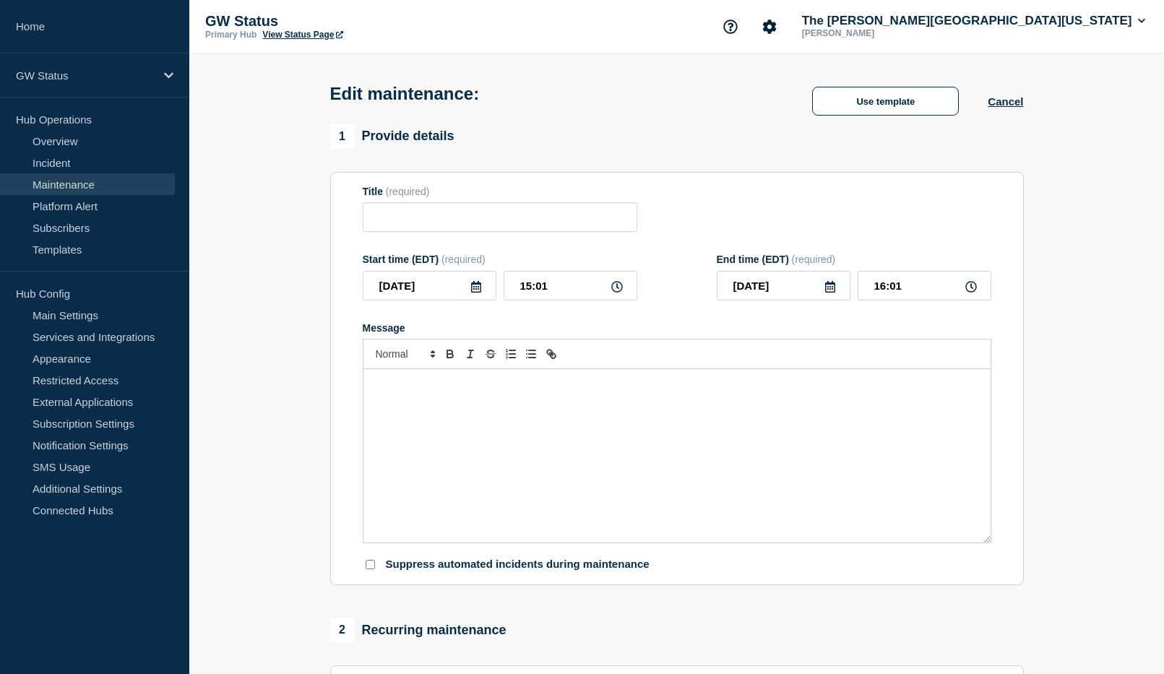
type input "Network Maintenance - [GEOGRAPHIC_DATA]"
type input "[DATE]"
type input "21:00"
type input "[DATE]"
type input "00:30"
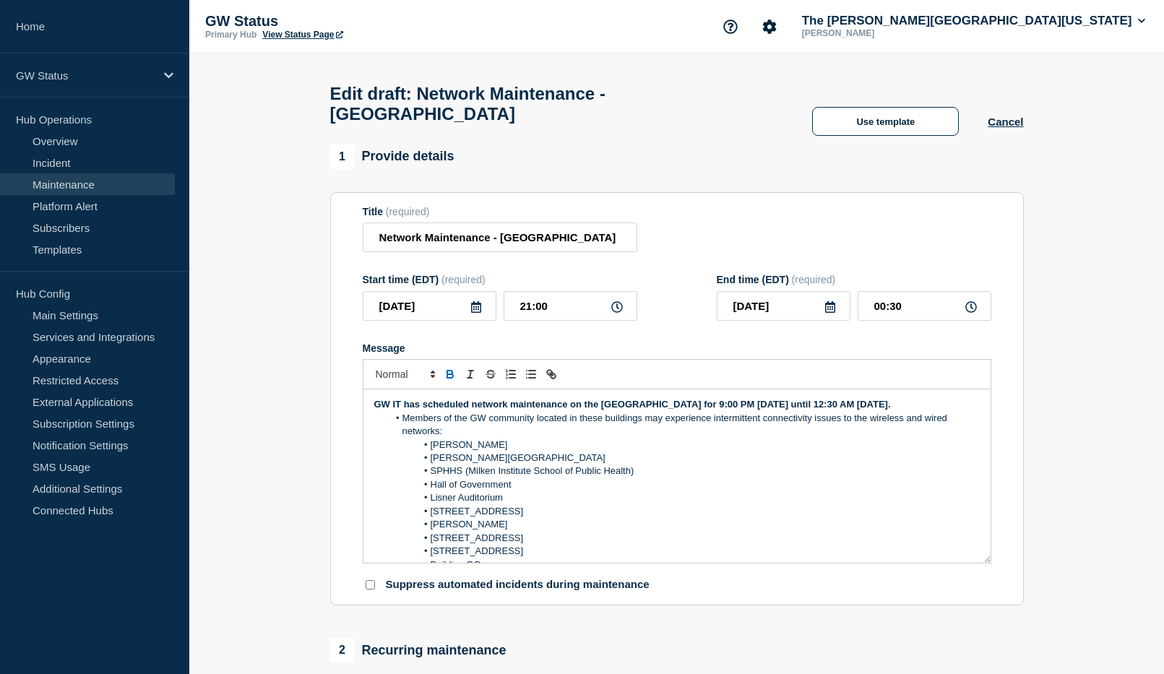
click at [1004, 120] on div "Use template Cancel" at bounding box center [903, 121] width 240 height 29
click at [1006, 128] on button "Cancel" at bounding box center [1004, 122] width 35 height 12
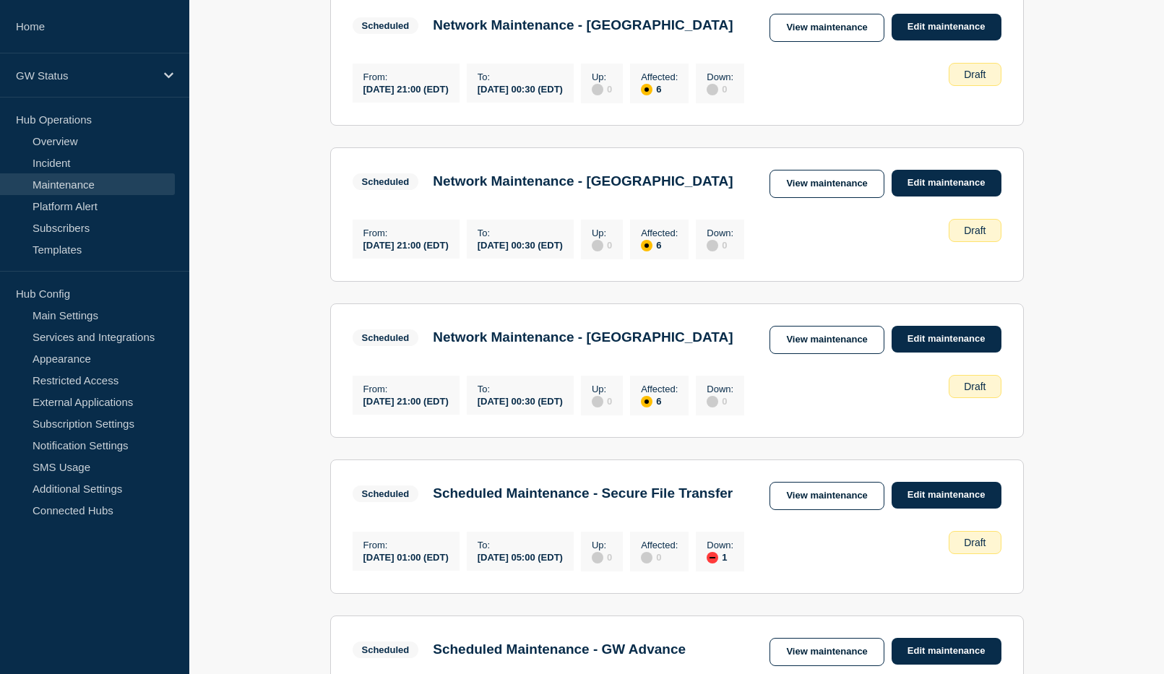
scroll to position [217, 0]
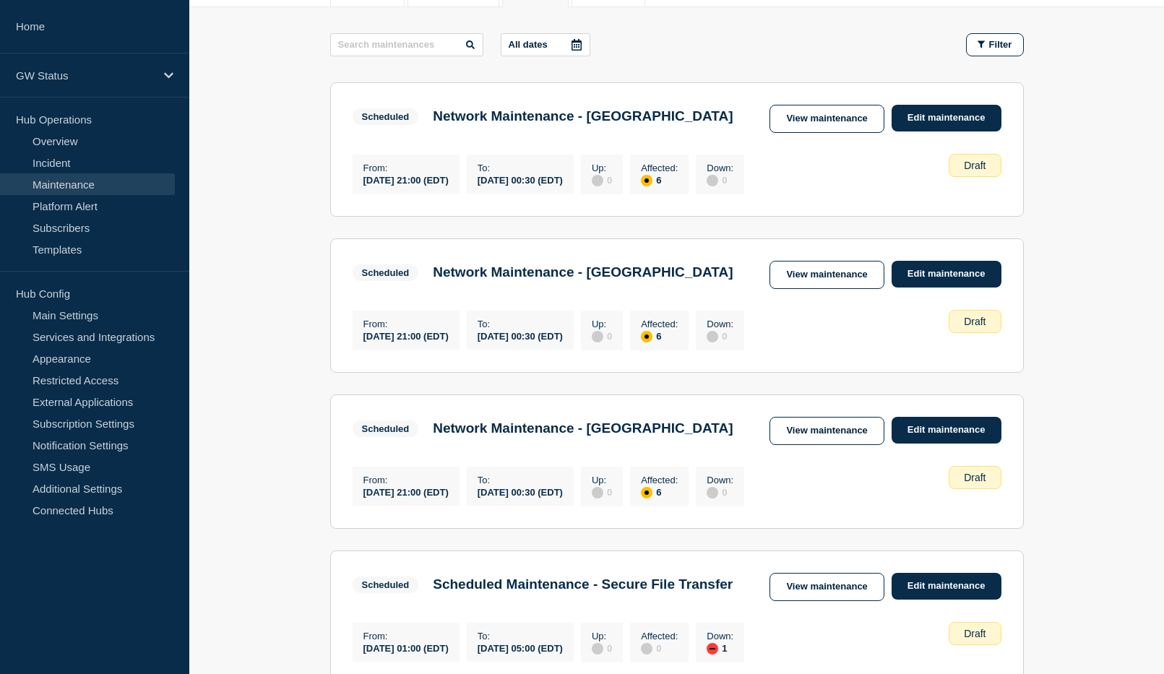
drag, startPoint x: 509, startPoint y: 488, endPoint x: 433, endPoint y: 466, distance: 78.2
click at [433, 436] on h3 "Network Maintenance - [GEOGRAPHIC_DATA]" at bounding box center [583, 428] width 300 height 16
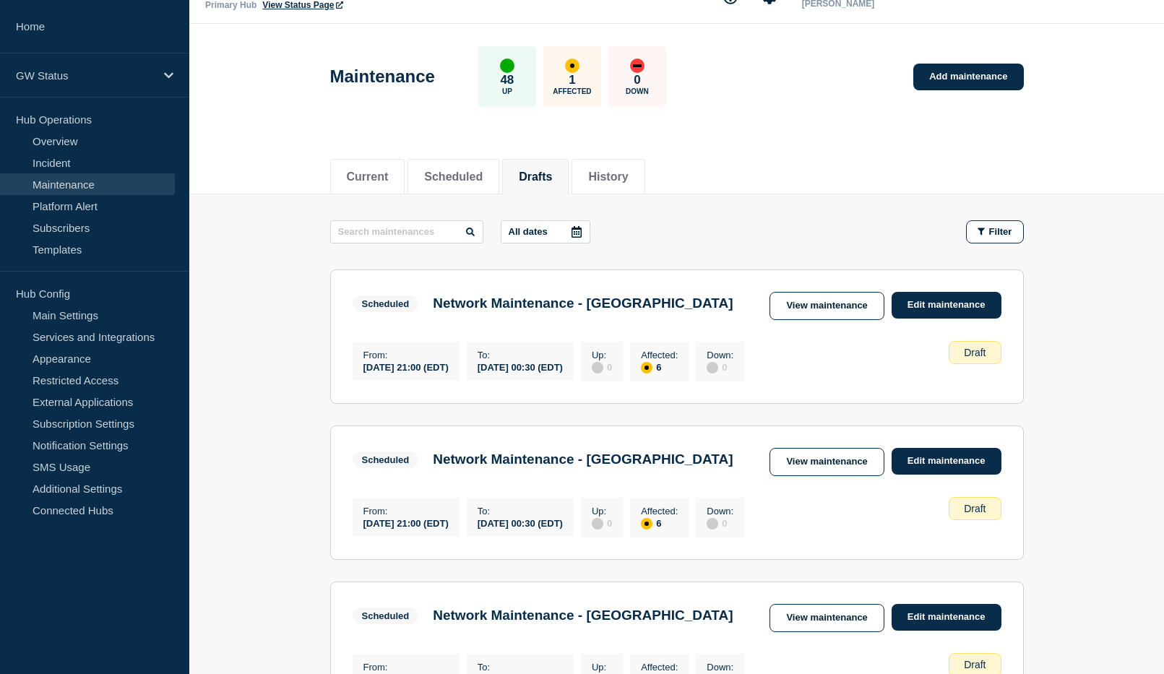
scroll to position [0, 0]
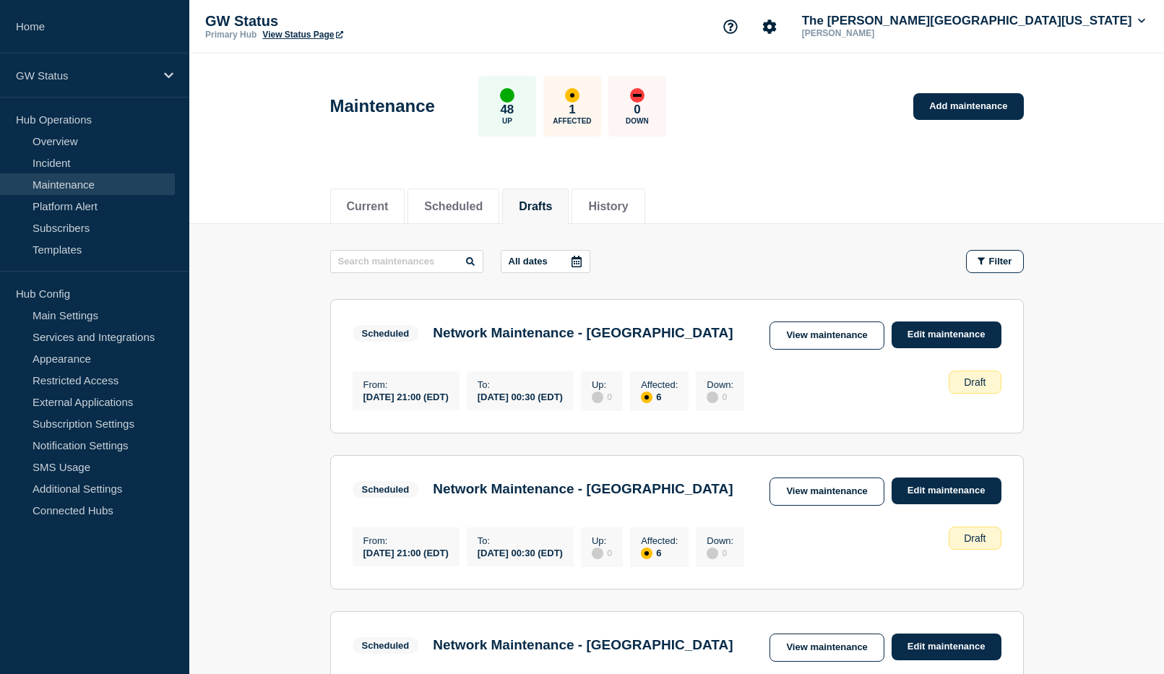
click at [555, 212] on li "Drafts" at bounding box center [535, 206] width 66 height 35
click at [969, 104] on link "Add maintenance" at bounding box center [968, 106] width 110 height 27
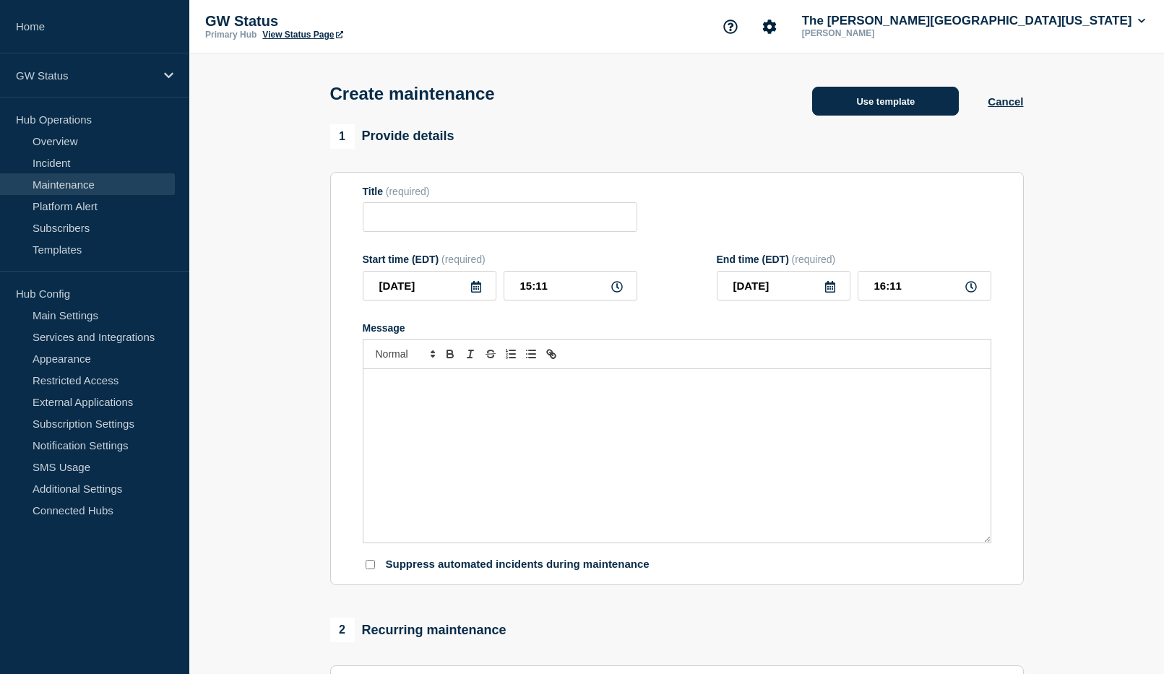
click at [886, 108] on button "Use template" at bounding box center [885, 101] width 147 height 29
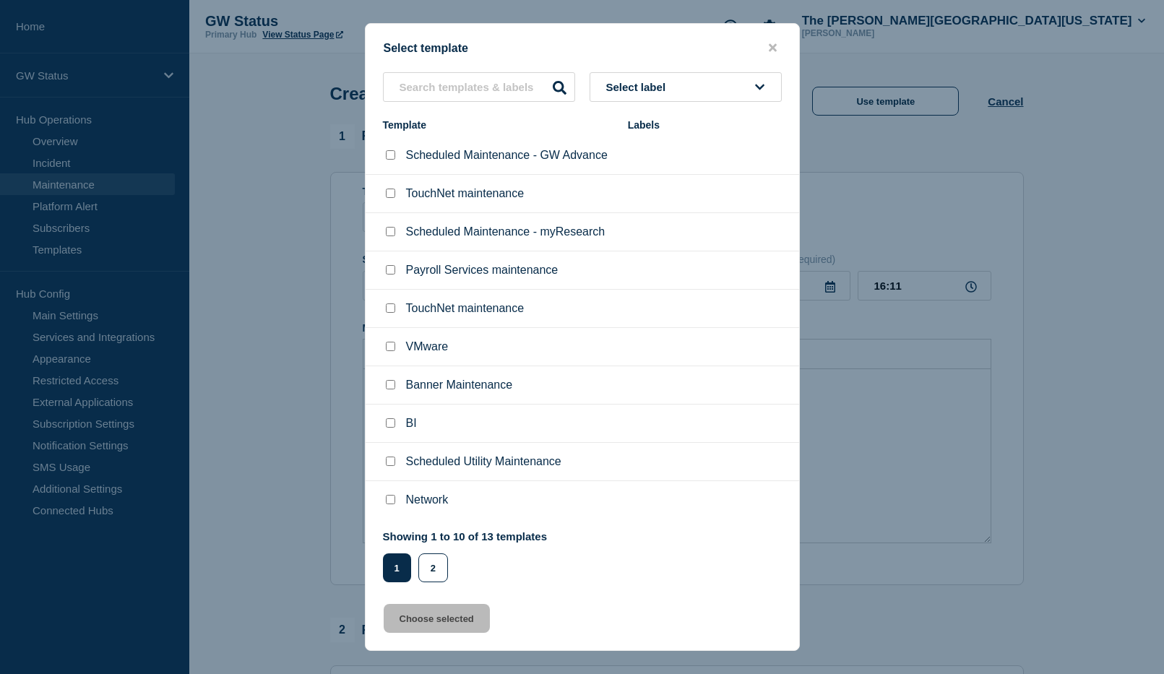
click at [393, 504] on input "Network checkbox" at bounding box center [390, 499] width 9 height 9
checkbox input "true"
click at [431, 633] on button "Choose selected" at bounding box center [437, 618] width 106 height 29
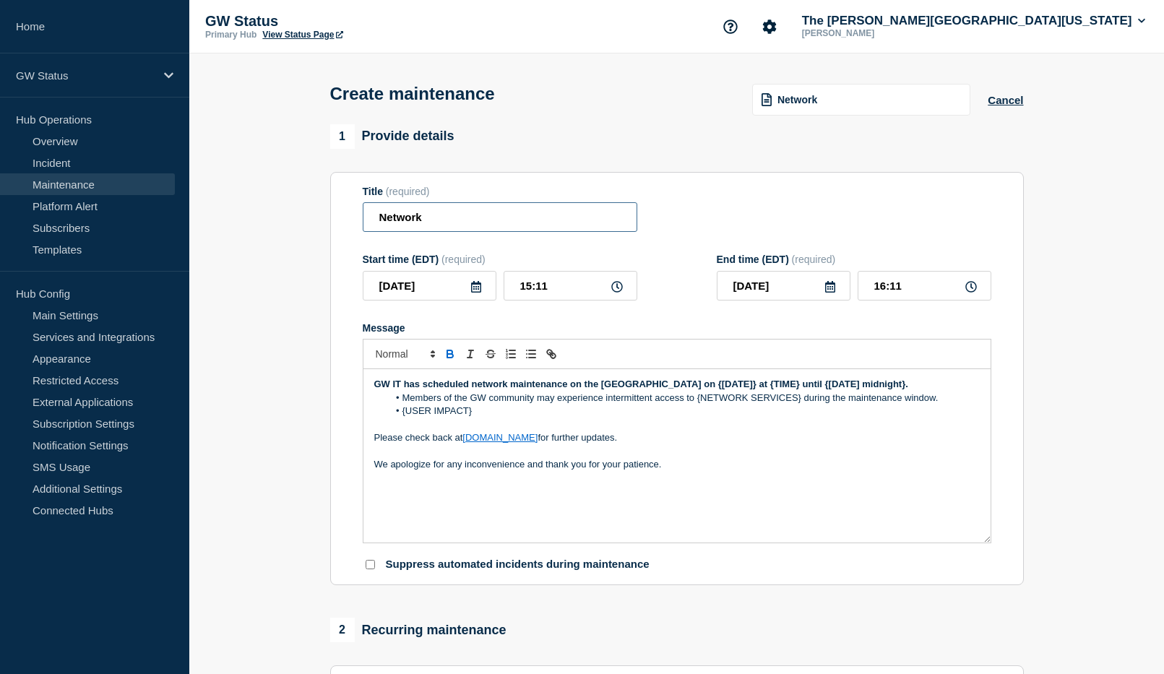
click at [337, 222] on section "Title (required) Network Start time (EDT) (required) [DATE] 15:11 End time (EDT…" at bounding box center [676, 379] width 693 height 414
paste input "Maintenance - [GEOGRAPHIC_DATA]"
type input "Network Maintenance - [GEOGRAPHIC_DATA]"
click at [485, 292] on input "[DATE]" at bounding box center [430, 286] width 134 height 30
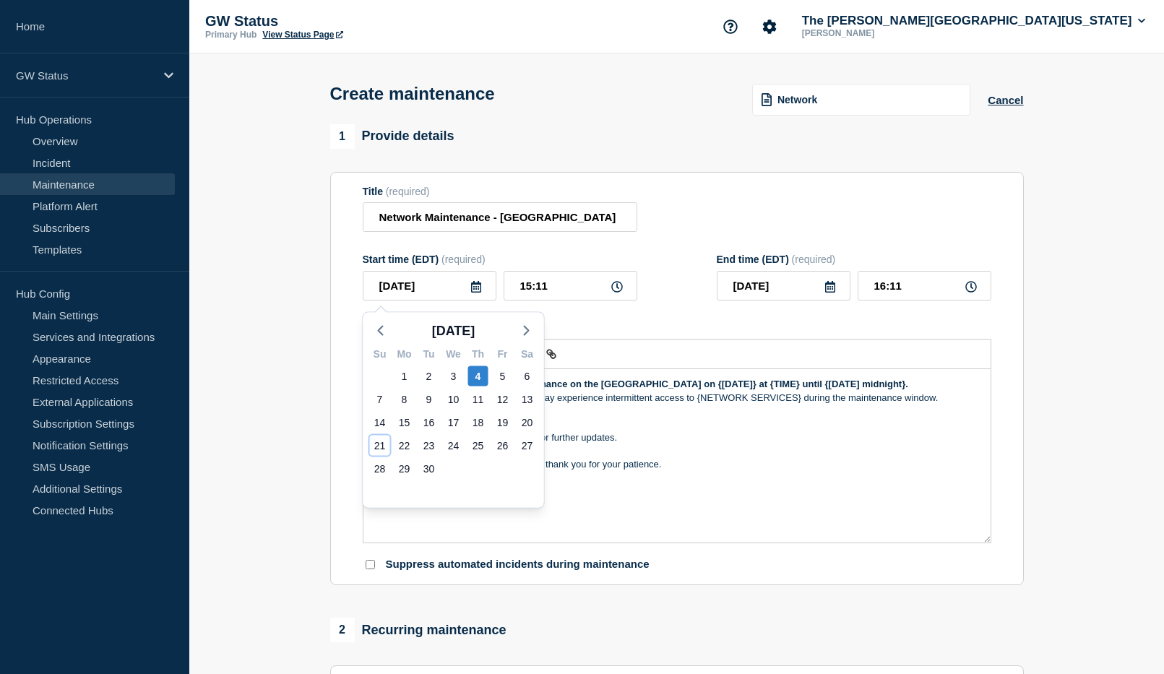
click at [371, 445] on div "21" at bounding box center [380, 446] width 20 height 20
type input "[DATE]"
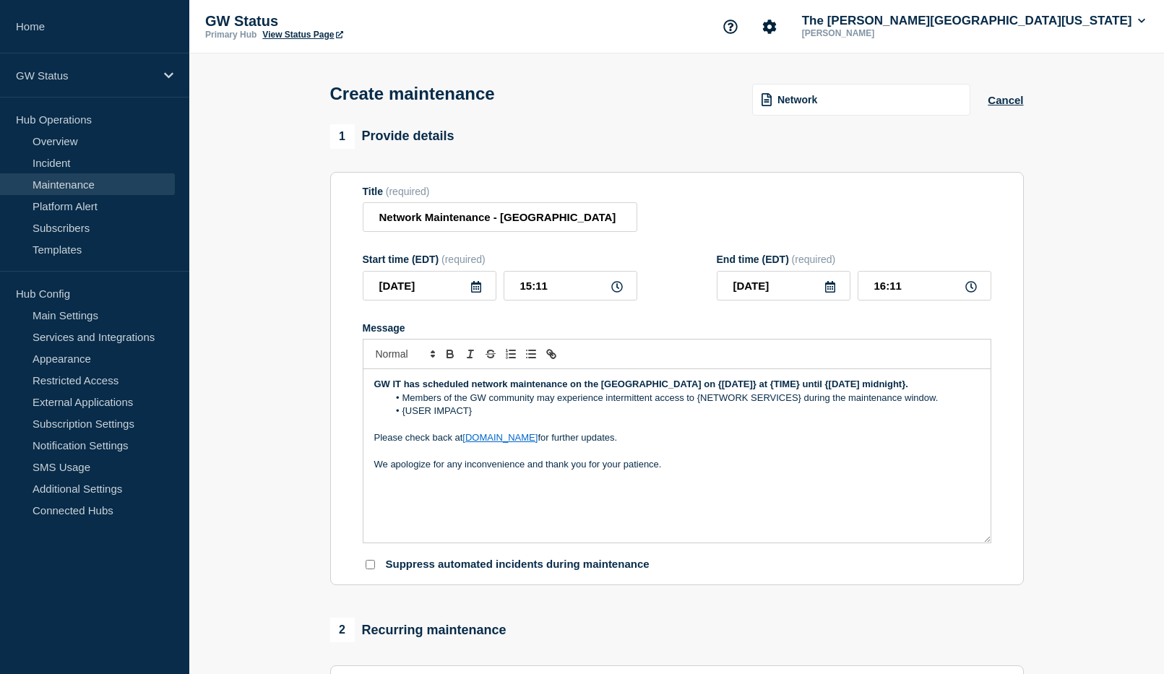
click at [829, 290] on icon at bounding box center [830, 287] width 12 height 12
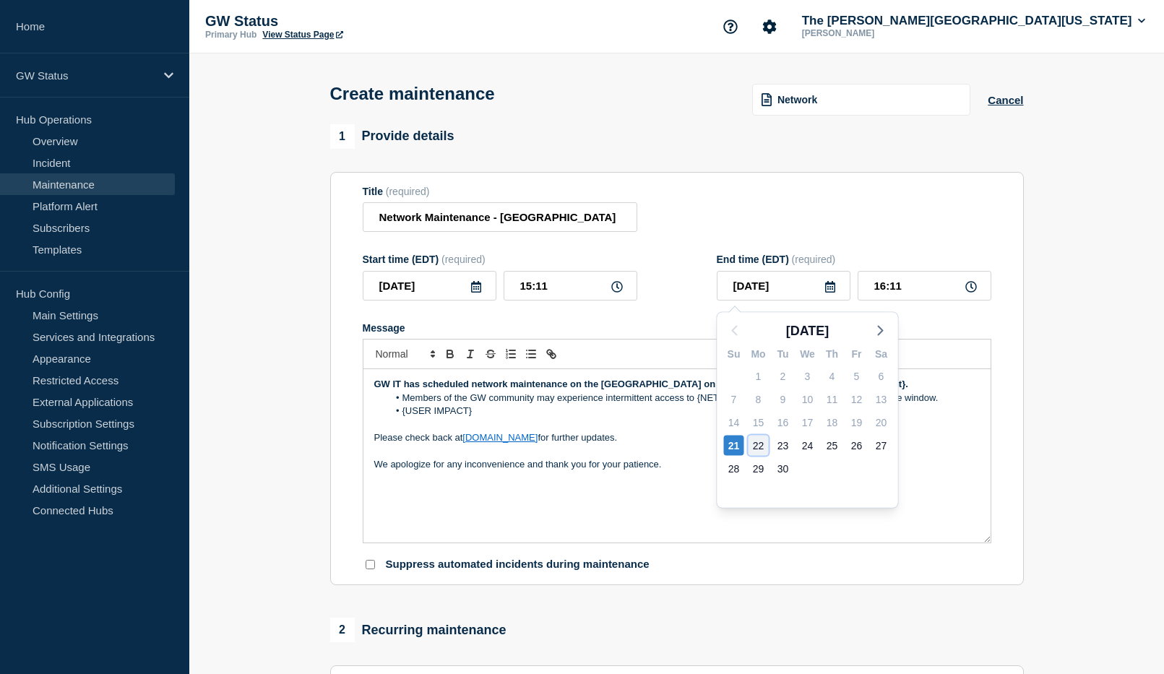
click at [759, 441] on div "22" at bounding box center [758, 446] width 20 height 20
type input "[DATE]"
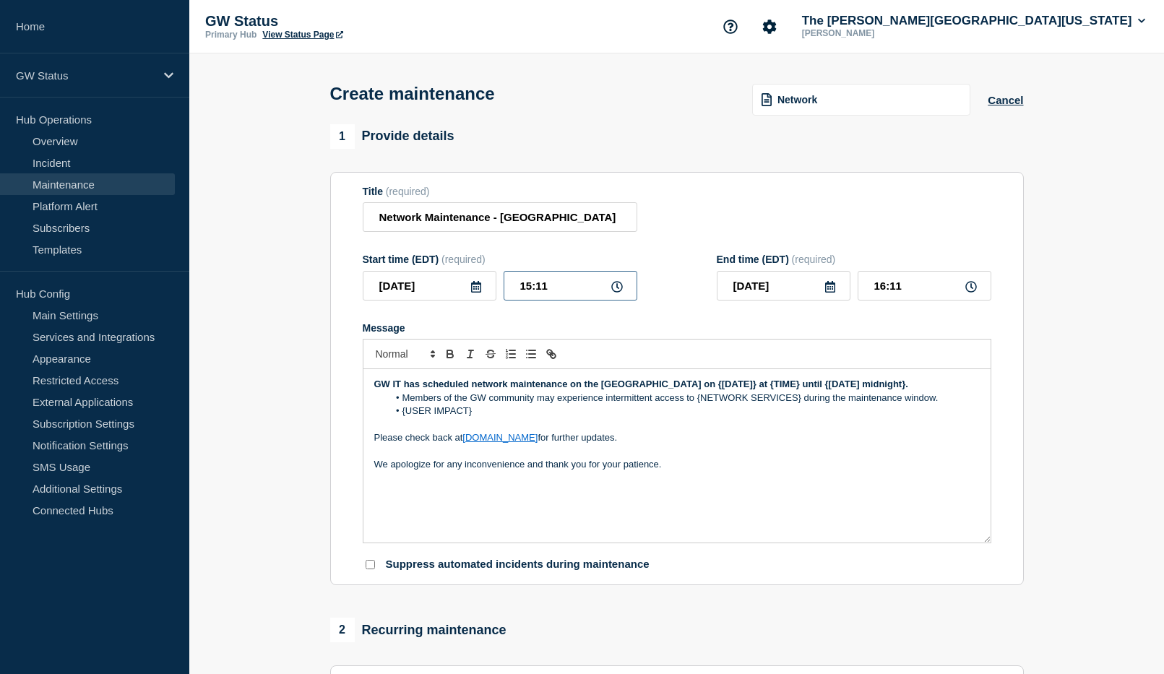
drag, startPoint x: 502, startPoint y: 274, endPoint x: 474, endPoint y: 272, distance: 28.2
click at [474, 272] on div "Start time (EDT) (required) [DATE] 15:11" at bounding box center [500, 277] width 274 height 47
type input "21:00"
drag, startPoint x: 917, startPoint y: 285, endPoint x: 844, endPoint y: 285, distance: 72.2
click at [844, 285] on div "[DATE] 22:00" at bounding box center [854, 286] width 274 height 30
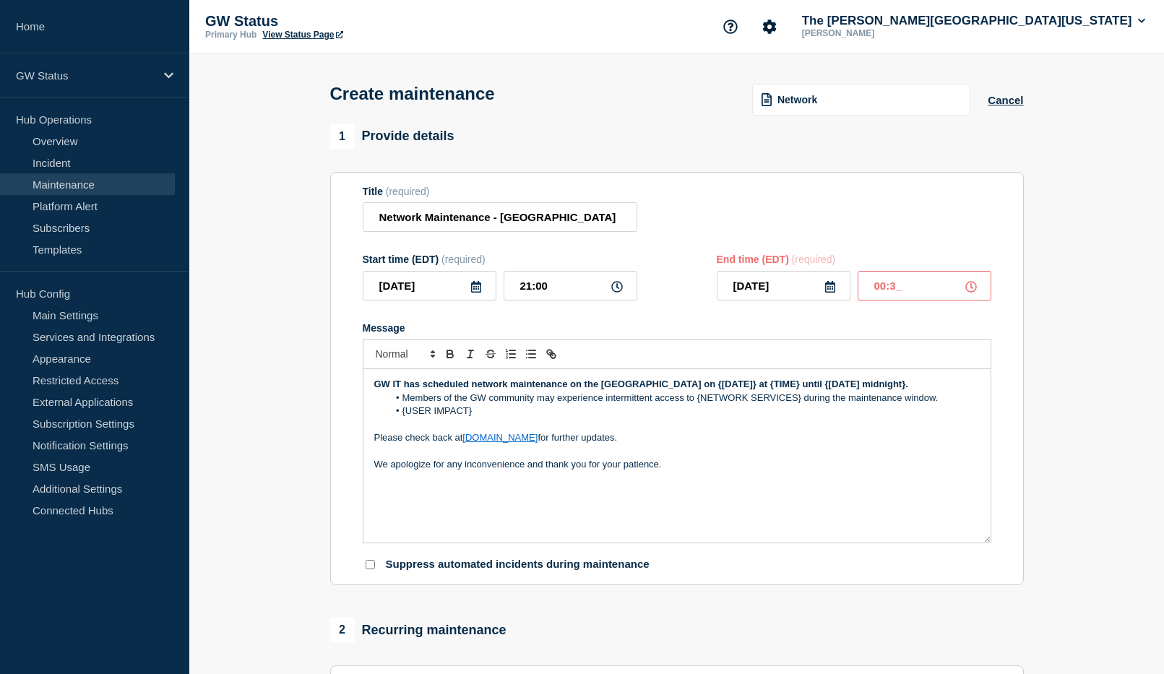
type input "00:30"
drag, startPoint x: 436, startPoint y: 403, endPoint x: 364, endPoint y: 390, distance: 73.4
click at [364, 390] on div "GW IT has scheduled network maintenance on the [GEOGRAPHIC_DATA] on {[DATE]} at…" at bounding box center [676, 455] width 627 height 173
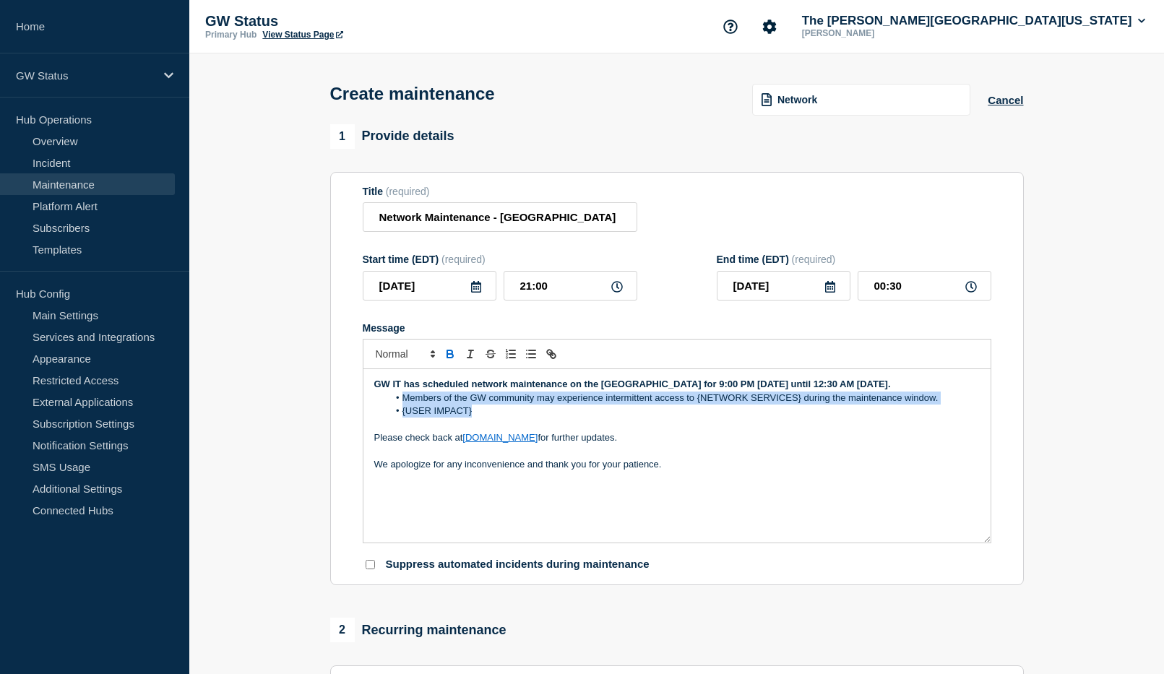
drag, startPoint x: 483, startPoint y: 431, endPoint x: 401, endPoint y: 420, distance: 82.3
click at [401, 418] on ol "Members of the GW community may experience intermittent access to {NETWORK SERV…" at bounding box center [676, 405] width 605 height 27
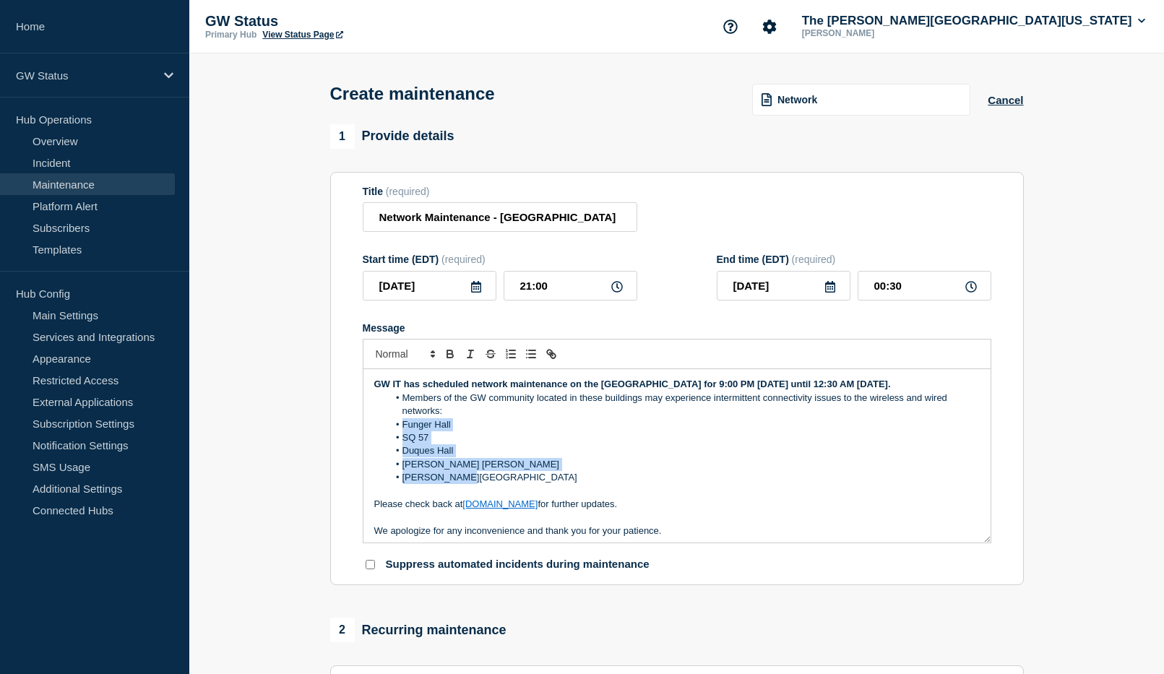
drag, startPoint x: 464, startPoint y: 496, endPoint x: 399, endPoint y: 444, distance: 82.2
click at [399, 444] on ol "Members of the GW community located in these buildings may experience intermitt…" at bounding box center [676, 438] width 605 height 93
click at [530, 360] on icon "Toggle bulleted list" at bounding box center [530, 353] width 13 height 13
click at [530, 354] on line "Toggle bulleted list" at bounding box center [532, 354] width 7 height 0
click at [605, 475] on ol "Members of the GW community located in these buildings may experience intermitt…" at bounding box center [676, 438] width 605 height 93
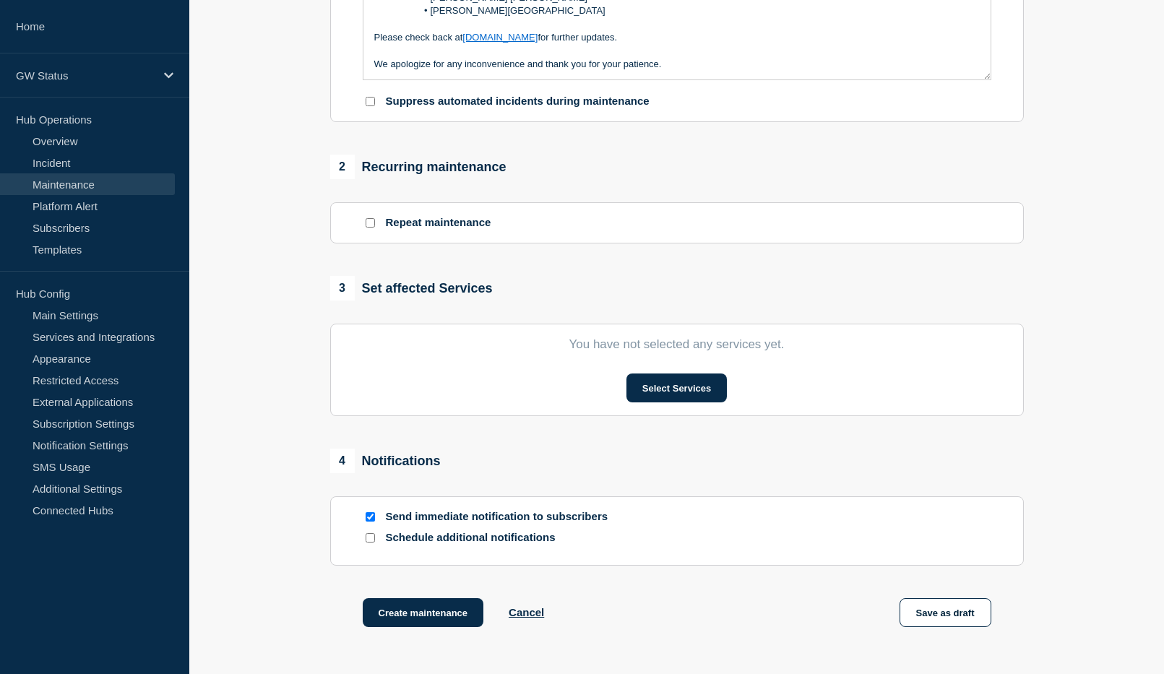
scroll to position [433, 0]
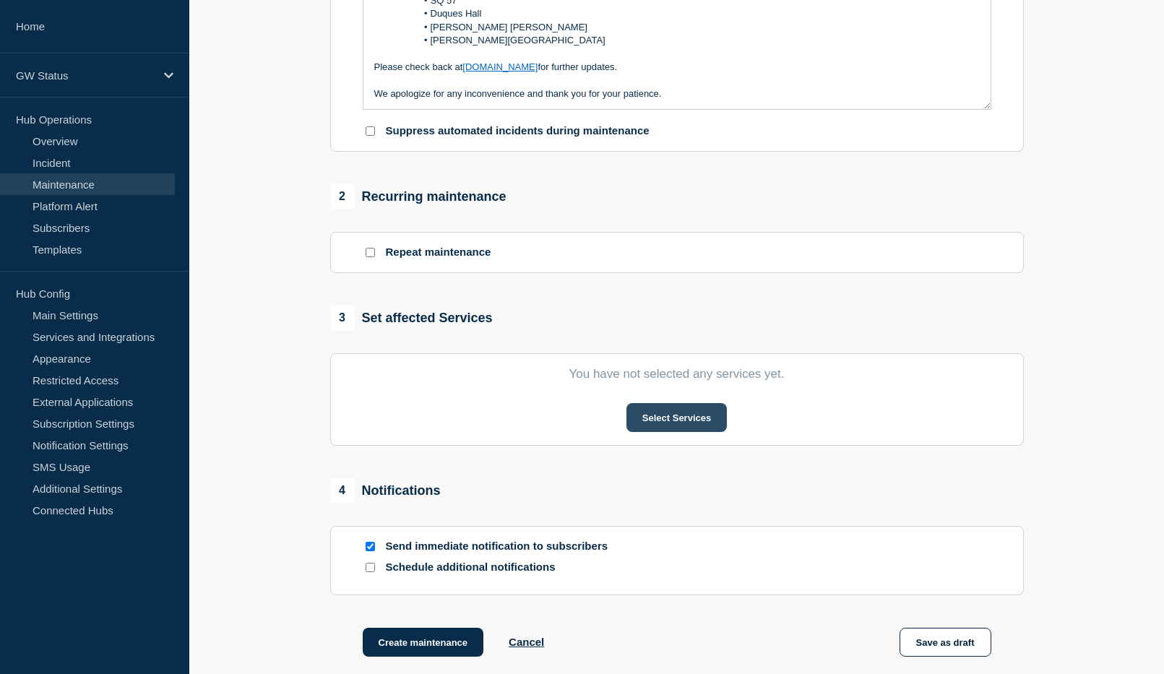
click at [680, 415] on button "Select Services" at bounding box center [676, 417] width 100 height 29
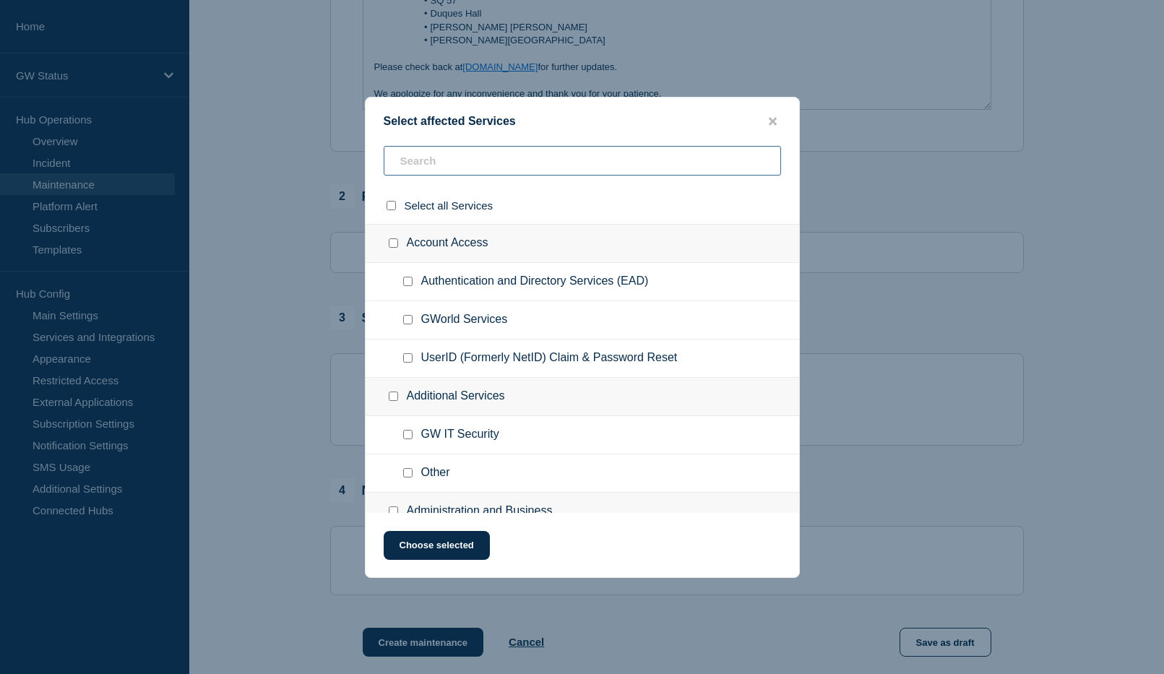
click at [428, 166] on input "text" at bounding box center [582, 161] width 397 height 30
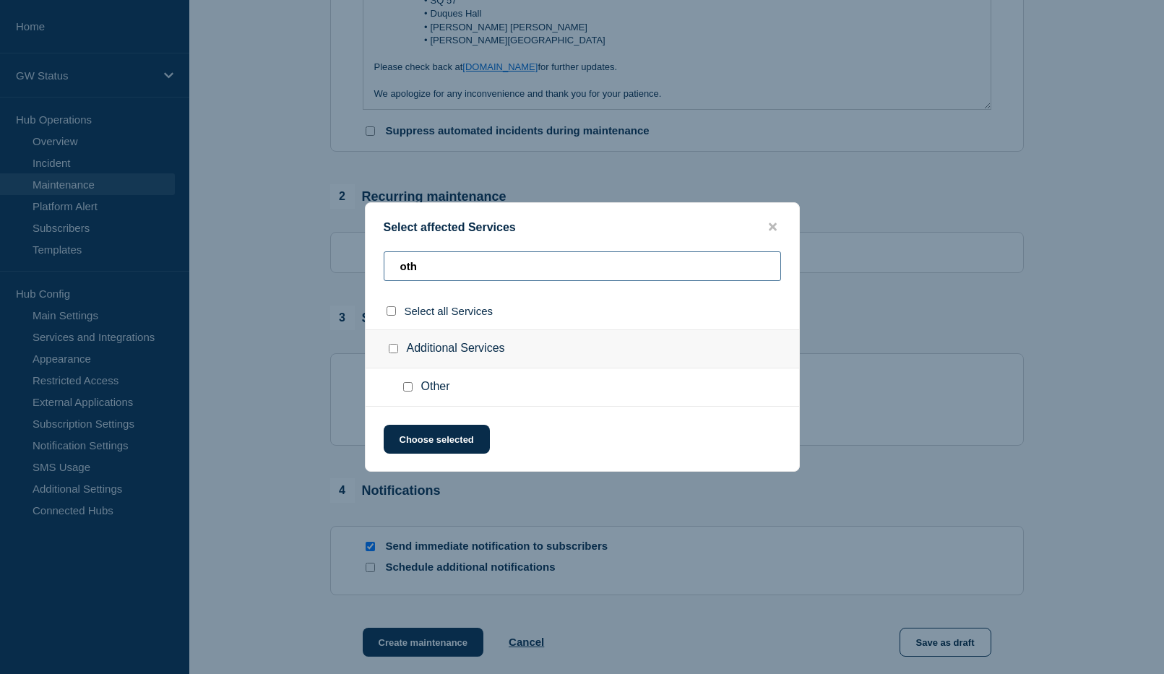
type input "oth"
drag, startPoint x: 411, startPoint y: 386, endPoint x: 407, endPoint y: 431, distance: 45.7
click at [411, 387] on input "Other checkbox" at bounding box center [407, 386] width 9 height 9
checkbox input "true"
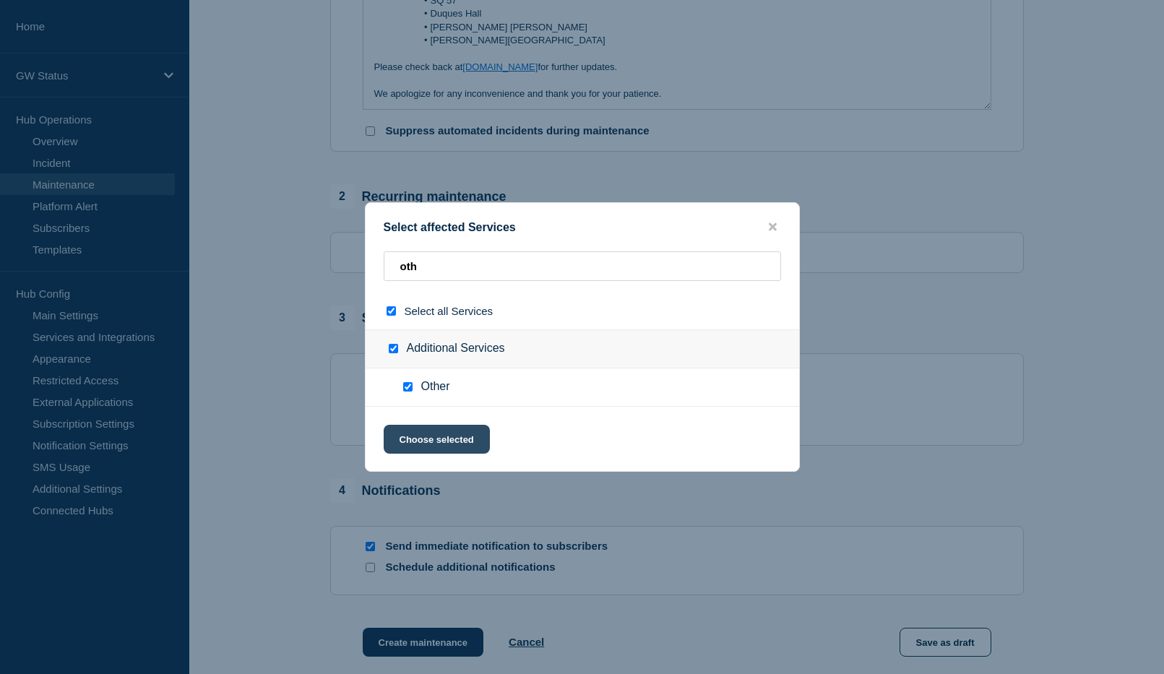
checkbox input "true"
click at [407, 434] on button "Choose selected" at bounding box center [437, 439] width 106 height 29
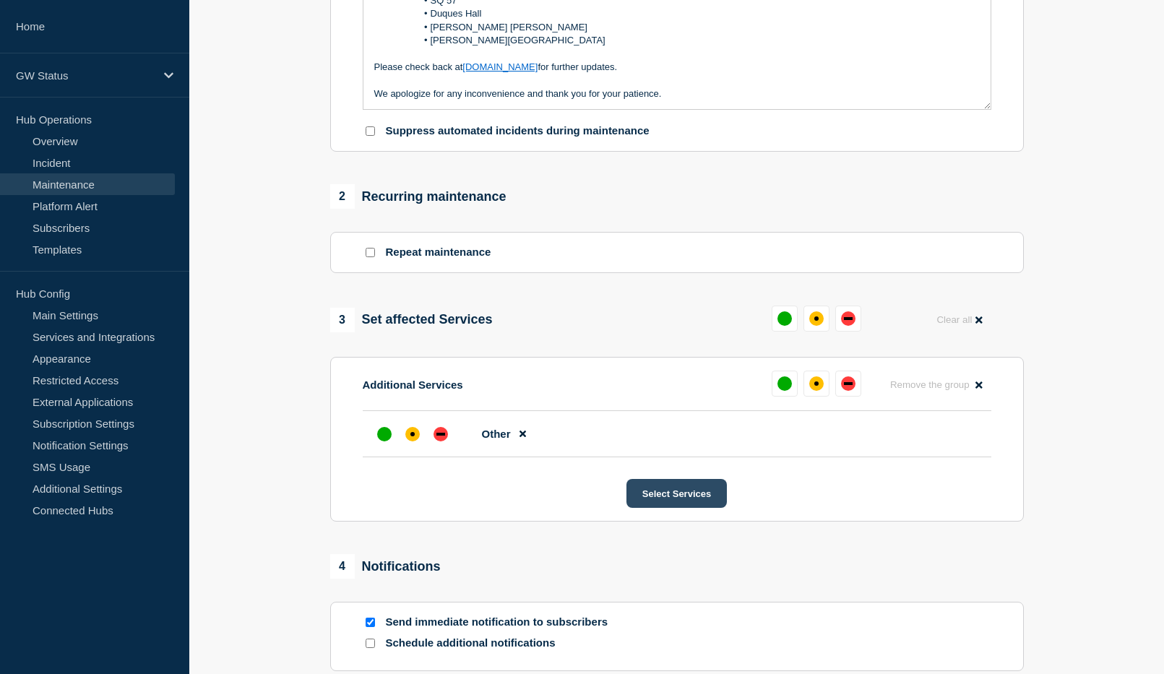
click at [682, 501] on button "Select Services" at bounding box center [676, 493] width 100 height 29
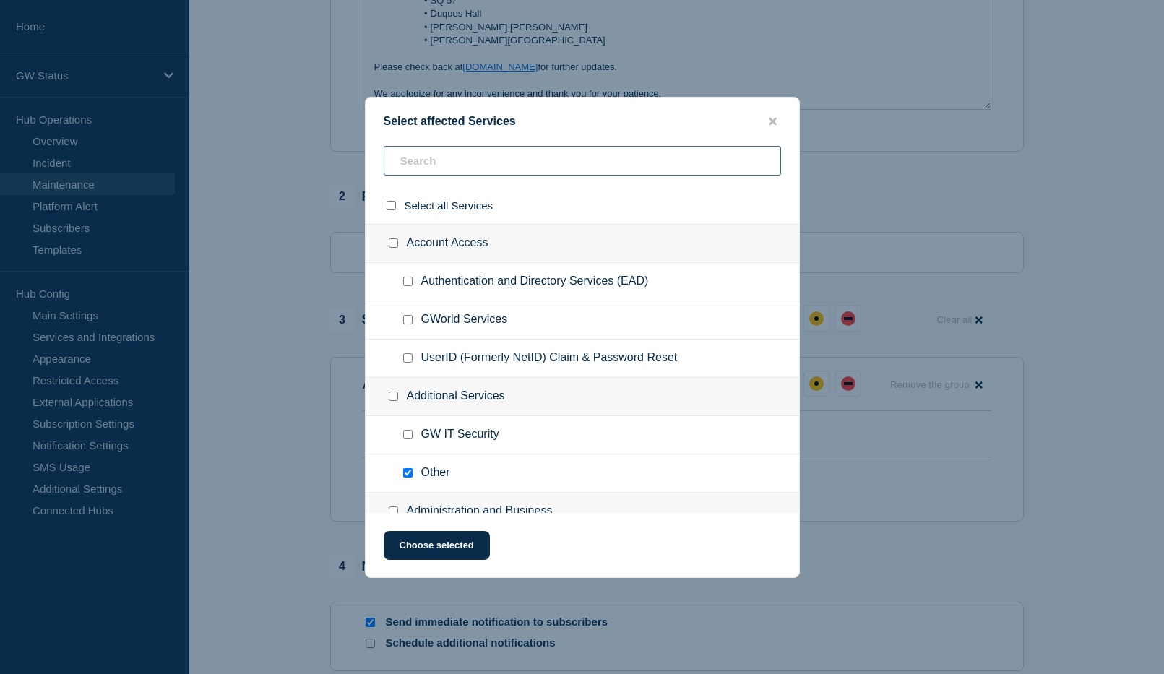
click at [448, 163] on input "text" at bounding box center [582, 161] width 397 height 30
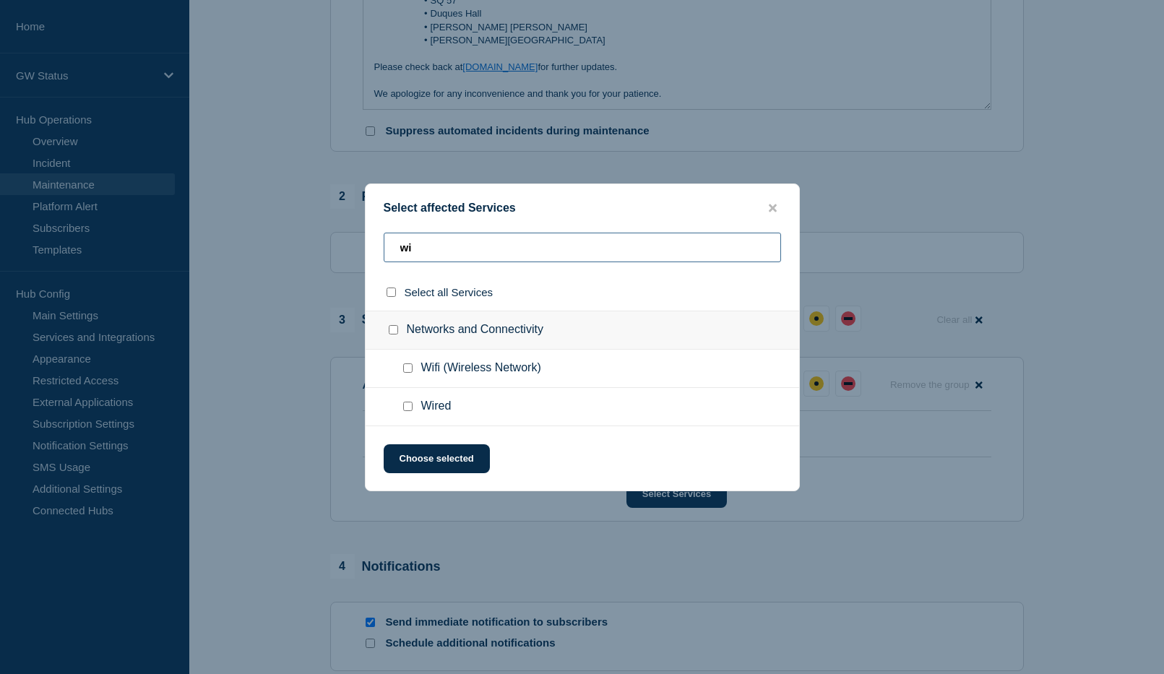
type input "wi"
click at [409, 367] on input "Wifi (Wireless Network) checkbox" at bounding box center [407, 367] width 9 height 9
checkbox input "true"
click at [408, 405] on input "Wired checkbox" at bounding box center [407, 406] width 9 height 9
checkbox input "true"
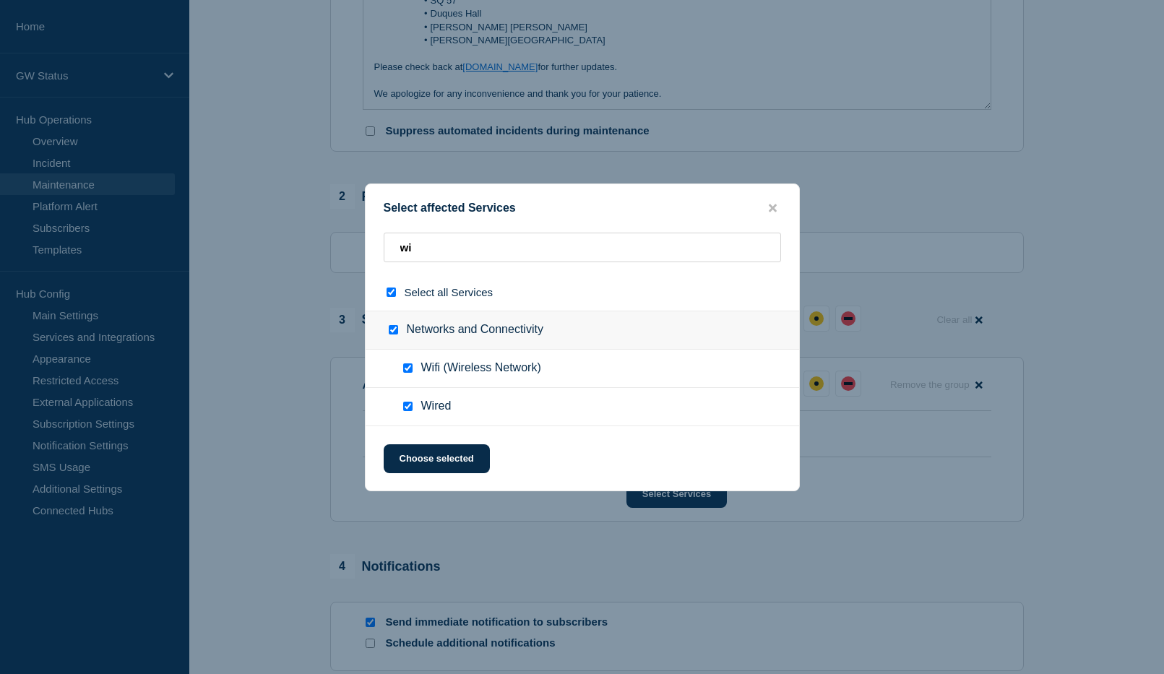
checkbox input "true"
click at [422, 457] on button "Choose selected" at bounding box center [437, 458] width 106 height 29
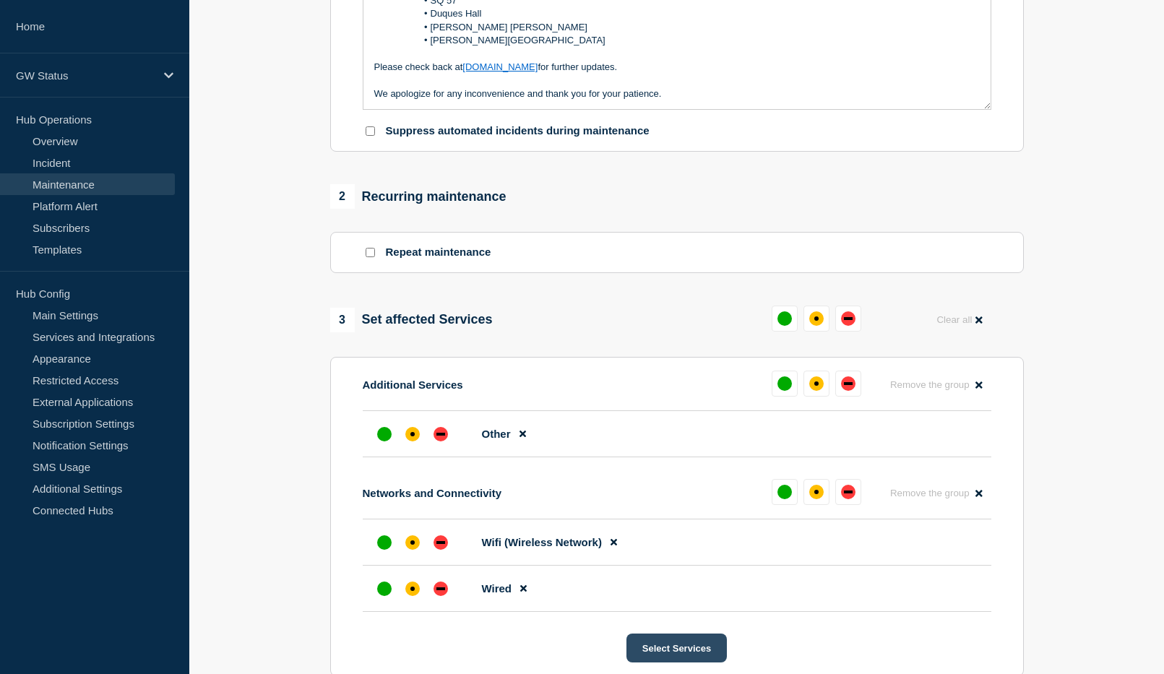
click at [678, 649] on button "Select Services" at bounding box center [676, 647] width 100 height 29
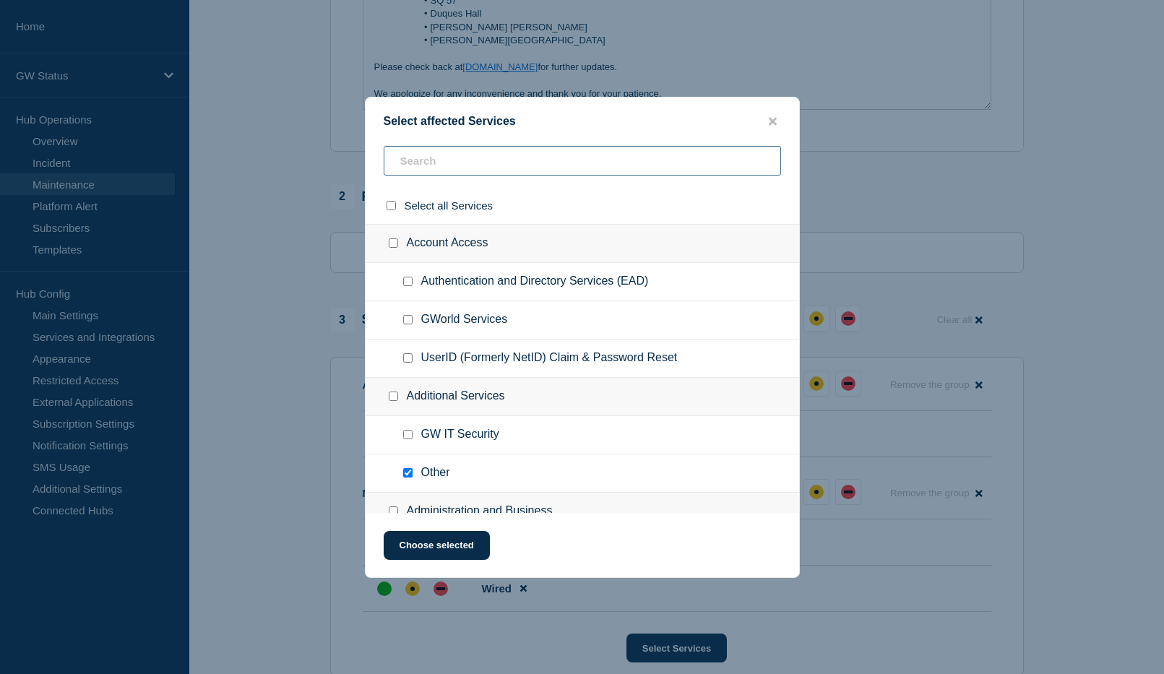
click at [457, 160] on input "text" at bounding box center [582, 161] width 397 height 30
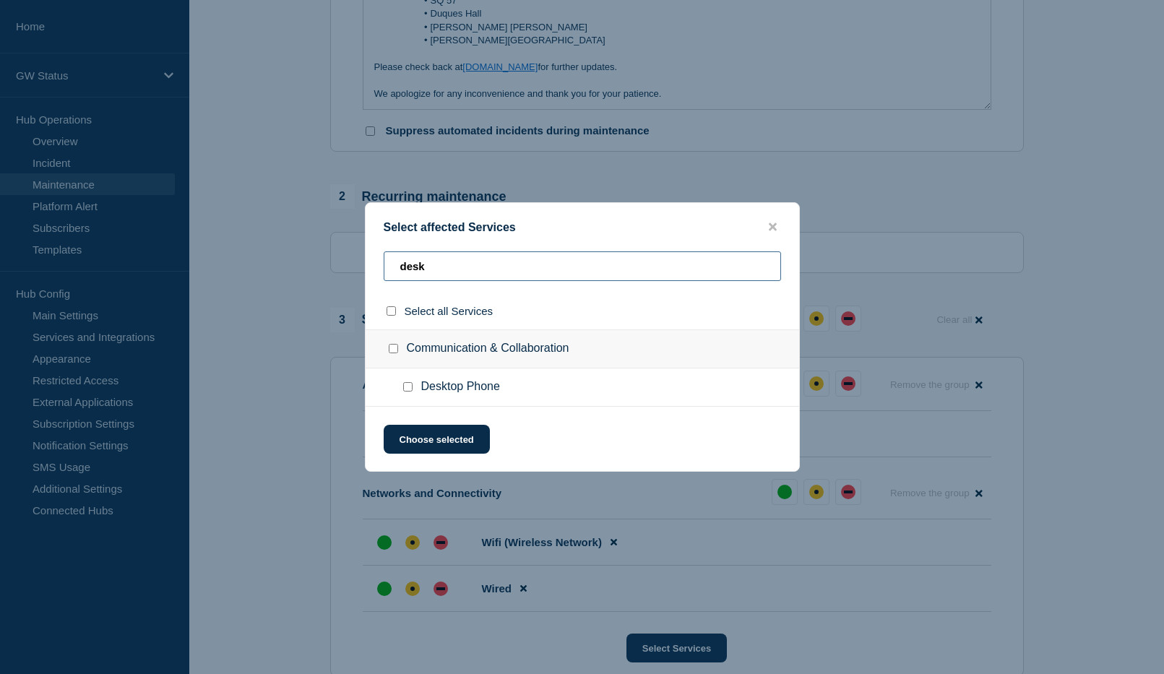
type input "desk"
click at [407, 385] on input "Desktop Phone checkbox" at bounding box center [407, 386] width 9 height 9
checkbox input "true"
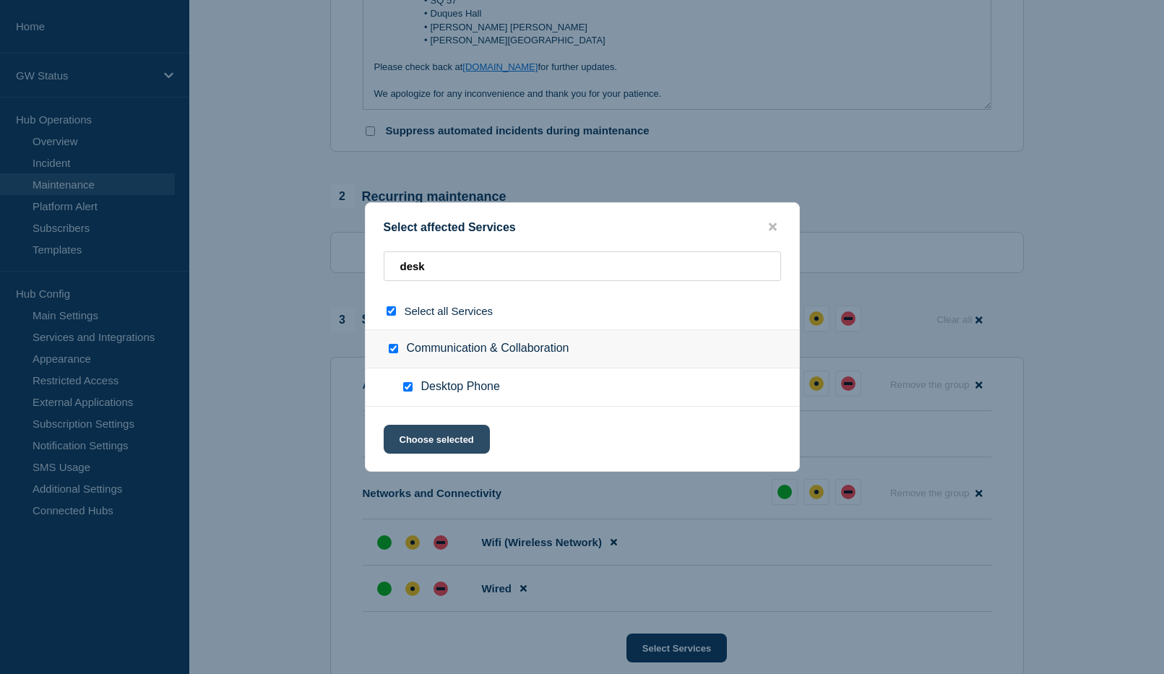
click at [459, 442] on button "Choose selected" at bounding box center [437, 439] width 106 height 29
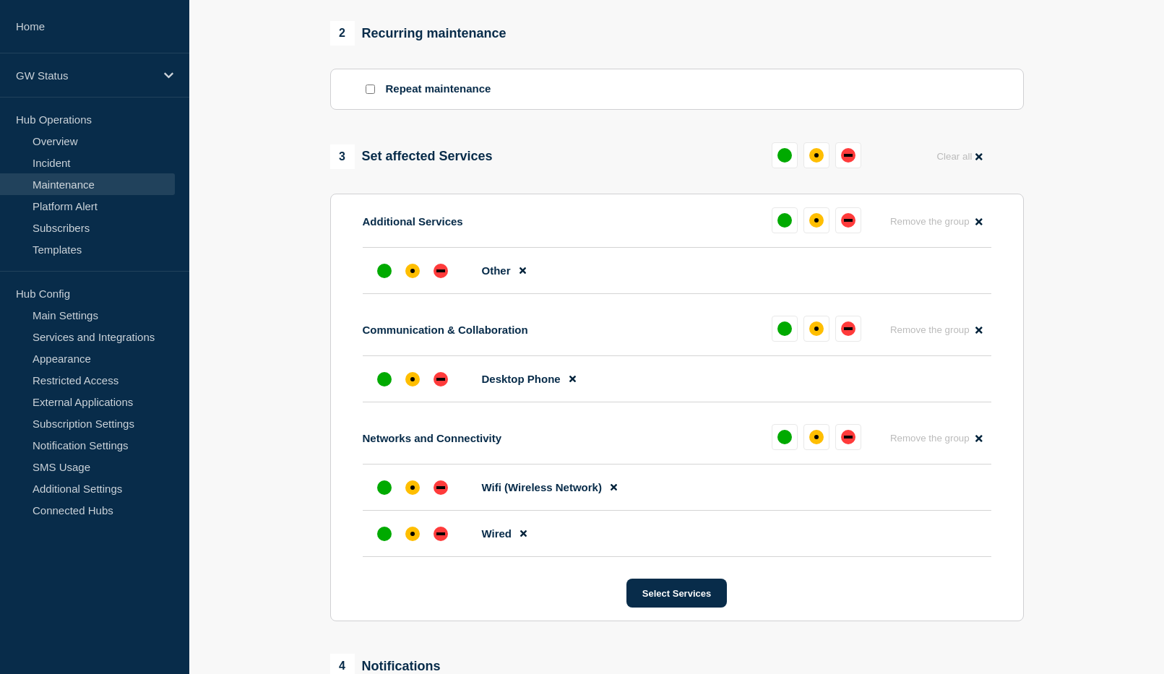
scroll to position [650, 0]
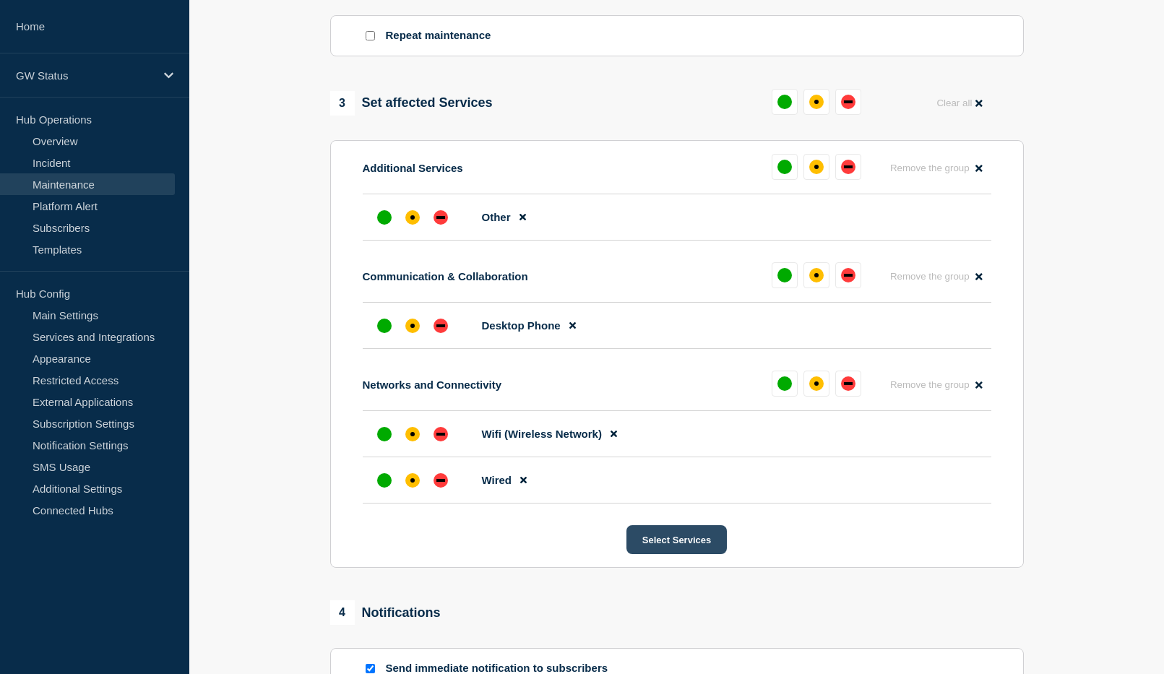
click at [682, 544] on button "Select Services" at bounding box center [676, 539] width 100 height 29
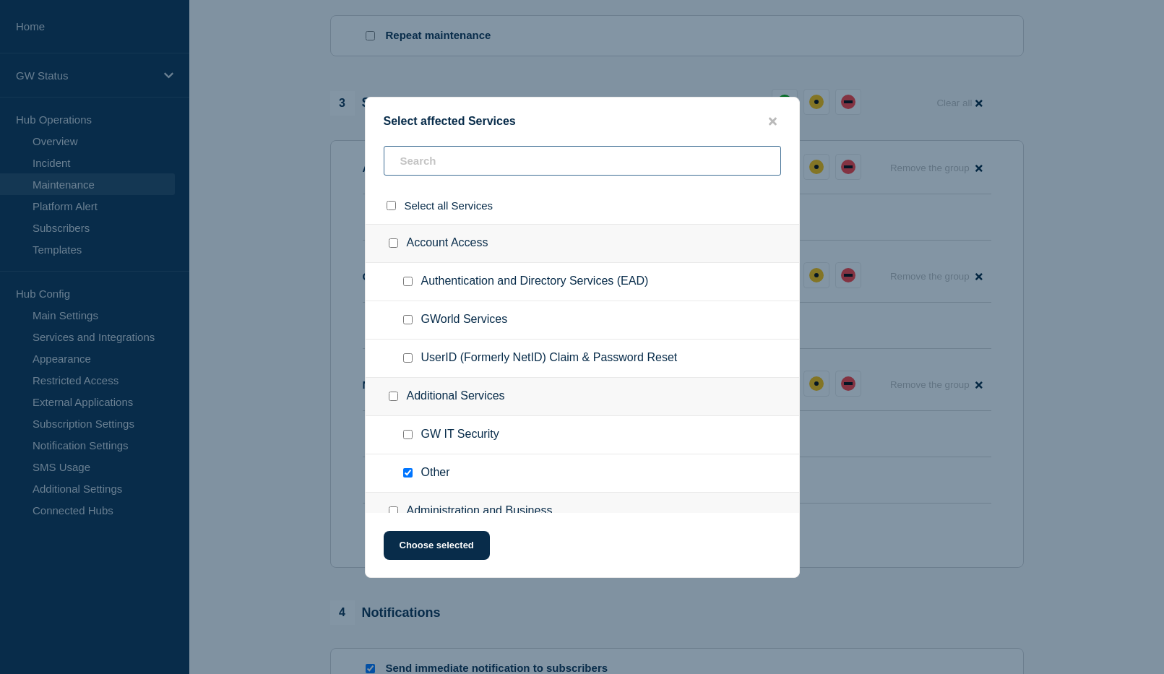
click at [467, 161] on input "text" at bounding box center [582, 161] width 397 height 30
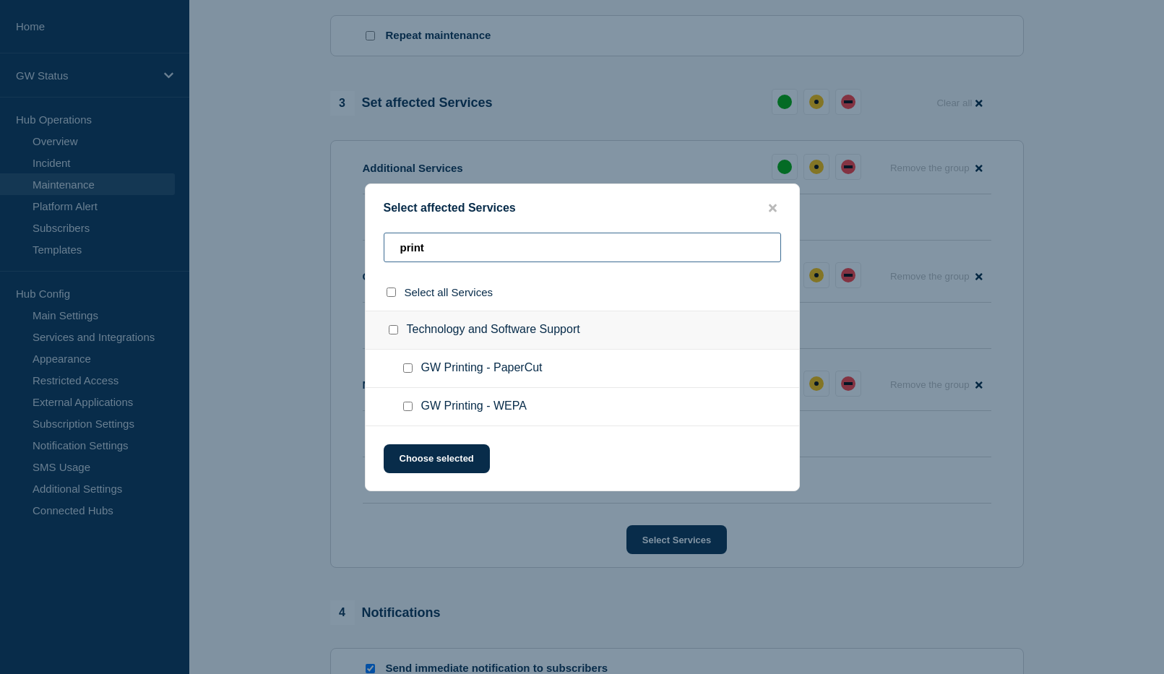
type input "print"
click at [408, 371] on input "GW Printing - PaperCut checkbox" at bounding box center [407, 367] width 9 height 9
checkbox input "true"
click at [407, 407] on input "GW Printing - WEPA checkbox" at bounding box center [407, 406] width 9 height 9
checkbox input "true"
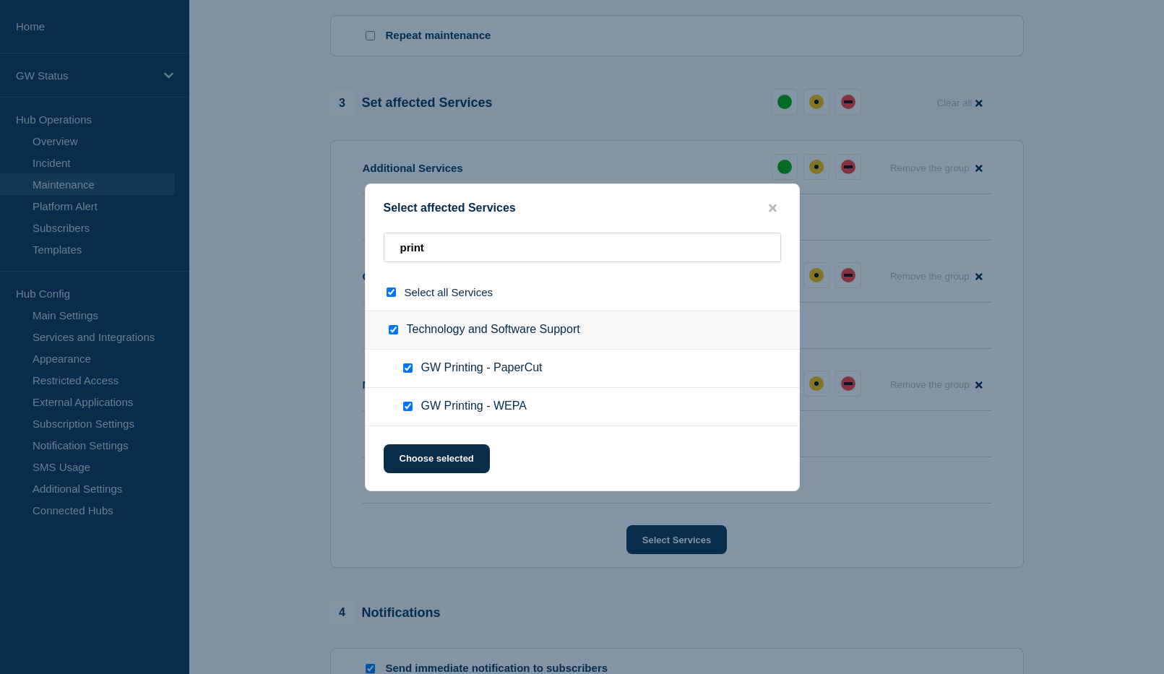
checkbox input "true"
click at [428, 457] on button "Choose selected" at bounding box center [437, 458] width 106 height 29
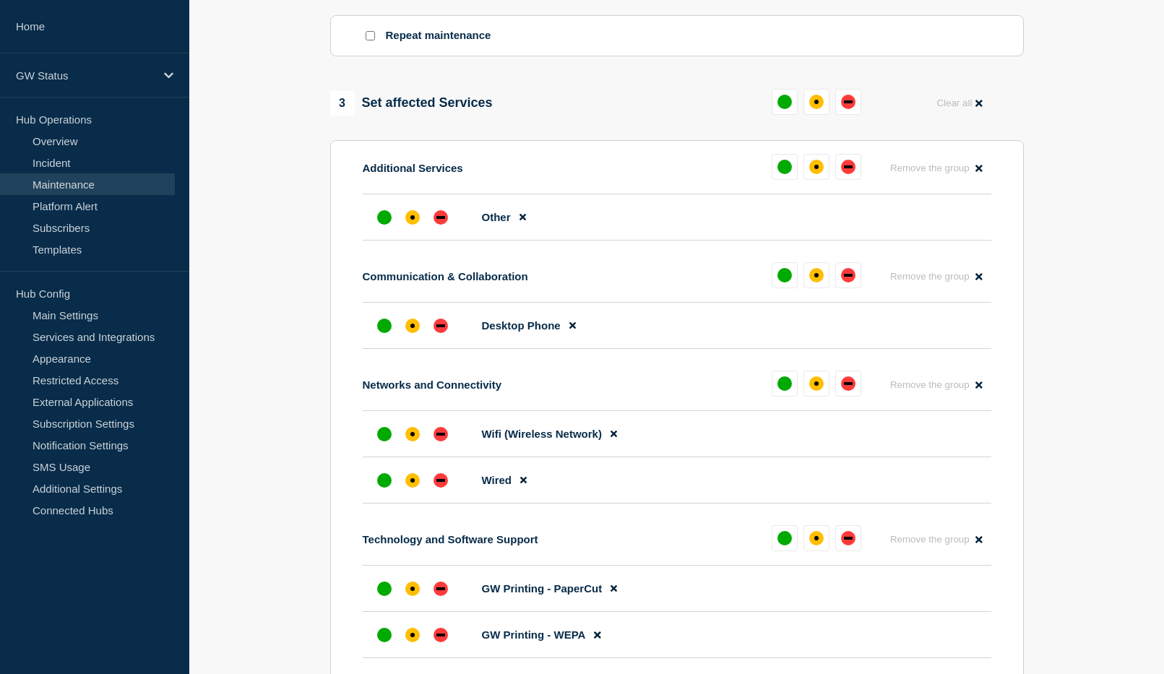
scroll to position [722, 0]
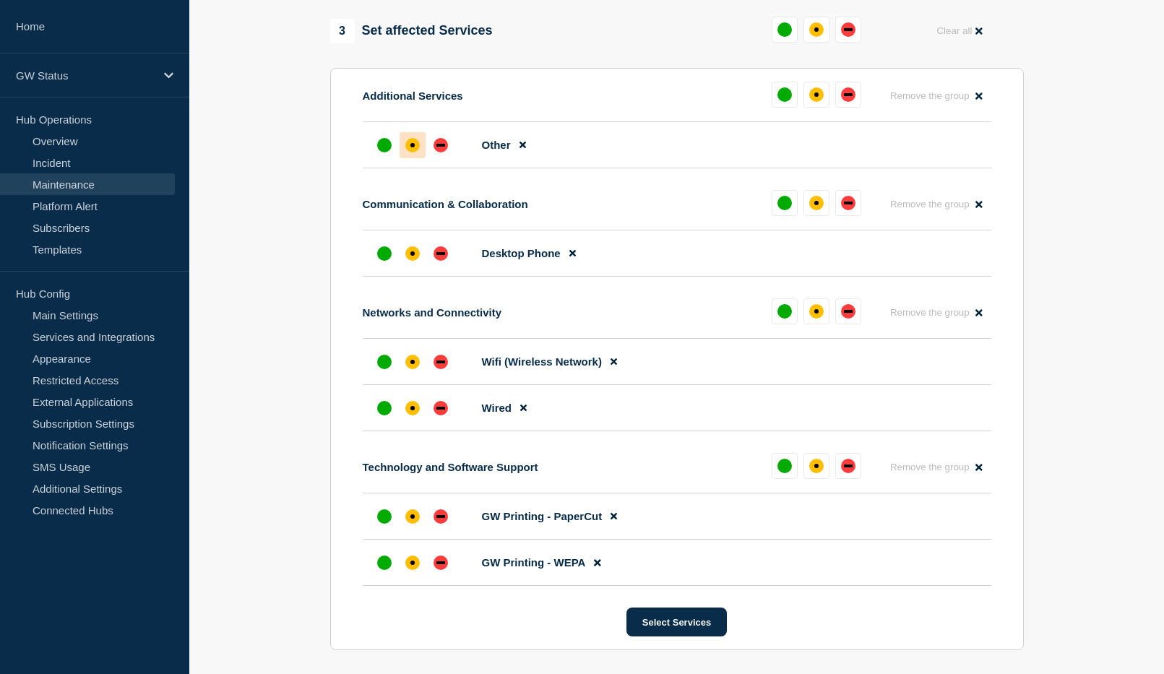
click at [414, 148] on div "affected" at bounding box center [412, 145] width 14 height 14
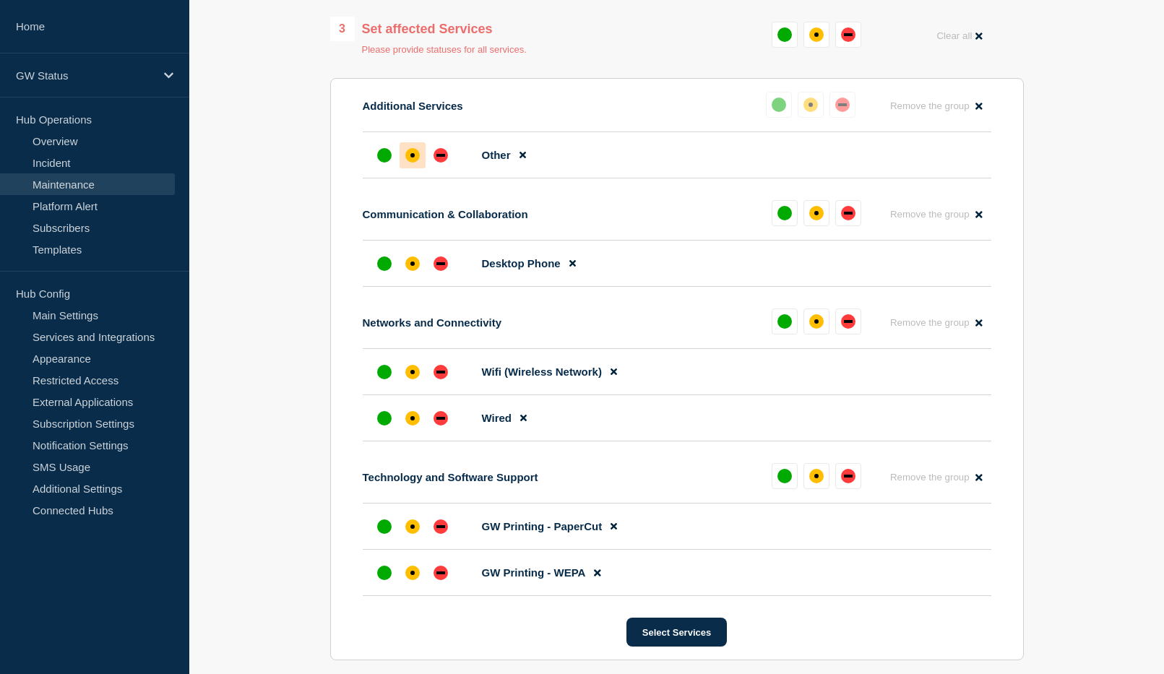
drag, startPoint x: 412, startPoint y: 266, endPoint x: 416, endPoint y: 291, distance: 25.5
click at [412, 267] on div "affected" at bounding box center [412, 263] width 14 height 14
drag, startPoint x: 416, startPoint y: 374, endPoint x: 412, endPoint y: 396, distance: 22.1
click at [414, 376] on div "affected" at bounding box center [412, 372] width 14 height 14
click at [411, 420] on div "affected" at bounding box center [412, 418] width 14 height 14
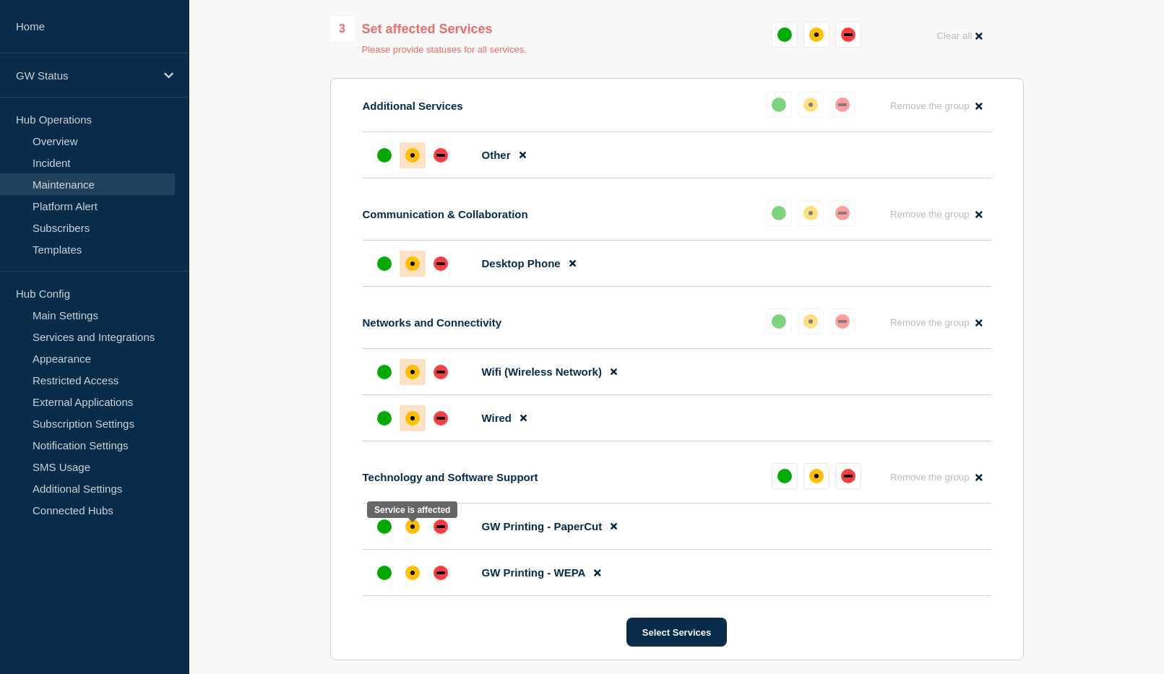
drag, startPoint x: 407, startPoint y: 532, endPoint x: 411, endPoint y: 555, distance: 23.4
click at [408, 534] on div "affected" at bounding box center [412, 526] width 14 height 14
click at [410, 575] on div "affected" at bounding box center [412, 573] width 4 height 4
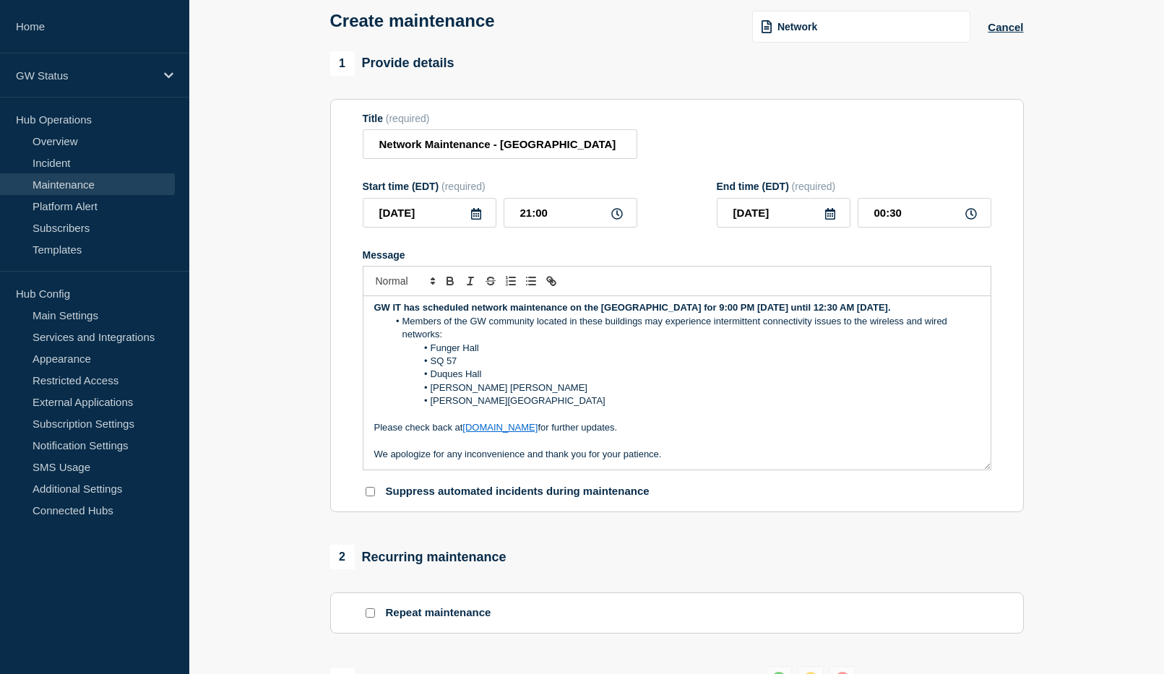
scroll to position [0, 0]
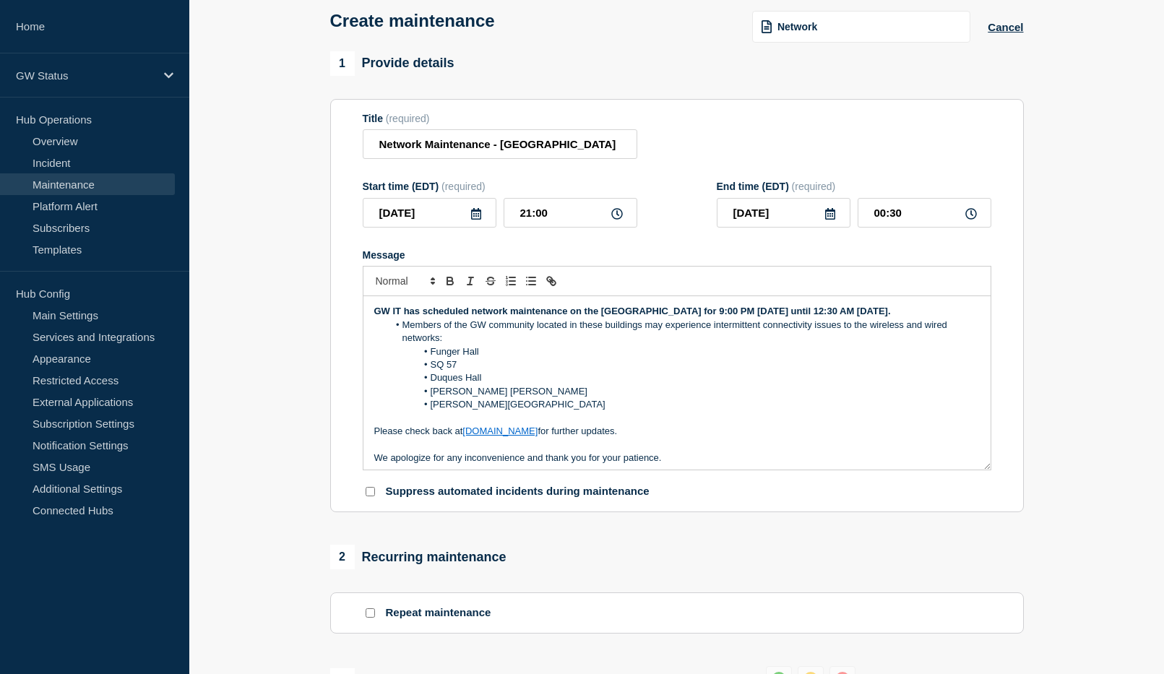
click at [472, 215] on icon at bounding box center [476, 214] width 10 height 12
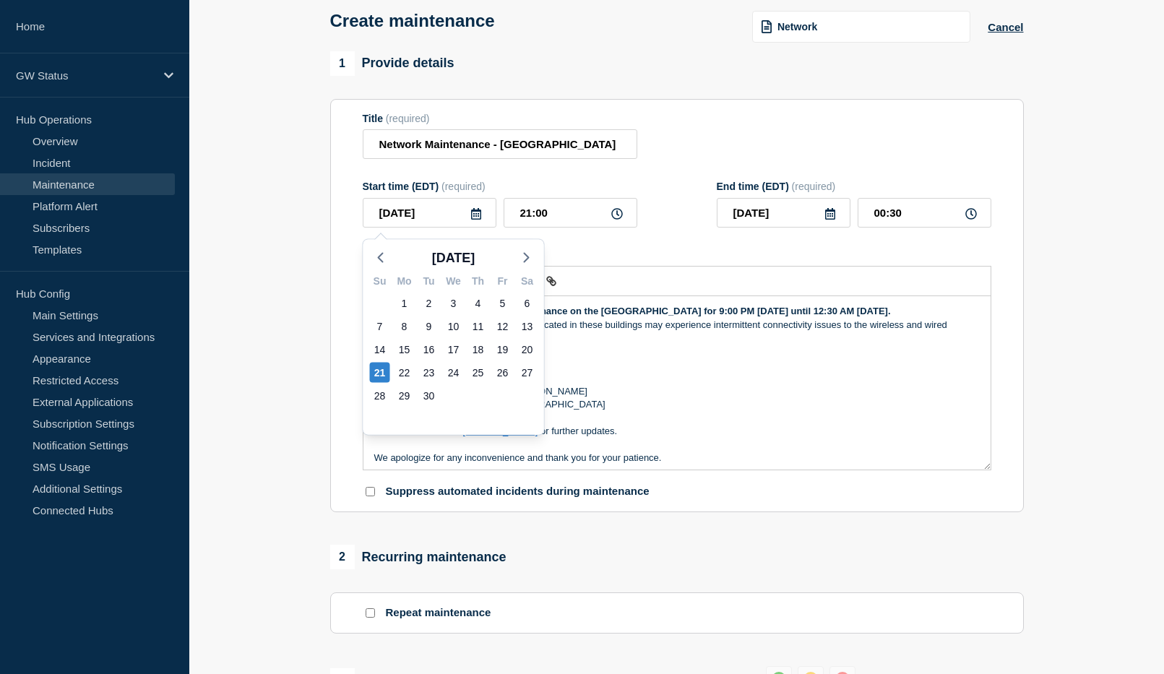
click at [472, 215] on icon at bounding box center [476, 214] width 10 height 12
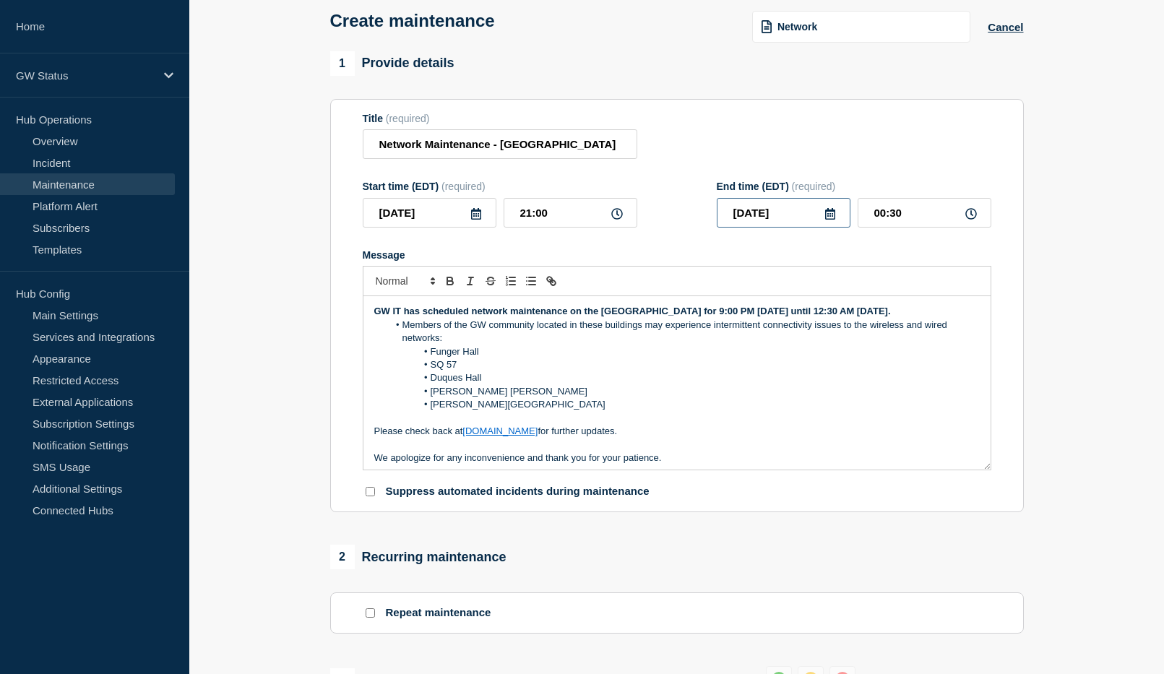
click at [836, 217] on input "[DATE]" at bounding box center [784, 213] width 134 height 30
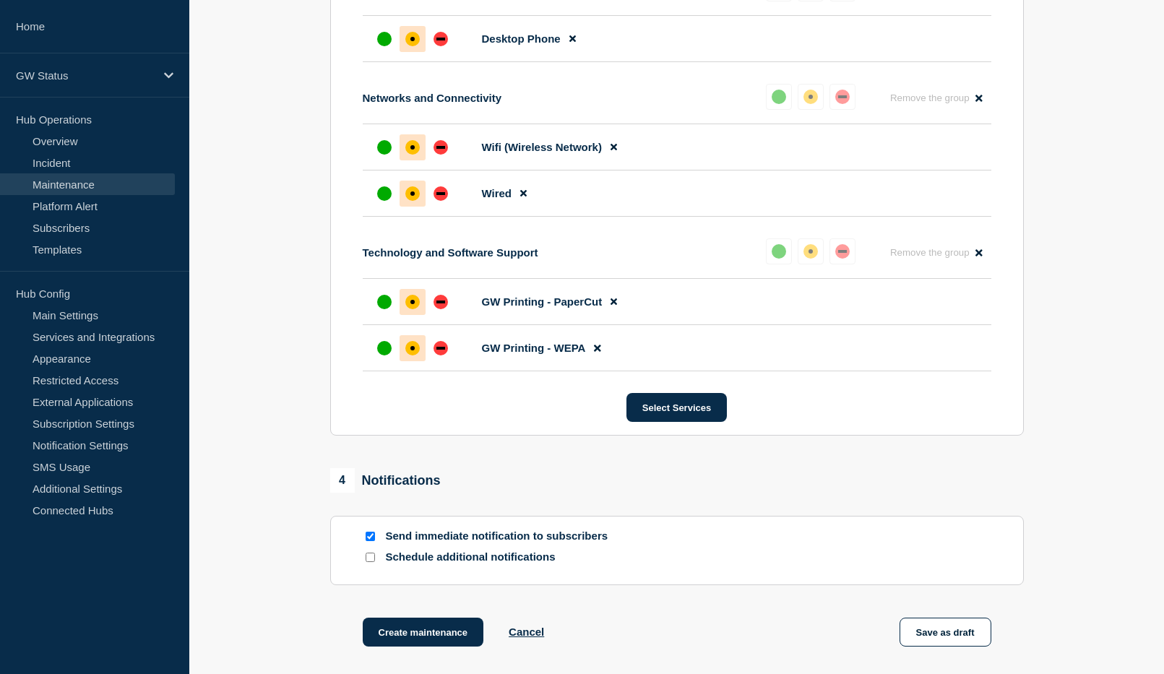
scroll to position [1084, 0]
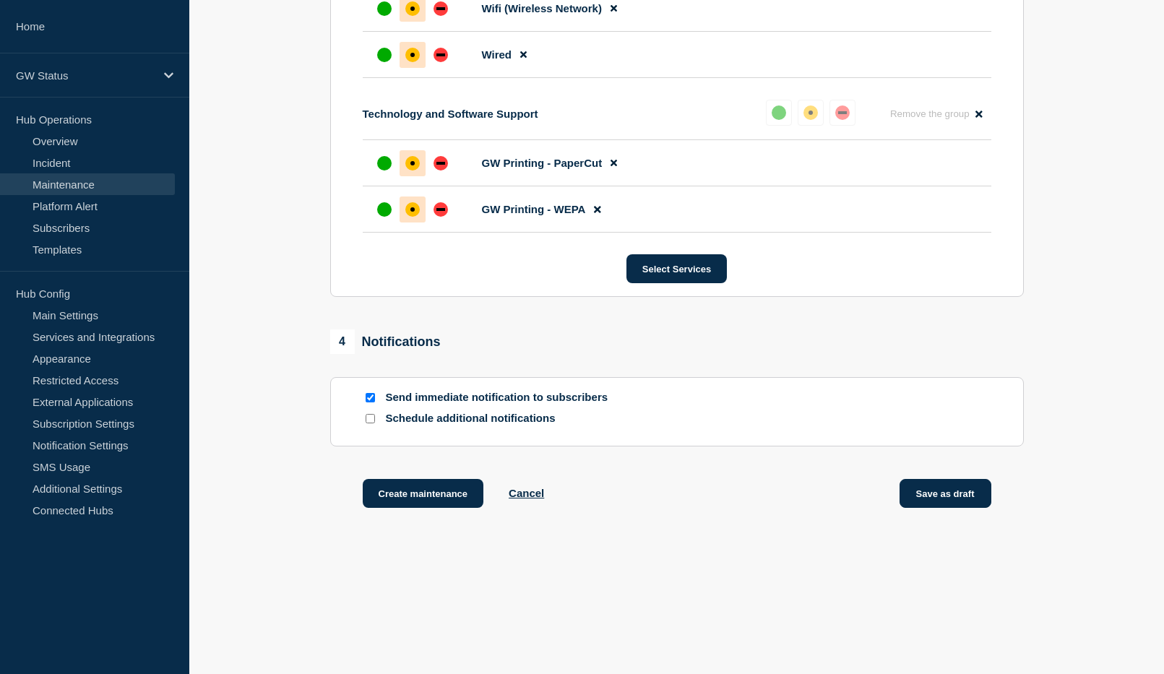
click at [925, 491] on button "Save as draft" at bounding box center [945, 493] width 92 height 29
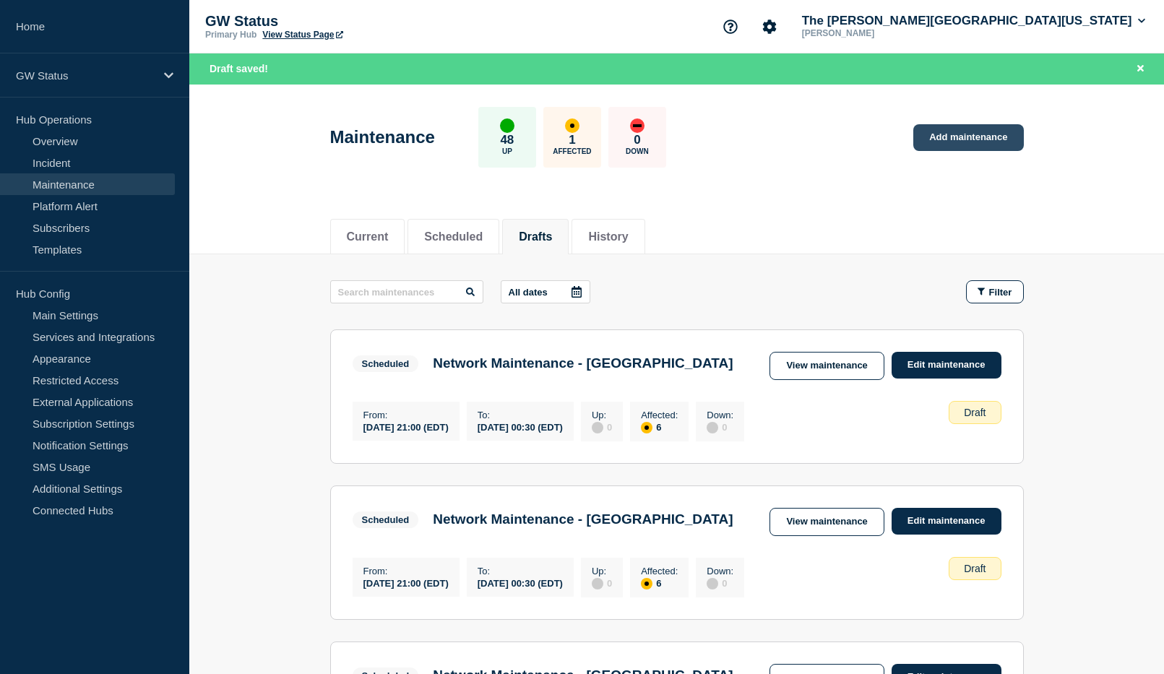
click at [974, 135] on link "Add maintenance" at bounding box center [968, 137] width 110 height 27
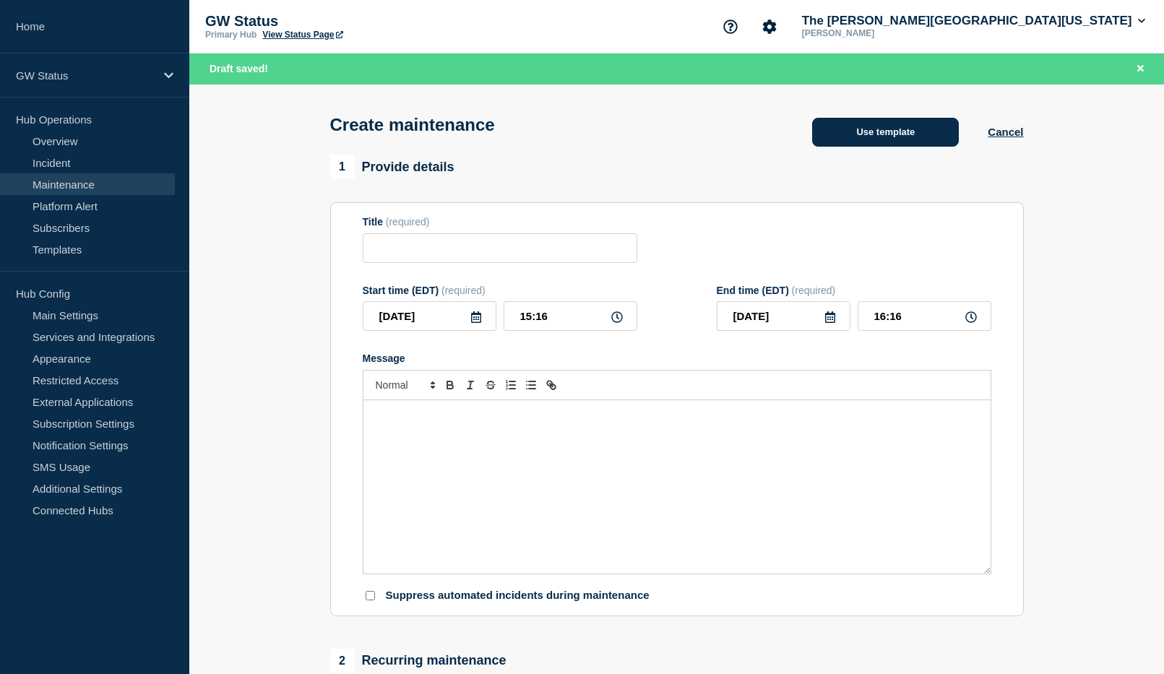
click at [910, 113] on div "Create maintenance Use template Cancel" at bounding box center [676, 120] width 726 height 71
click at [907, 132] on button "Use template" at bounding box center [885, 132] width 147 height 29
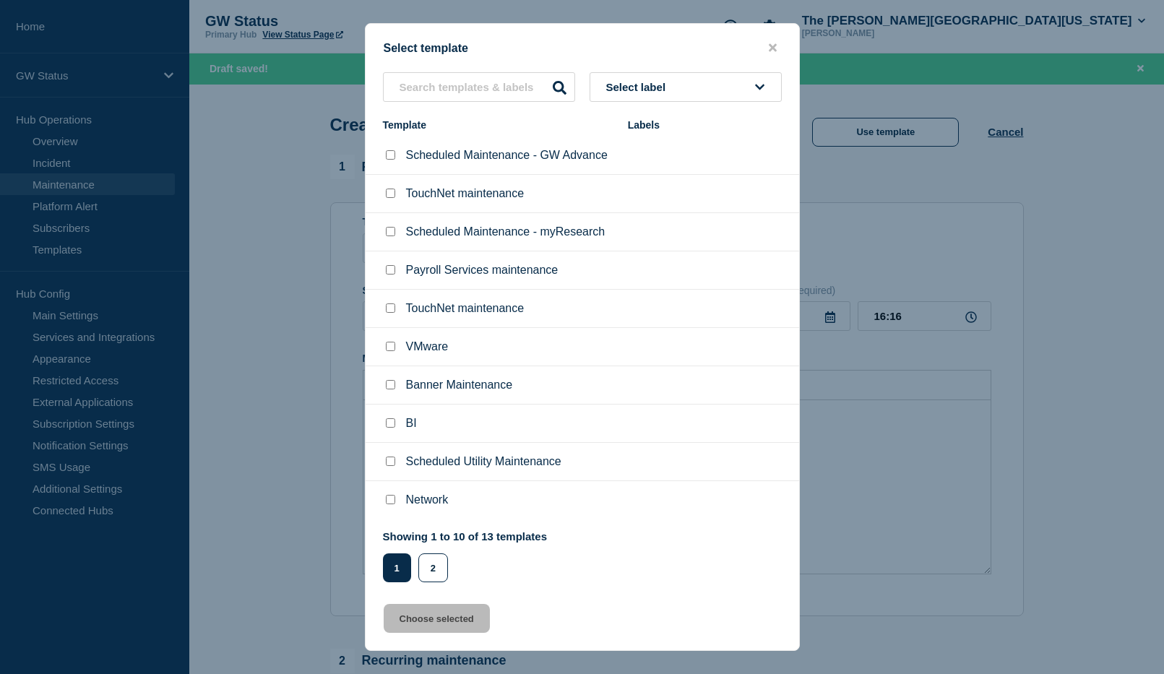
drag, startPoint x: 391, startPoint y: 502, endPoint x: 399, endPoint y: 543, distance: 41.9
click at [391, 503] on input "Network checkbox" at bounding box center [390, 499] width 9 height 9
checkbox input "true"
drag, startPoint x: 441, startPoint y: 627, endPoint x: 529, endPoint y: 636, distance: 87.9
click at [443, 628] on button "Choose selected" at bounding box center [437, 618] width 106 height 29
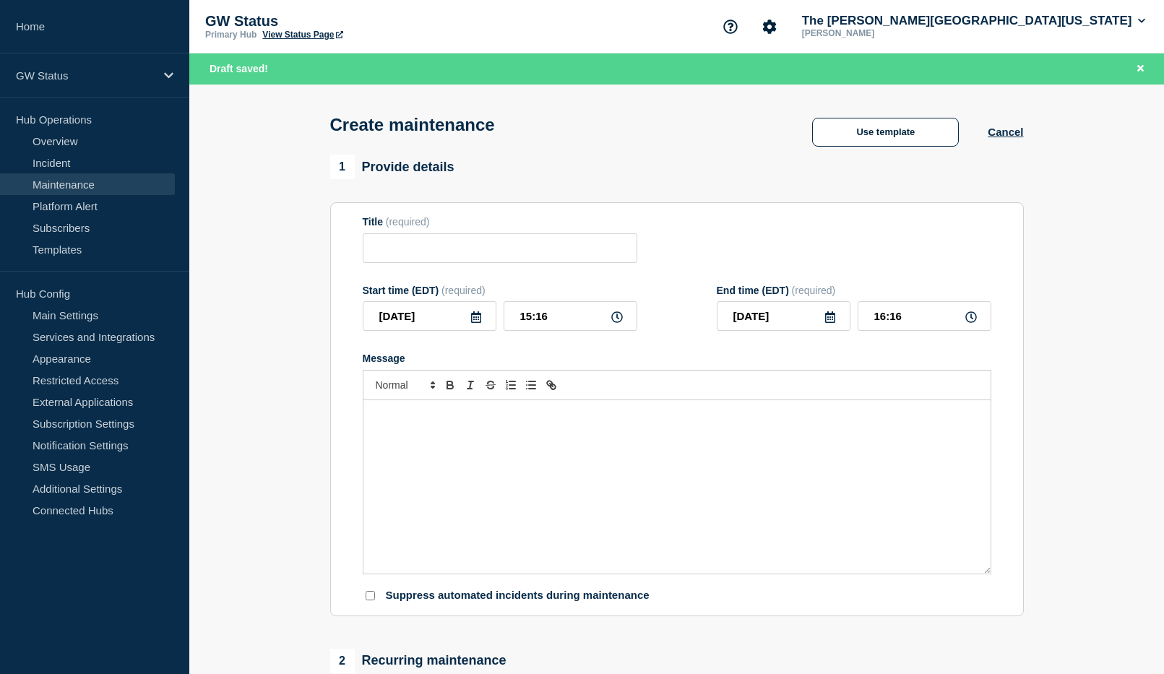
type input "Network"
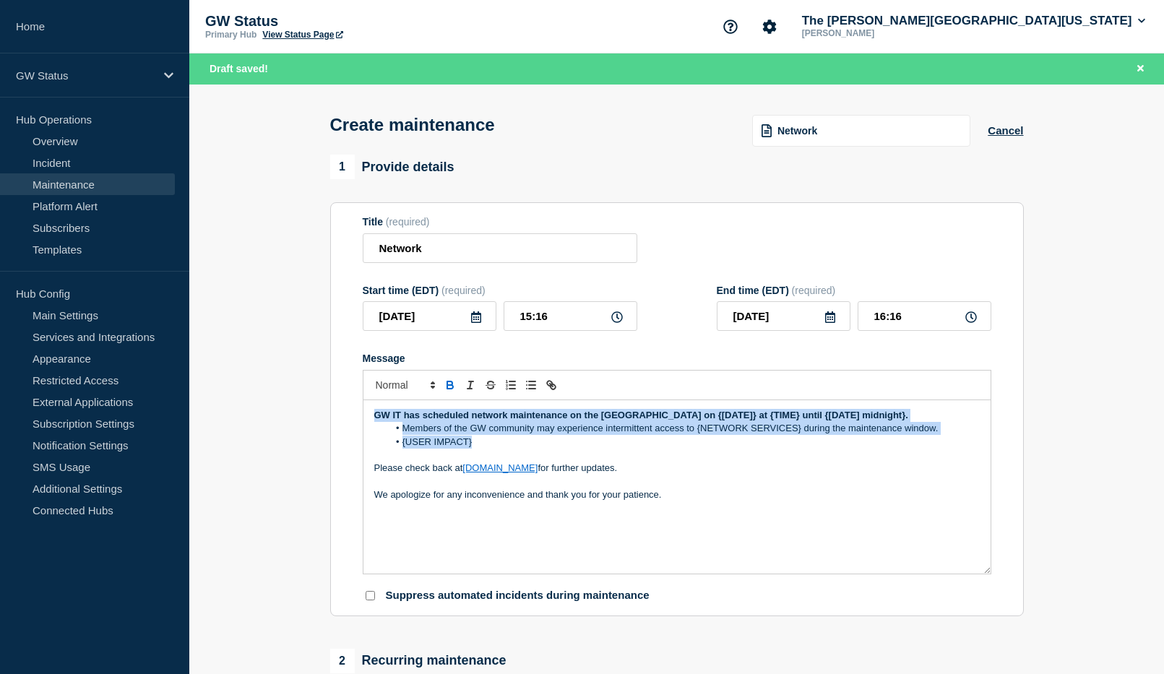
drag, startPoint x: 483, startPoint y: 458, endPoint x: 361, endPoint y: 418, distance: 128.4
click at [361, 417] on section "Title (required) Network Start time (EDT) (required) [DATE] 15:16 End time (EDT…" at bounding box center [676, 409] width 693 height 414
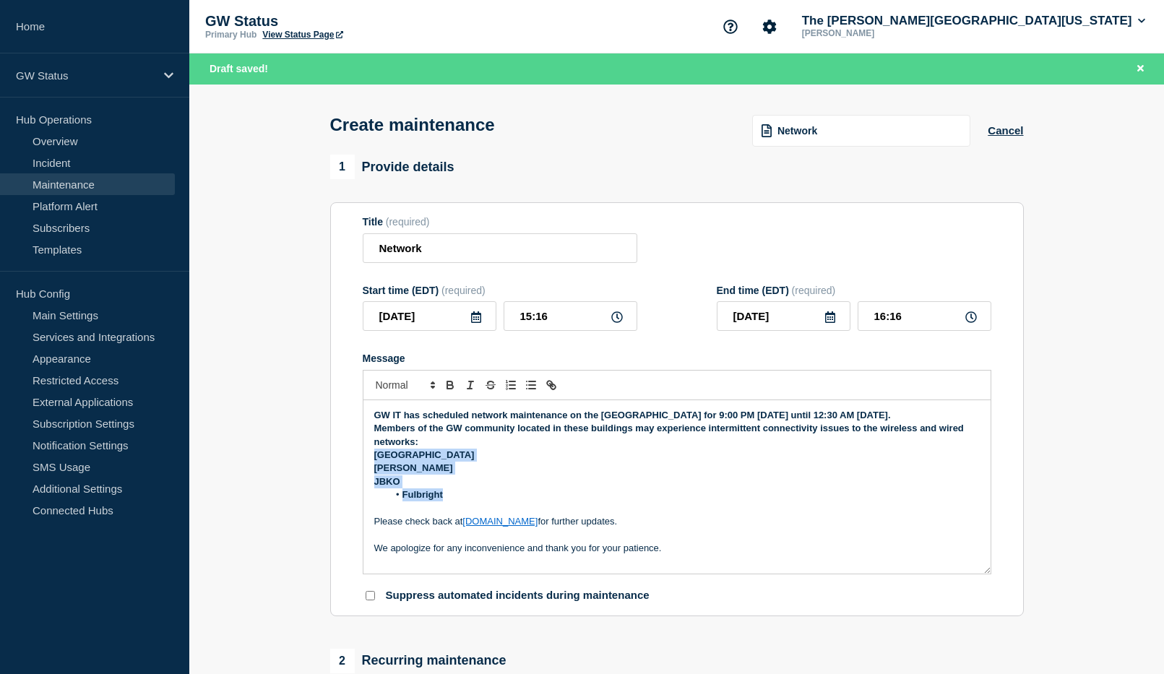
drag, startPoint x: 457, startPoint y: 515, endPoint x: 363, endPoint y: 470, distance: 104.3
click at [363, 470] on div "GW IT has scheduled network maintenance on the [GEOGRAPHIC_DATA] for 9:00 PM [D…" at bounding box center [676, 486] width 627 height 173
click at [532, 392] on icon "Toggle bulleted list" at bounding box center [530, 384] width 13 height 13
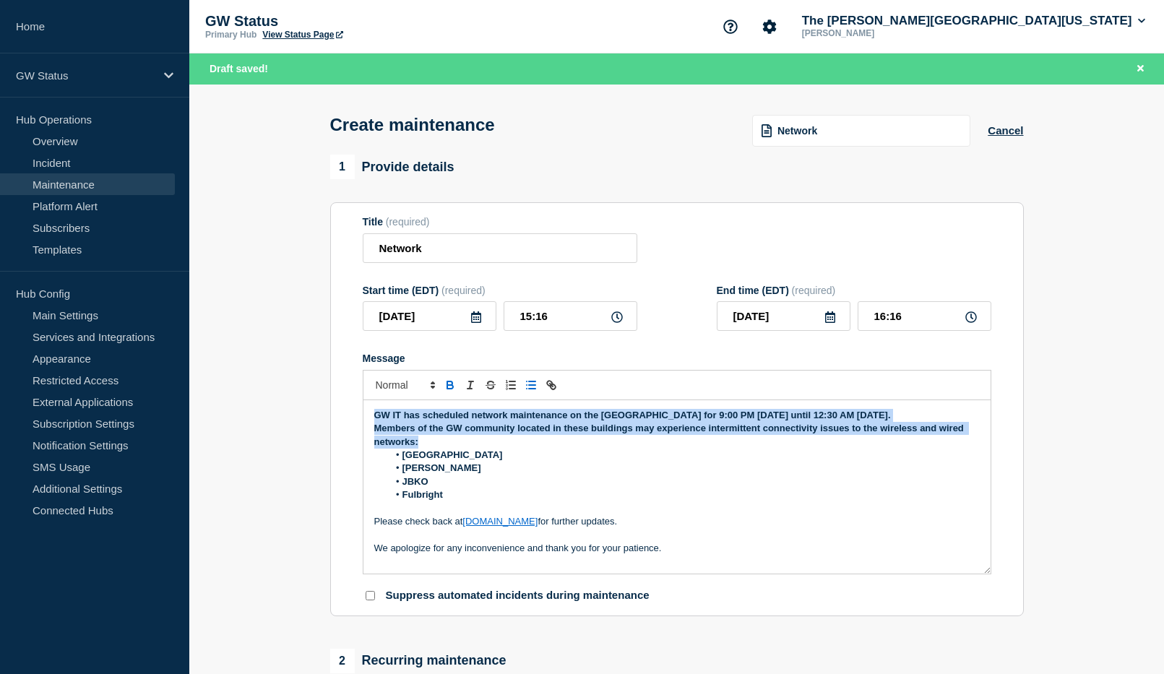
drag, startPoint x: 424, startPoint y: 457, endPoint x: 371, endPoint y: 421, distance: 64.5
click at [371, 421] on div "GW IT has scheduled network maintenance on the [GEOGRAPHIC_DATA] for 9:00 PM [D…" at bounding box center [676, 486] width 627 height 173
click at [451, 389] on icon "Toggle bold text" at bounding box center [450, 387] width 6 height 4
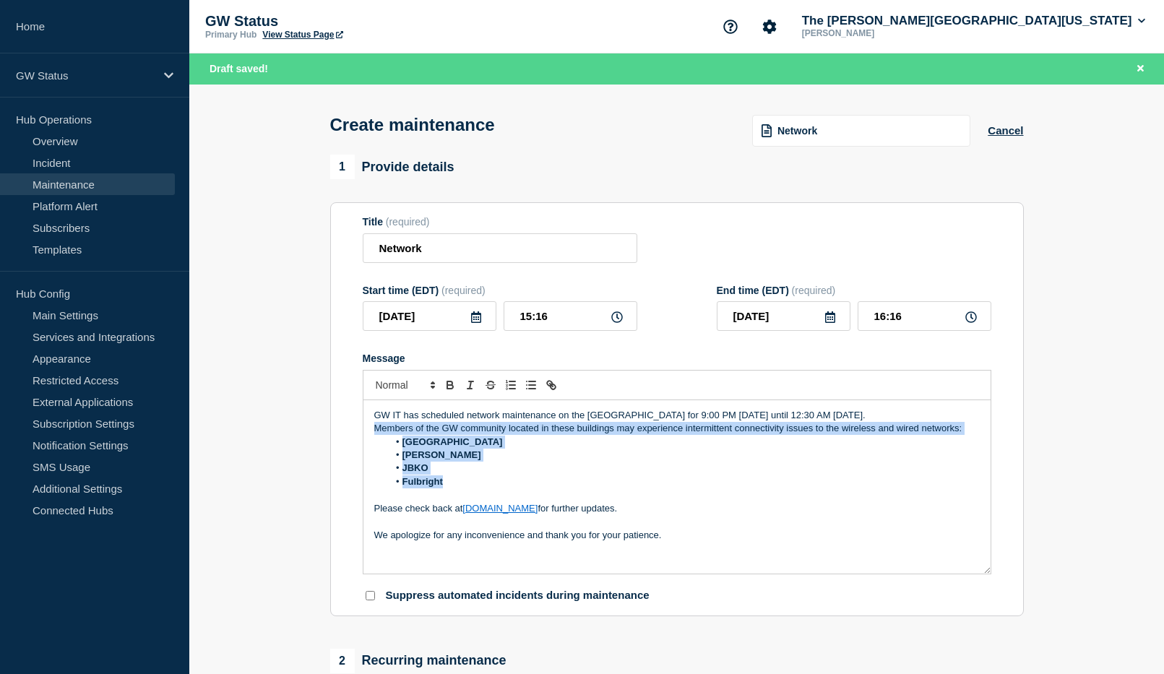
drag, startPoint x: 442, startPoint y: 496, endPoint x: 368, endPoint y: 450, distance: 87.6
click at [368, 450] on div "GW IT has scheduled network maintenance on the [GEOGRAPHIC_DATA] for 9:00 PM [D…" at bounding box center [676, 486] width 627 height 173
click at [532, 389] on line "Toggle bulleted list" at bounding box center [532, 389] width 7 height 0
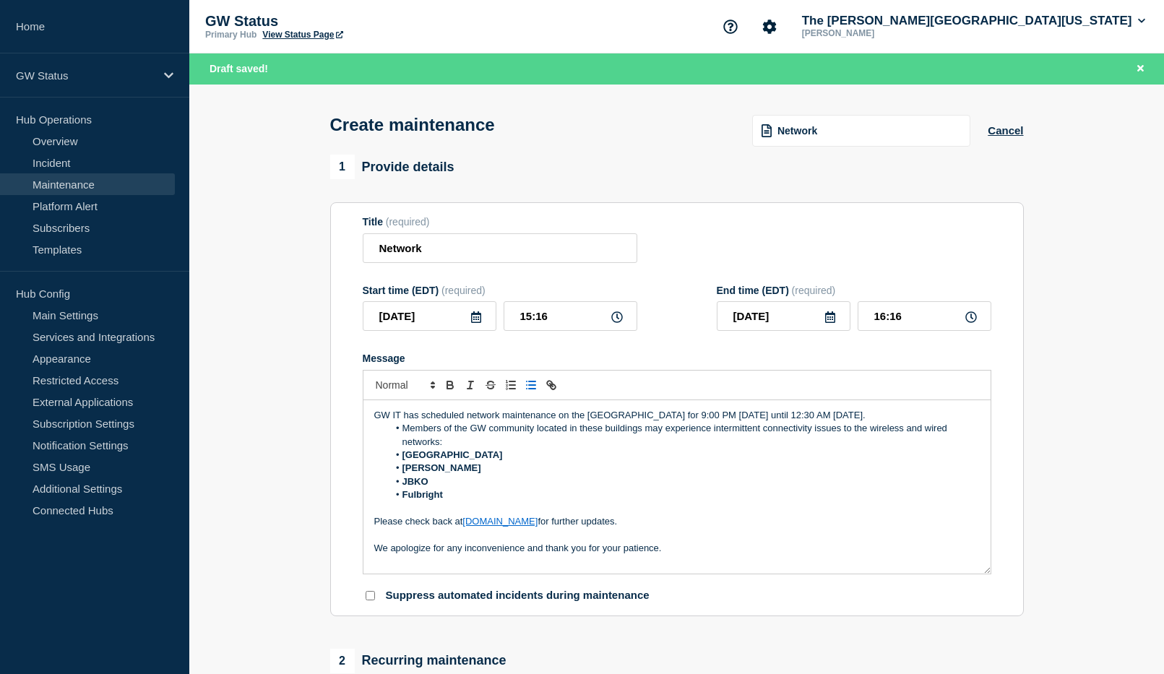
click at [464, 501] on li "Fulbright" at bounding box center [684, 494] width 592 height 13
drag, startPoint x: 459, startPoint y: 517, endPoint x: 394, endPoint y: 472, distance: 78.9
click at [394, 472] on ol "Members of the GW community located in these buildings may experience intermitt…" at bounding box center [676, 462] width 605 height 80
click at [449, 392] on icon "Toggle bold text" at bounding box center [450, 384] width 13 height 13
drag, startPoint x: 399, startPoint y: 425, endPoint x: 363, endPoint y: 420, distance: 37.3
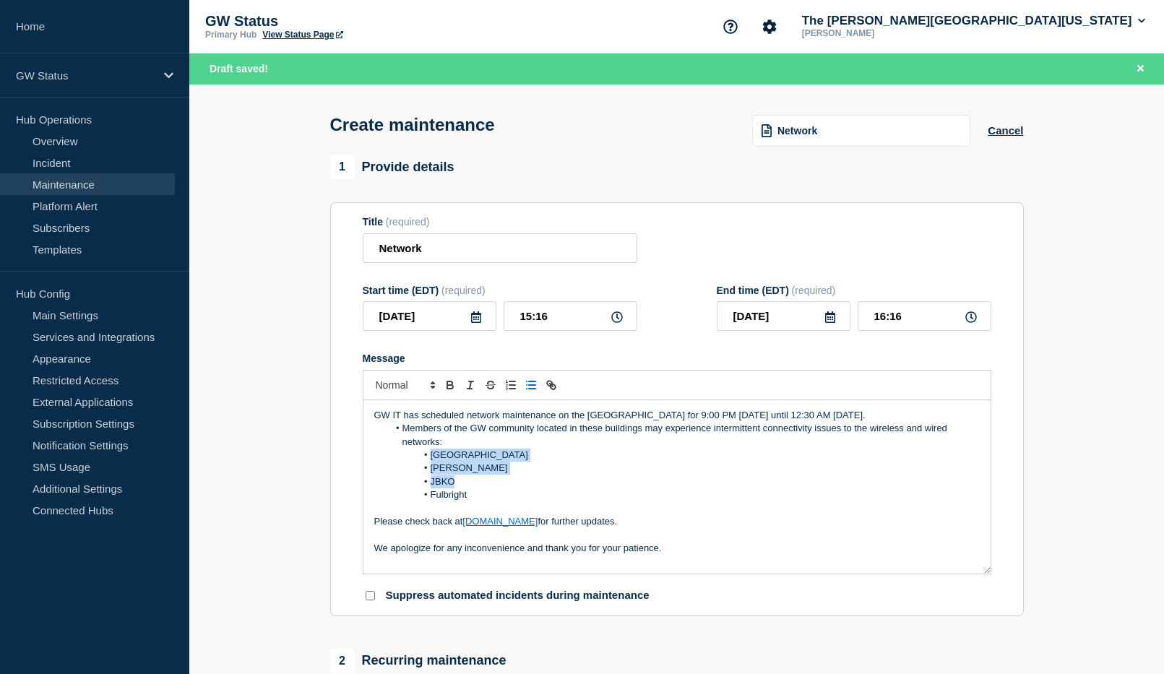
click at [360, 420] on section "Title (required) Network Start time (EDT) (required) [DATE] 15:16 End time (EDT…" at bounding box center [676, 409] width 693 height 414
click at [452, 392] on icon "Toggle bold text" at bounding box center [450, 384] width 13 height 13
drag, startPoint x: 636, startPoint y: 513, endPoint x: 871, endPoint y: 539, distance: 236.2
click at [638, 501] on li "Fulbright" at bounding box center [684, 494] width 592 height 13
click at [480, 321] on icon at bounding box center [476, 317] width 10 height 12
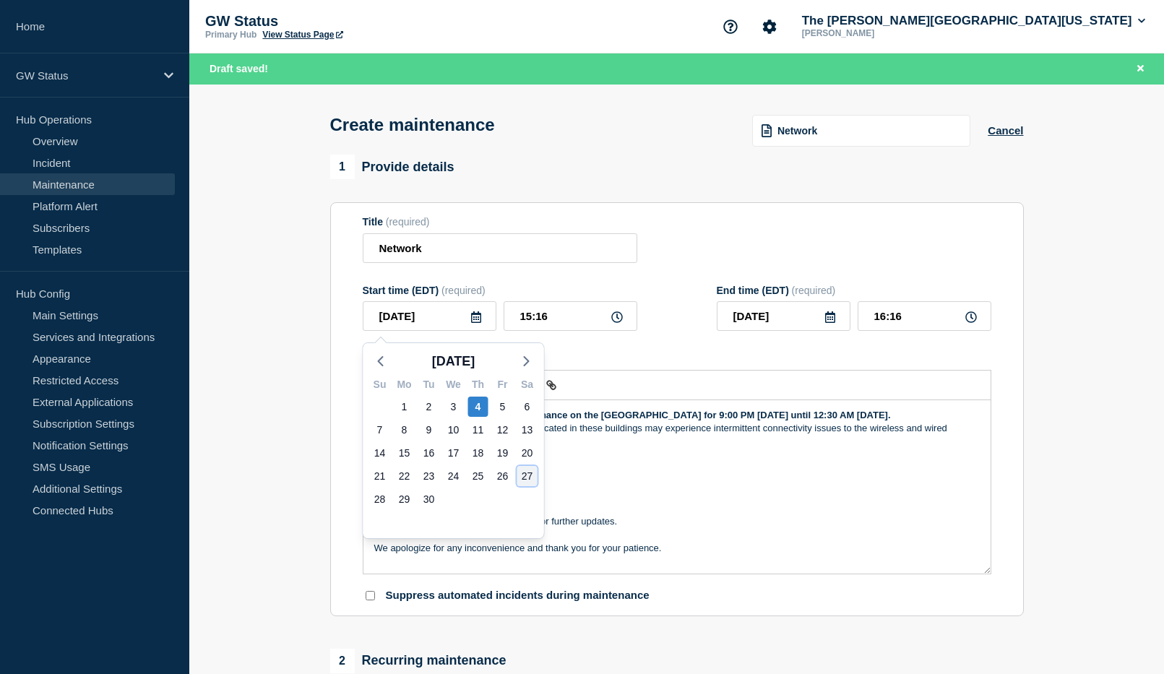
click at [528, 473] on div "27" at bounding box center [527, 476] width 20 height 20
type input "[DATE]"
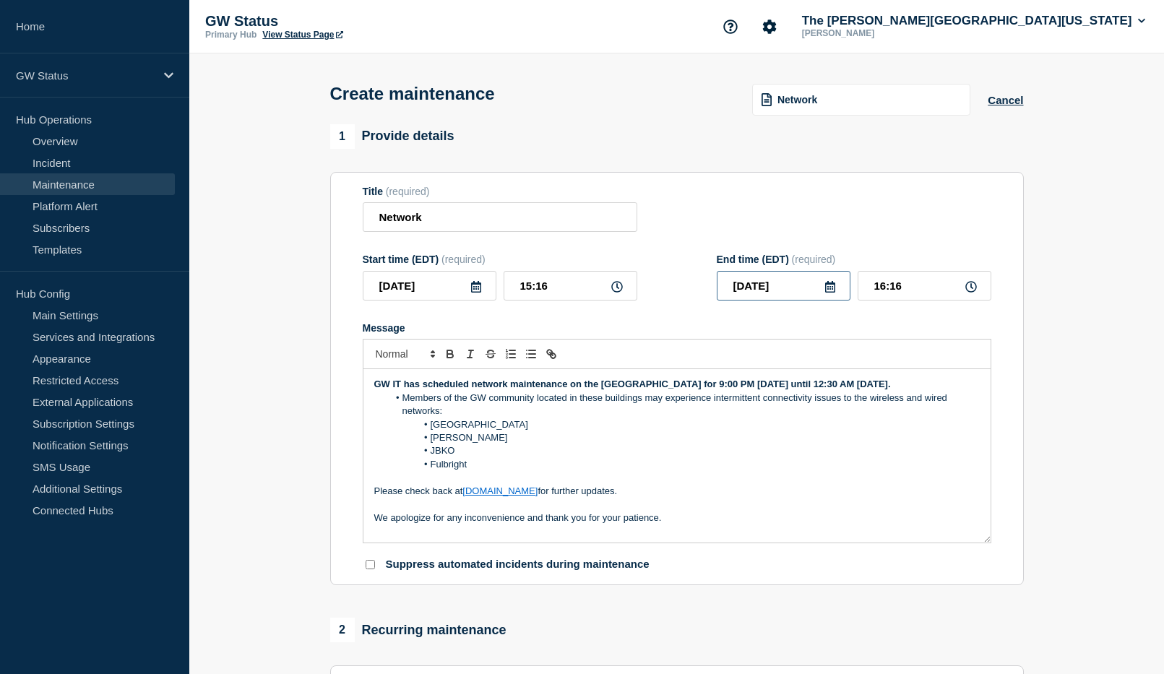
click at [837, 290] on input "[DATE]" at bounding box center [784, 286] width 134 height 30
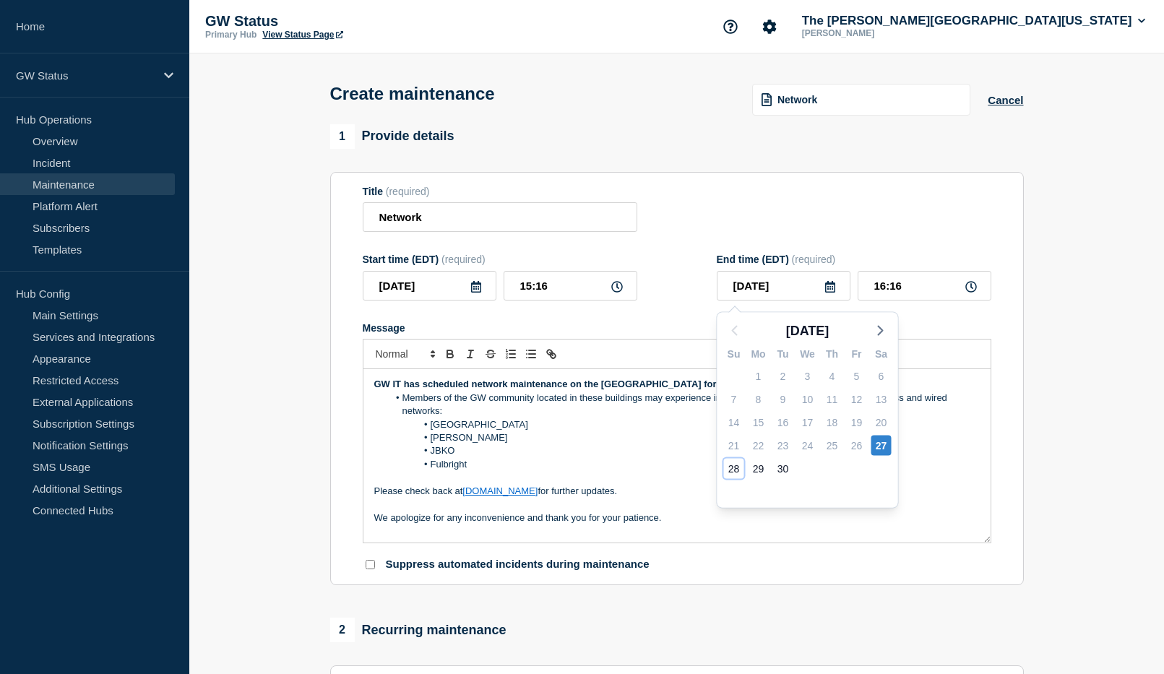
click at [734, 467] on div "28" at bounding box center [734, 469] width 20 height 20
type input "[DATE]"
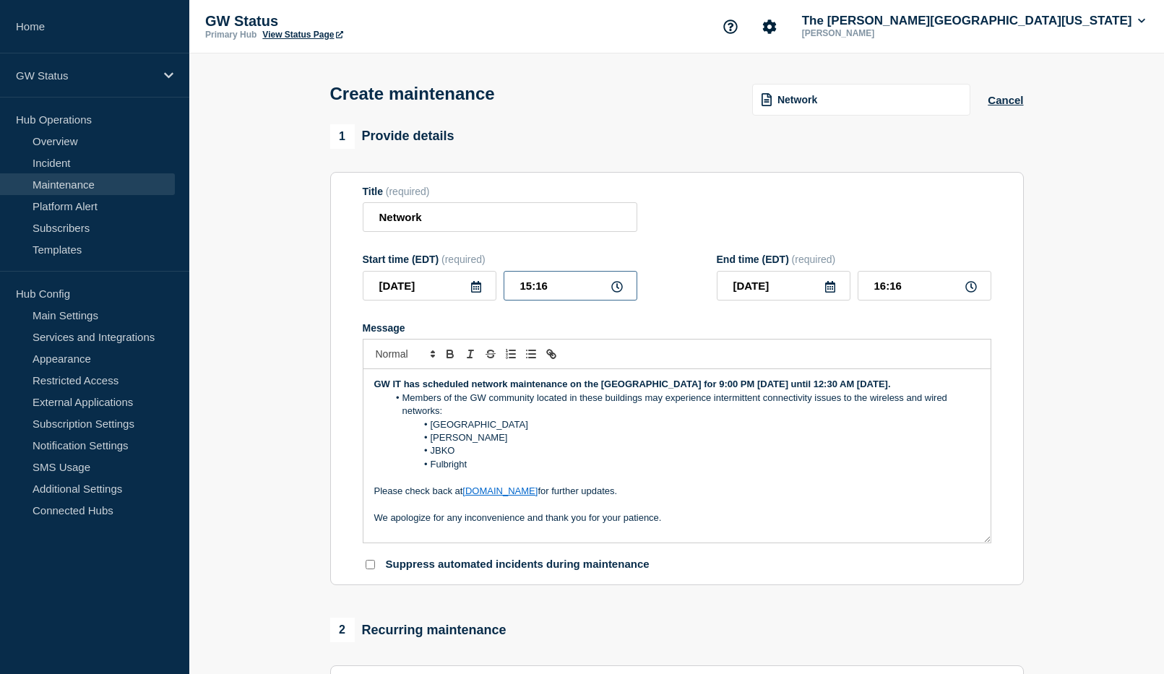
drag, startPoint x: 558, startPoint y: 287, endPoint x: 471, endPoint y: 274, distance: 88.4
click at [471, 274] on div "Start time (EDT) (required) [DATE] 15:16" at bounding box center [500, 277] width 274 height 47
type input "21:00"
drag, startPoint x: 925, startPoint y: 293, endPoint x: 859, endPoint y: 286, distance: 66.8
click at [859, 286] on input "22:00" at bounding box center [924, 286] width 134 height 30
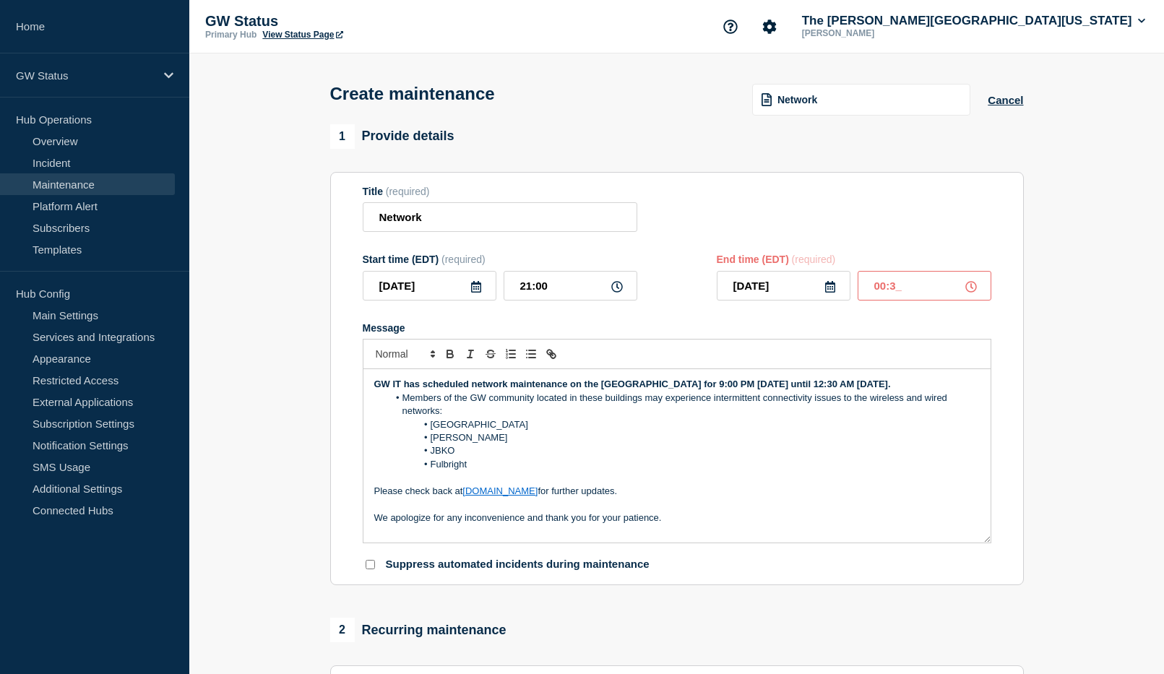
type input "00:30"
click at [815, 345] on div at bounding box center [677, 354] width 628 height 30
click at [826, 293] on icon at bounding box center [830, 287] width 12 height 12
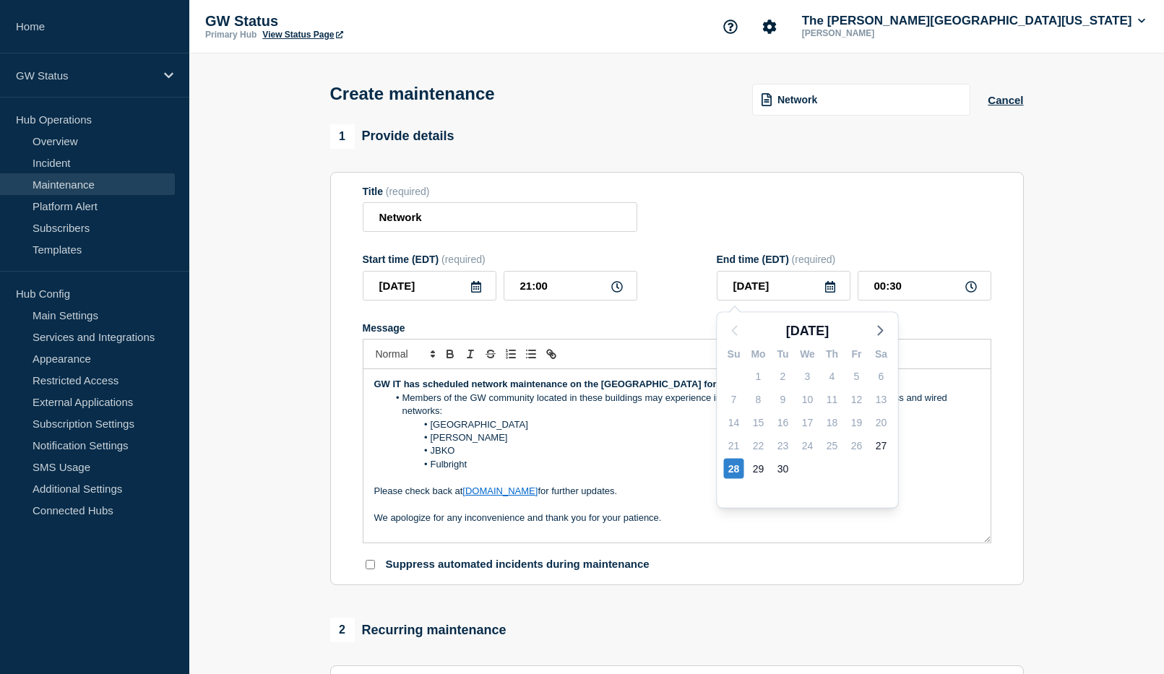
click at [995, 337] on section "Title (required) Network Start time (EDT) (required) [DATE] 21:00 End time (EDT…" at bounding box center [676, 379] width 693 height 414
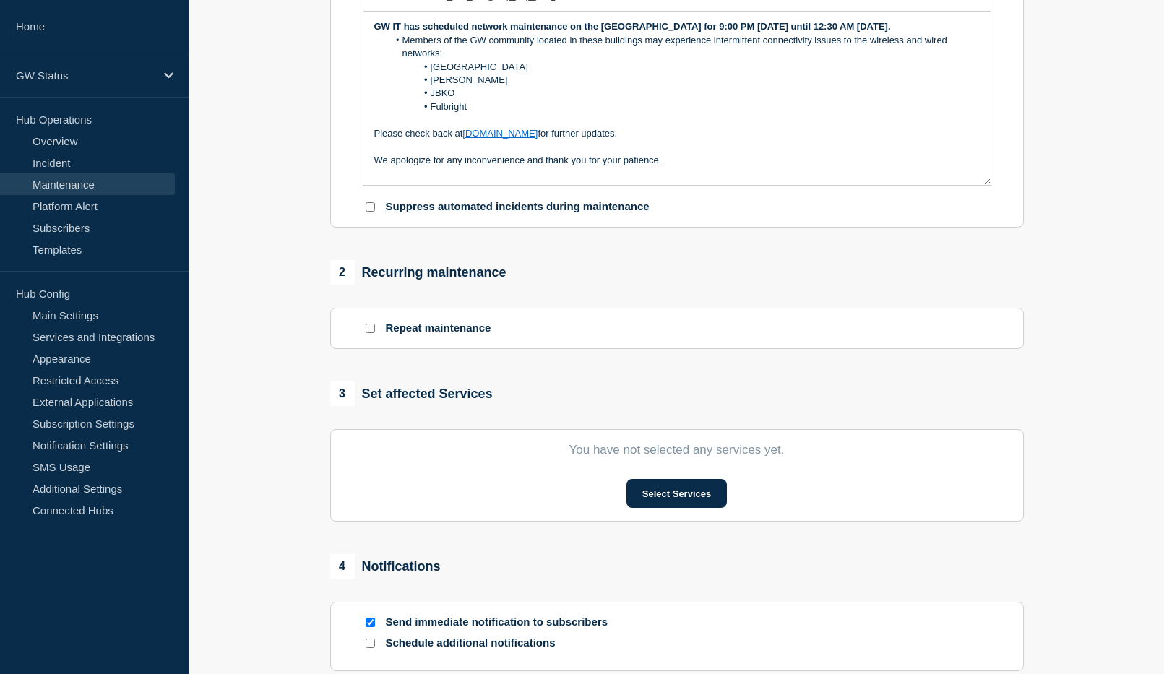
scroll to position [361, 0]
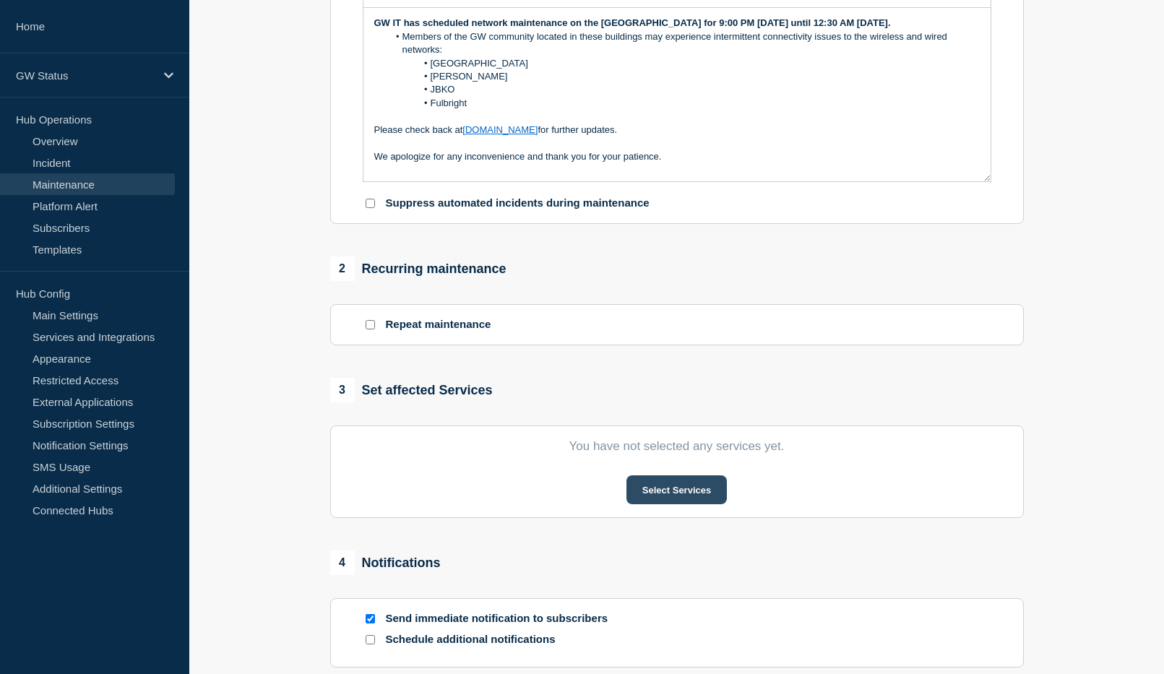
click at [710, 504] on button "Select Services" at bounding box center [676, 489] width 100 height 29
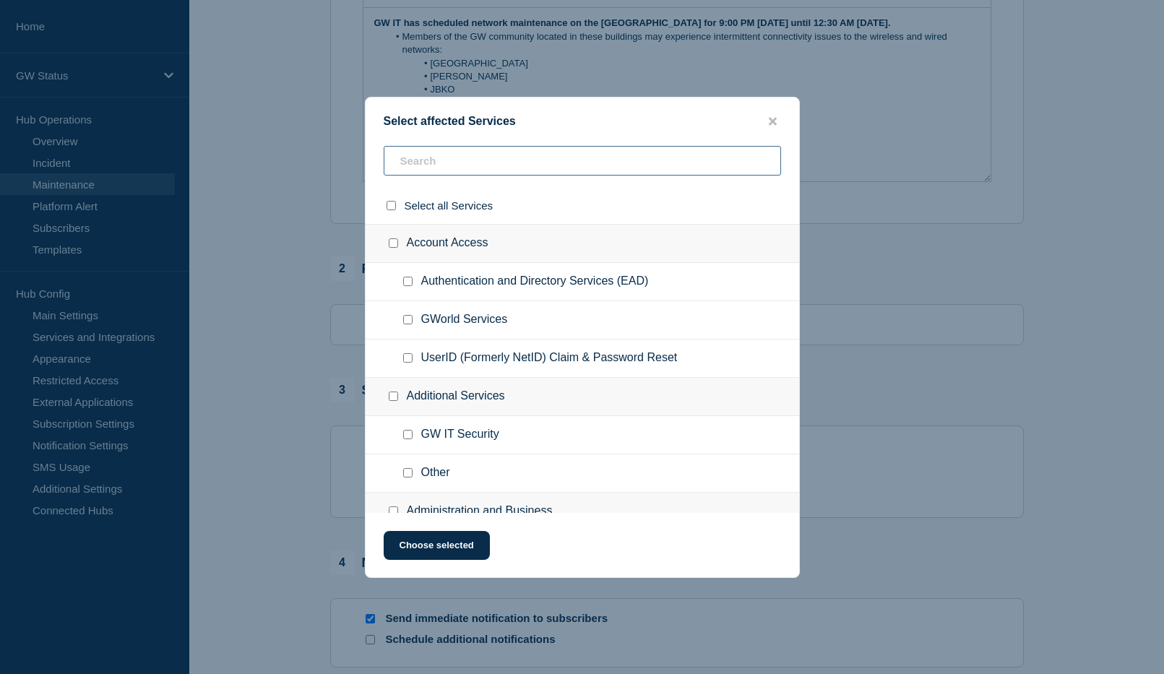
click at [453, 166] on input "text" at bounding box center [582, 161] width 397 height 30
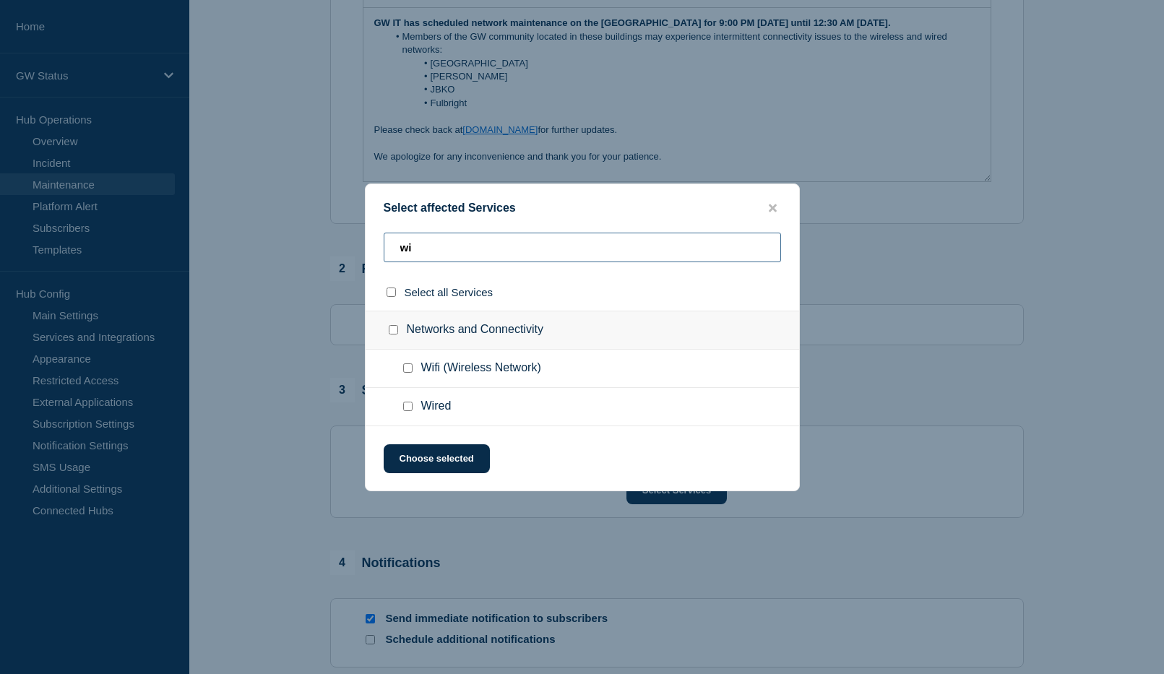
type input "wi"
click at [409, 370] on input "Wifi (Wireless Network) checkbox" at bounding box center [407, 367] width 9 height 9
checkbox input "true"
click at [406, 407] on input "Wired checkbox" at bounding box center [407, 406] width 9 height 9
checkbox input "true"
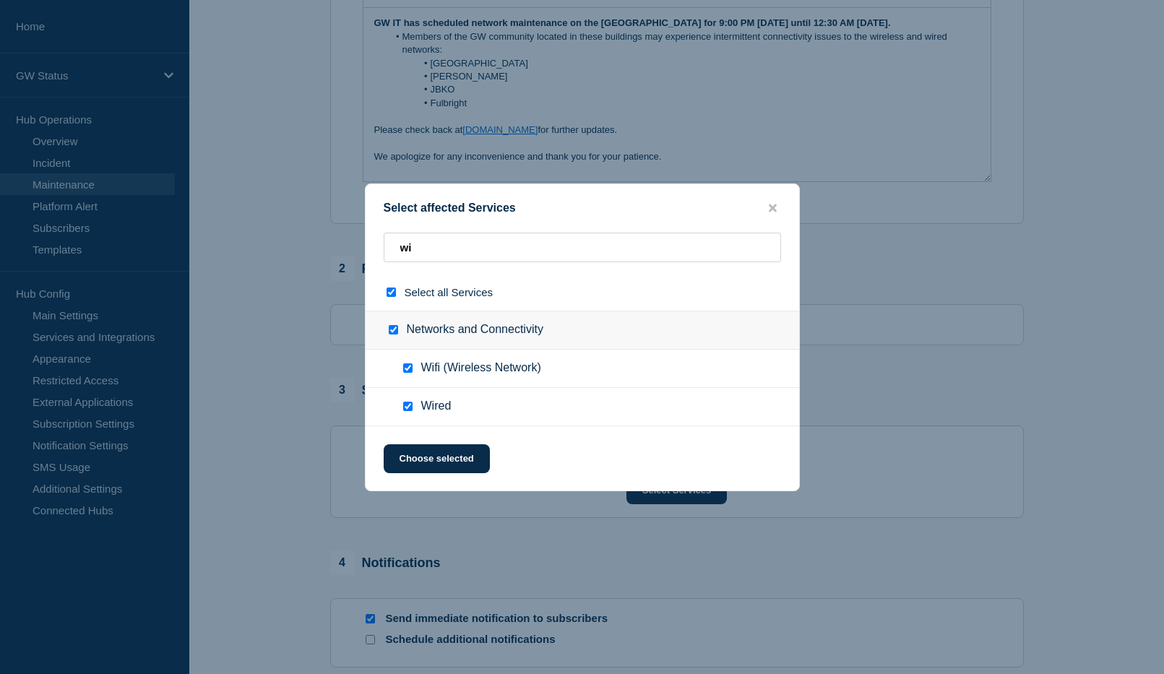
checkbox input "true"
click at [431, 460] on button "Choose selected" at bounding box center [437, 458] width 106 height 29
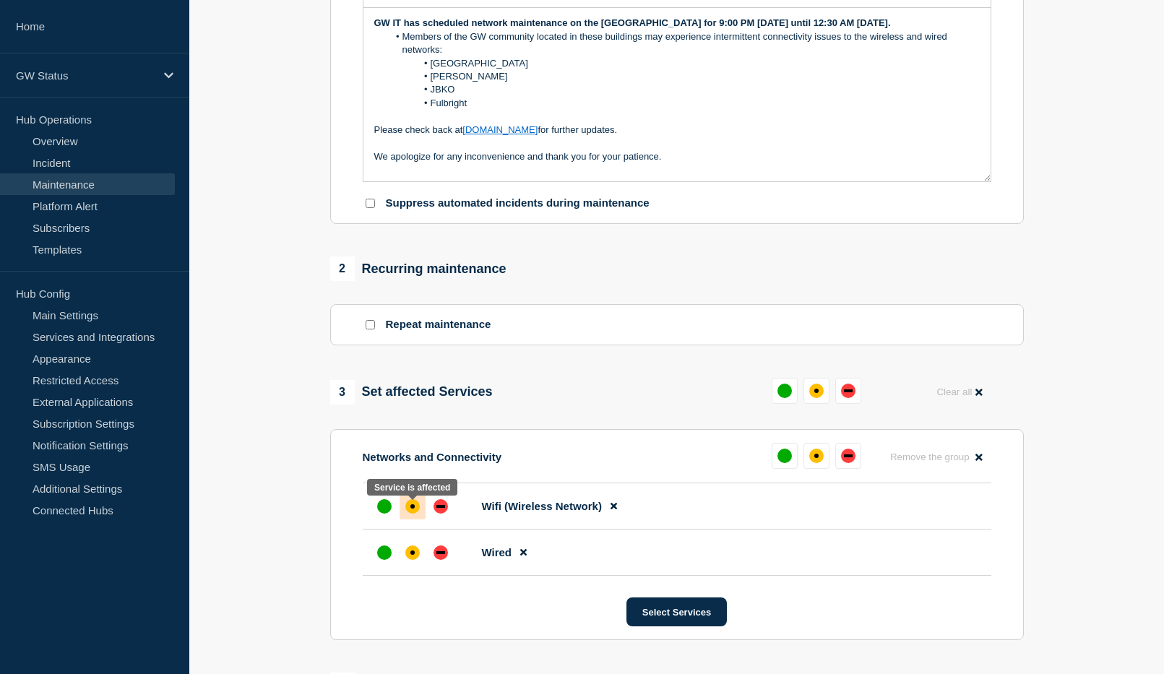
click at [414, 509] on div "affected" at bounding box center [412, 506] width 4 height 4
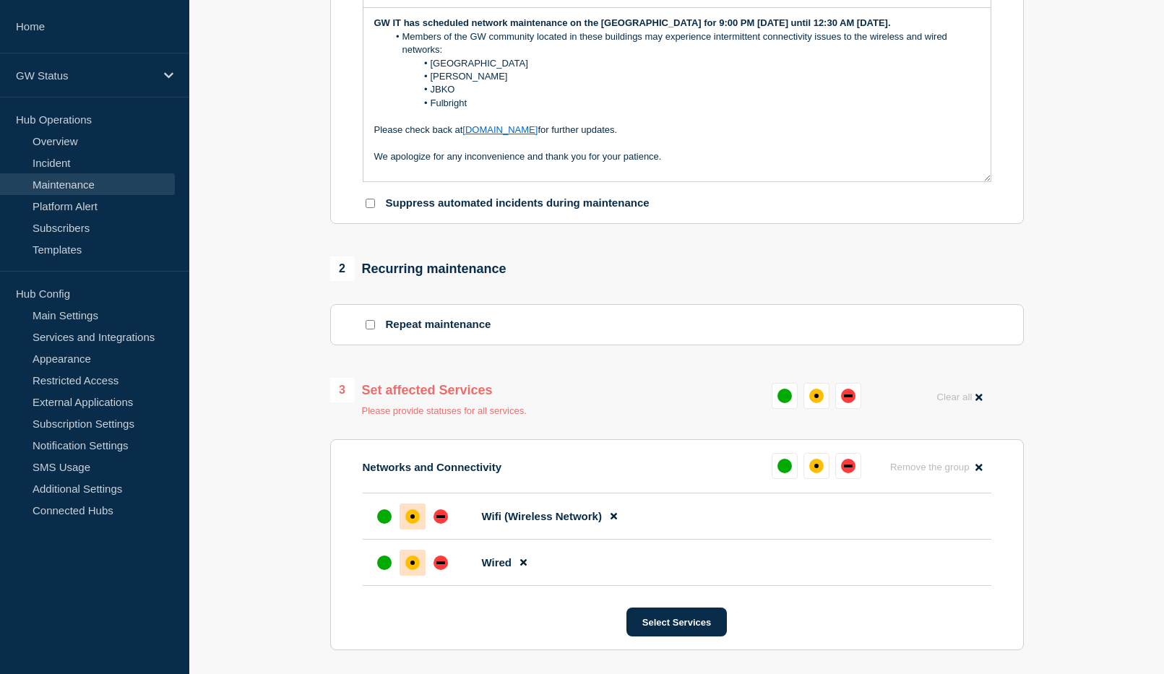
drag, startPoint x: 409, startPoint y: 561, endPoint x: 414, endPoint y: 566, distance: 7.7
click at [409, 561] on div at bounding box center [412, 563] width 26 height 26
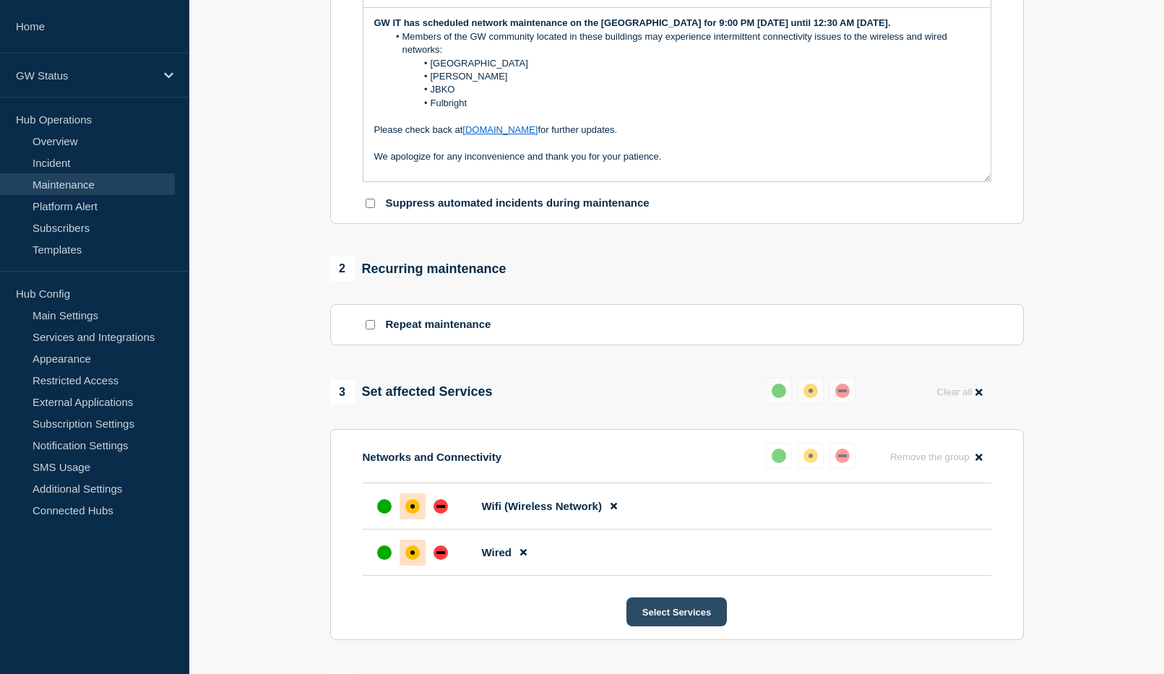
click at [662, 614] on button "Select Services" at bounding box center [676, 611] width 100 height 29
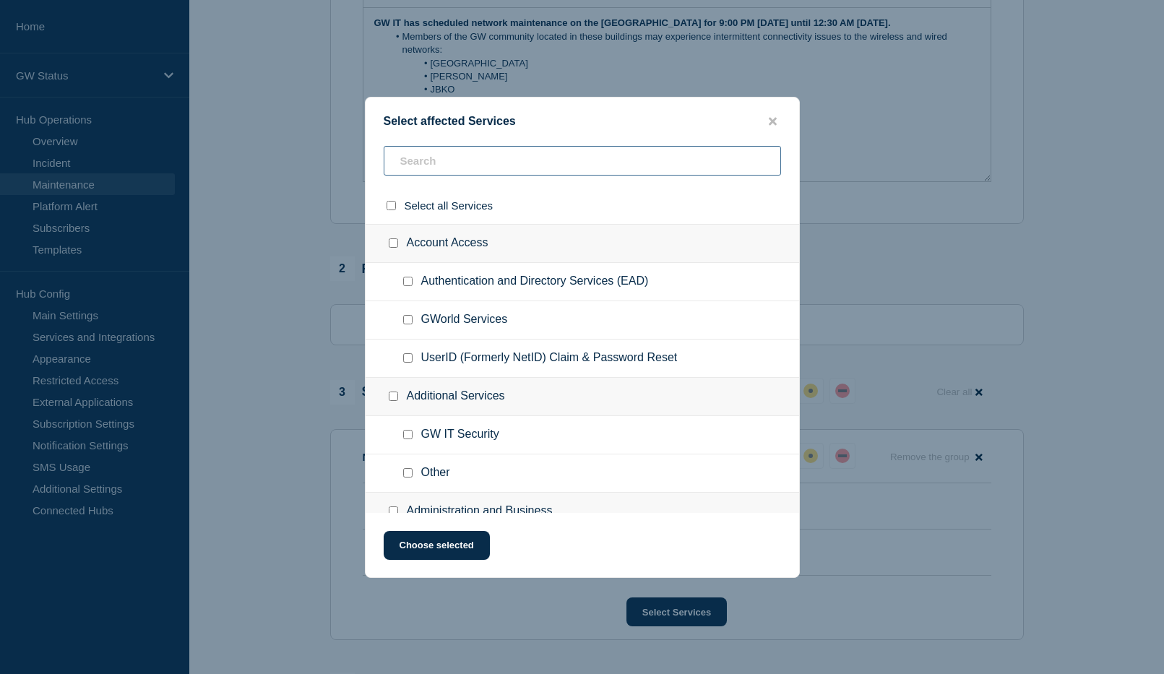
click at [522, 164] on input "text" at bounding box center [582, 161] width 397 height 30
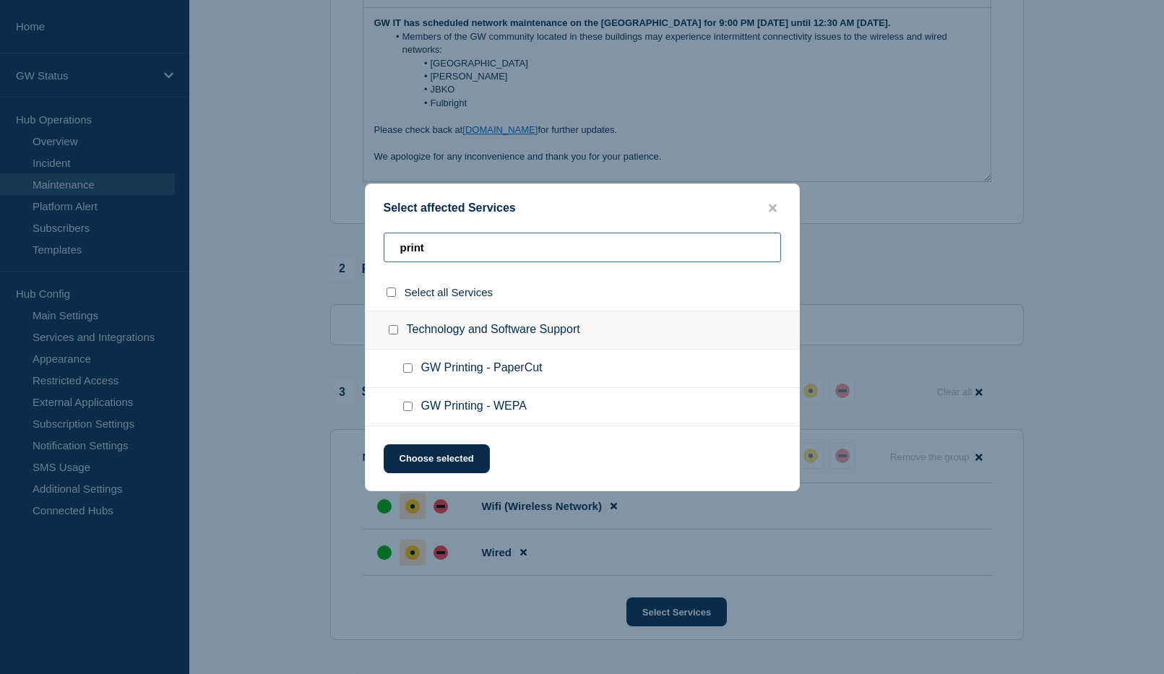
type input "print"
drag, startPoint x: 407, startPoint y: 367, endPoint x: 411, endPoint y: 381, distance: 14.9
click at [407, 368] on input "GW Printing - PaperCut checkbox" at bounding box center [407, 367] width 9 height 9
checkbox input "true"
drag, startPoint x: 410, startPoint y: 409, endPoint x: 410, endPoint y: 419, distance: 10.1
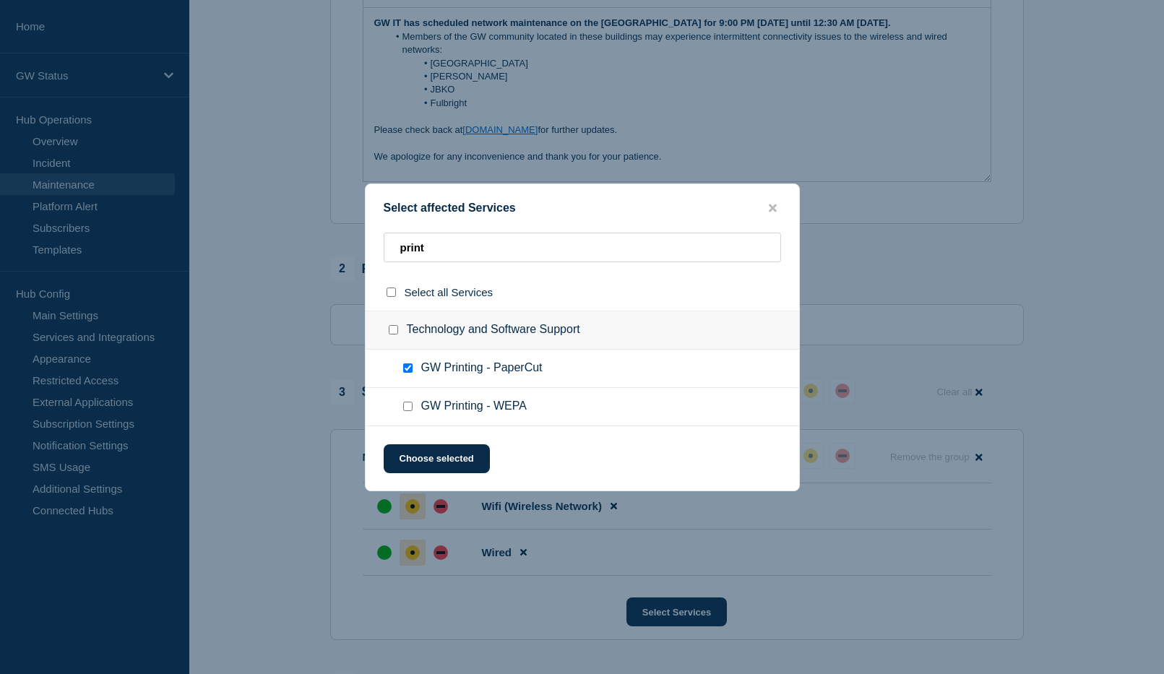
click at [410, 411] on input "GW Printing - WEPA checkbox" at bounding box center [407, 406] width 9 height 9
checkbox input "true"
click at [431, 455] on button "Choose selected" at bounding box center [437, 458] width 106 height 29
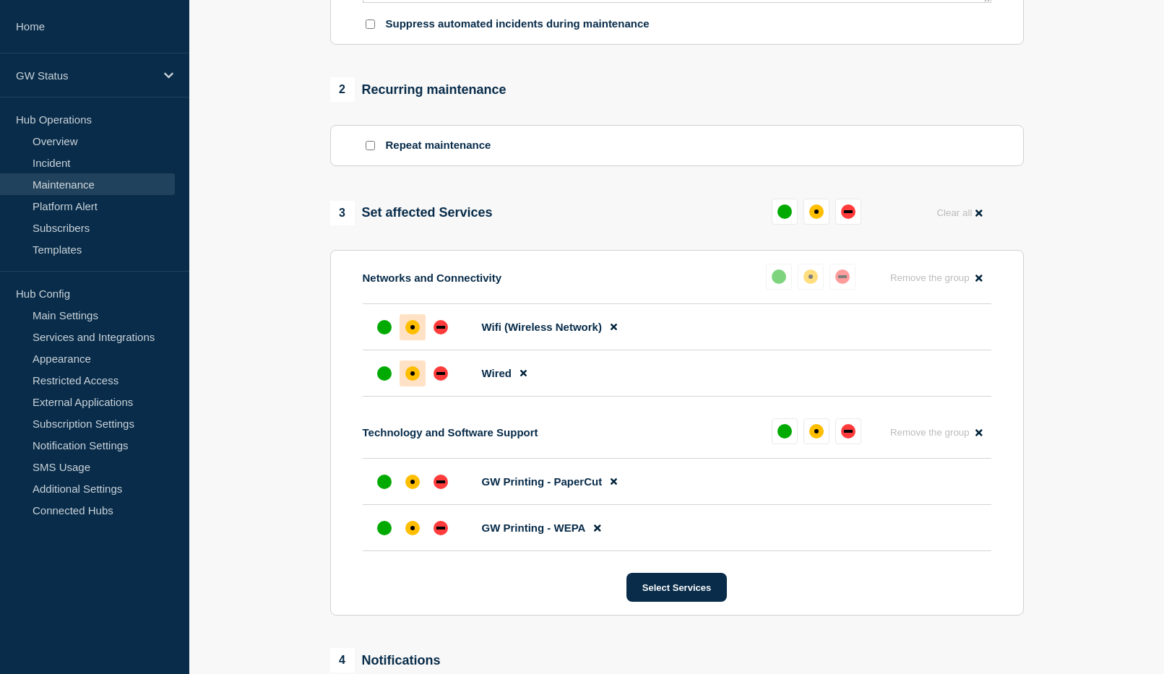
scroll to position [578, 0]
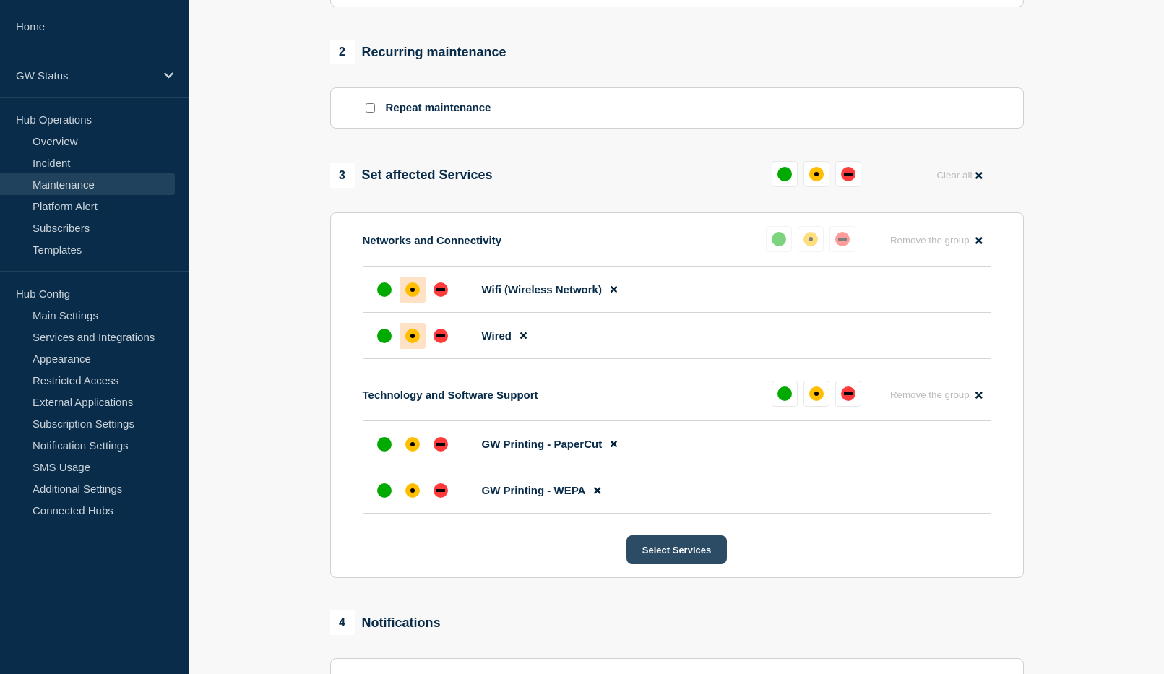
click at [685, 557] on button "Select Services" at bounding box center [676, 549] width 100 height 29
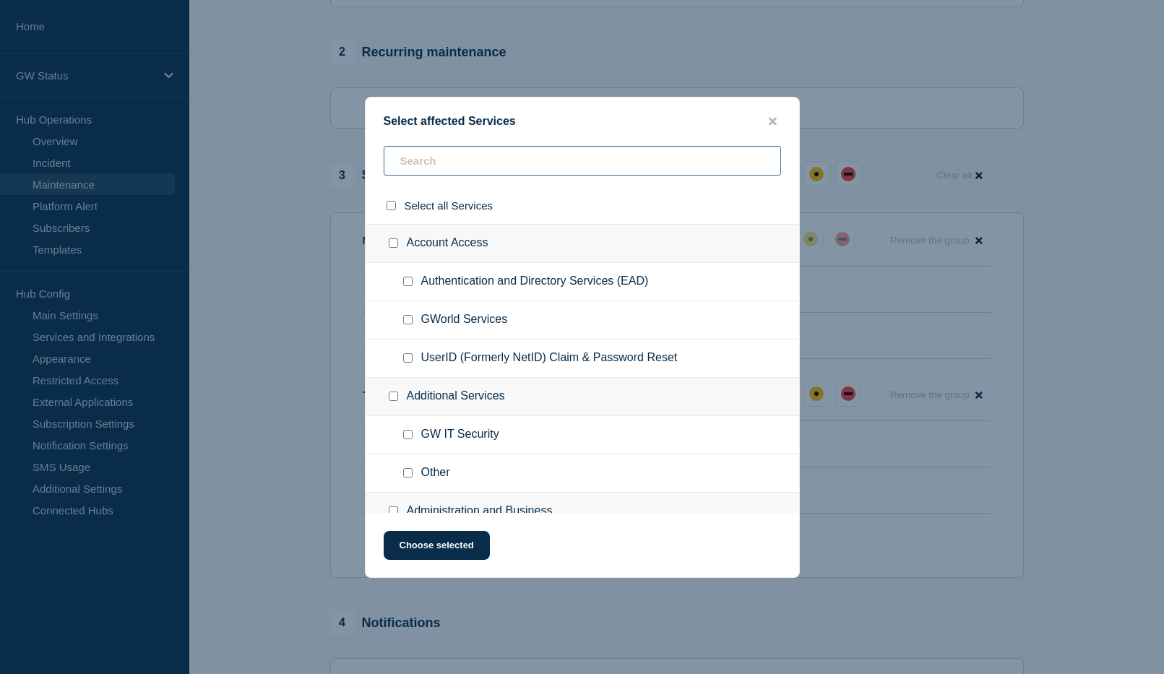
click at [470, 153] on input "text" at bounding box center [582, 161] width 397 height 30
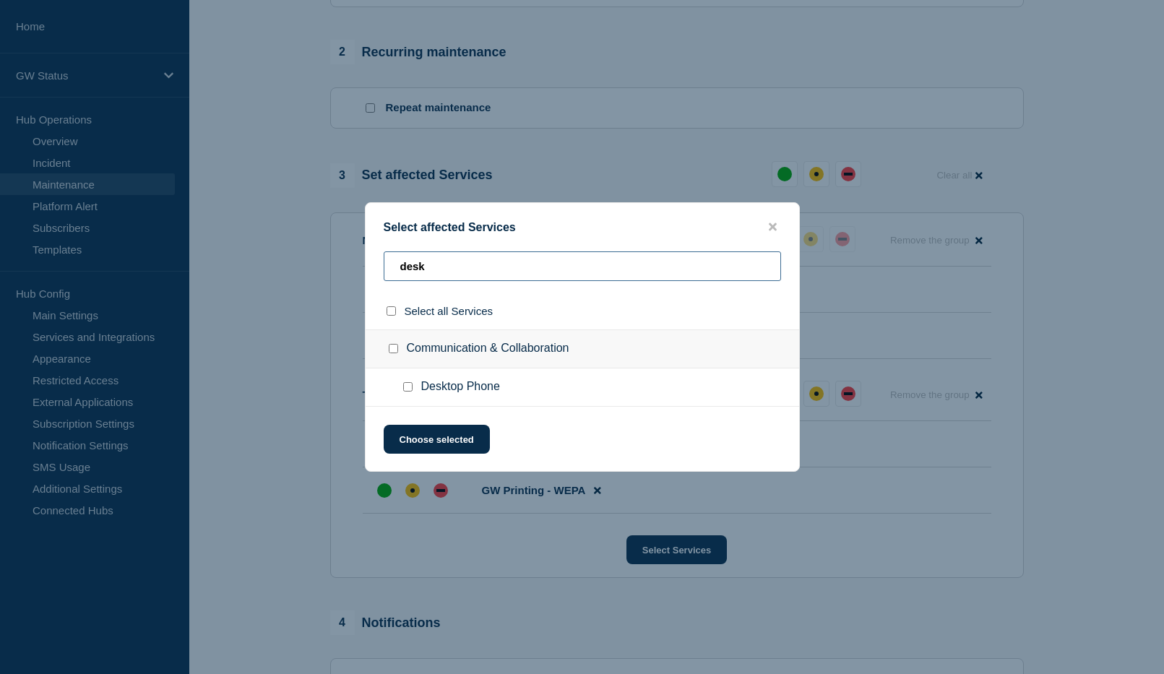
type input "desk"
click at [409, 388] on input "Desktop Phone checkbox" at bounding box center [407, 386] width 9 height 9
checkbox input "true"
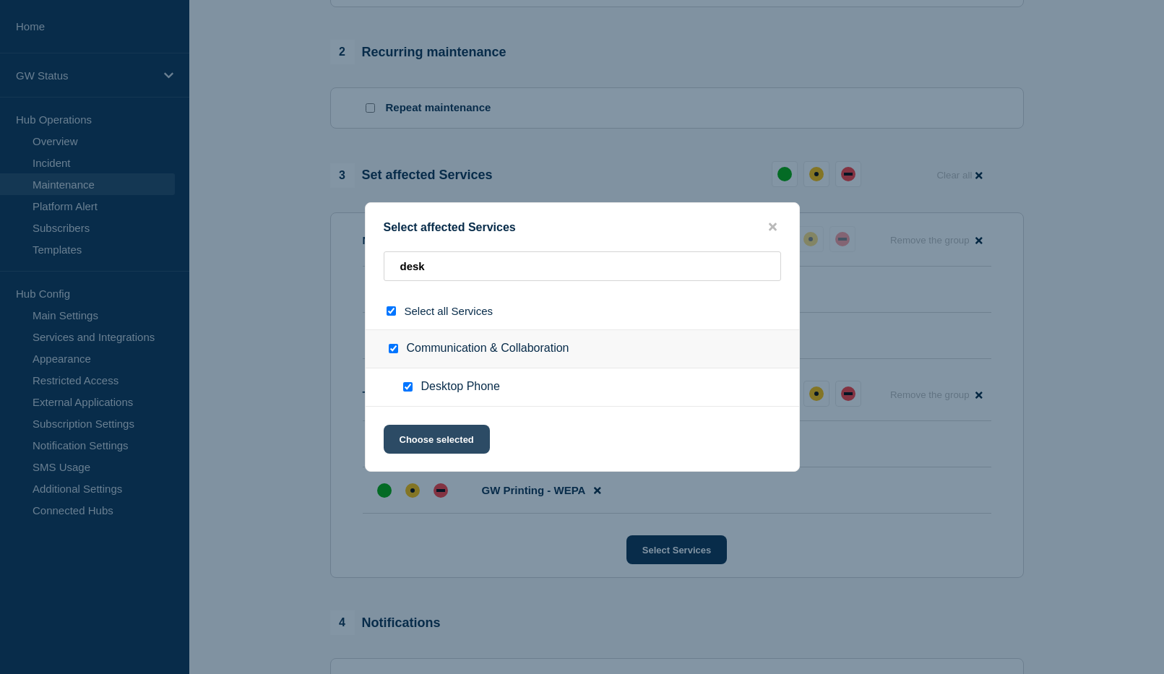
click at [418, 439] on button "Choose selected" at bounding box center [437, 439] width 106 height 29
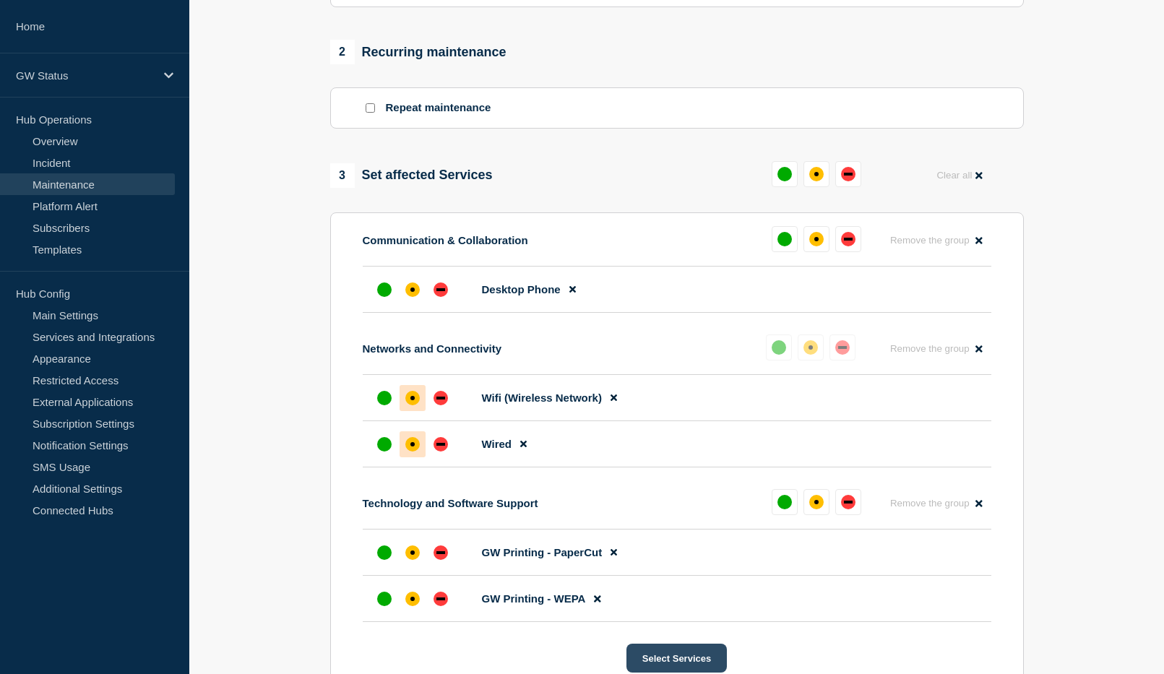
click at [674, 660] on button "Select Services" at bounding box center [676, 658] width 100 height 29
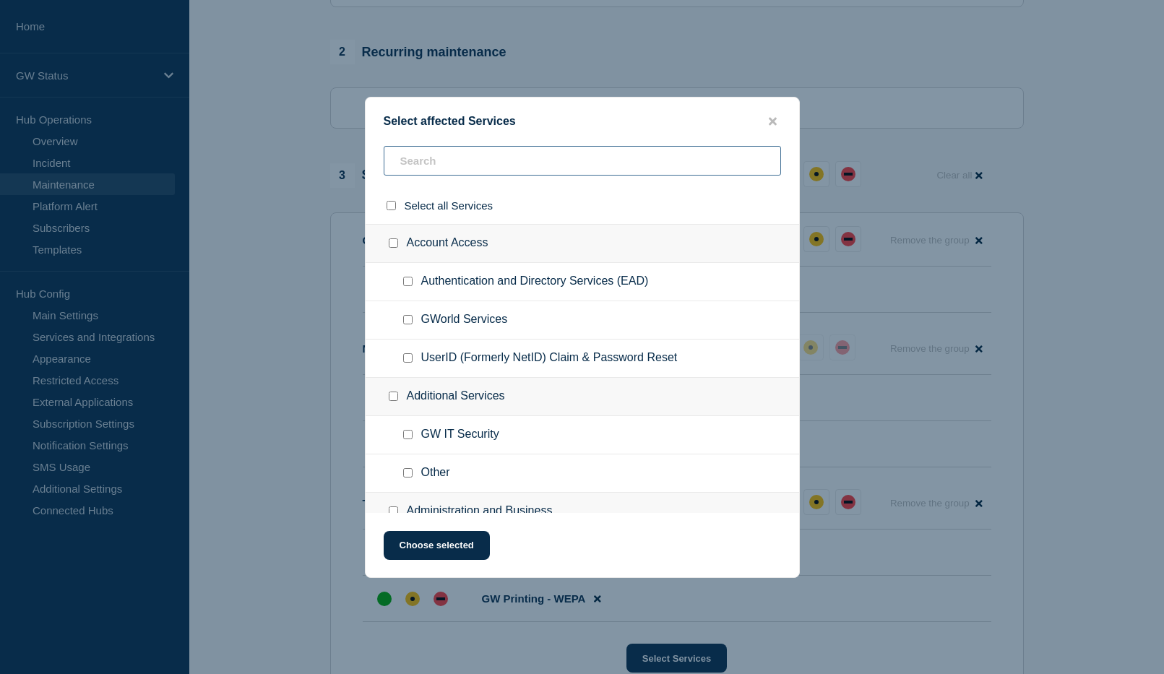
click at [438, 169] on input "text" at bounding box center [582, 161] width 397 height 30
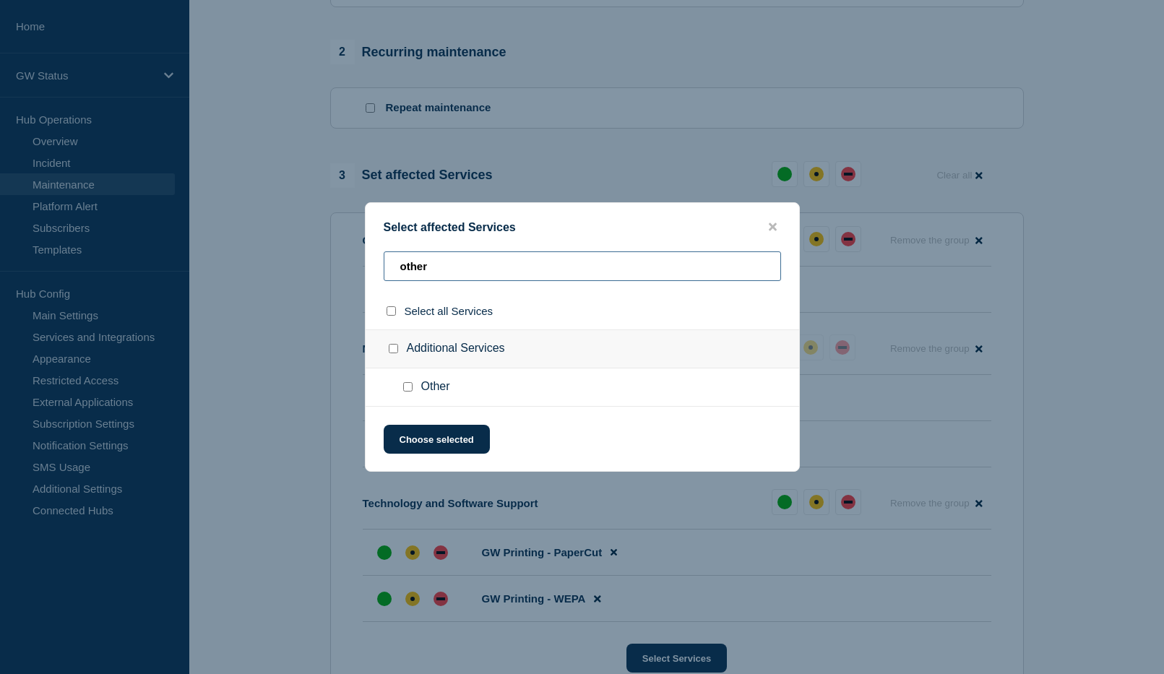
type input "other"
click at [407, 387] on input "Other checkbox" at bounding box center [407, 386] width 9 height 9
checkbox input "true"
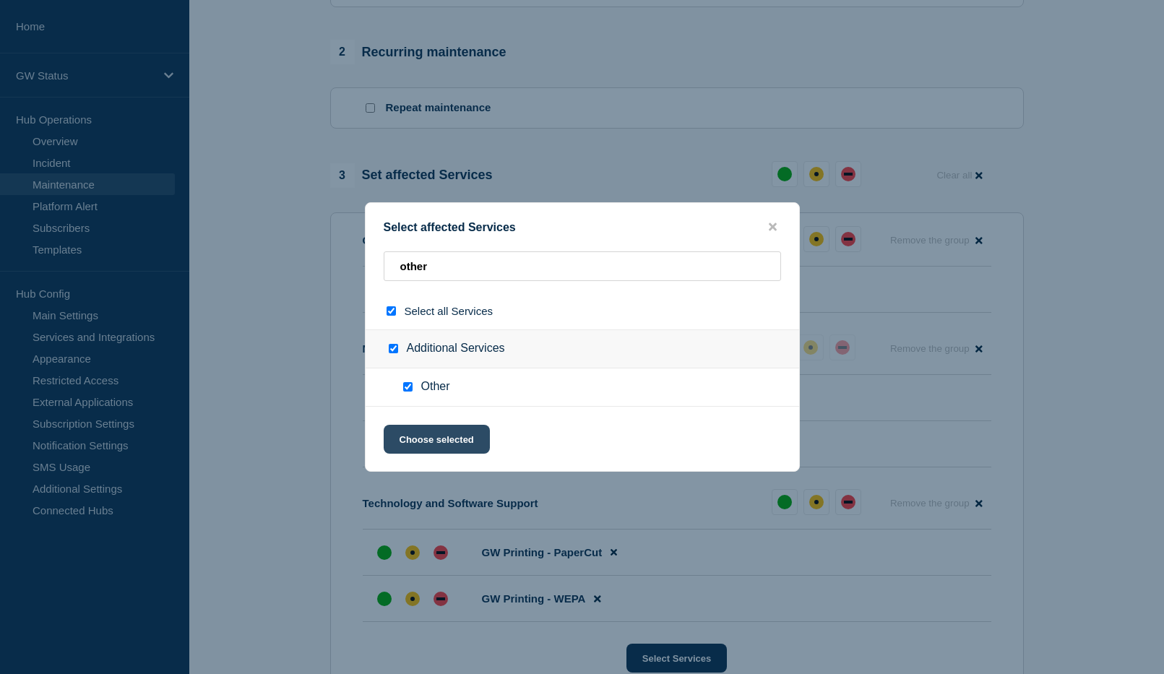
click at [423, 432] on button "Choose selected" at bounding box center [437, 439] width 106 height 29
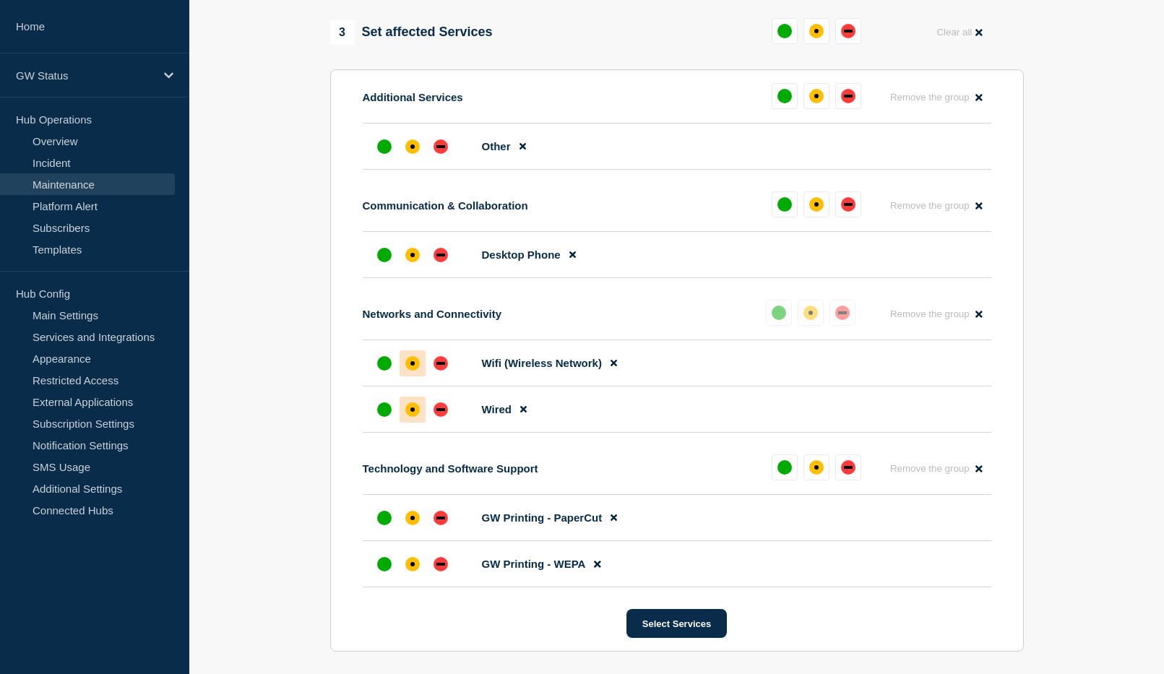
scroll to position [722, 0]
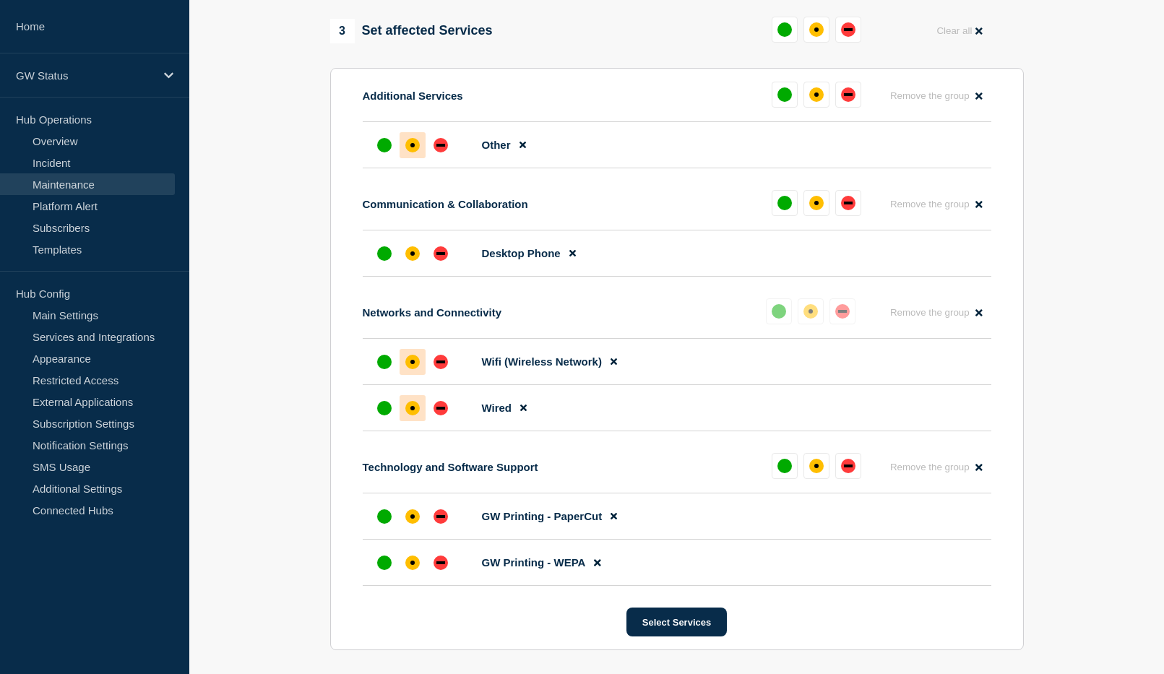
click at [414, 152] on div "affected" at bounding box center [412, 145] width 14 height 14
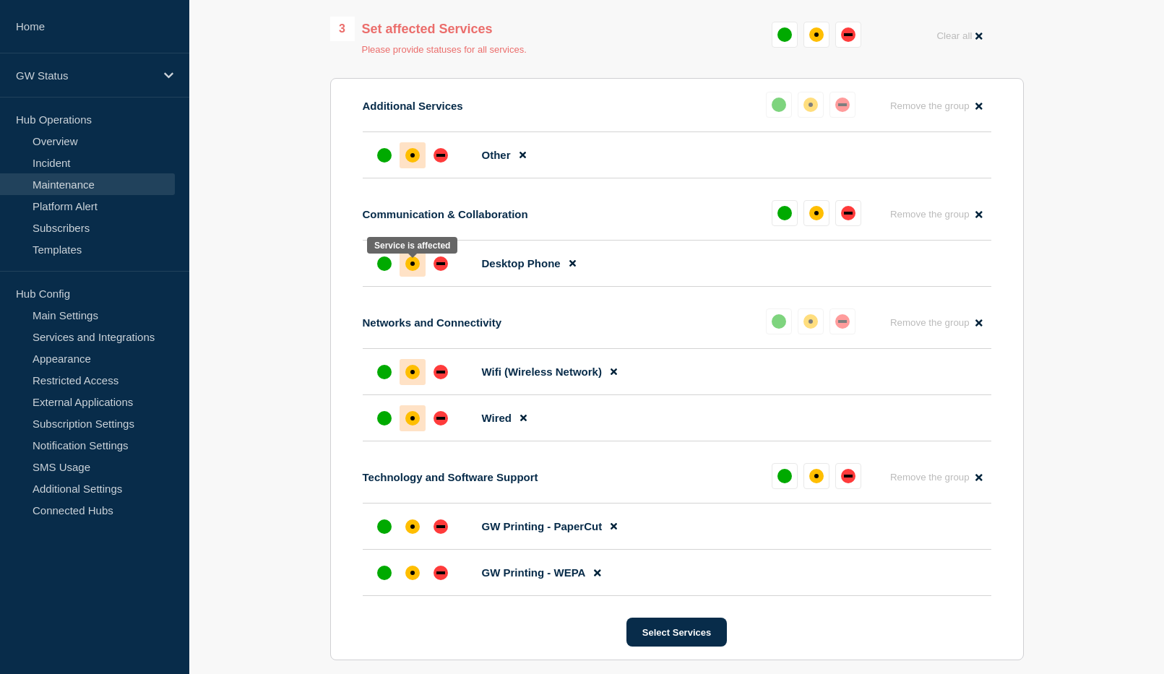
click at [407, 267] on div "affected" at bounding box center [412, 263] width 14 height 14
click at [415, 530] on div "affected" at bounding box center [412, 526] width 14 height 14
drag, startPoint x: 412, startPoint y: 576, endPoint x: 419, endPoint y: 580, distance: 7.8
click at [413, 576] on div "affected" at bounding box center [412, 573] width 14 height 14
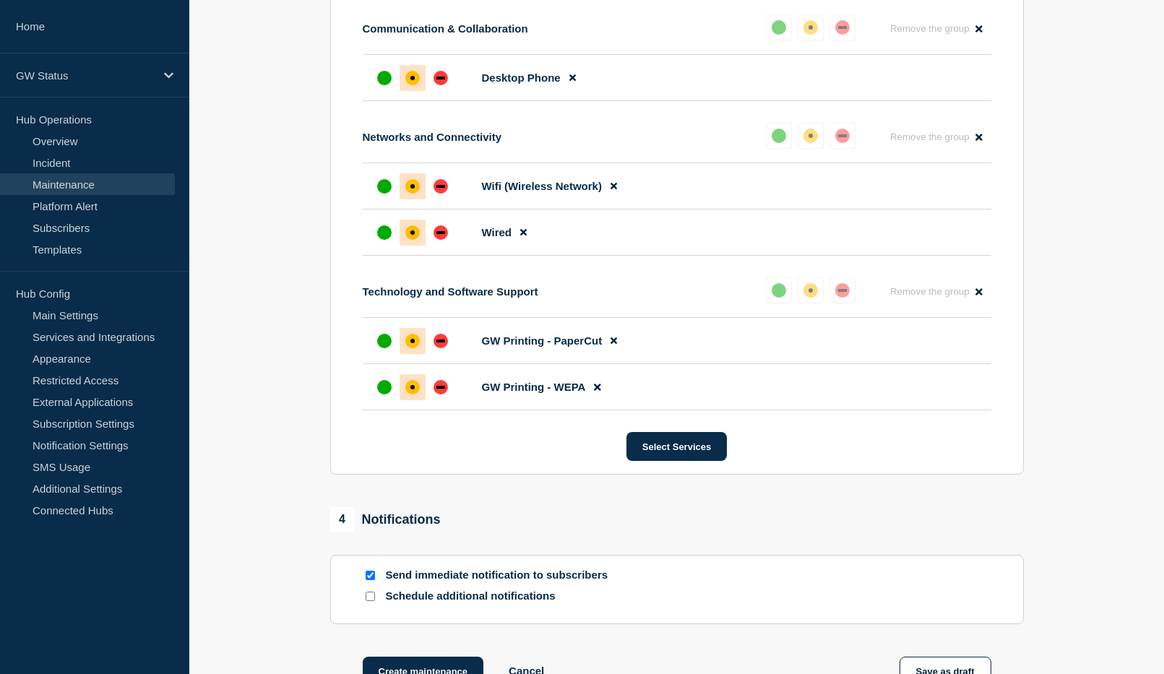
scroll to position [1084, 0]
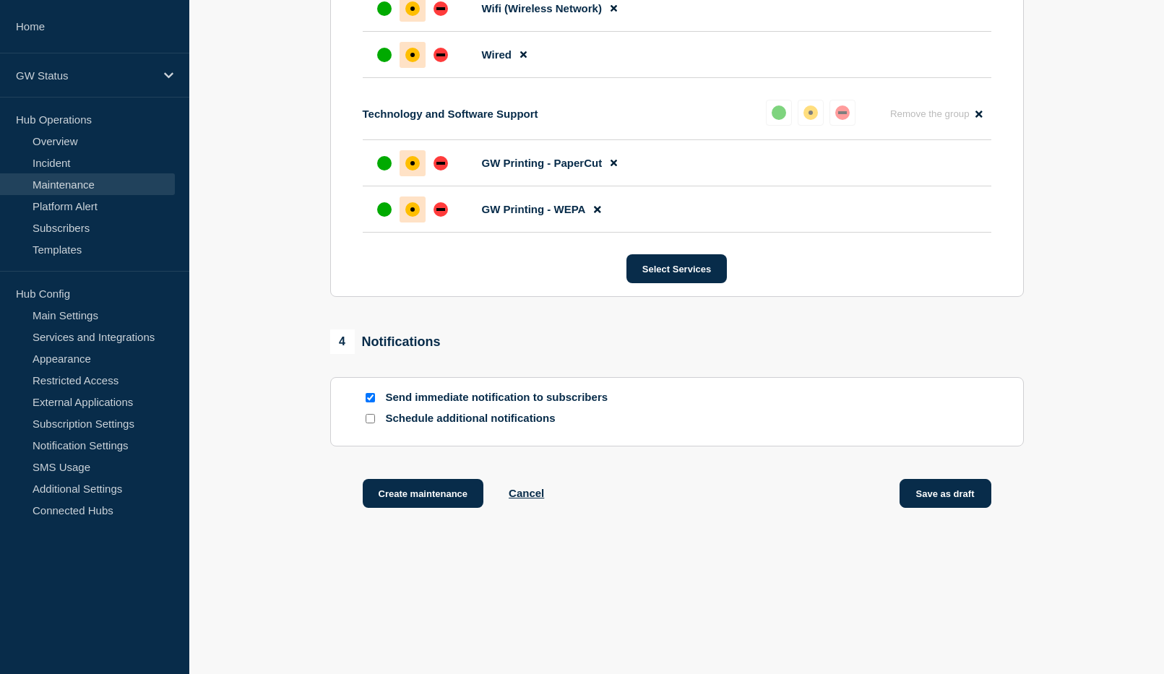
click at [956, 498] on button "Save as draft" at bounding box center [945, 493] width 92 height 29
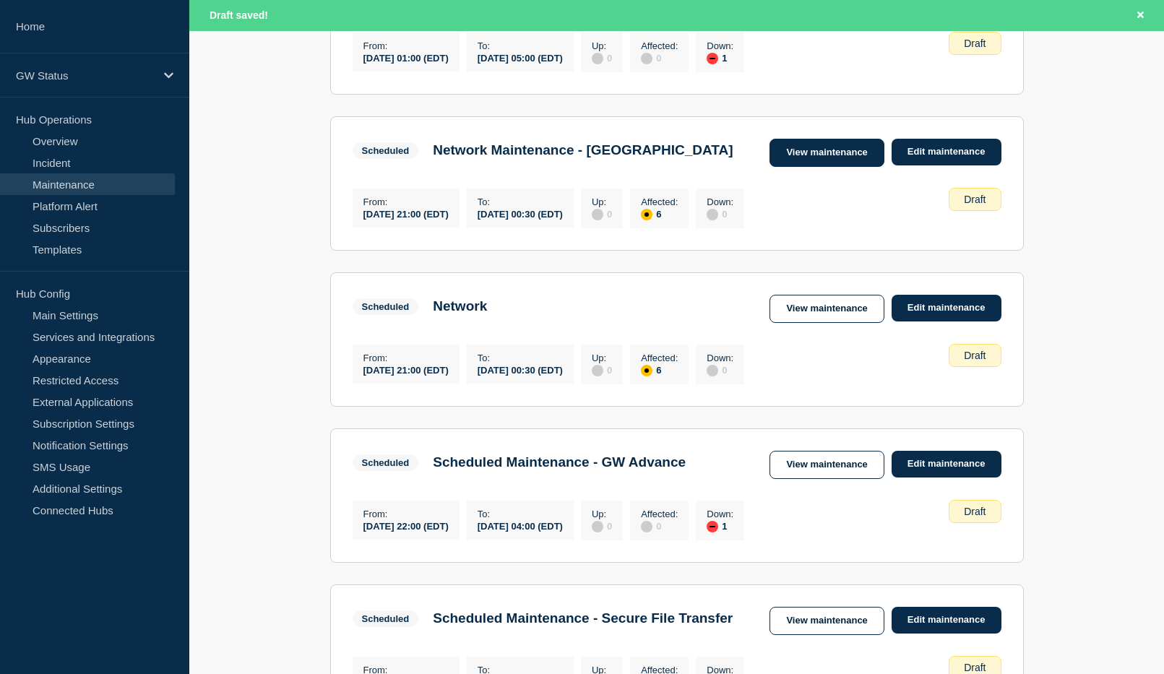
scroll to position [867, 0]
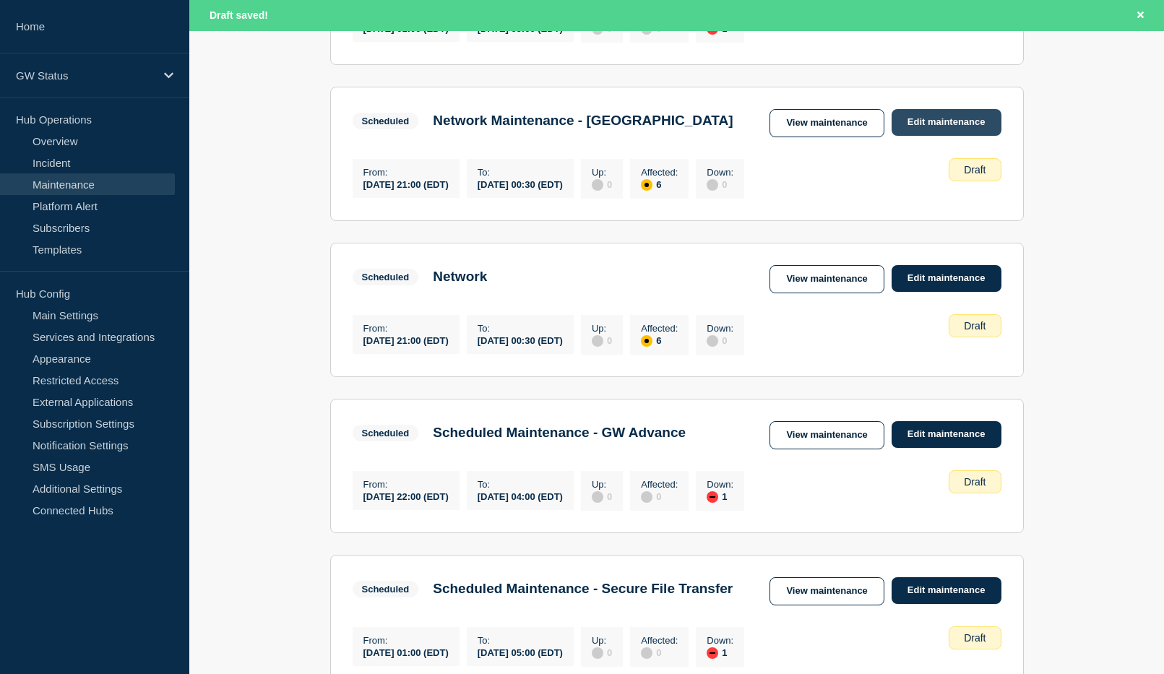
click at [949, 136] on link "Edit maintenance" at bounding box center [946, 122] width 110 height 27
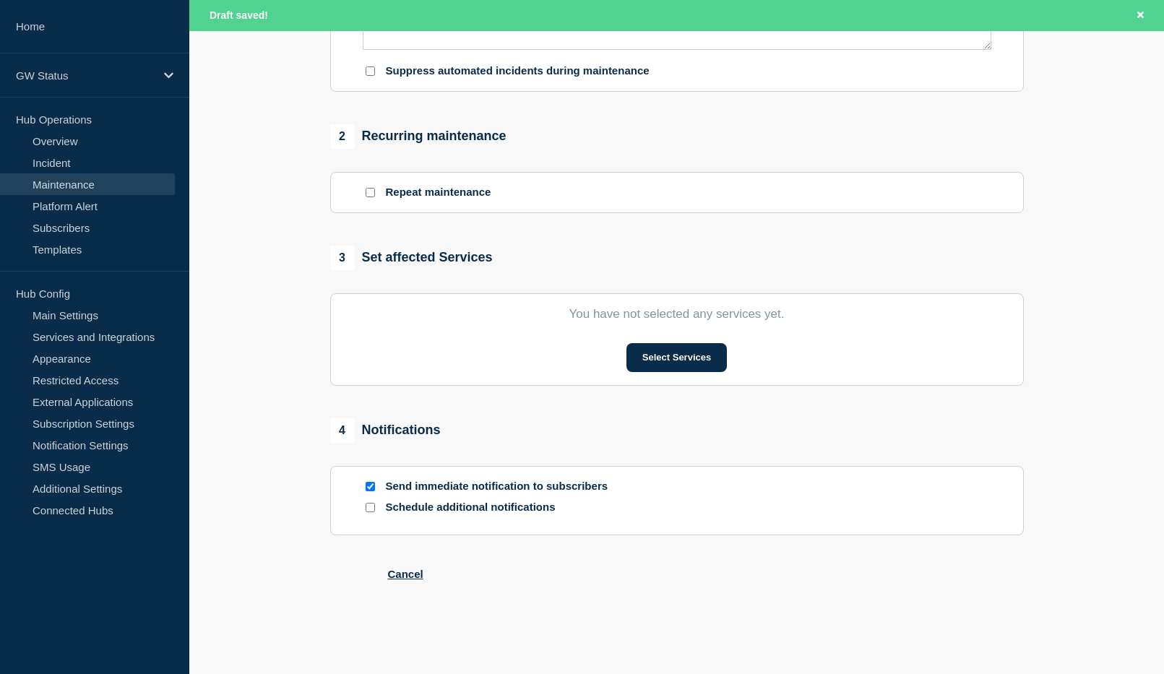
type input "Network Maintenance - [GEOGRAPHIC_DATA]"
type input "[DATE]"
type input "21:00"
type input "[DATE]"
type input "00:30"
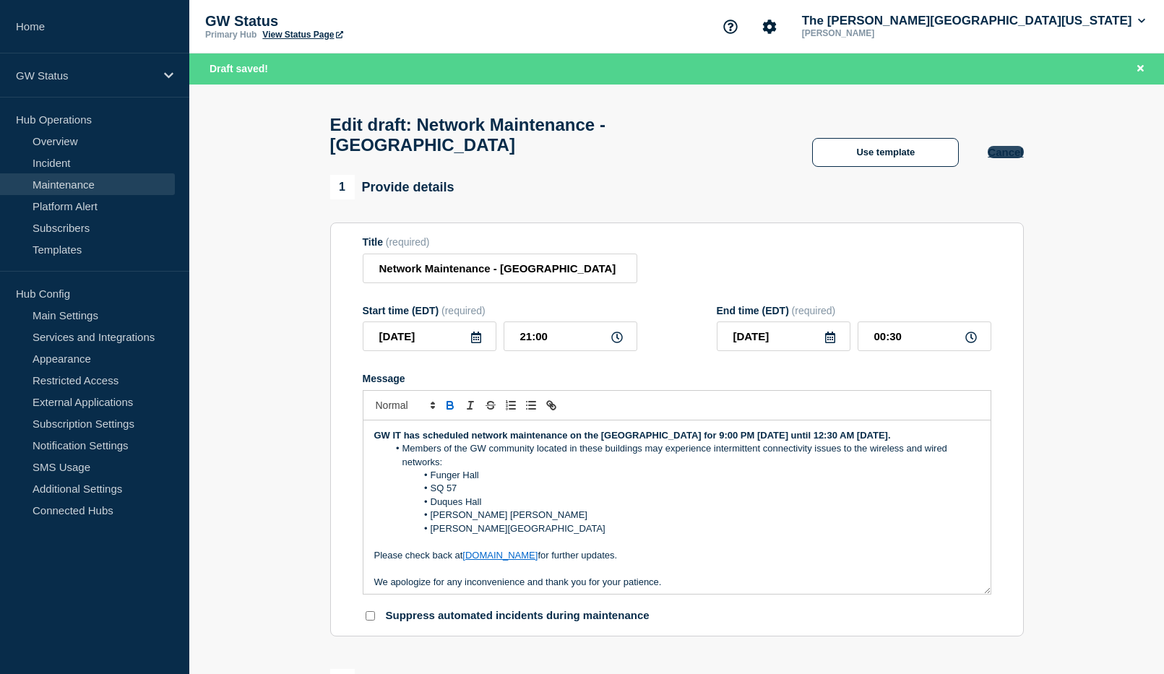
click at [998, 158] on button "Cancel" at bounding box center [1004, 152] width 35 height 12
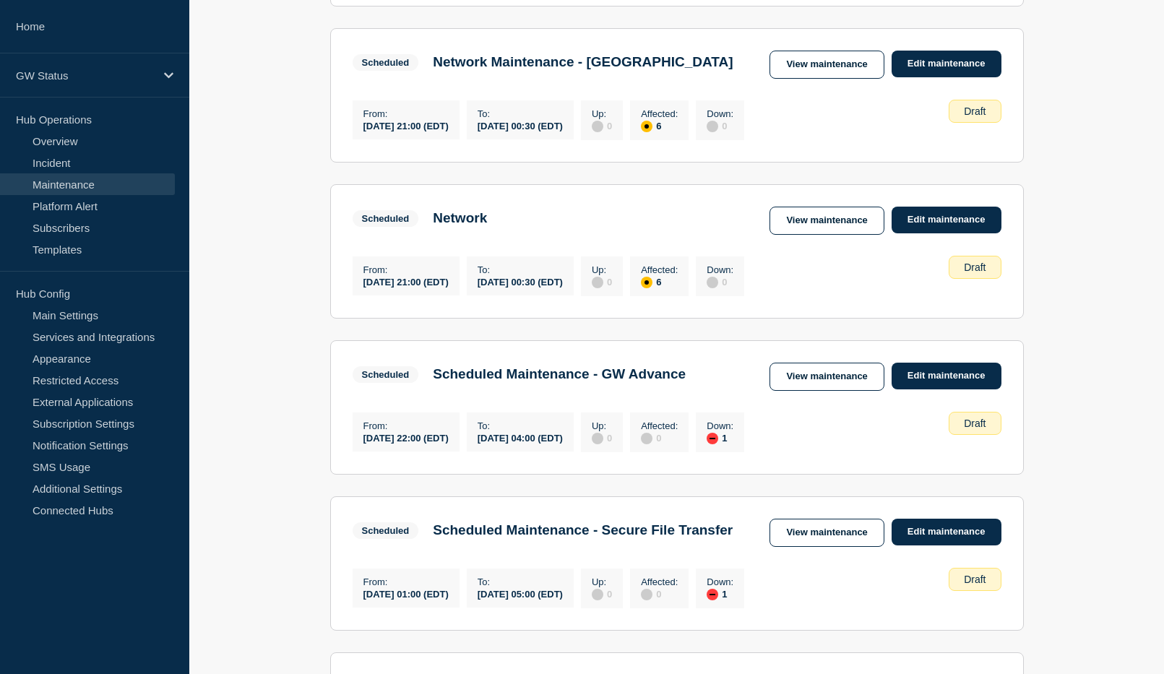
scroll to position [915, 0]
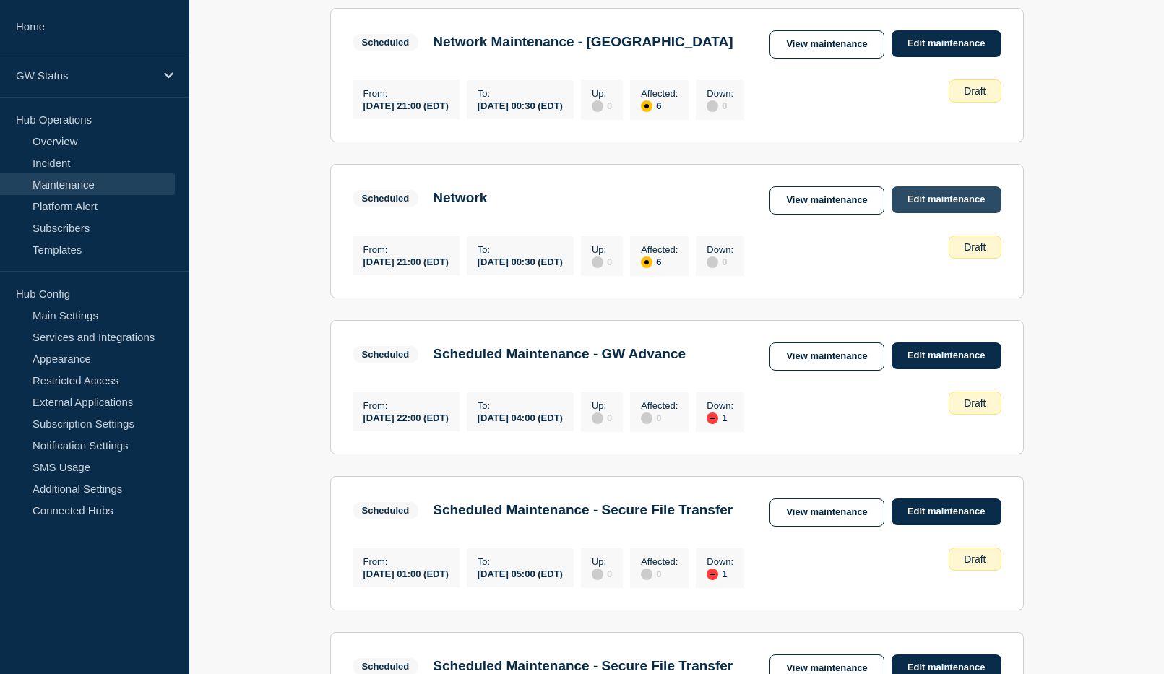
click at [947, 213] on link "Edit maintenance" at bounding box center [946, 199] width 110 height 27
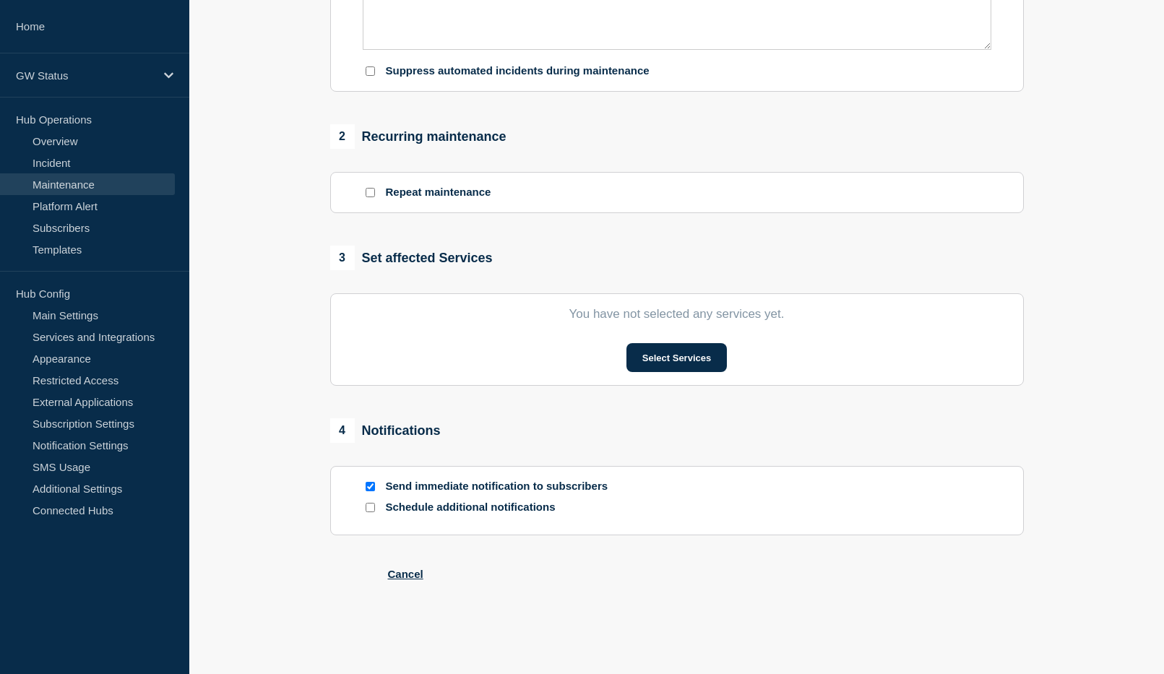
type input "Network"
type input "[DATE]"
type input "21:00"
type input "[DATE]"
type input "00:30"
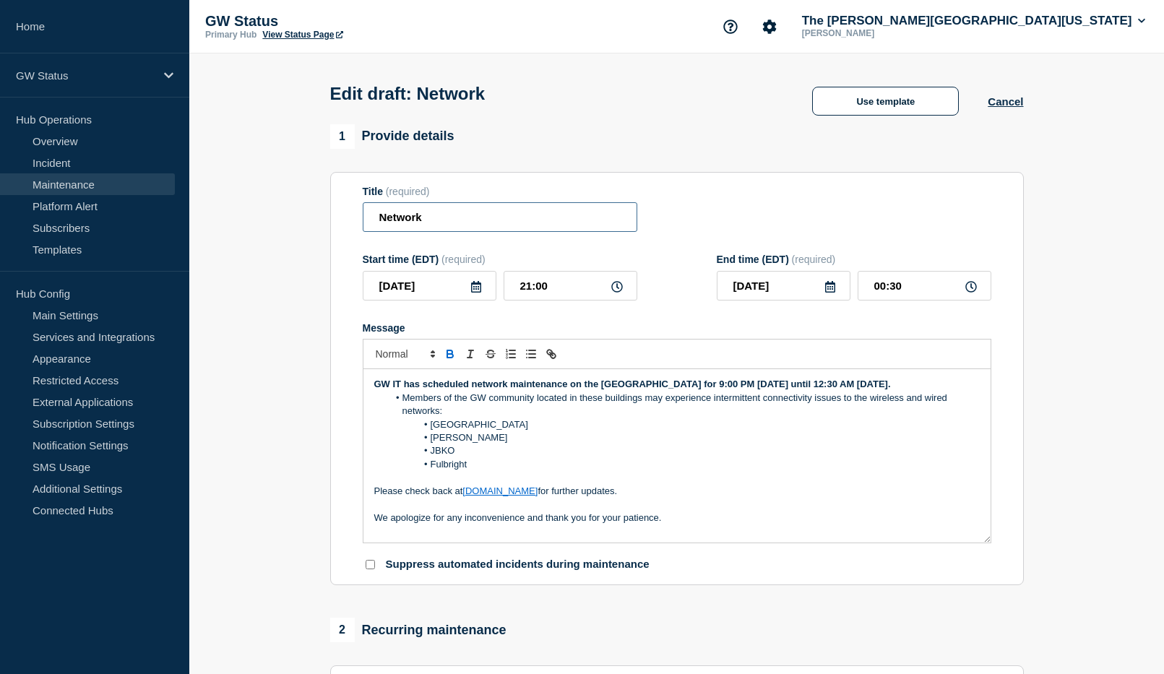
drag, startPoint x: 457, startPoint y: 233, endPoint x: 630, endPoint y: 224, distance: 173.6
click at [351, 223] on section "Title (required) Network Start time (EDT) (required) [DATE] 21:00 End time (EDT…" at bounding box center [676, 379] width 693 height 414
paste input "Maintenance - [GEOGRAPHIC_DATA]"
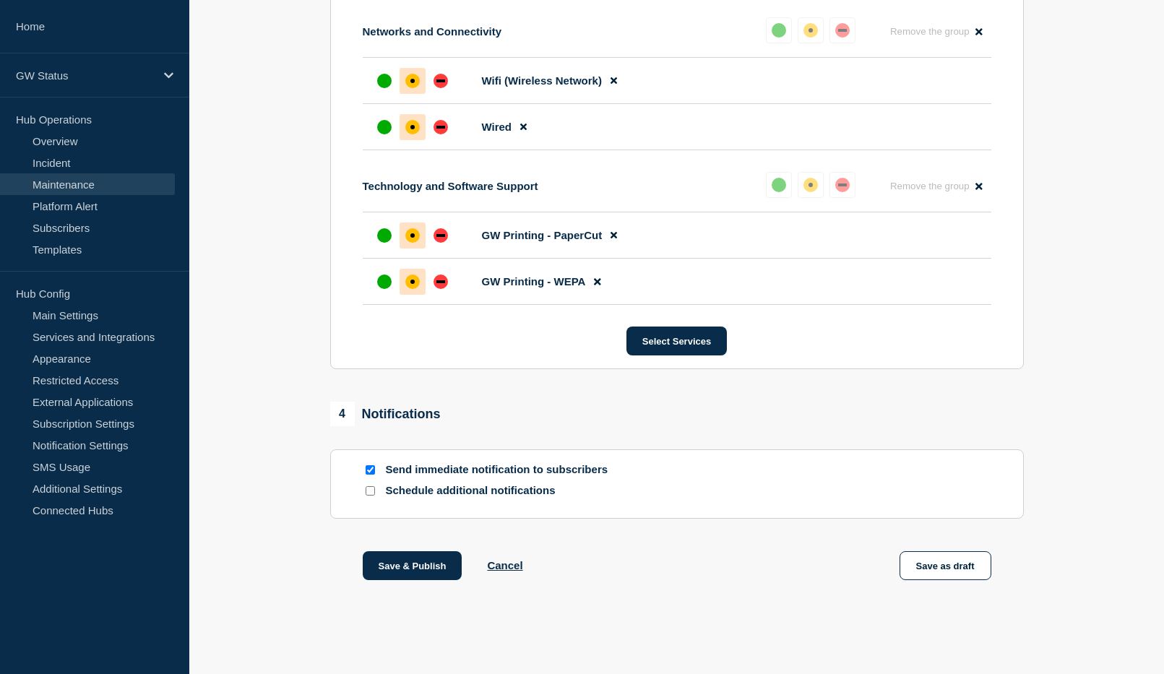
scroll to position [1037, 0]
type input "Network Maintenance - [GEOGRAPHIC_DATA]"
click at [928, 561] on button "Save as draft" at bounding box center [945, 565] width 92 height 29
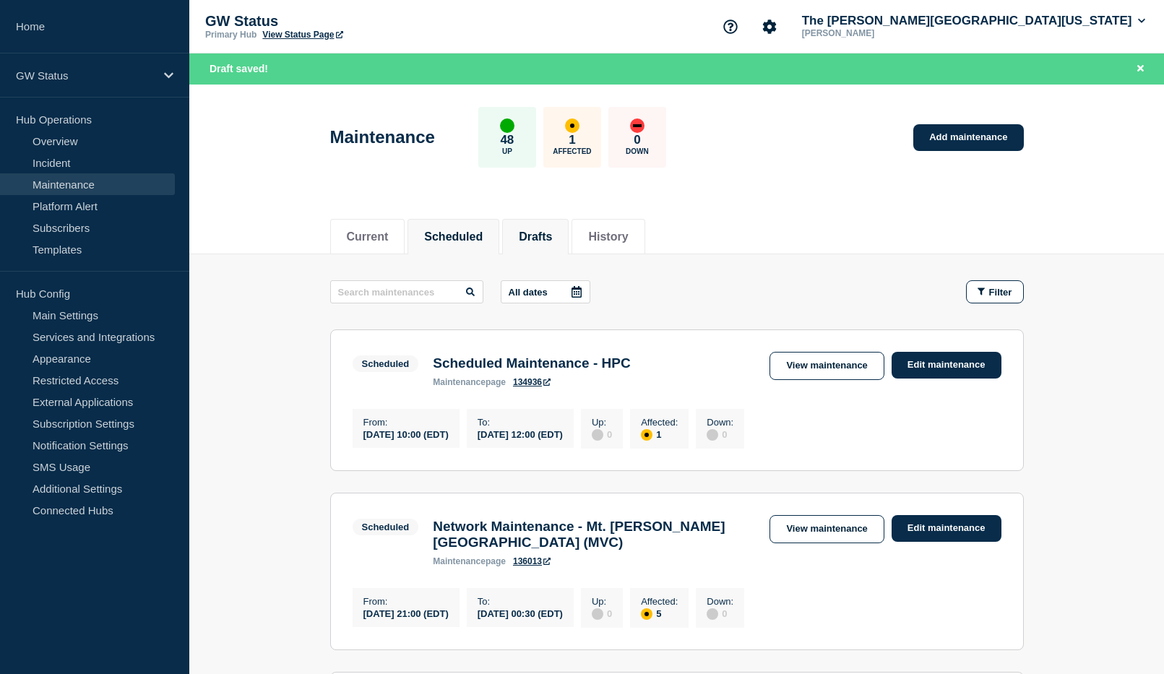
click at [555, 245] on li "Drafts" at bounding box center [535, 236] width 66 height 35
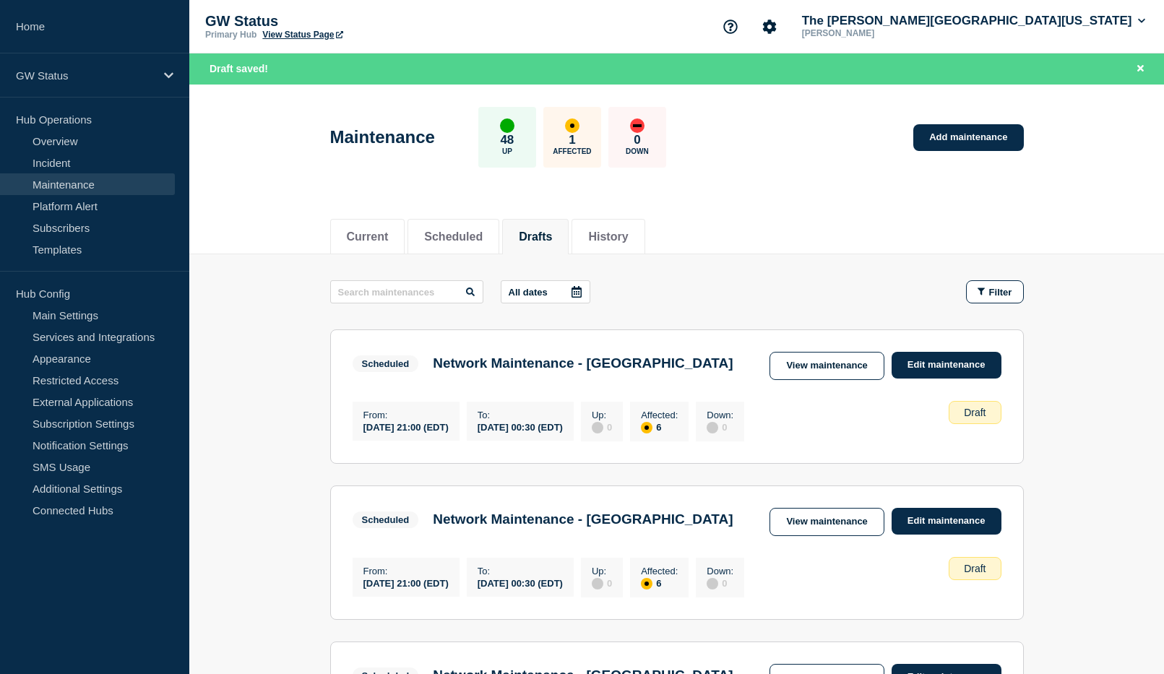
click at [552, 235] on button "Drafts" at bounding box center [535, 236] width 33 height 13
click at [464, 233] on button "Scheduled" at bounding box center [453, 236] width 59 height 13
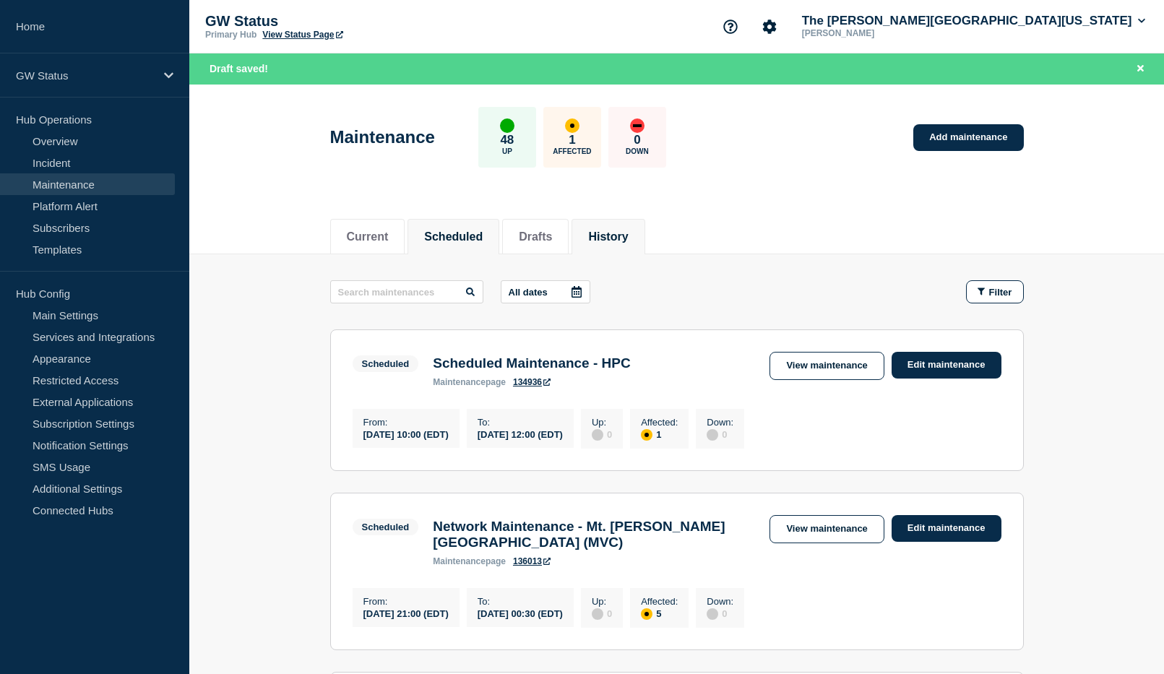
click at [625, 236] on button "History" at bounding box center [608, 236] width 40 height 13
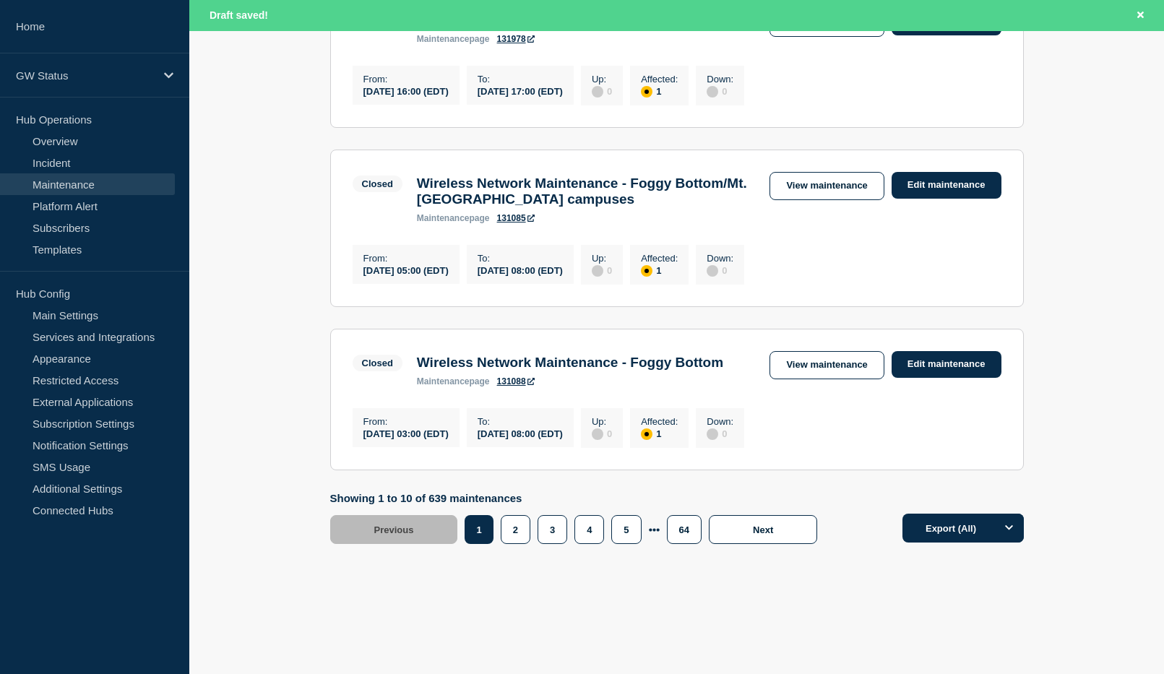
scroll to position [1589, 0]
click at [525, 544] on button "2" at bounding box center [516, 529] width 30 height 29
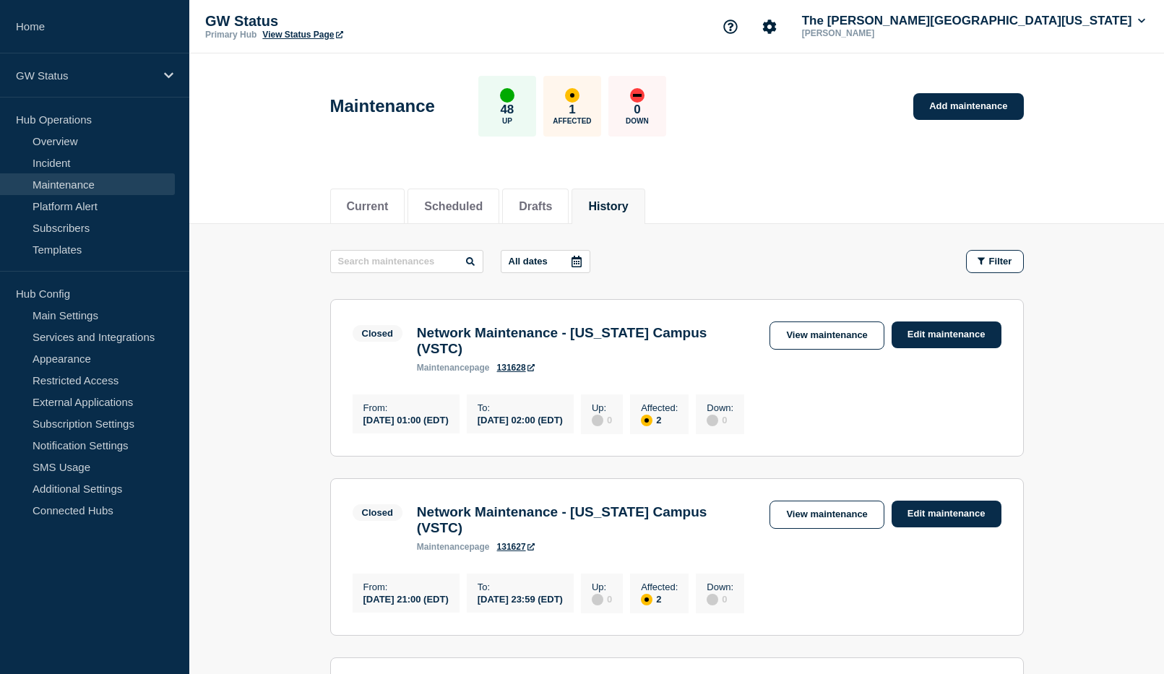
click at [581, 259] on icon at bounding box center [576, 262] width 10 height 12
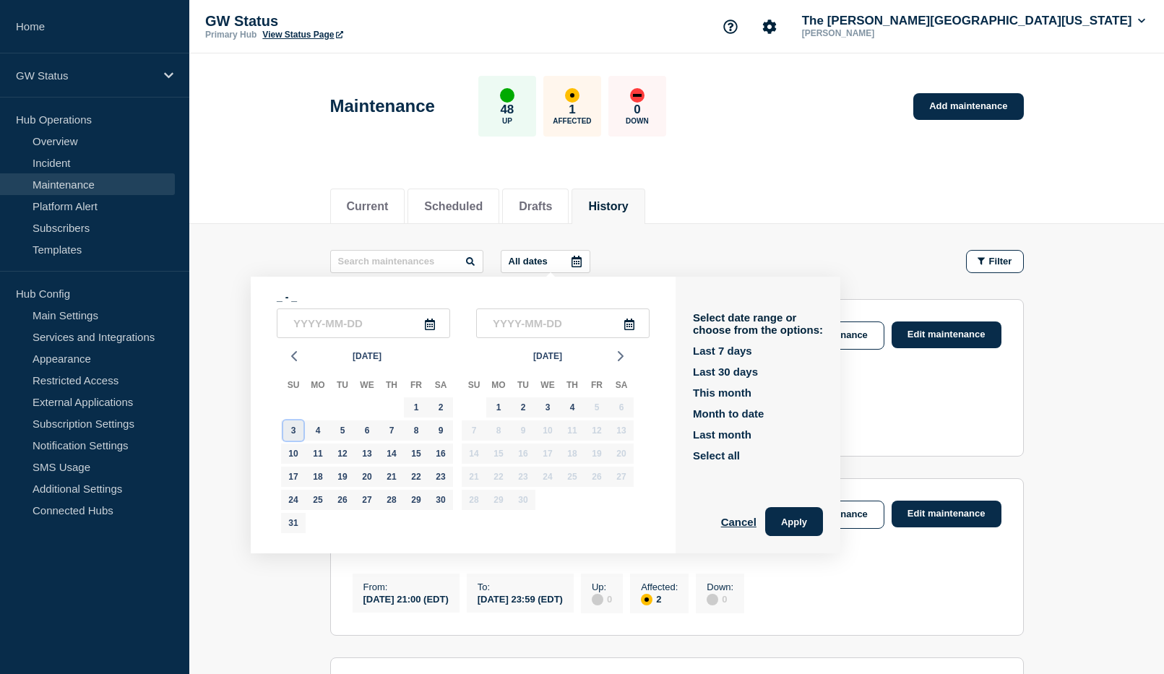
click at [292, 431] on div "3" at bounding box center [293, 430] width 20 height 20
type input "[DATE]"
click at [498, 410] on div "1" at bounding box center [498, 407] width 20 height 20
type input "[DATE]"
drag, startPoint x: 818, startPoint y: 511, endPoint x: 829, endPoint y: 506, distance: 11.0
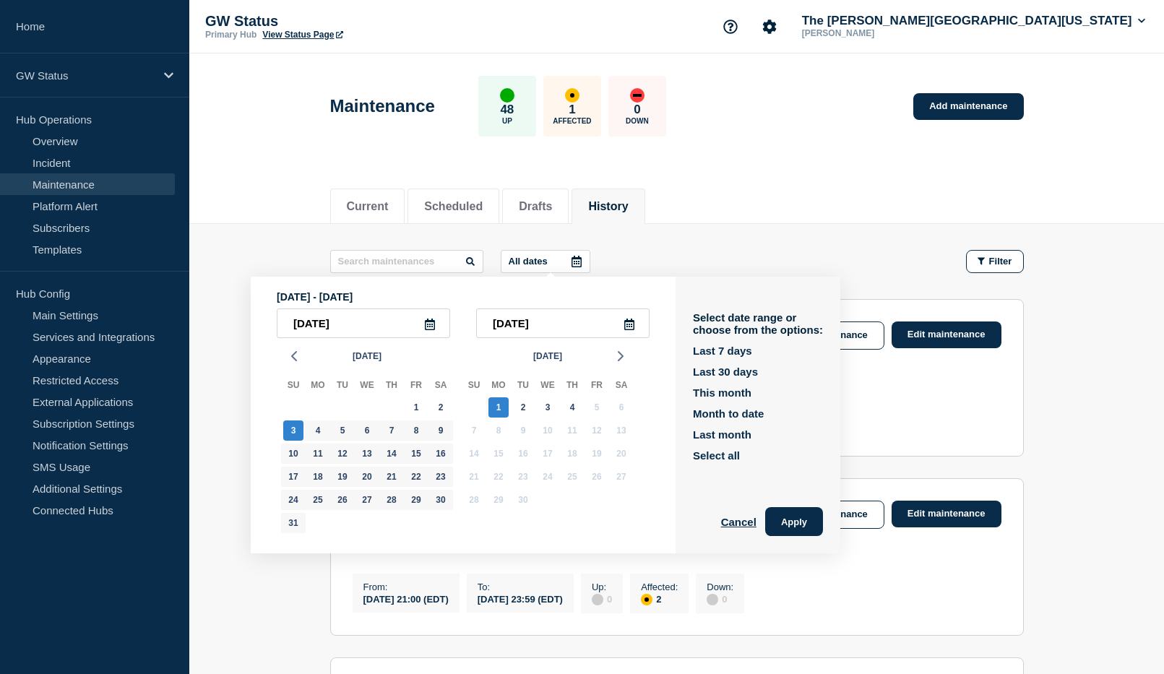
click at [818, 511] on button "Apply" at bounding box center [794, 521] width 58 height 29
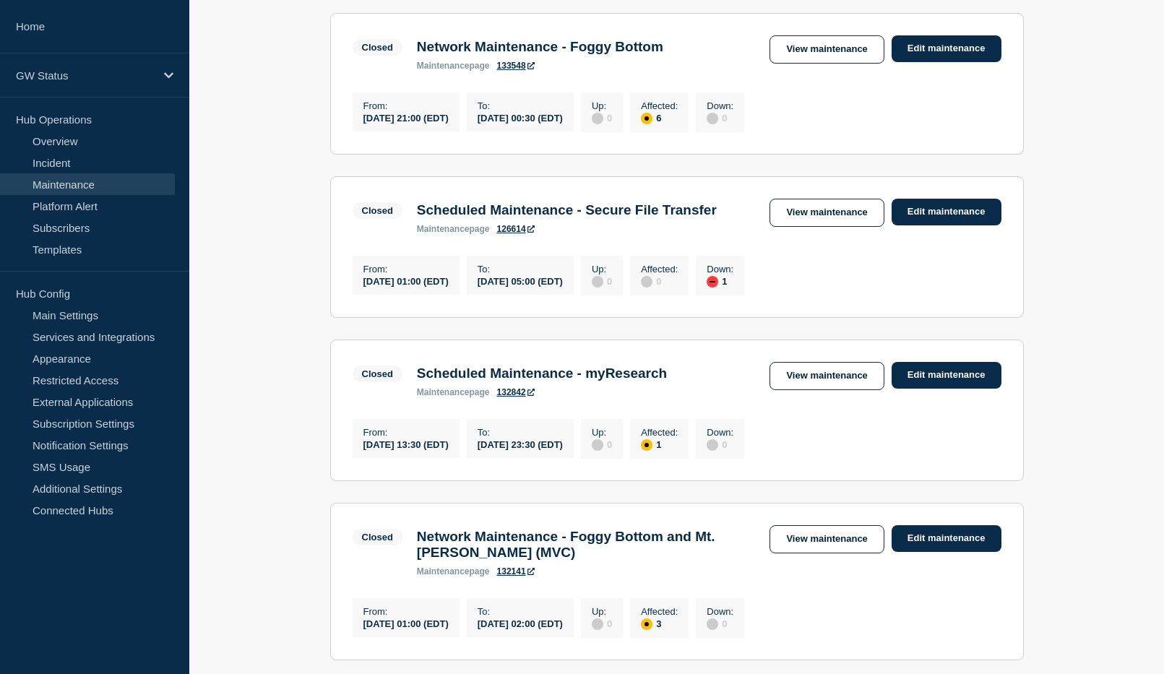
scroll to position [289, 0]
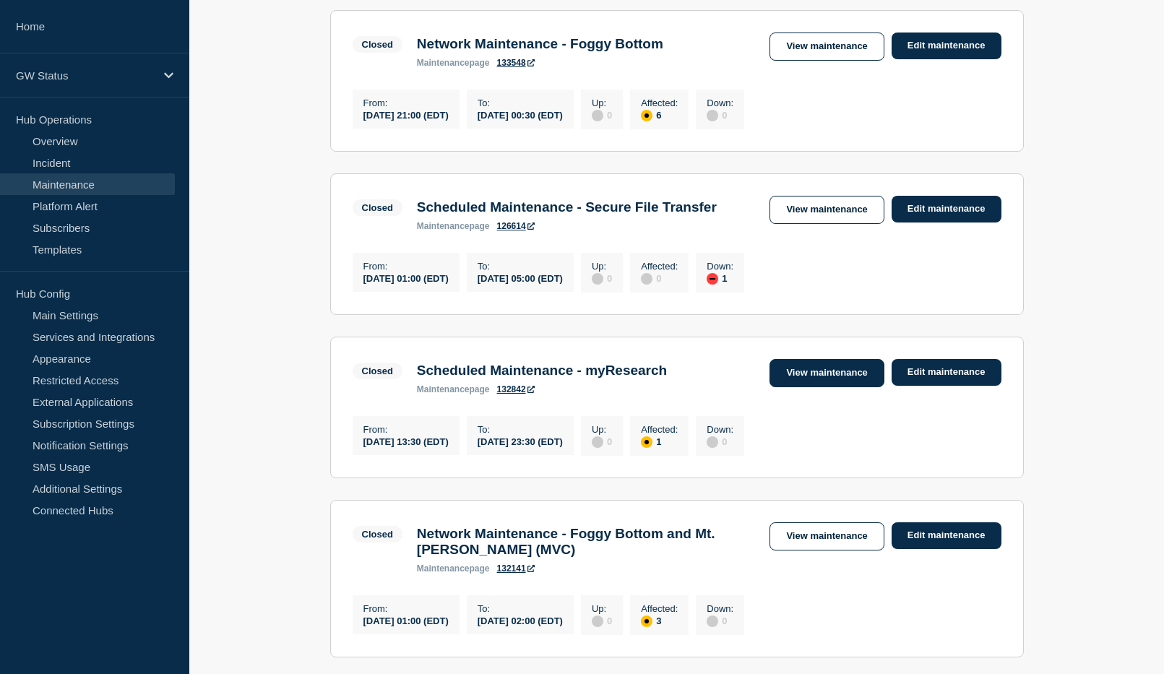
click at [842, 387] on link "View maintenance" at bounding box center [826, 373] width 114 height 28
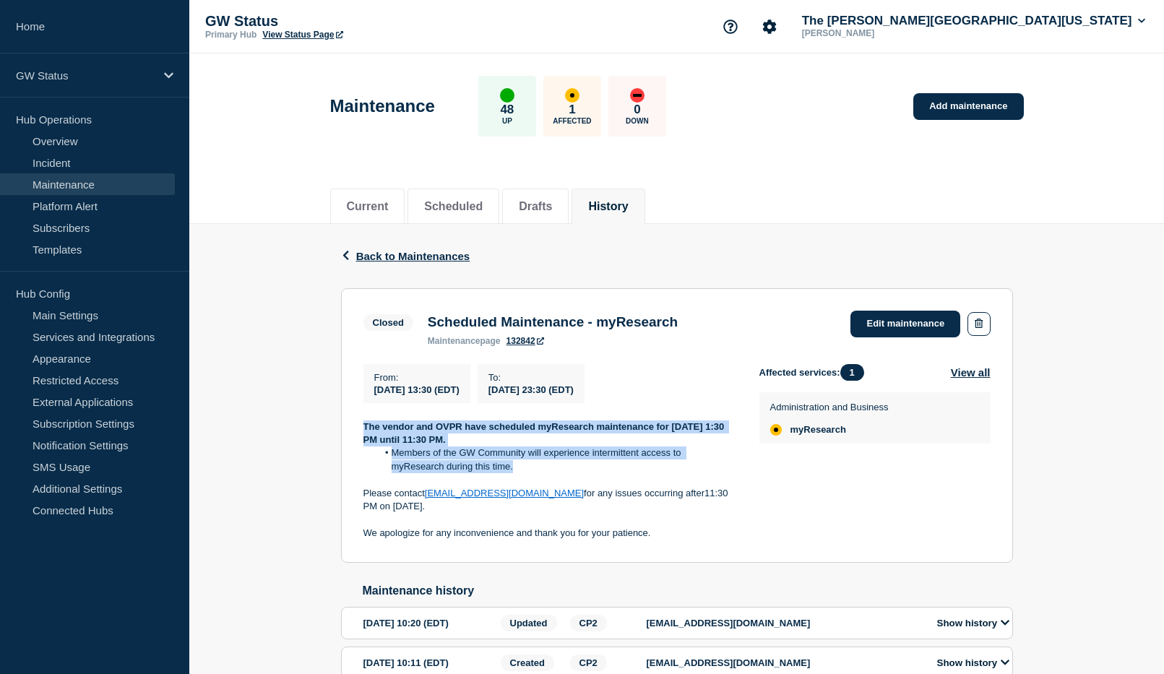
drag, startPoint x: 515, startPoint y: 472, endPoint x: 357, endPoint y: 428, distance: 164.4
click at [357, 428] on section "Closed Scheduled Maintenance - myResearch maintenance page 132842 Edit maintena…" at bounding box center [677, 425] width 672 height 274
copy div "The vendor and OVPR have scheduled myResearch maintenance for [DATE] 1:30 PM un…"
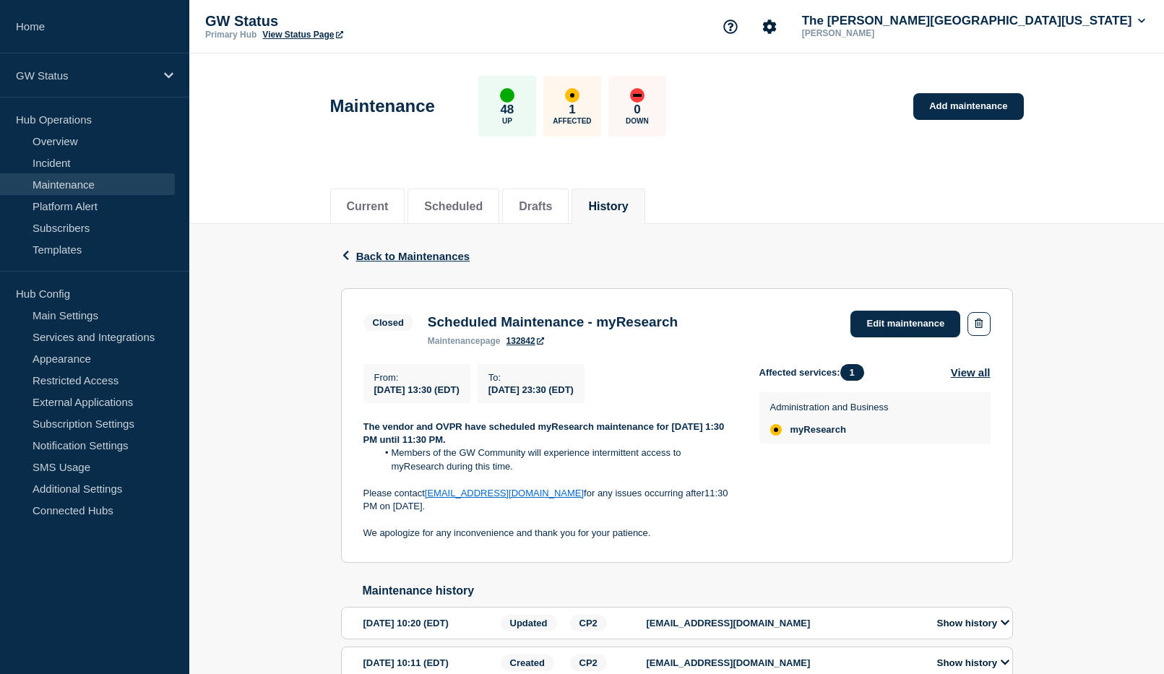
click at [758, 510] on div "From : [DATE] 13:30 (EDT) To : [DATE] 23:30 (EDT) The vendor and OVPR have sche…" at bounding box center [561, 452] width 396 height 176
click at [556, 195] on li "Drafts" at bounding box center [535, 206] width 66 height 35
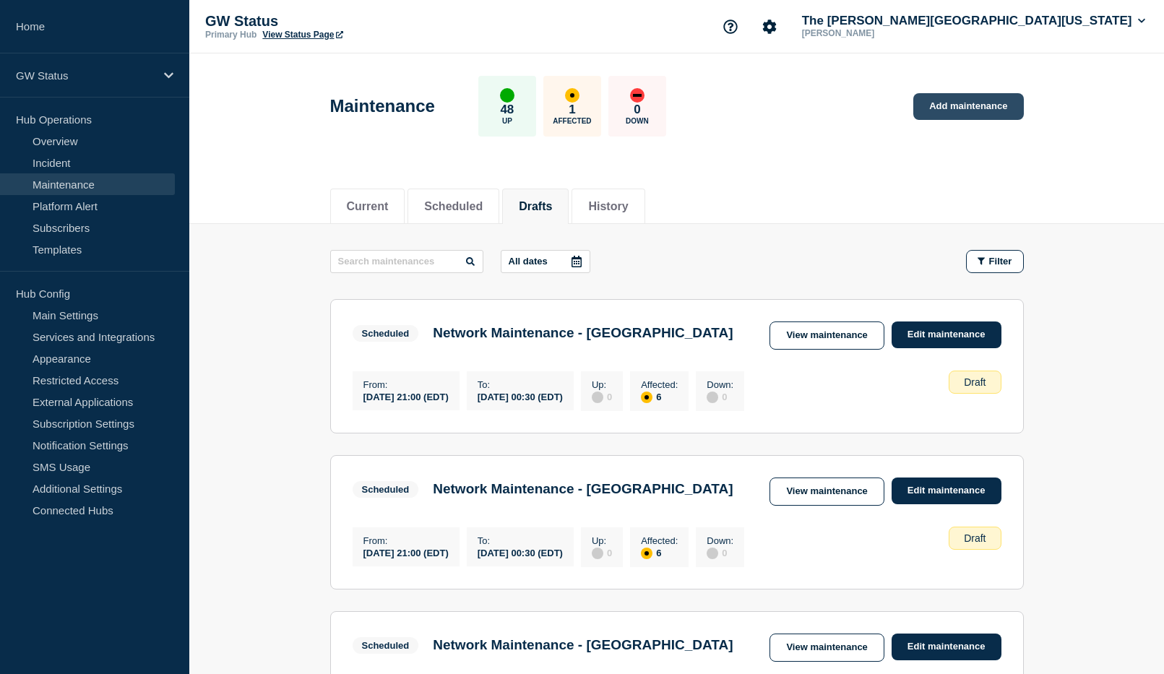
click at [966, 100] on link "Add maintenance" at bounding box center [968, 106] width 110 height 27
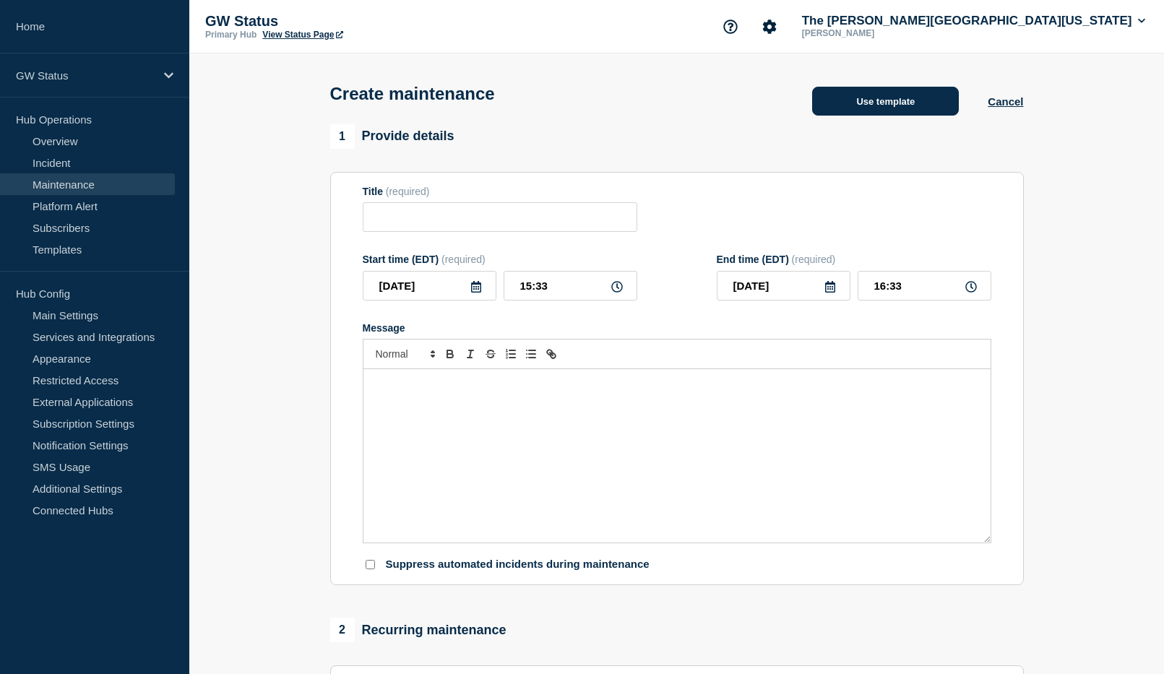
click at [903, 105] on button "Use template" at bounding box center [885, 101] width 147 height 29
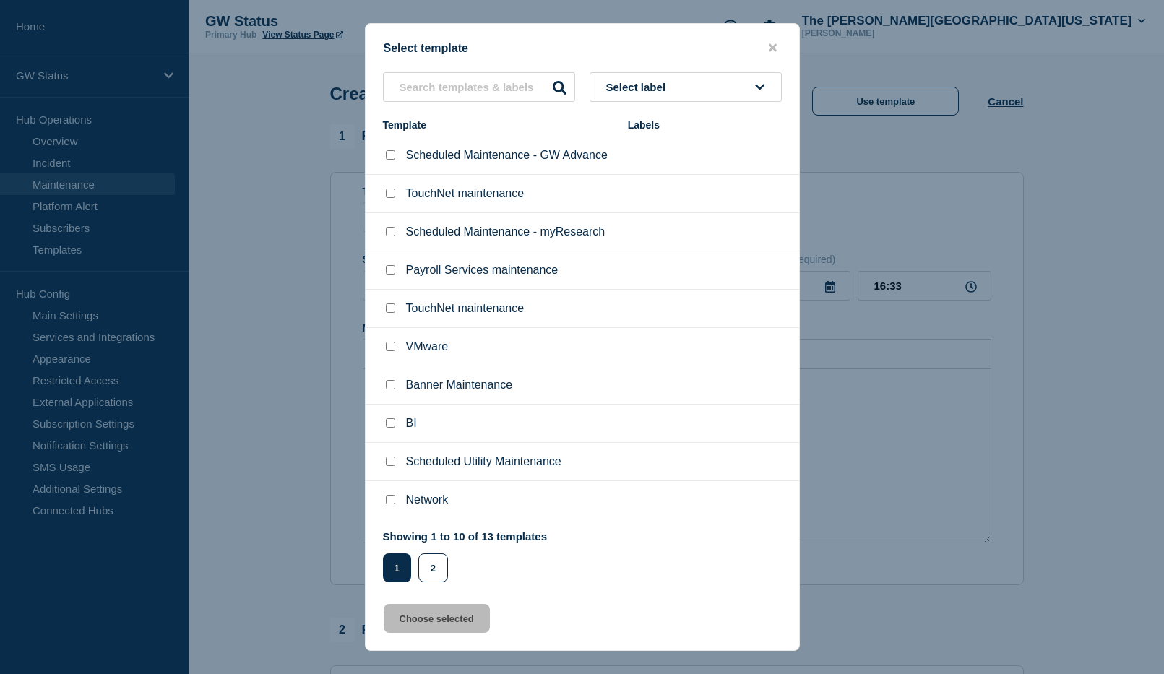
drag, startPoint x: 392, startPoint y: 233, endPoint x: 402, endPoint y: 268, distance: 36.3
click at [391, 233] on input "Scheduled Maintenance - myResearch checkbox" at bounding box center [390, 231] width 9 height 9
checkbox input "true"
click at [464, 623] on button "Choose selected" at bounding box center [437, 618] width 106 height 29
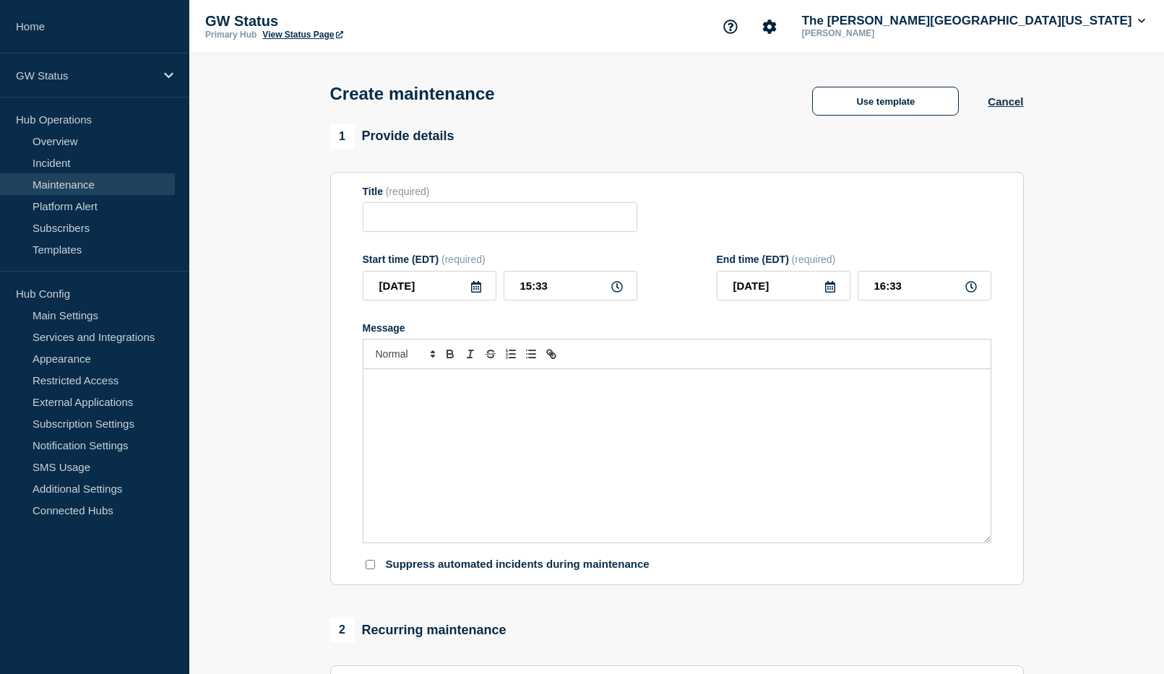
type input "Scheduled Maintenance - myResearch"
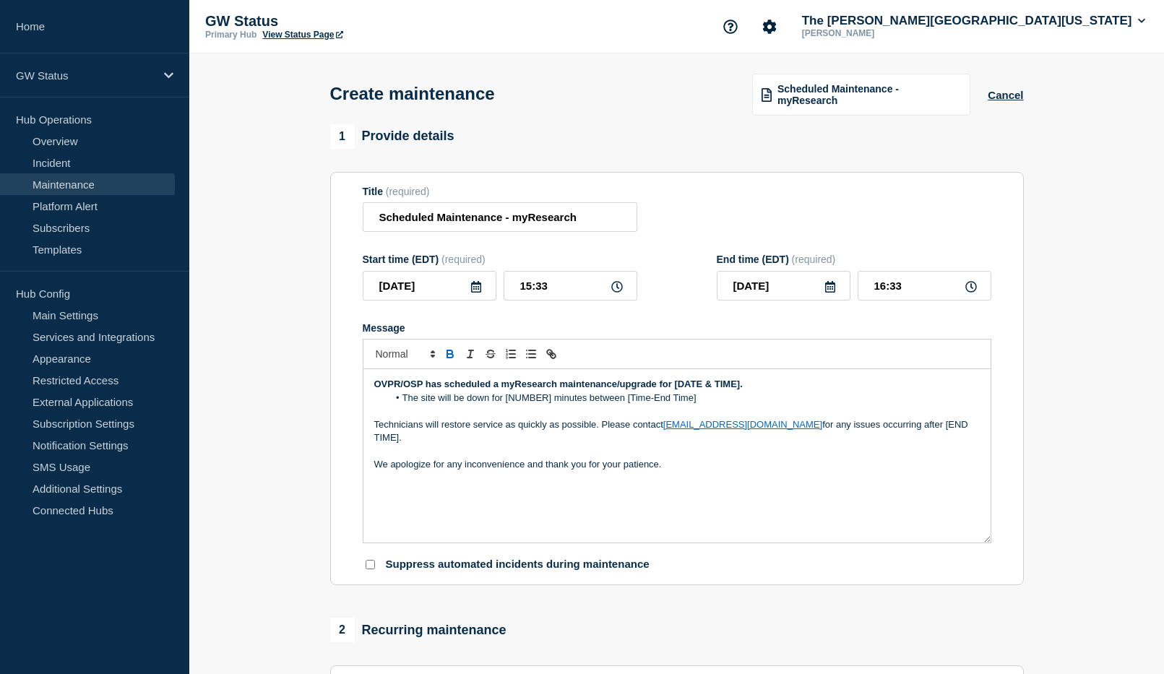
click at [477, 287] on icon at bounding box center [476, 287] width 10 height 12
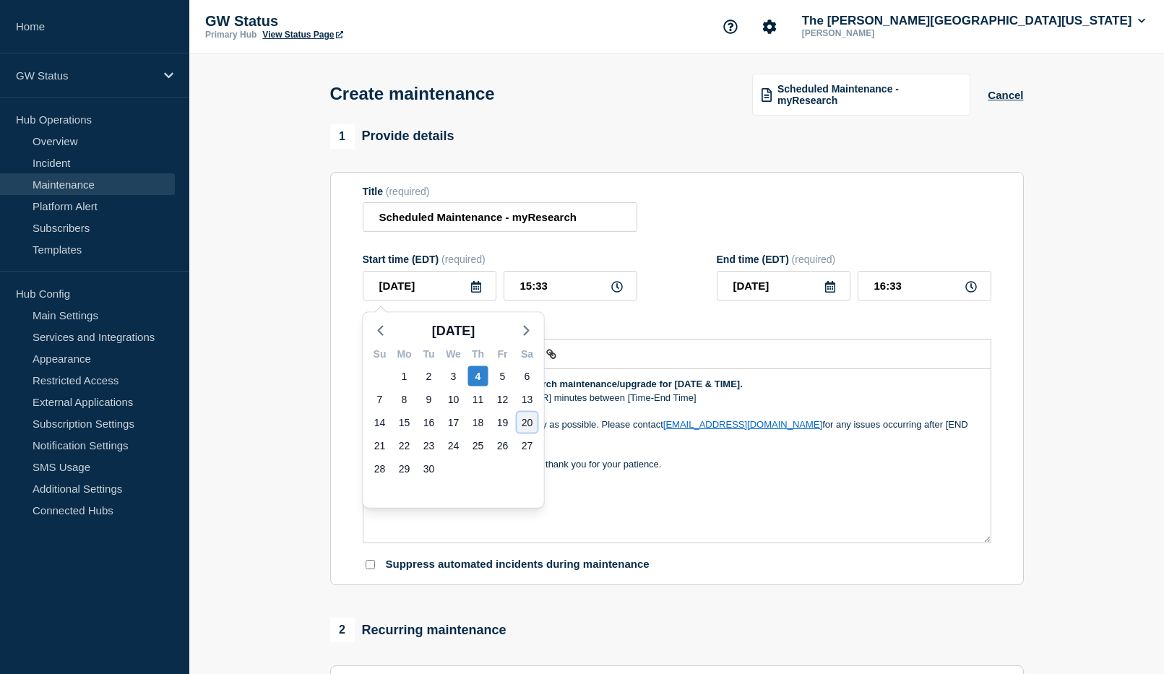
click at [527, 423] on div "20" at bounding box center [527, 422] width 20 height 20
type input "[DATE]"
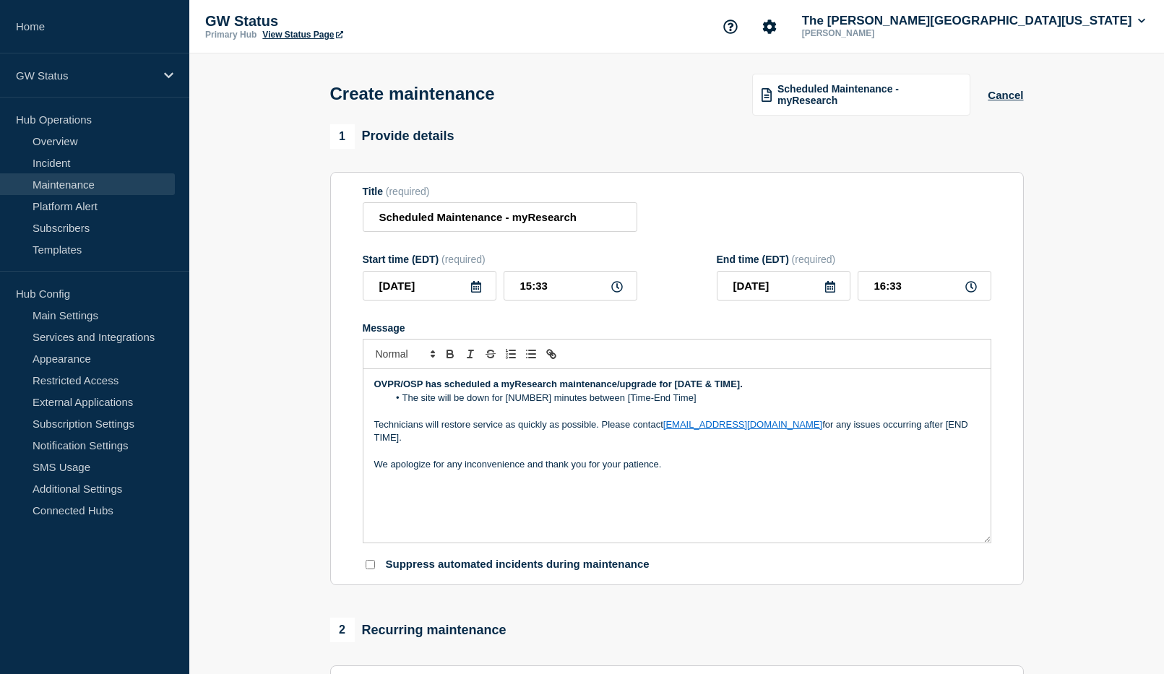
click at [827, 289] on icon at bounding box center [830, 287] width 12 height 12
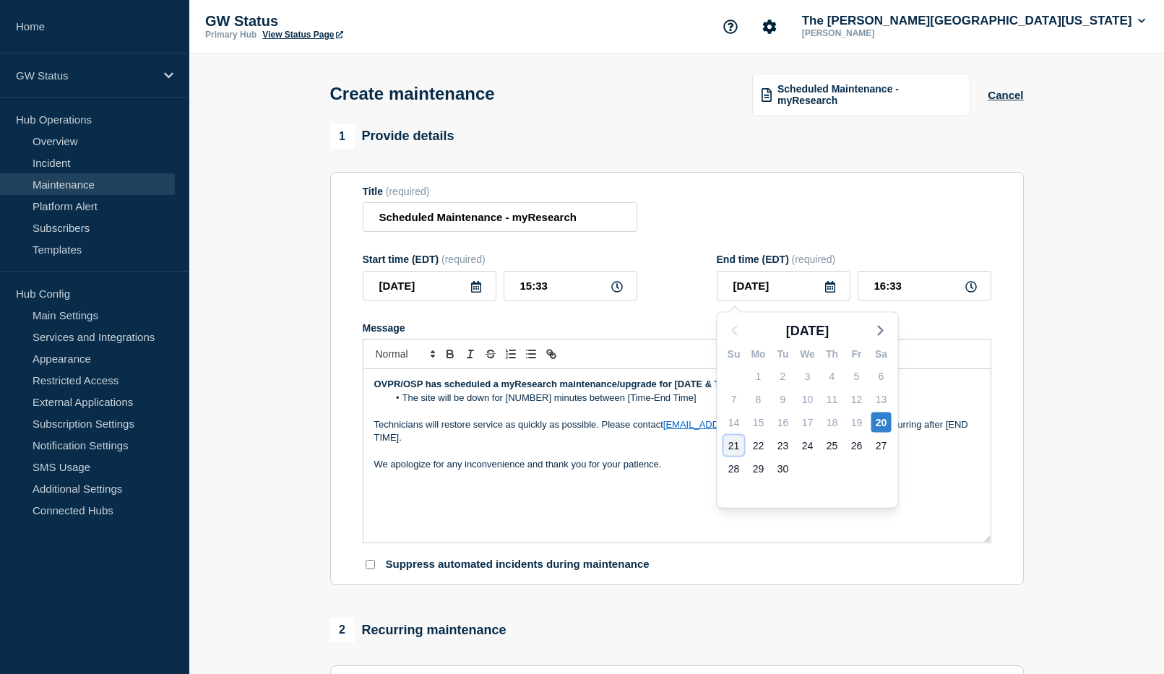
click at [733, 446] on div "21" at bounding box center [734, 446] width 20 height 20
type input "[DATE]"
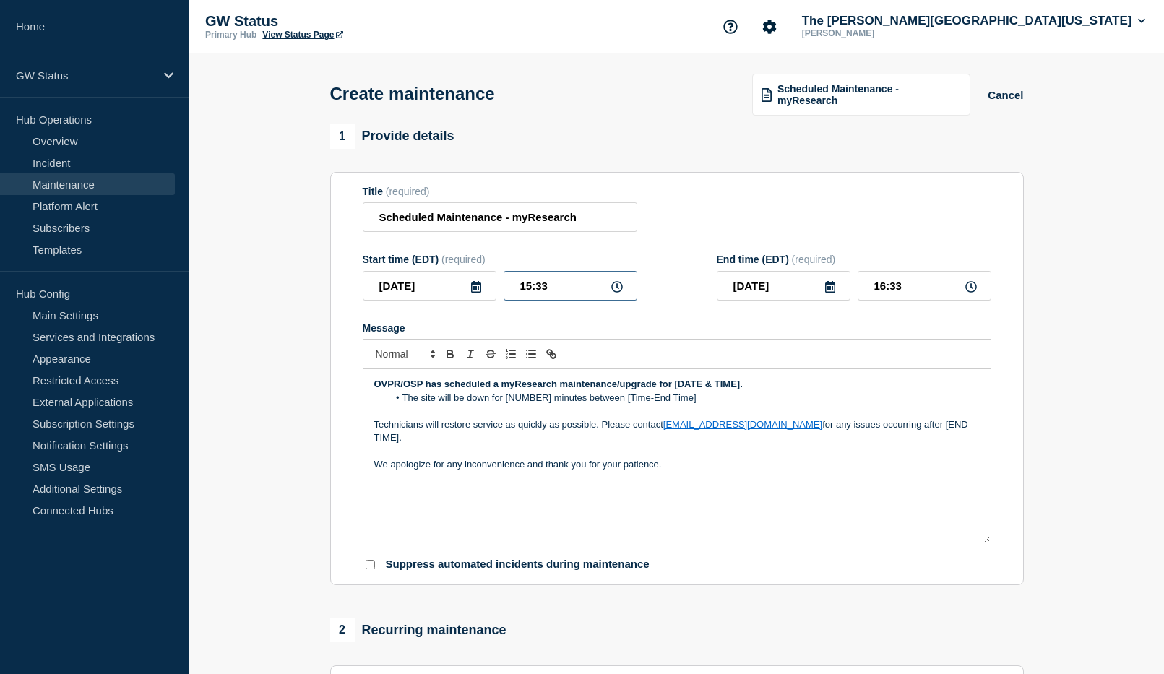
drag, startPoint x: 561, startPoint y: 280, endPoint x: 496, endPoint y: 272, distance: 65.4
click at [496, 272] on div "Start time (EDT) (required) [DATE] 15:33" at bounding box center [500, 277] width 274 height 47
type input "14:30"
drag, startPoint x: 922, startPoint y: 290, endPoint x: 855, endPoint y: 288, distance: 67.2
click at [855, 288] on div "[DATE] 15:30" at bounding box center [854, 286] width 274 height 30
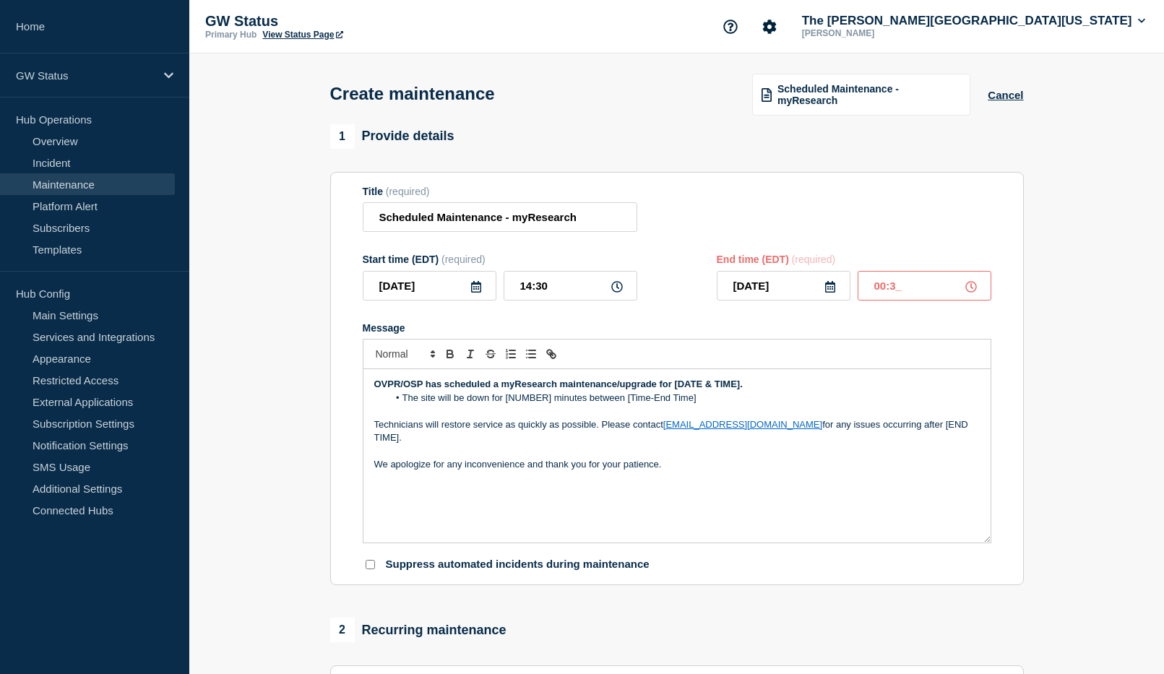
type input "00:30"
click at [904, 360] on div at bounding box center [677, 354] width 628 height 30
drag, startPoint x: 758, startPoint y: 388, endPoint x: 321, endPoint y: 384, distance: 437.0
click at [321, 384] on div "1 Provide details Title (required) Scheduled Maintenance - myResearch Start tim…" at bounding box center [676, 625] width 710 height 1003
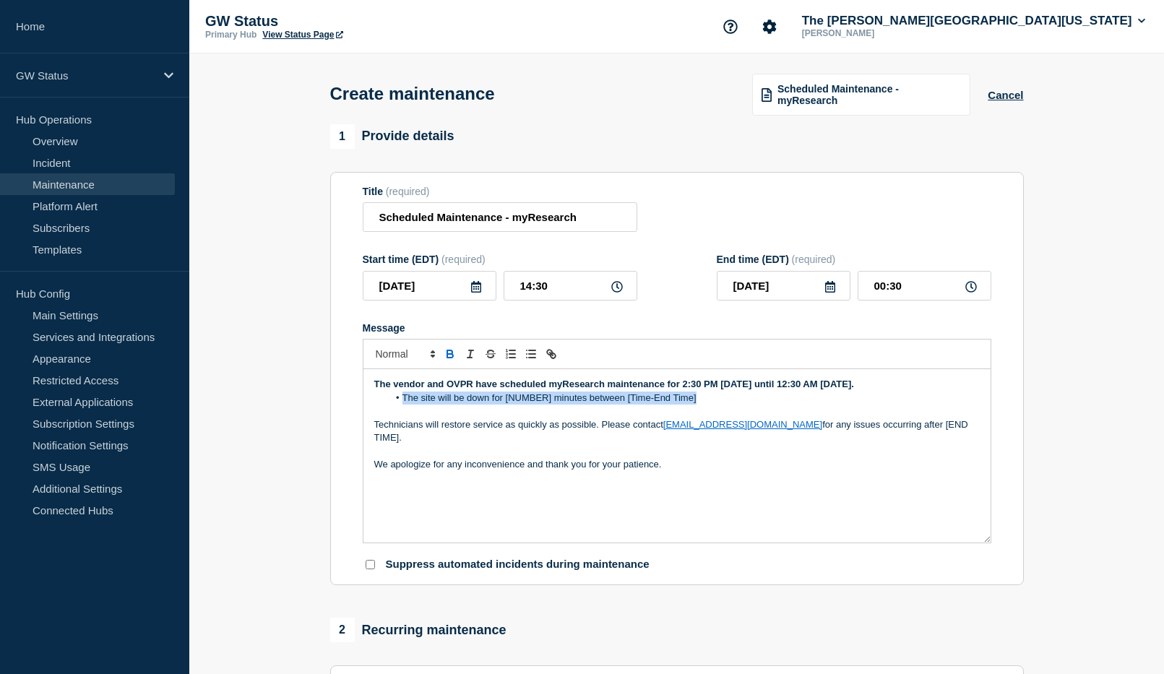
drag, startPoint x: 702, startPoint y: 413, endPoint x: 404, endPoint y: 414, distance: 298.3
click at [404, 405] on li "The site will be down for [NUMBER] minutes between [Time-End Time]" at bounding box center [684, 398] width 592 height 13
drag, startPoint x: 937, startPoint y: 441, endPoint x: 885, endPoint y: 441, distance: 52.0
click at [885, 441] on p "Technicians will restore service as quickly as possible. Please contact [EMAIL_…" at bounding box center [676, 431] width 605 height 27
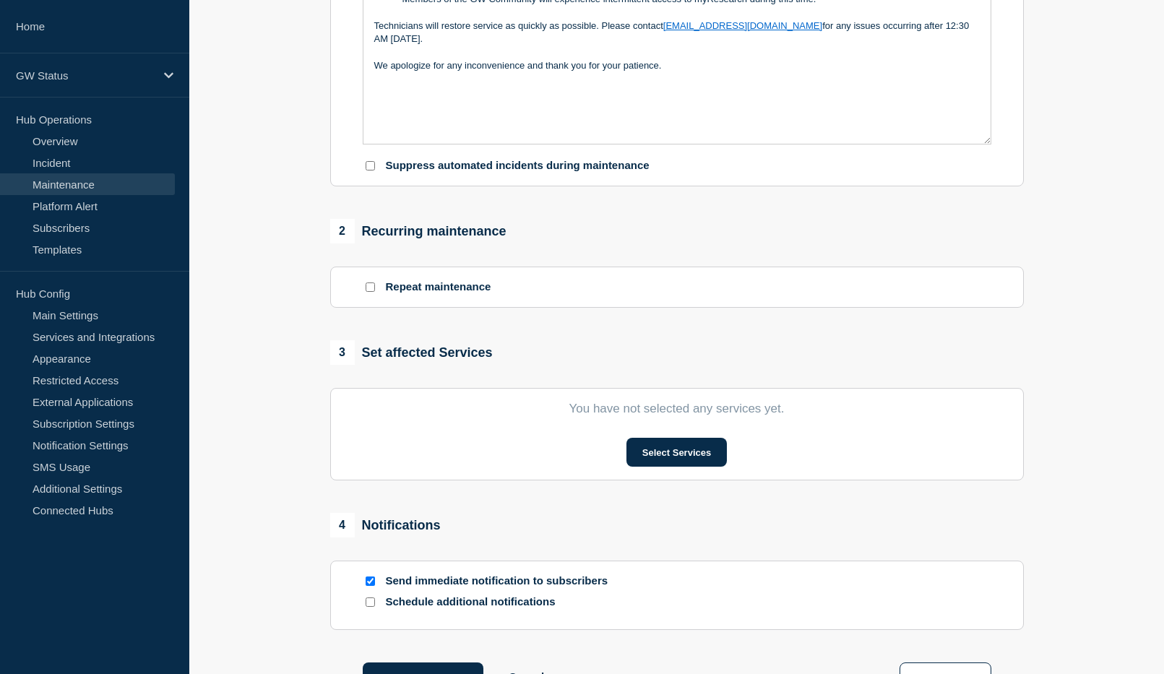
scroll to position [506, 0]
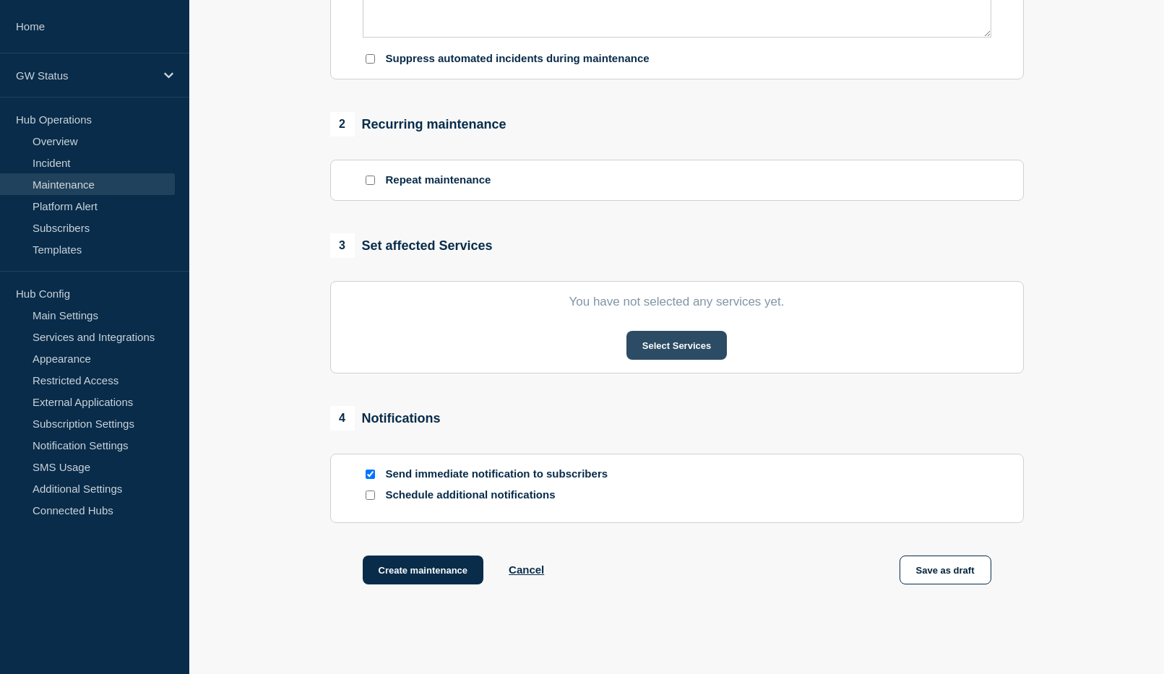
click at [691, 353] on button "Select Services" at bounding box center [676, 345] width 100 height 29
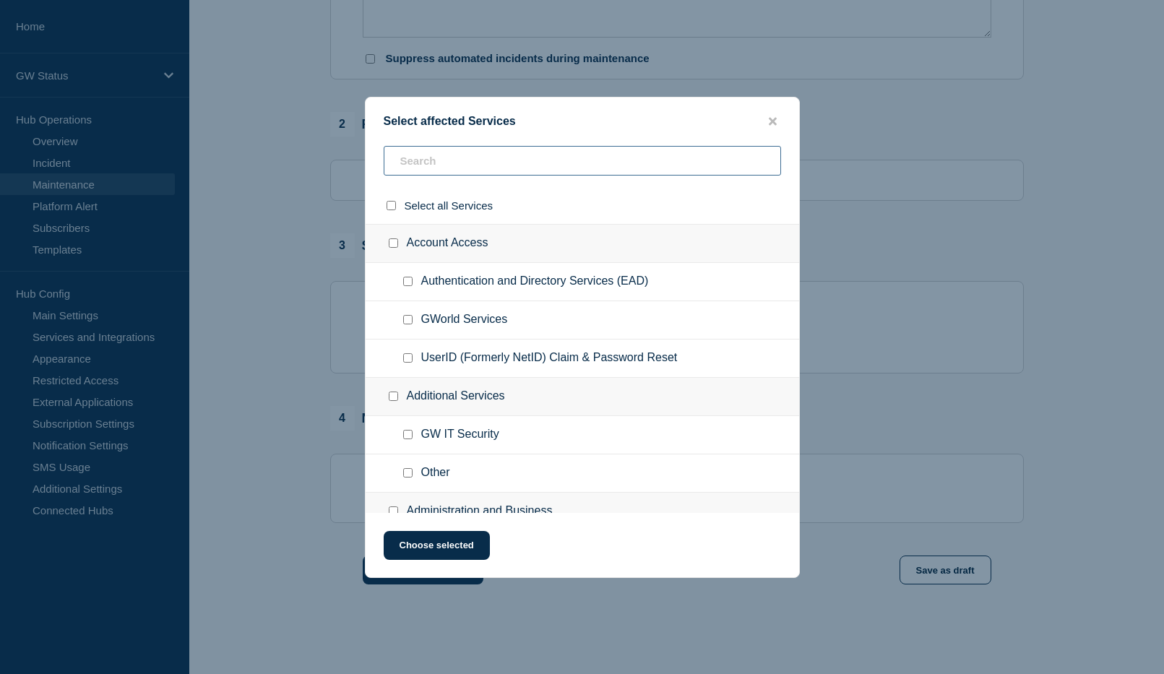
click at [450, 170] on input "text" at bounding box center [582, 161] width 397 height 30
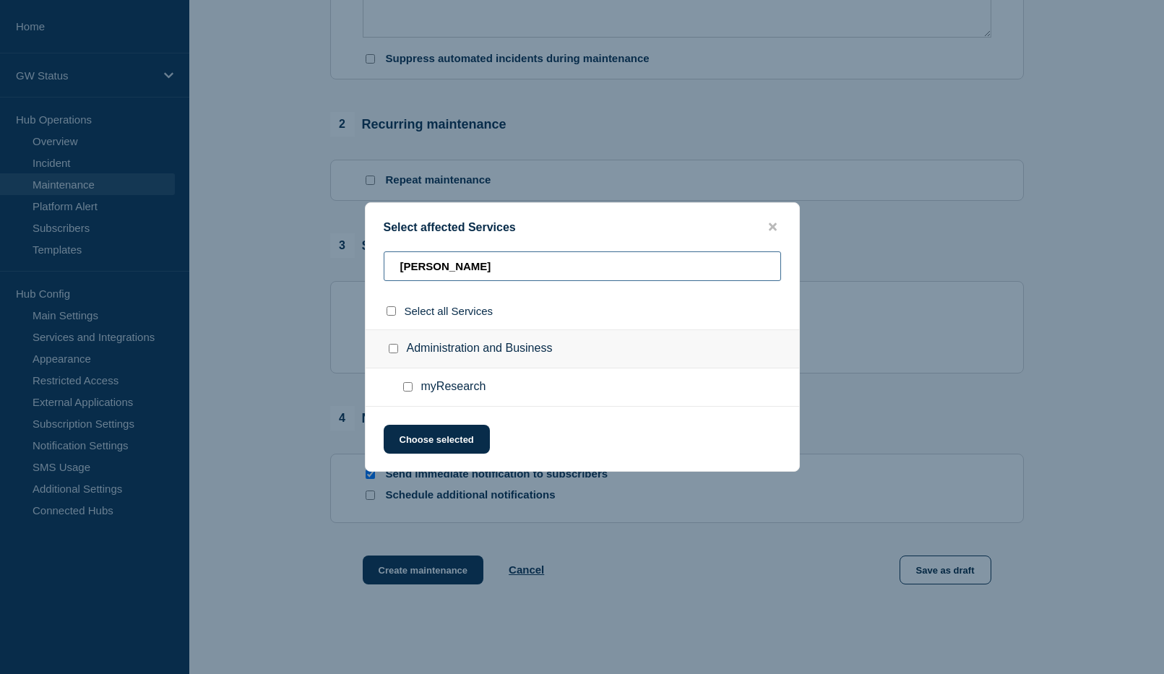
type input "[PERSON_NAME]"
click at [409, 390] on input "myResearch checkbox" at bounding box center [407, 386] width 9 height 9
checkbox input "true"
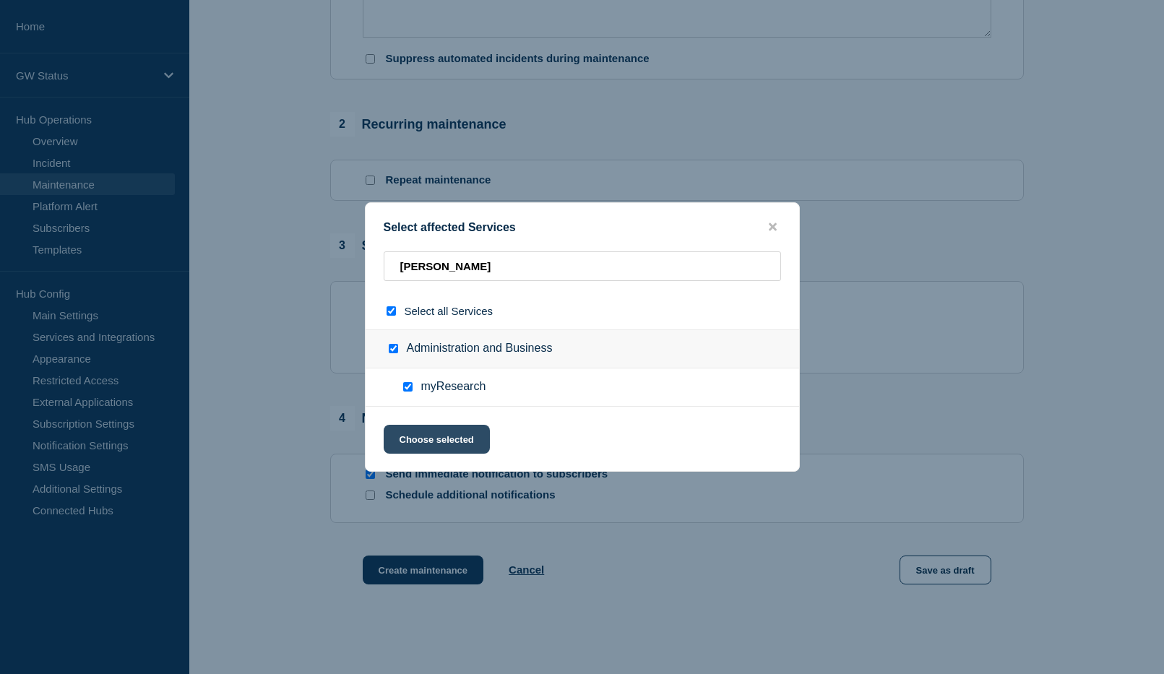
click at [418, 439] on button "Choose selected" at bounding box center [437, 439] width 106 height 29
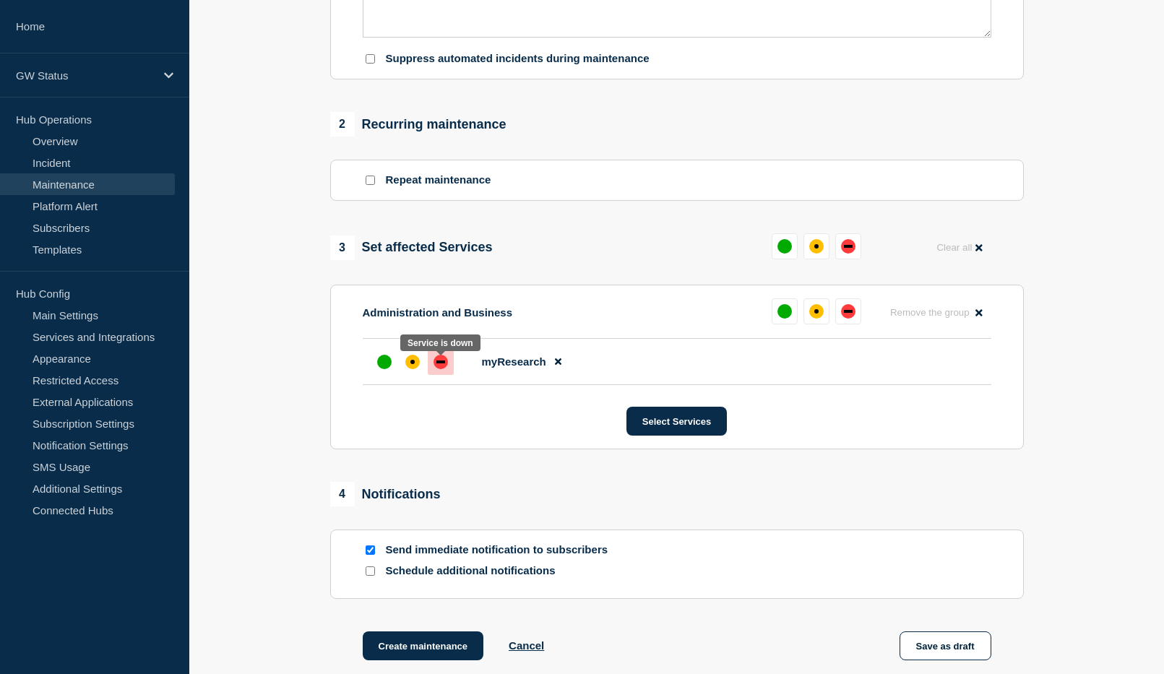
click at [440, 361] on div "down" at bounding box center [440, 362] width 14 height 14
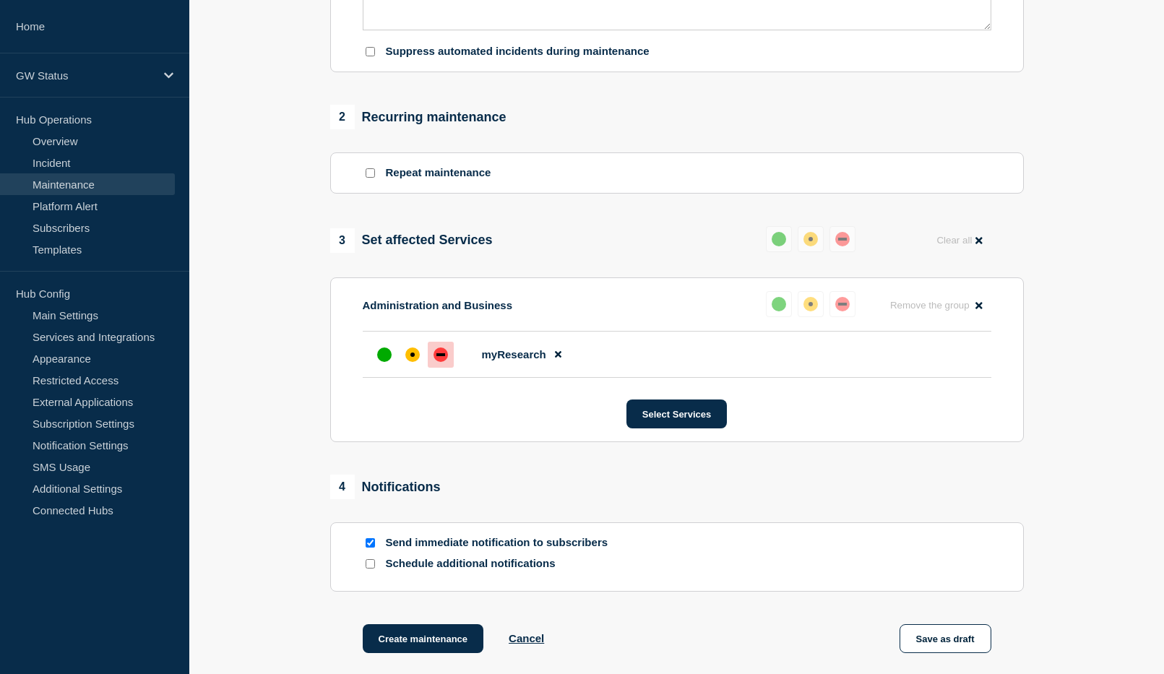
scroll to position [578, 0]
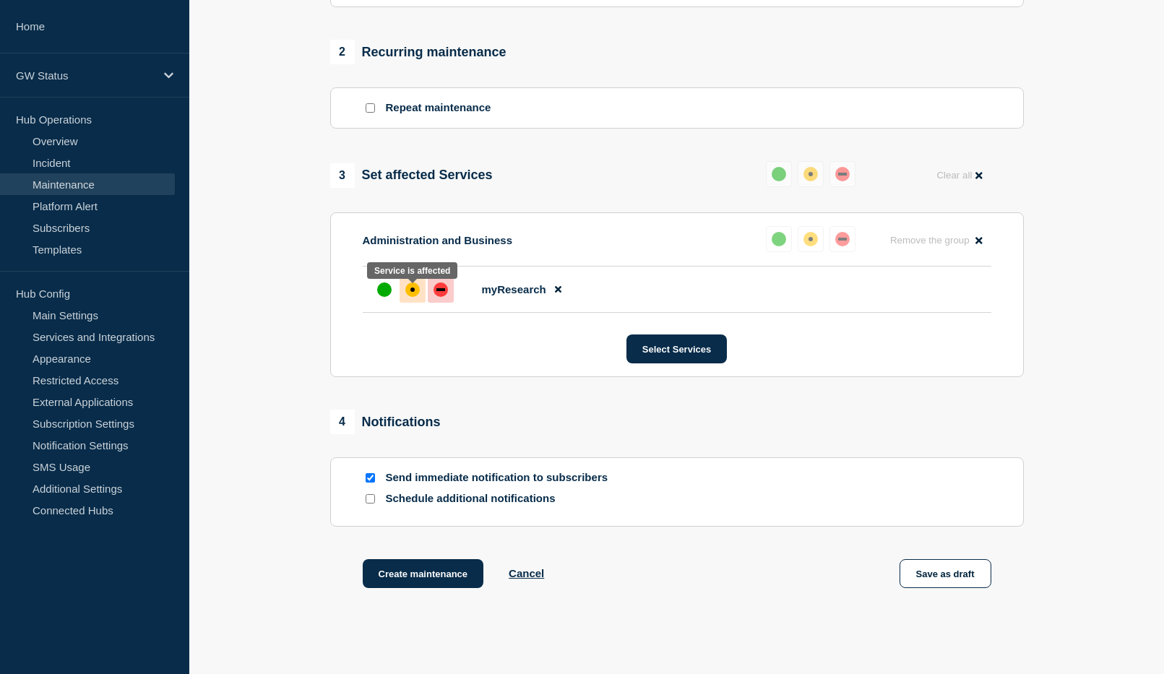
click at [410, 292] on div "affected" at bounding box center [412, 289] width 4 height 4
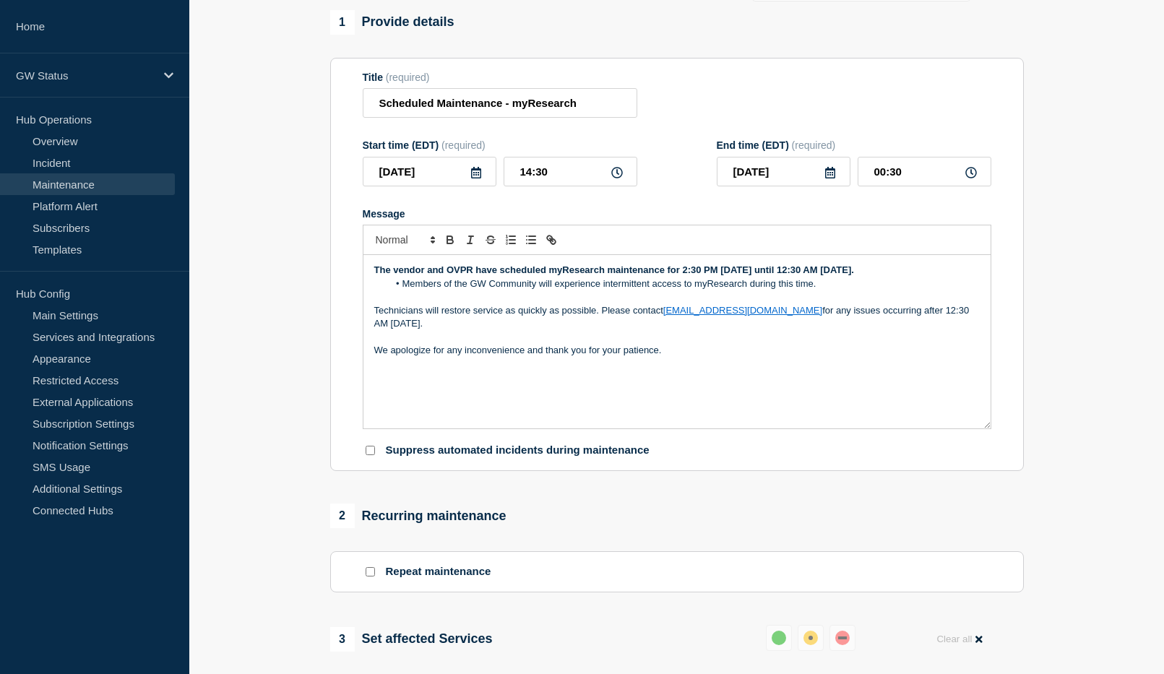
scroll to position [72, 0]
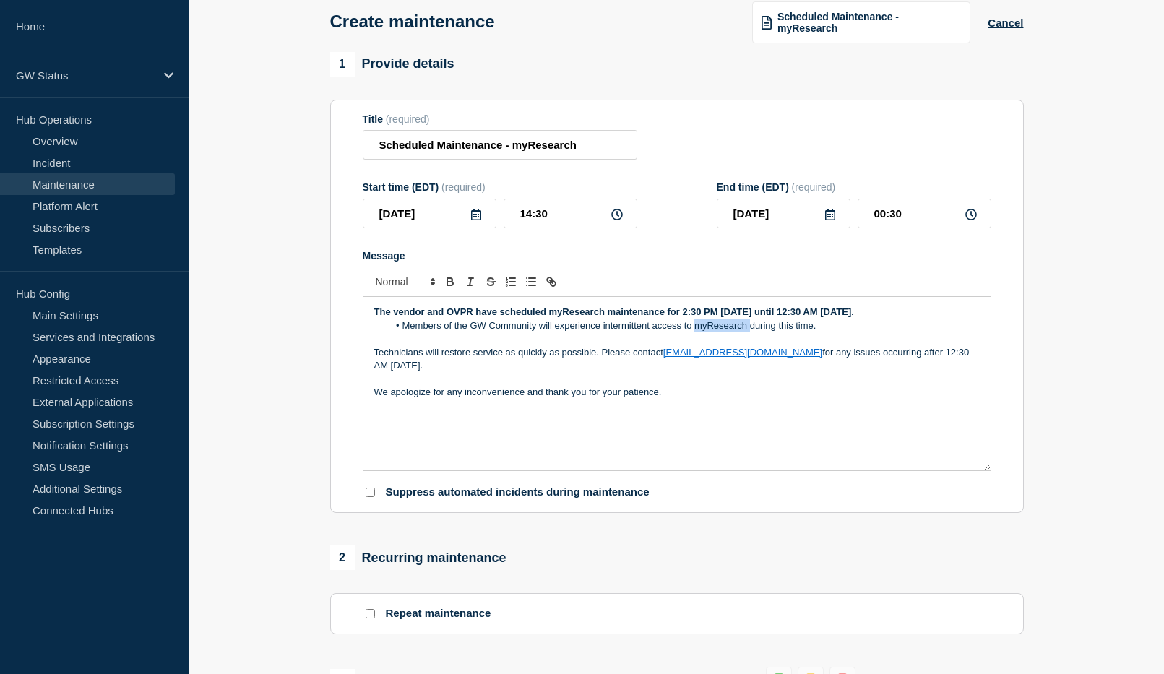
drag, startPoint x: 748, startPoint y: 342, endPoint x: 695, endPoint y: 341, distance: 53.5
click at [695, 332] on li "Members of the GW Community will experience intermittent access to myResearch d…" at bounding box center [684, 325] width 592 height 13
drag, startPoint x: 691, startPoint y: 342, endPoint x: 410, endPoint y: 340, distance: 281.7
click at [410, 332] on li "Members of the GW Community will experience intermittent access to during this …" at bounding box center [684, 325] width 592 height 13
click at [625, 332] on li "myResearch will be unavailable during this time." at bounding box center [684, 325] width 592 height 13
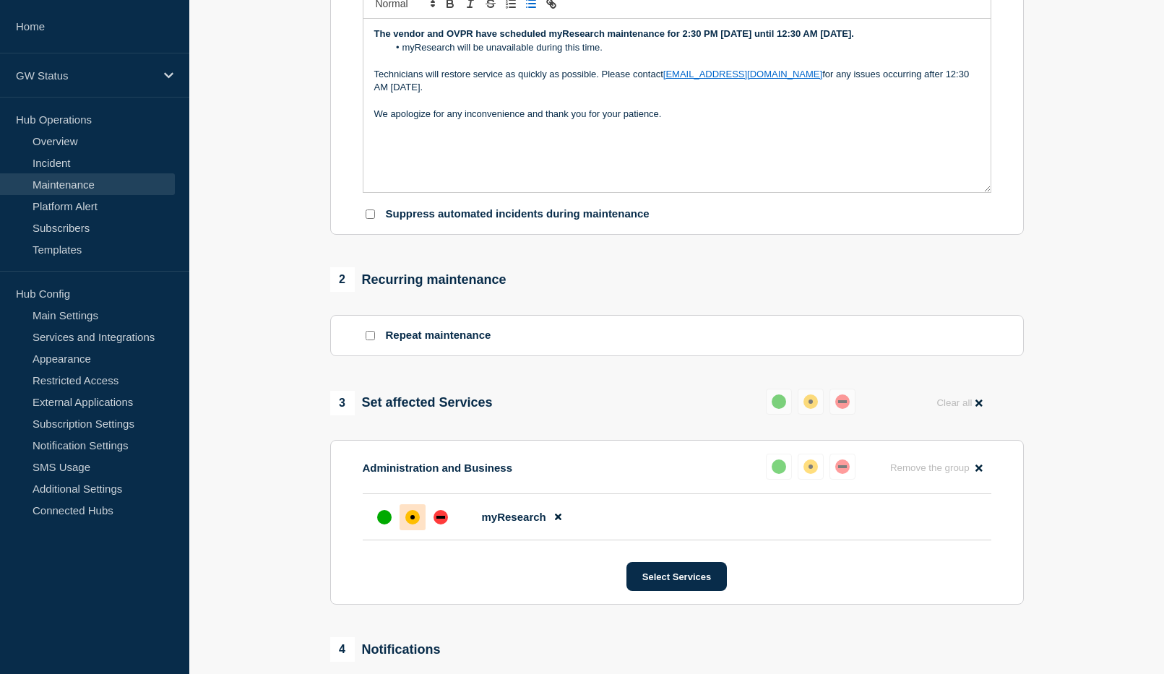
scroll to position [578, 0]
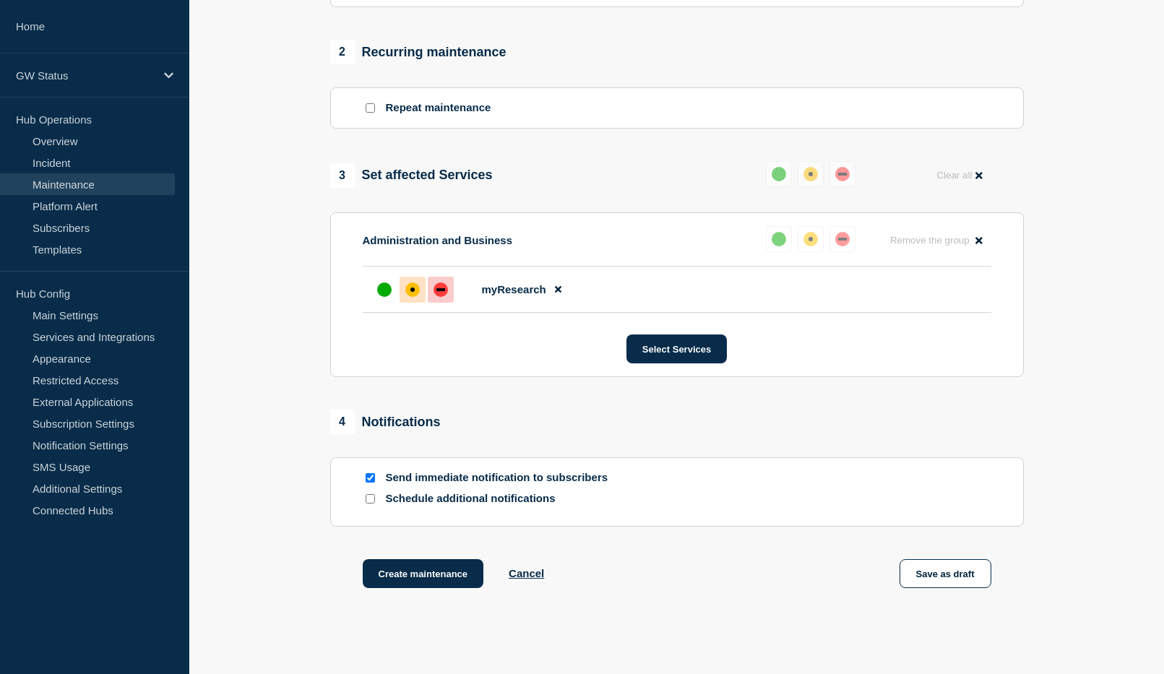
click at [441, 292] on div "down" at bounding box center [440, 289] width 14 height 14
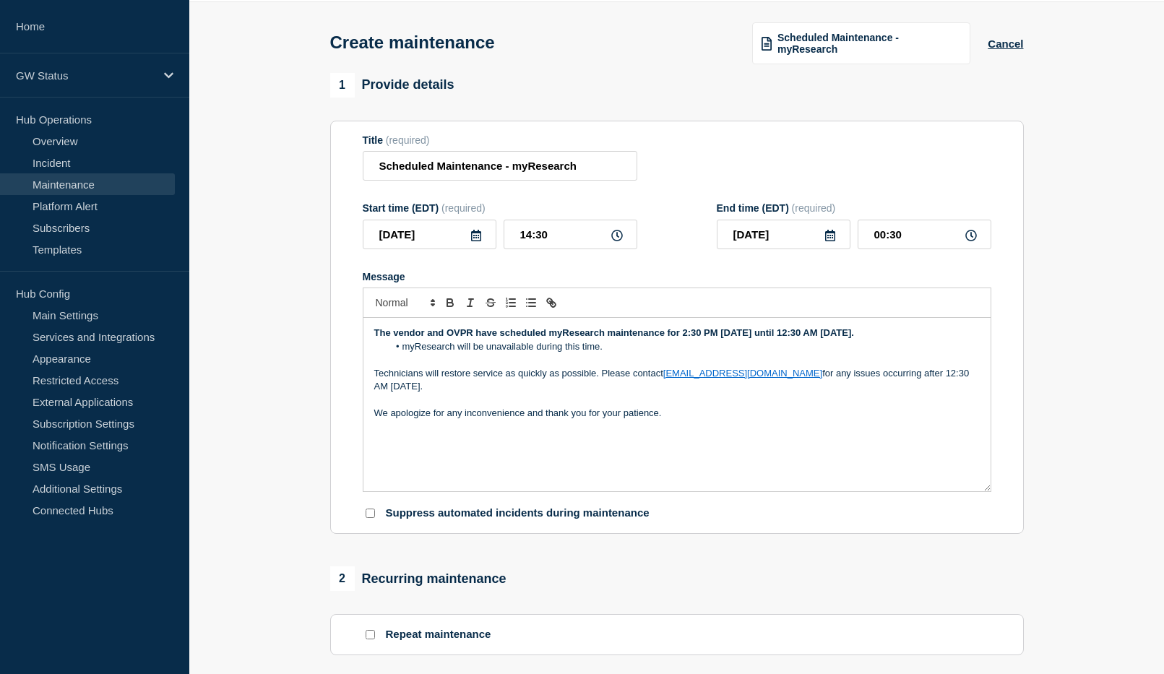
scroll to position [0, 0]
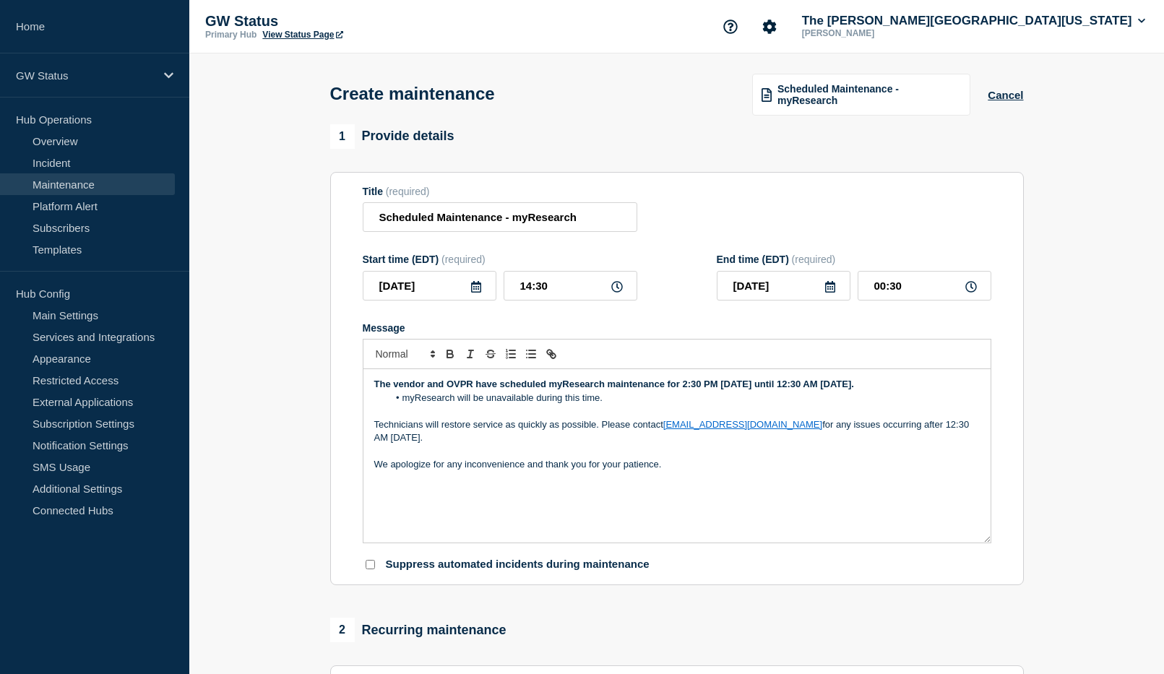
click at [480, 290] on icon at bounding box center [476, 287] width 10 height 12
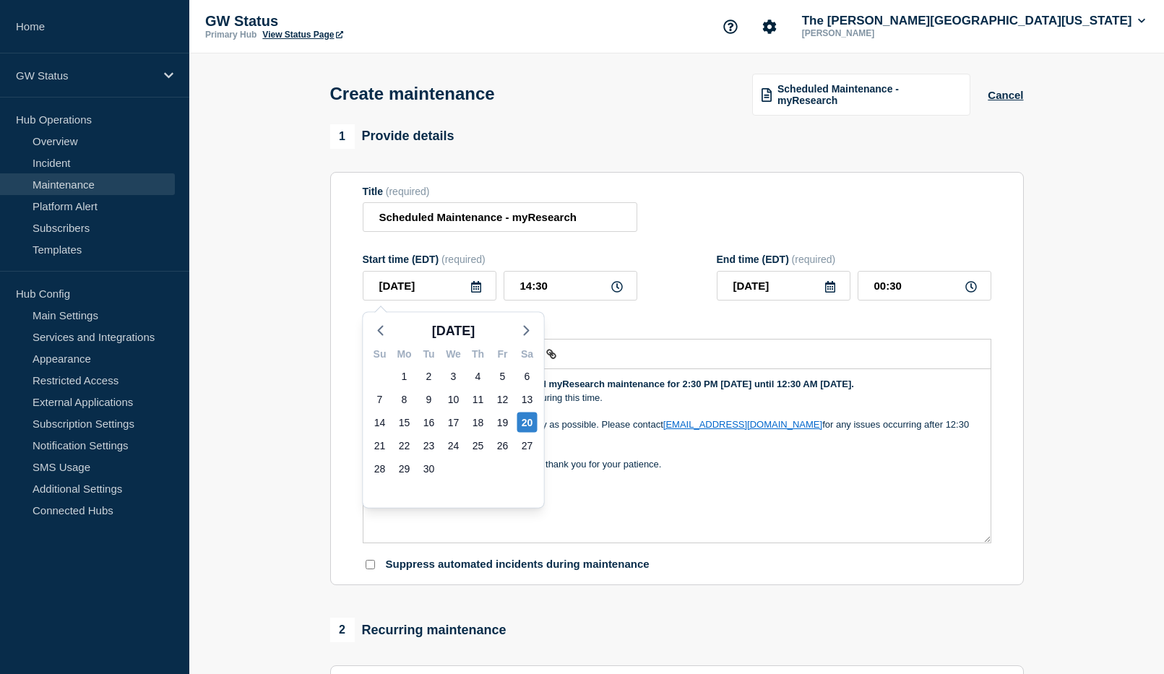
click at [751, 326] on div "Message" at bounding box center [677, 328] width 628 height 12
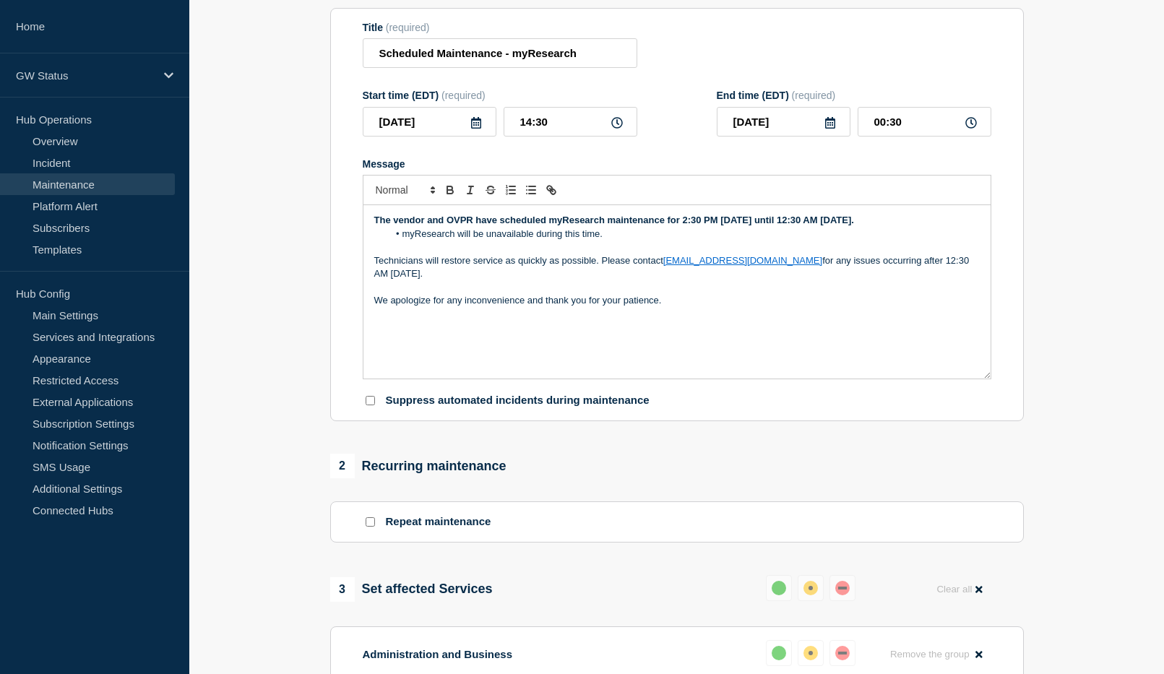
scroll to position [650, 0]
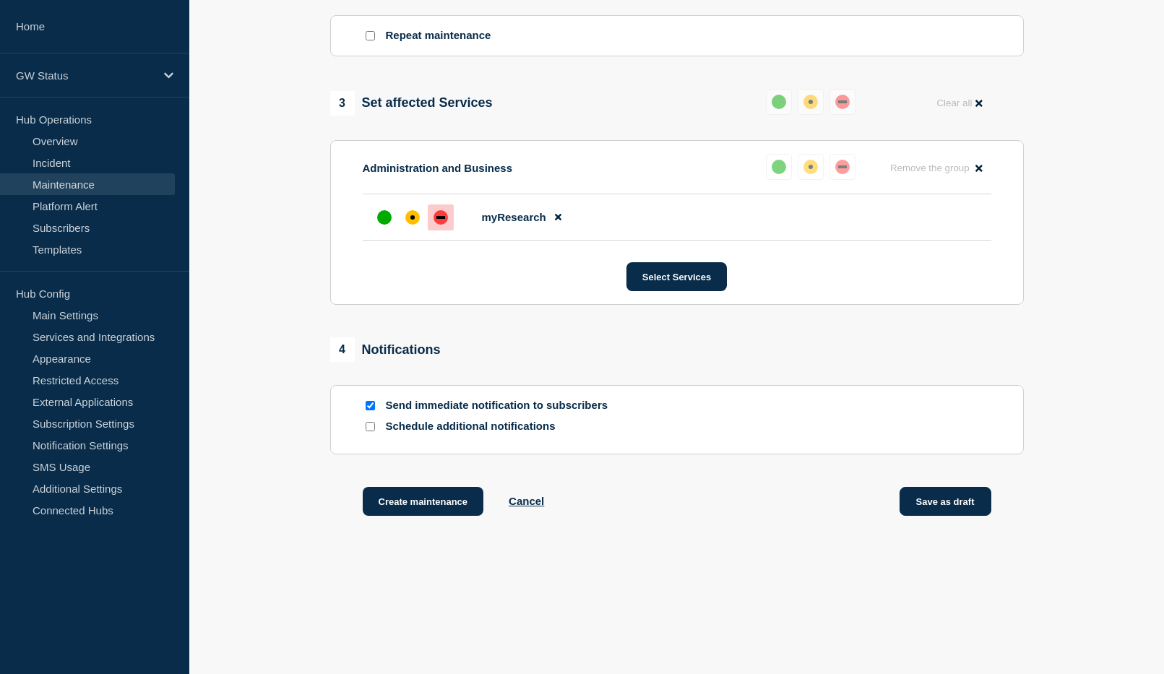
click at [940, 506] on button "Save as draft" at bounding box center [945, 501] width 92 height 29
